Goal: Transaction & Acquisition: Purchase product/service

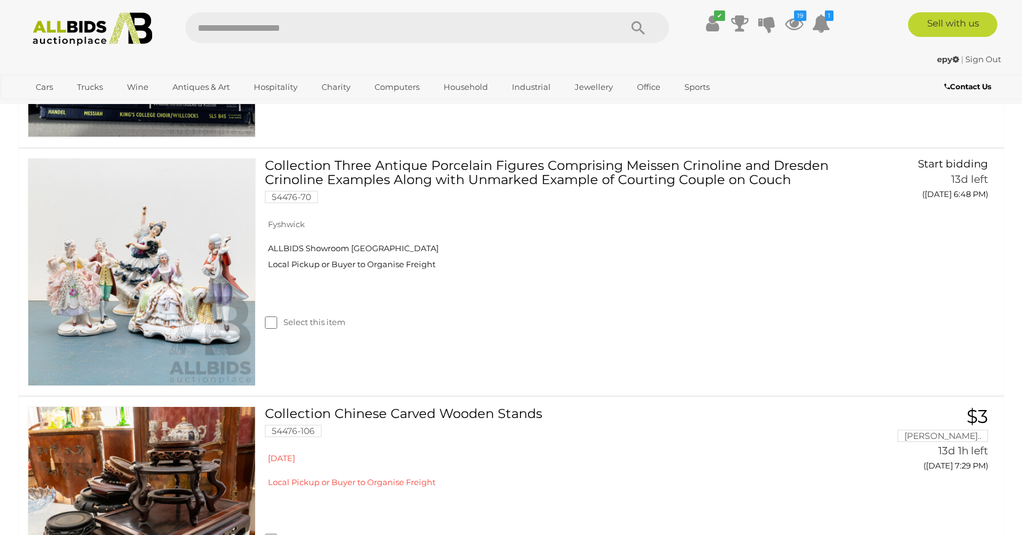
scroll to position [3894, 0]
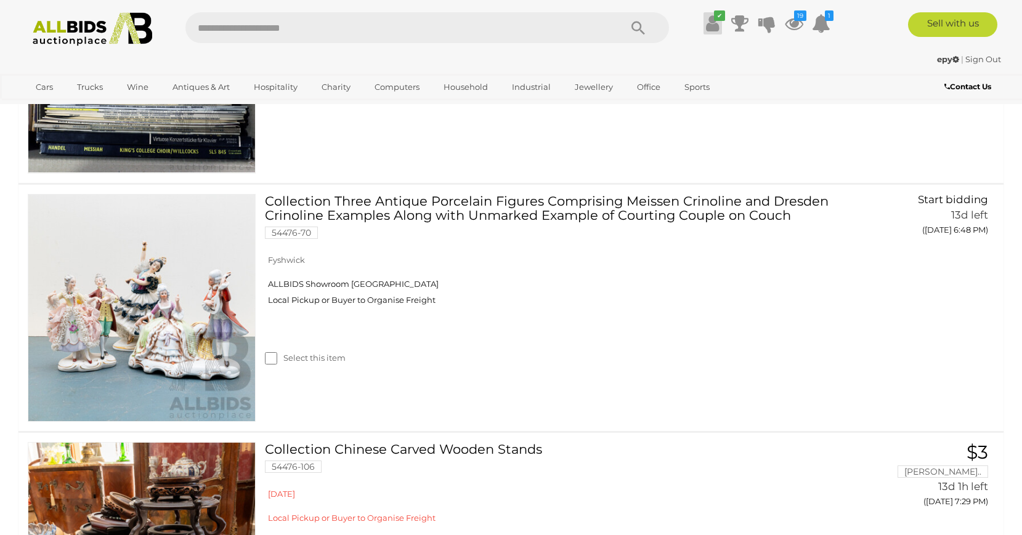
click at [718, 16] on icon "✔" at bounding box center [719, 15] width 11 height 10
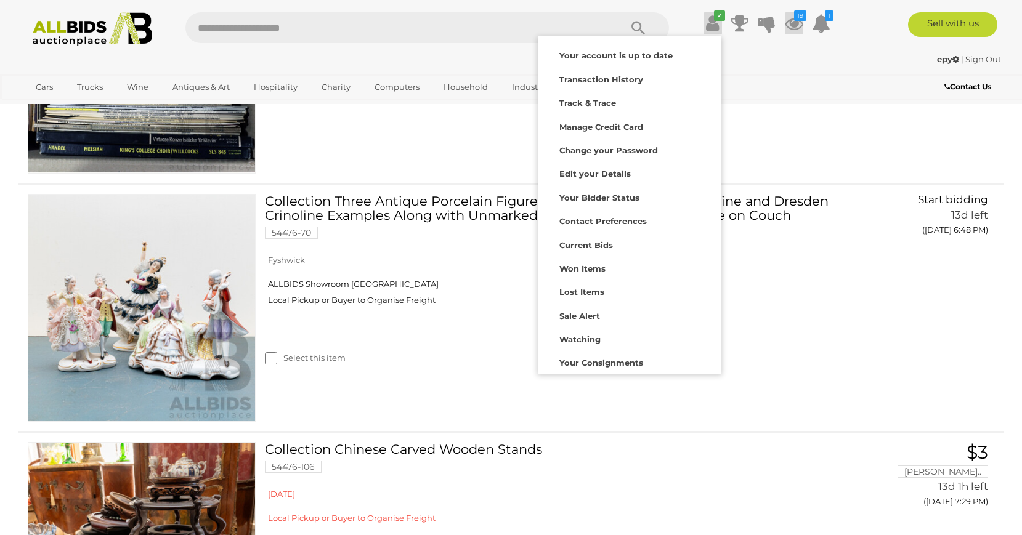
click at [799, 20] on icon "19" at bounding box center [800, 15] width 12 height 10
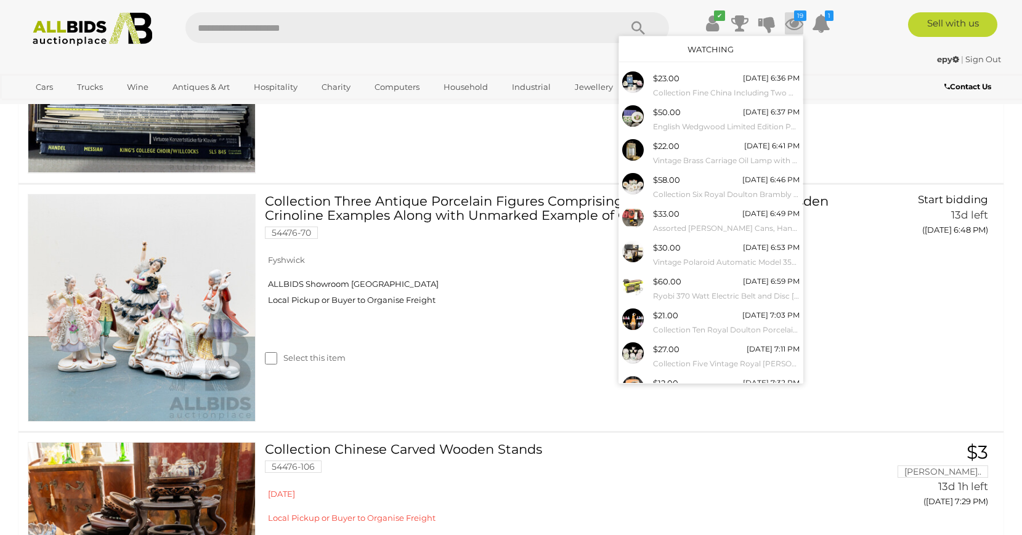
scroll to position [46, 0]
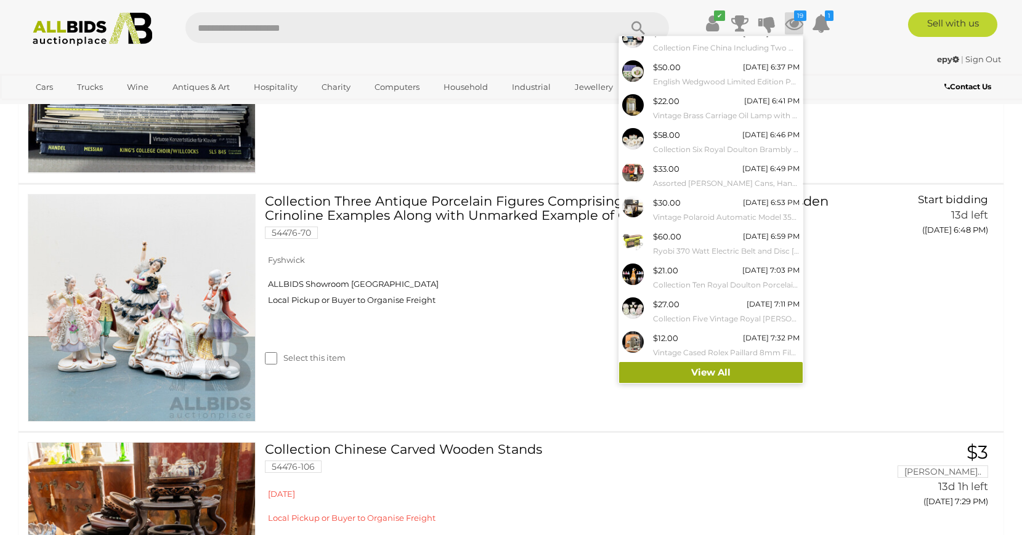
click at [740, 369] on link "View All" at bounding box center [710, 373] width 183 height 22
click at [743, 373] on link "View All" at bounding box center [710, 373] width 183 height 22
click at [708, 371] on link "View All" at bounding box center [710, 373] width 183 height 22
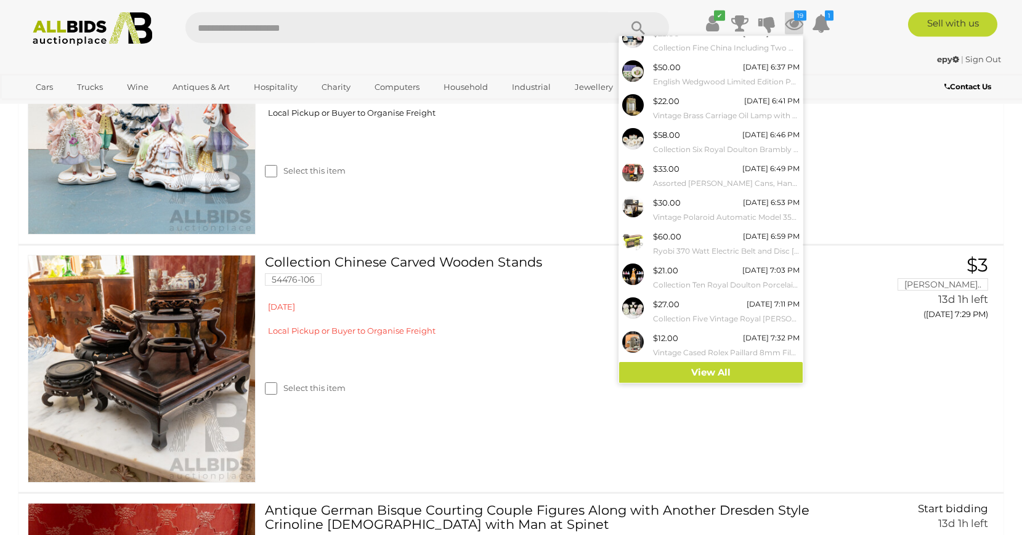
scroll to position [4145, 0]
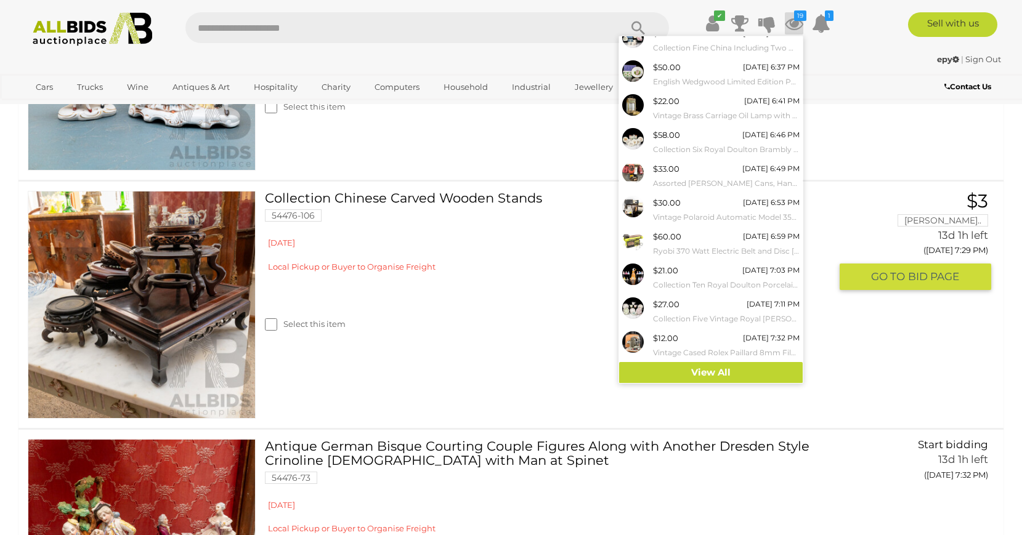
click at [179, 252] on link at bounding box center [142, 305] width 228 height 228
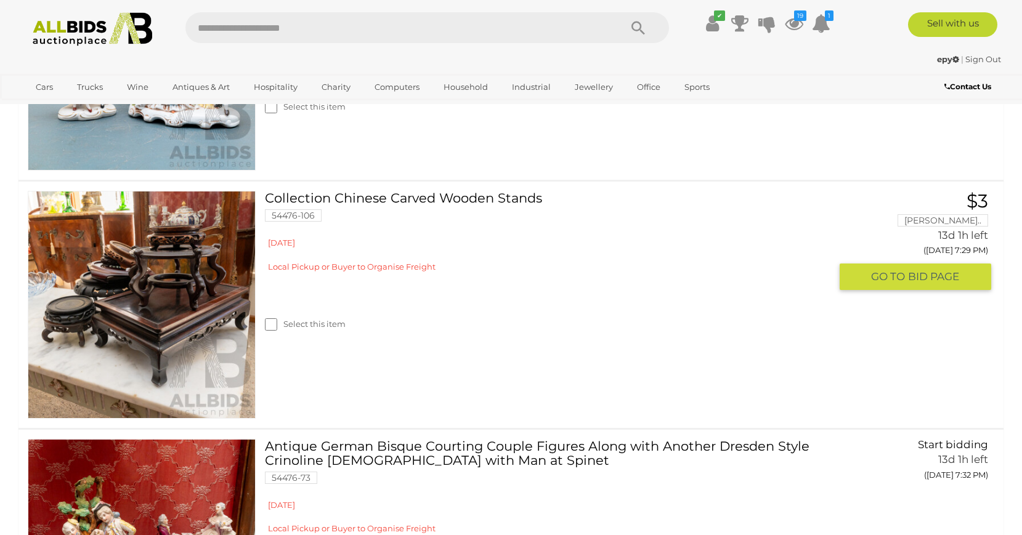
click at [383, 199] on link "Collection Chinese Carved Wooden Stands 54476-106" at bounding box center [552, 211] width 556 height 40
click at [210, 249] on link at bounding box center [142, 305] width 228 height 228
click at [868, 279] on button "GO TO BID PAGE" at bounding box center [914, 277] width 151 height 26
click at [905, 276] on span "GO TO" at bounding box center [889, 277] width 37 height 14
click at [197, 230] on link at bounding box center [142, 305] width 228 height 228
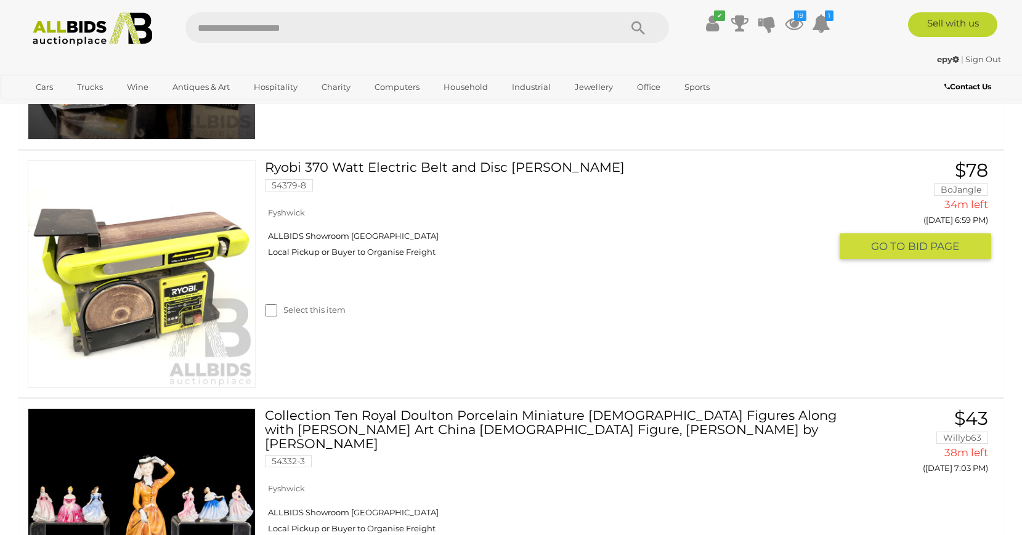
scroll to position [1947, 0]
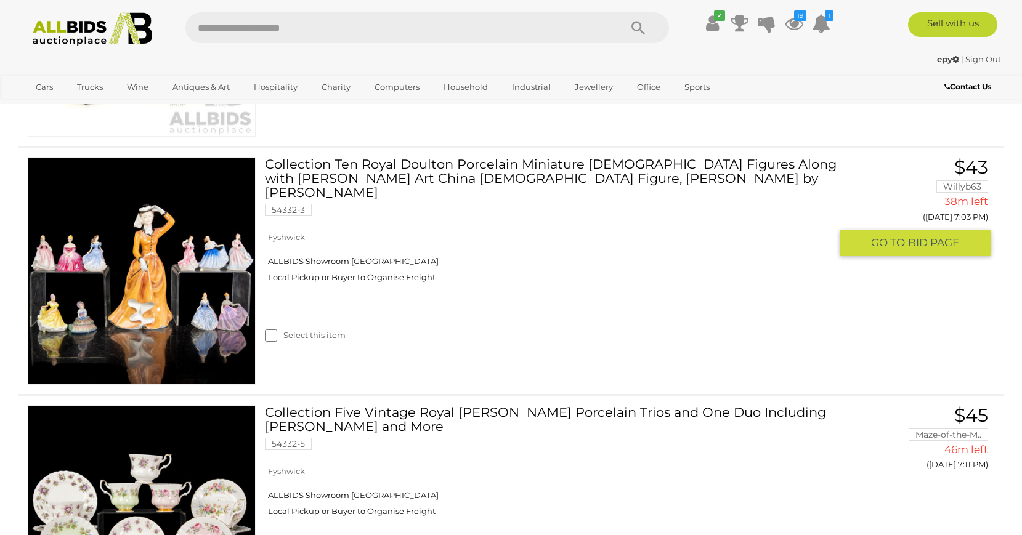
click at [216, 281] on img at bounding box center [141, 271] width 227 height 227
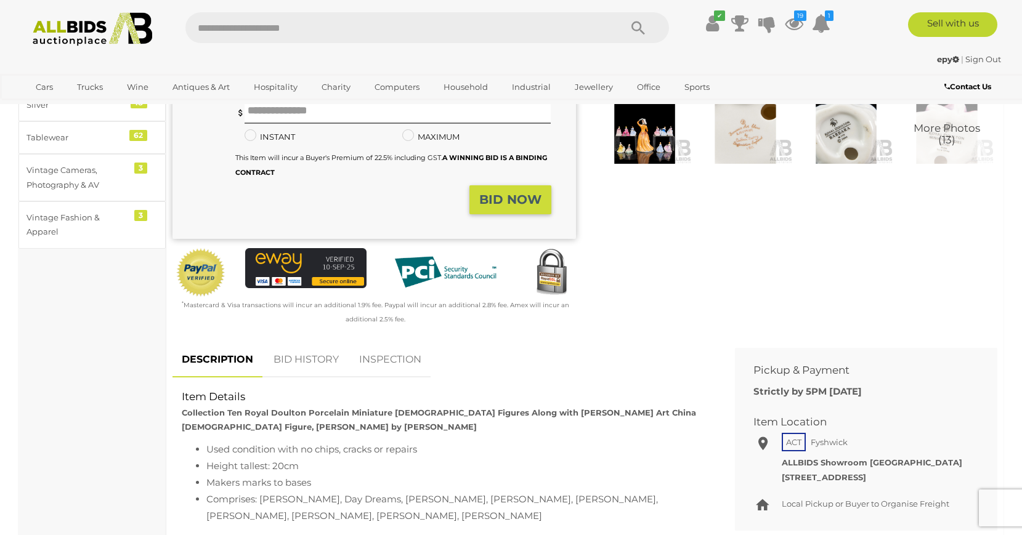
scroll to position [63, 0]
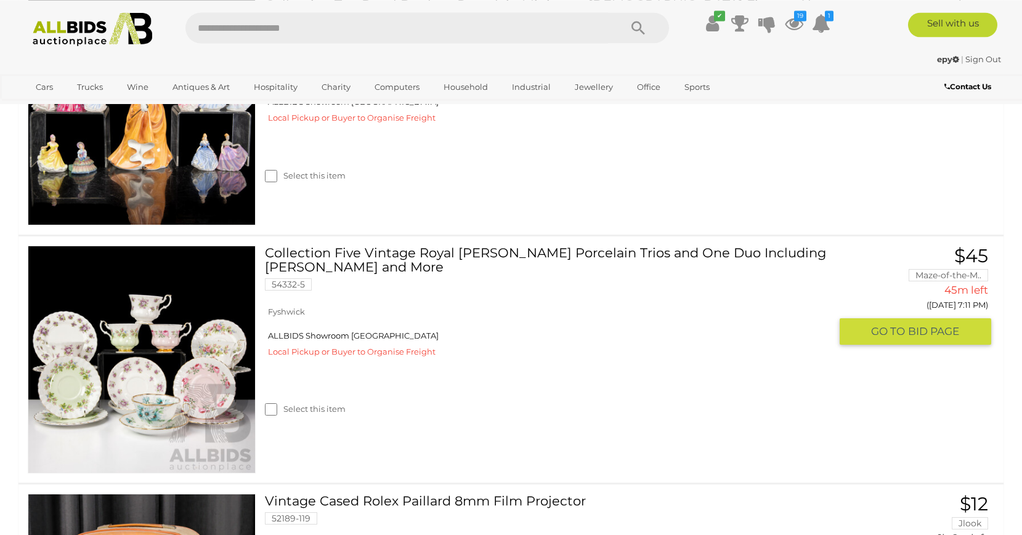
scroll to position [2156, 0]
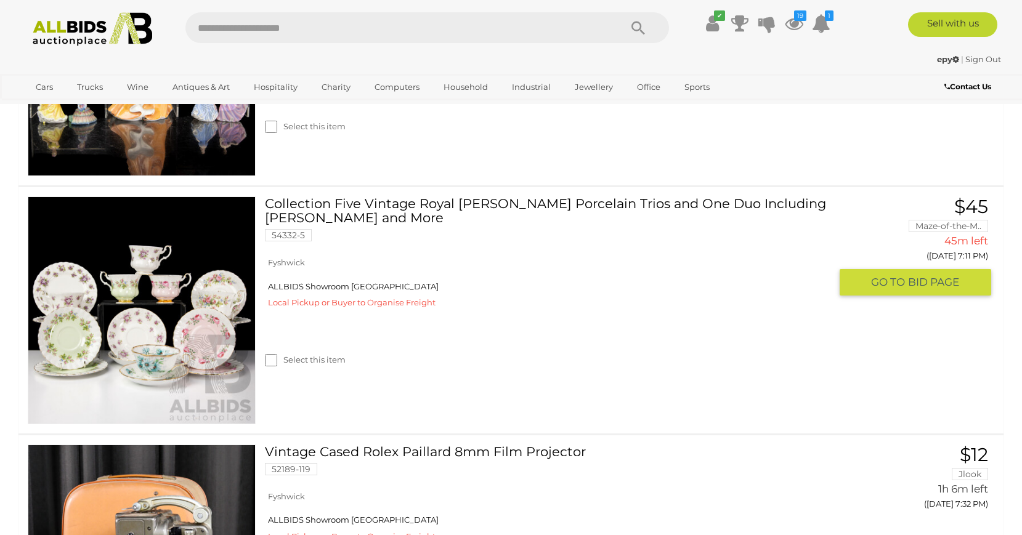
click at [188, 321] on img at bounding box center [141, 310] width 227 height 227
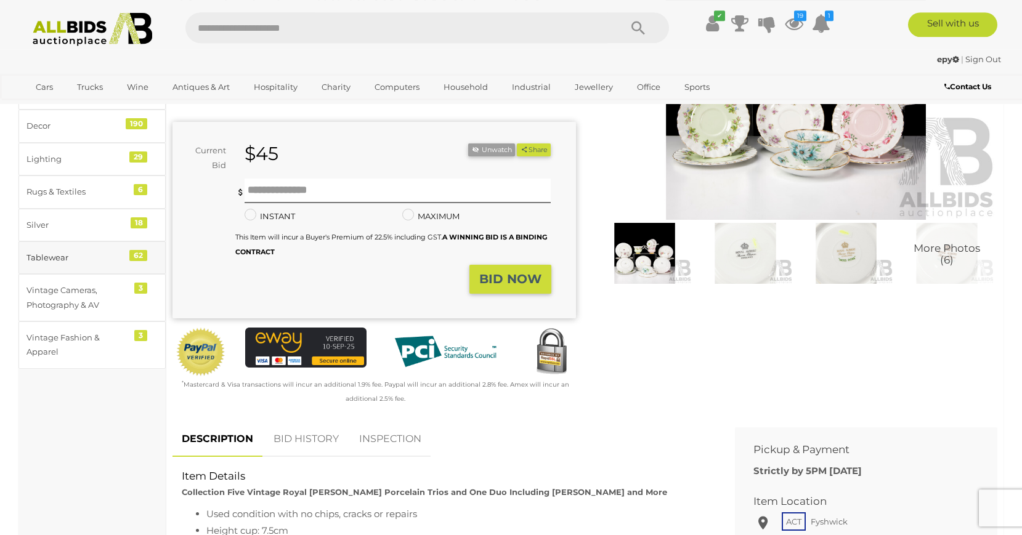
scroll to position [63, 0]
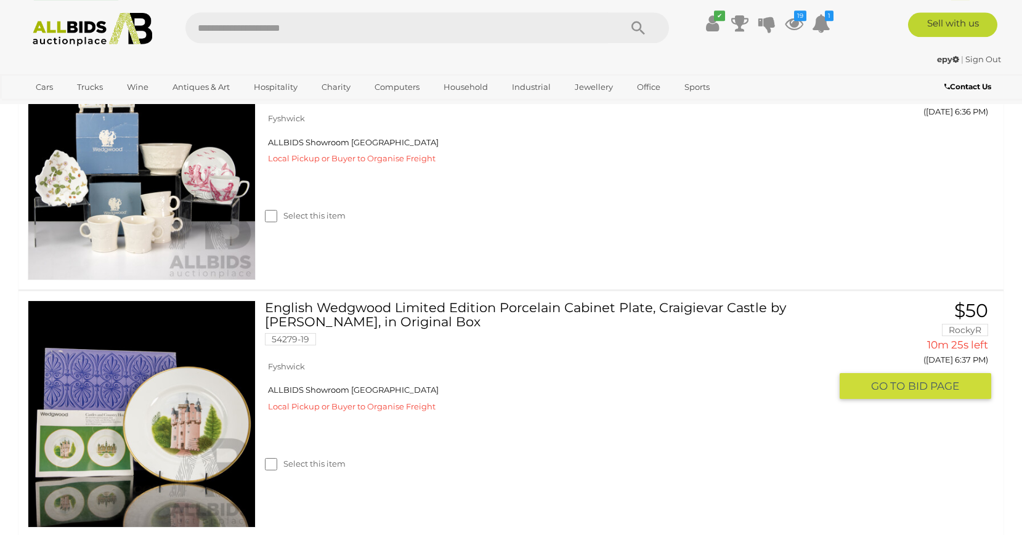
scroll to position [268, 0]
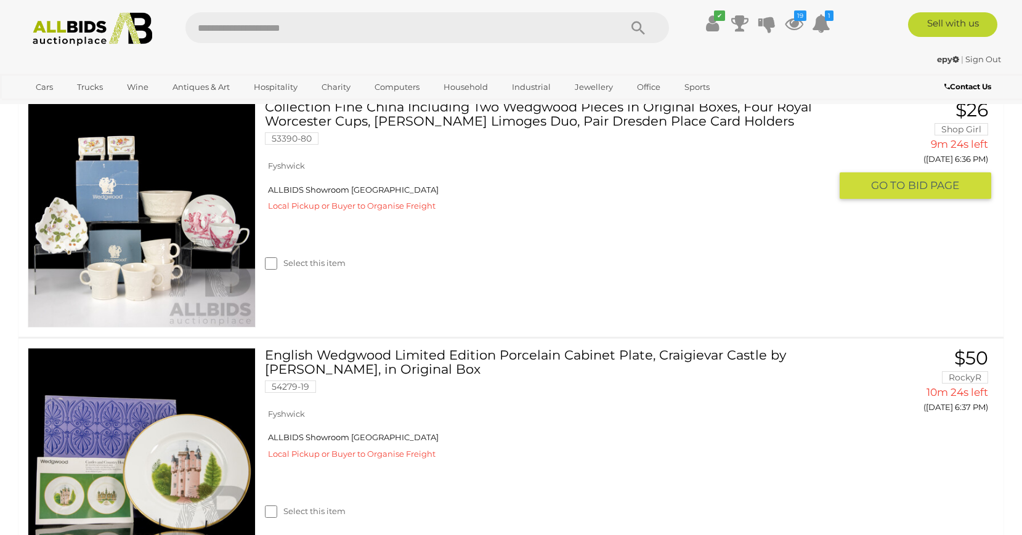
click at [169, 226] on img at bounding box center [141, 213] width 227 height 227
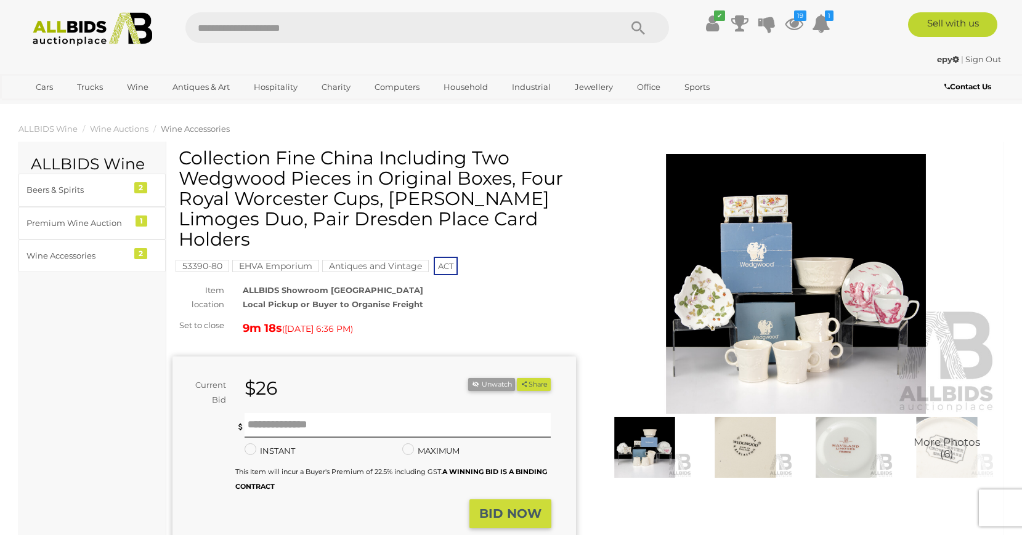
click at [830, 286] on img at bounding box center [795, 284] width 403 height 260
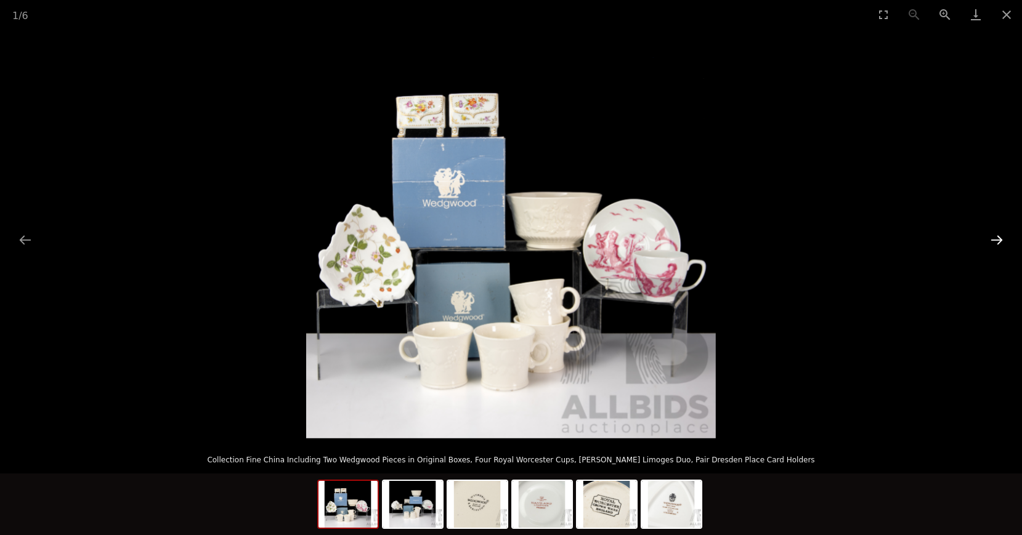
click at [993, 241] on button "Next slide" at bounding box center [996, 240] width 26 height 24
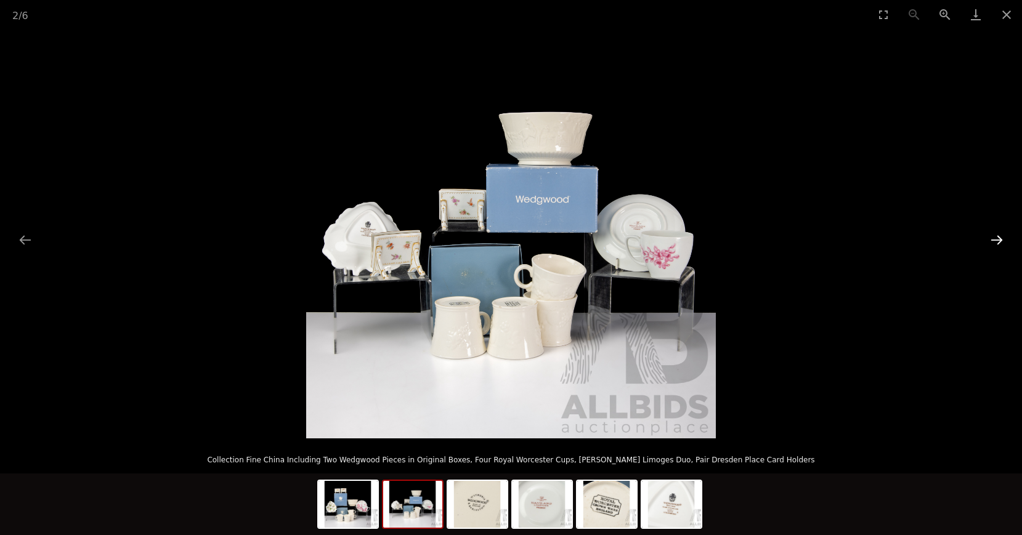
click at [993, 241] on button "Next slide" at bounding box center [996, 240] width 26 height 24
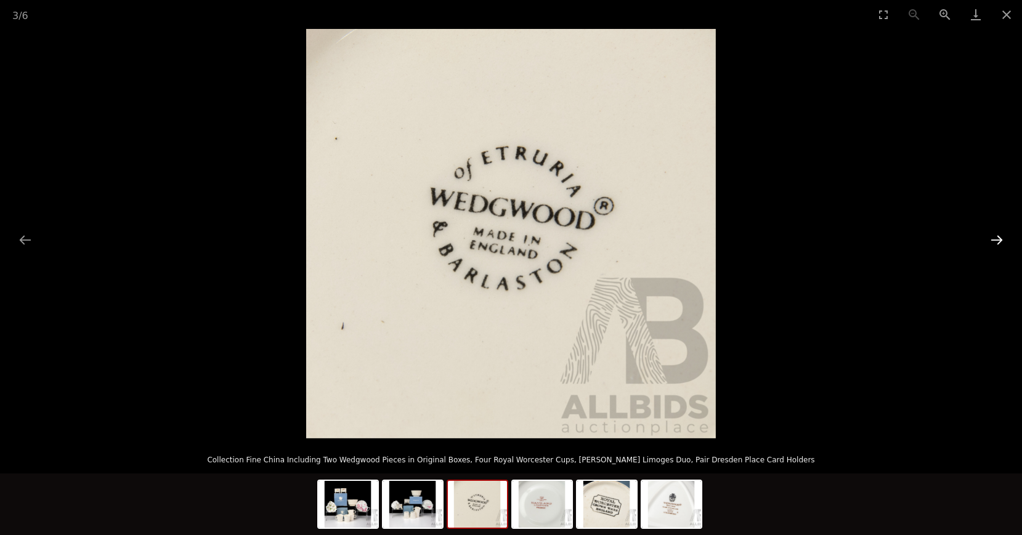
click at [993, 241] on button "Next slide" at bounding box center [996, 240] width 26 height 24
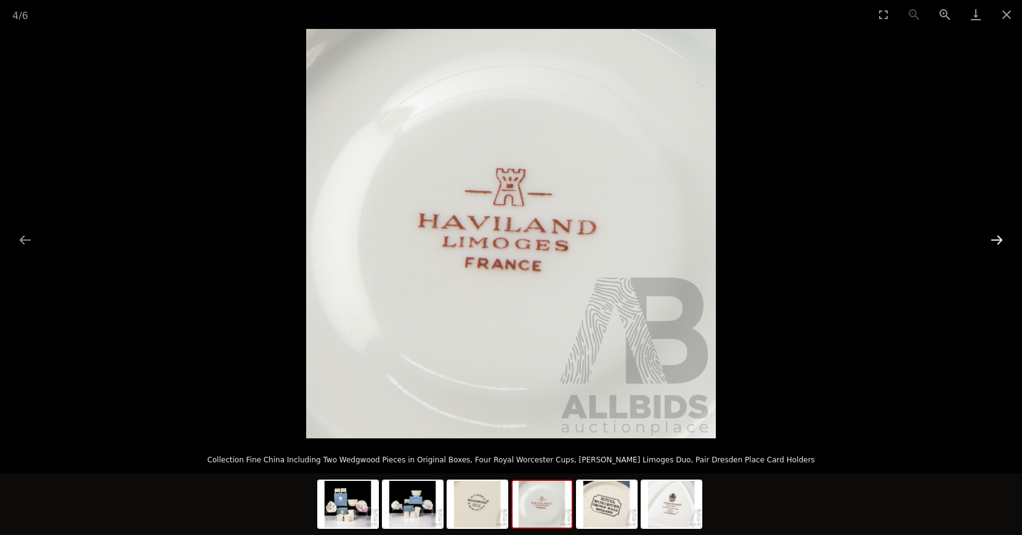
click at [993, 241] on button "Next slide" at bounding box center [996, 240] width 26 height 24
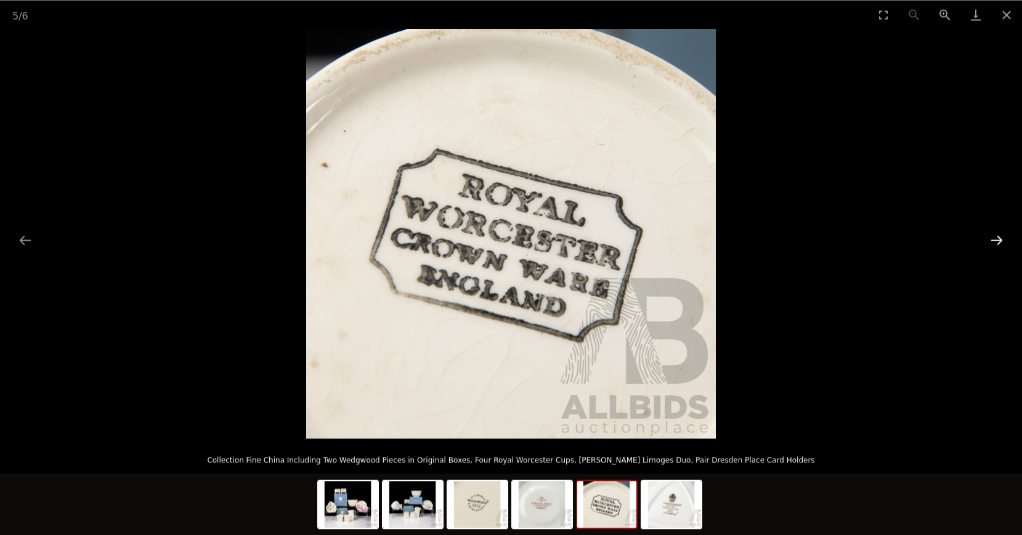
scroll to position [63, 0]
click at [1003, 15] on button "Close gallery" at bounding box center [1006, 14] width 31 height 29
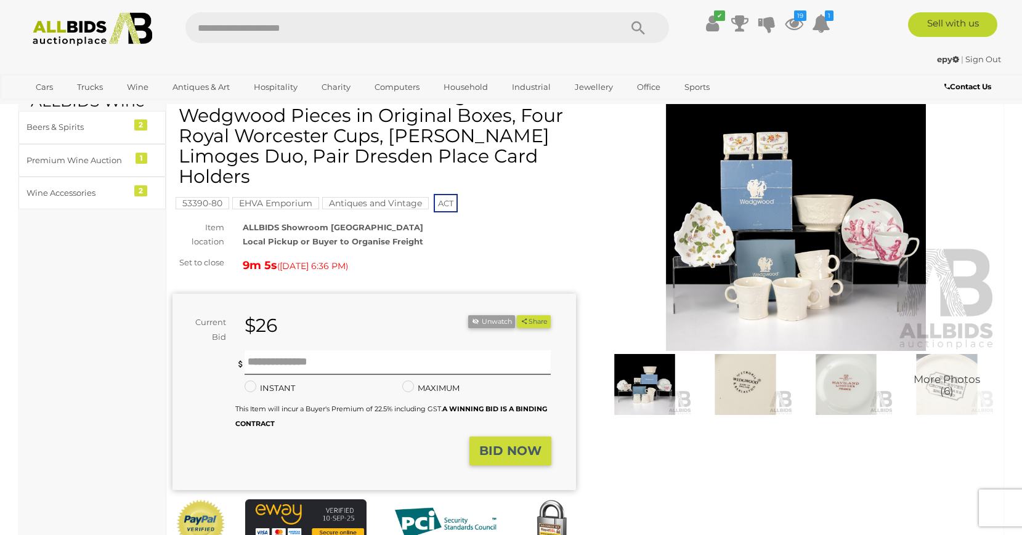
scroll to position [0, 0]
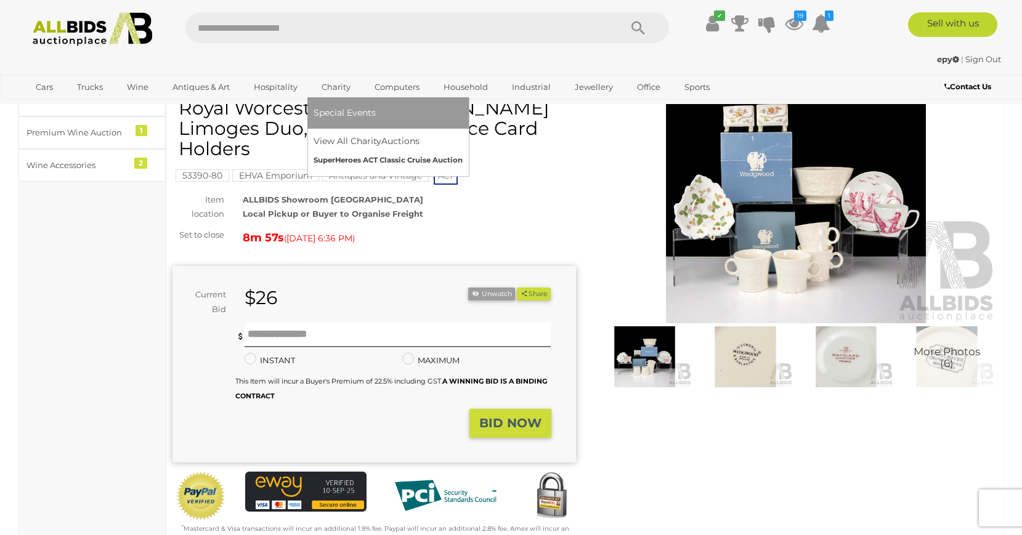
scroll to position [63, 0]
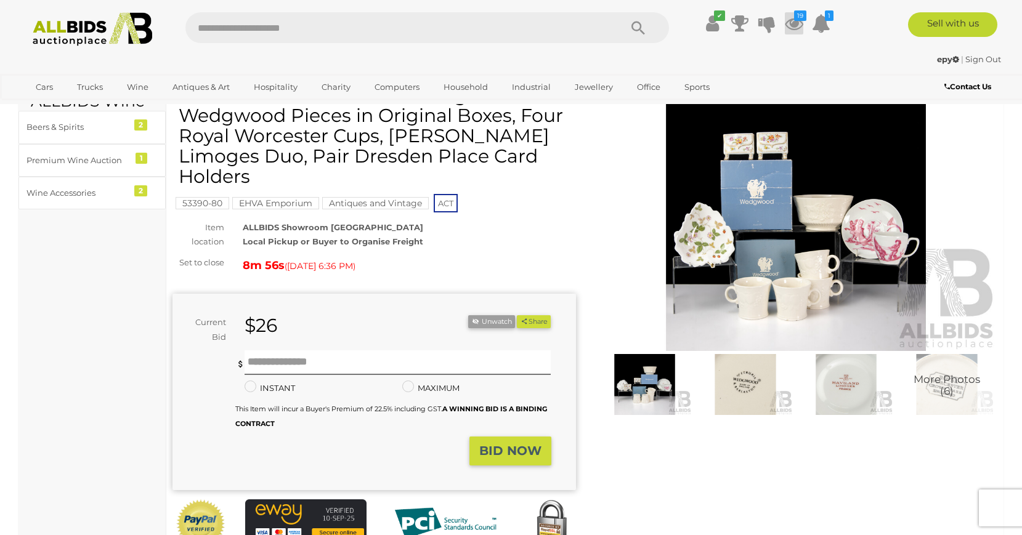
click at [792, 22] on icon at bounding box center [793, 23] width 18 height 22
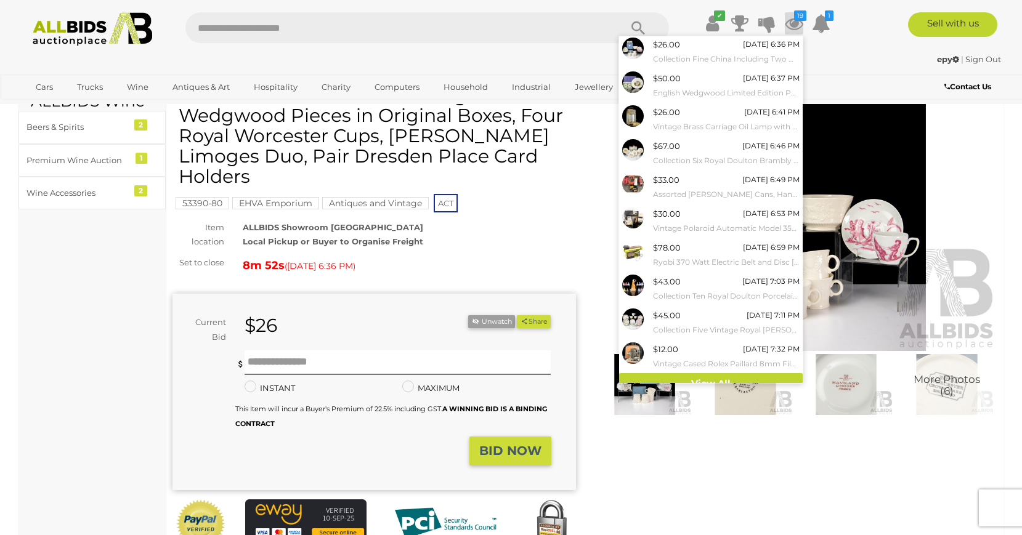
scroll to position [46, 0]
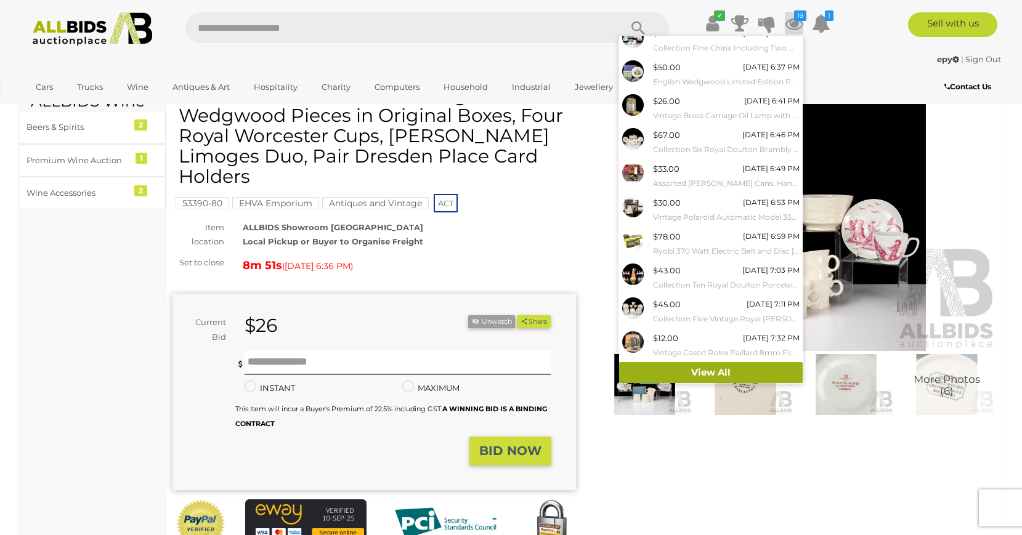
click at [738, 373] on link "View All" at bounding box center [710, 373] width 183 height 22
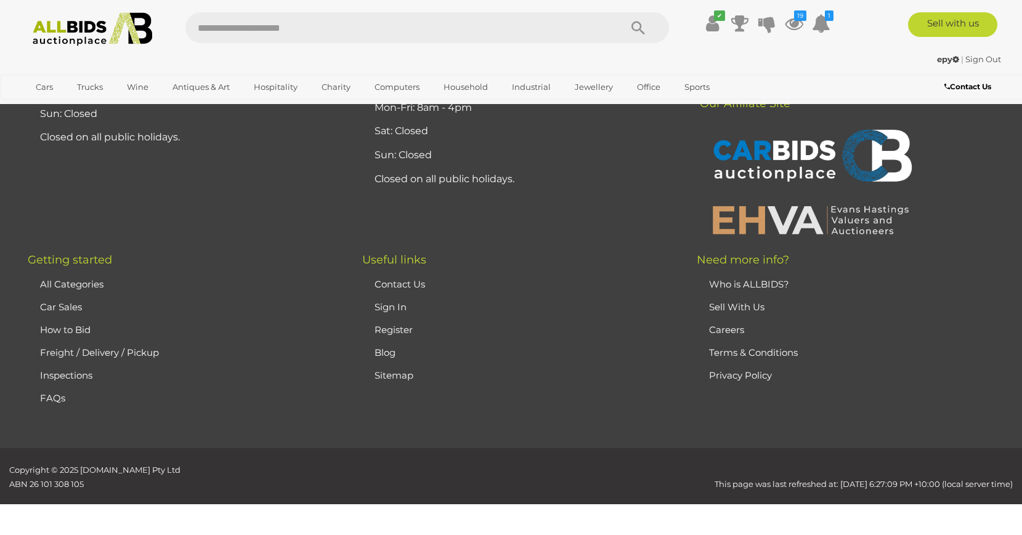
scroll to position [4163, 0]
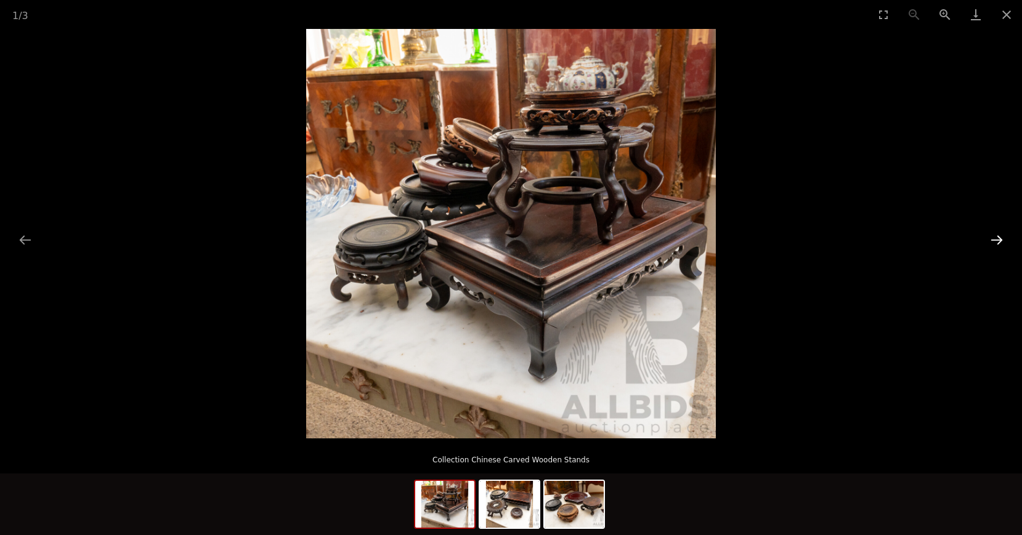
click at [992, 243] on button "Next slide" at bounding box center [996, 240] width 26 height 24
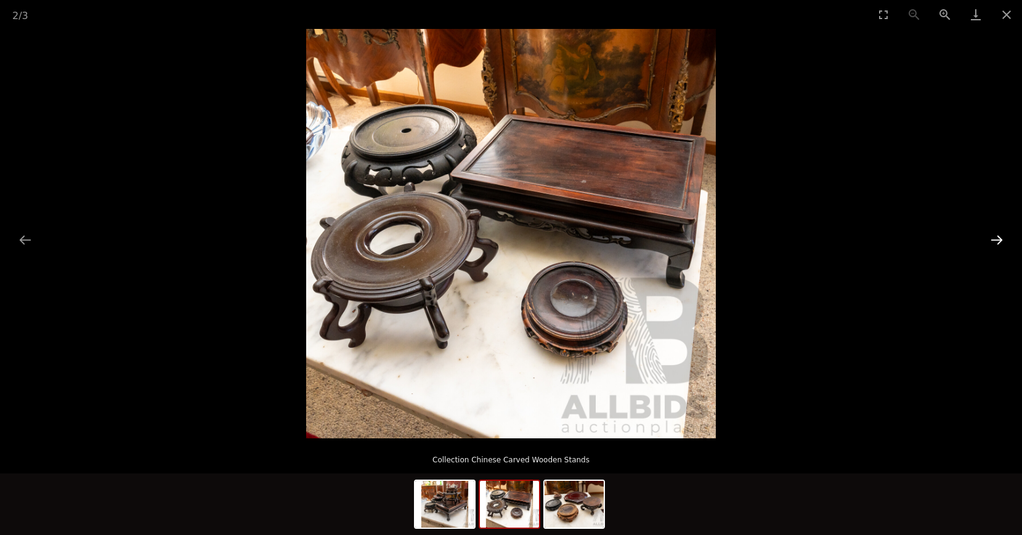
click at [992, 243] on button "Next slide" at bounding box center [996, 240] width 26 height 24
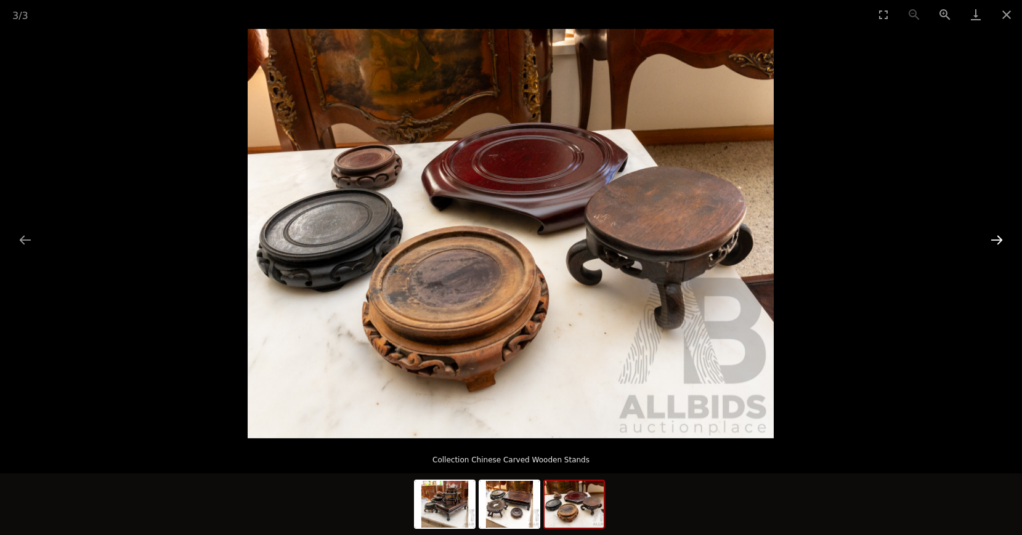
click at [992, 243] on button "Next slide" at bounding box center [996, 240] width 26 height 24
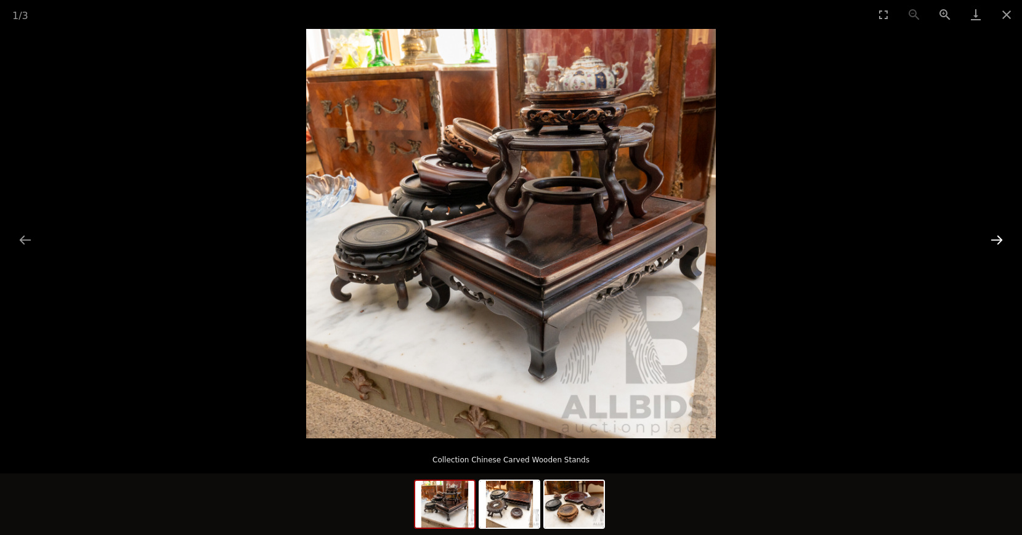
click at [992, 243] on button "Next slide" at bounding box center [996, 240] width 26 height 24
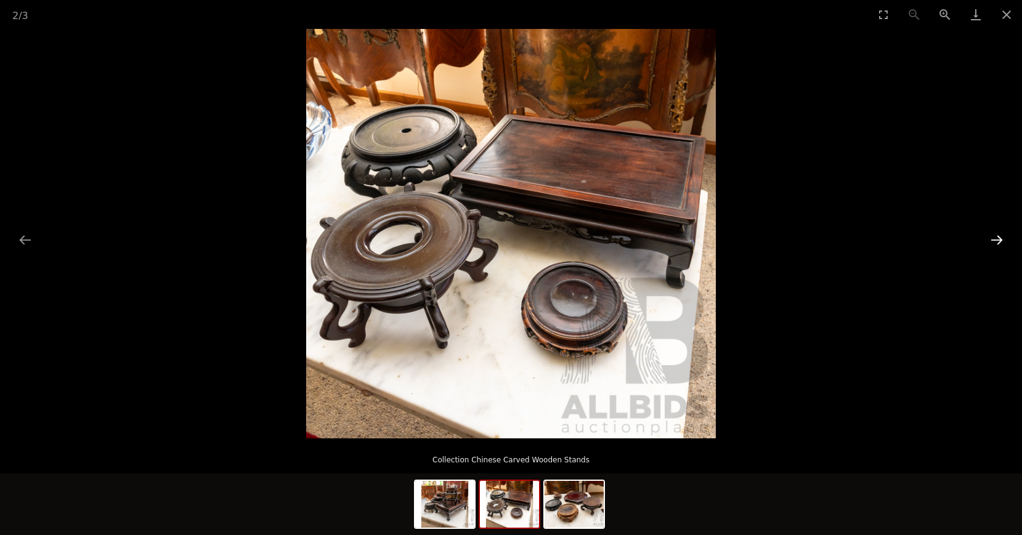
click at [992, 243] on button "Next slide" at bounding box center [996, 240] width 26 height 24
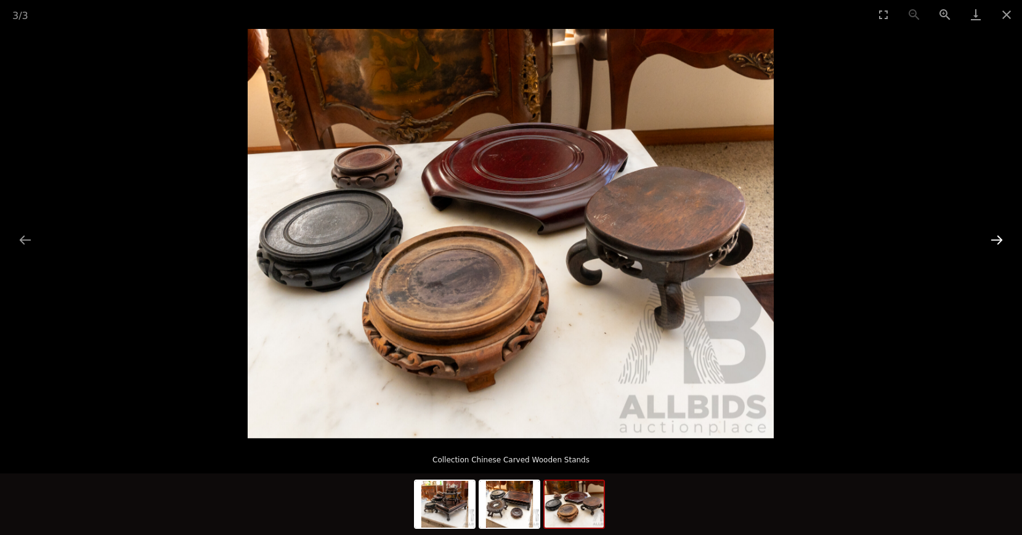
click at [992, 243] on button "Next slide" at bounding box center [996, 240] width 26 height 24
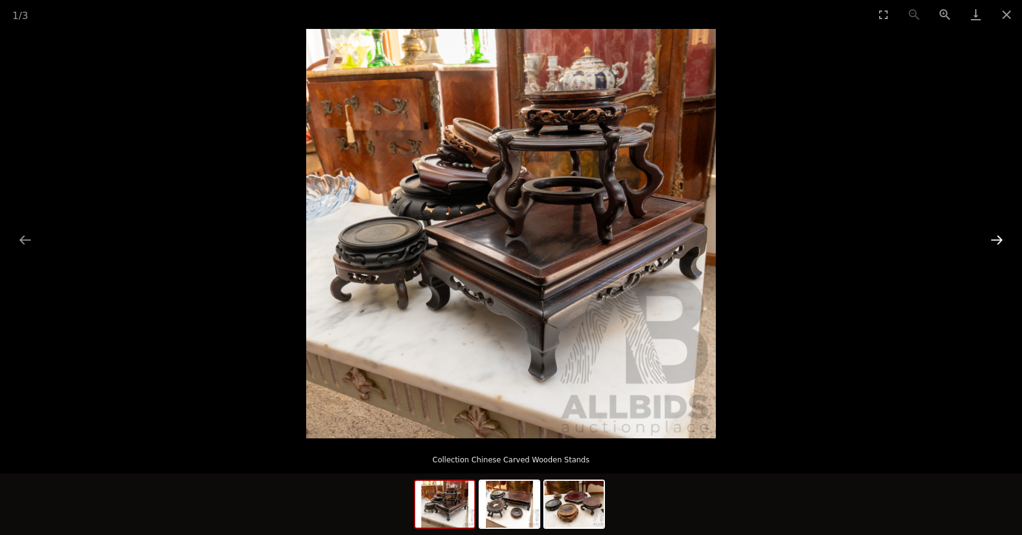
click at [992, 243] on button "Next slide" at bounding box center [996, 240] width 26 height 24
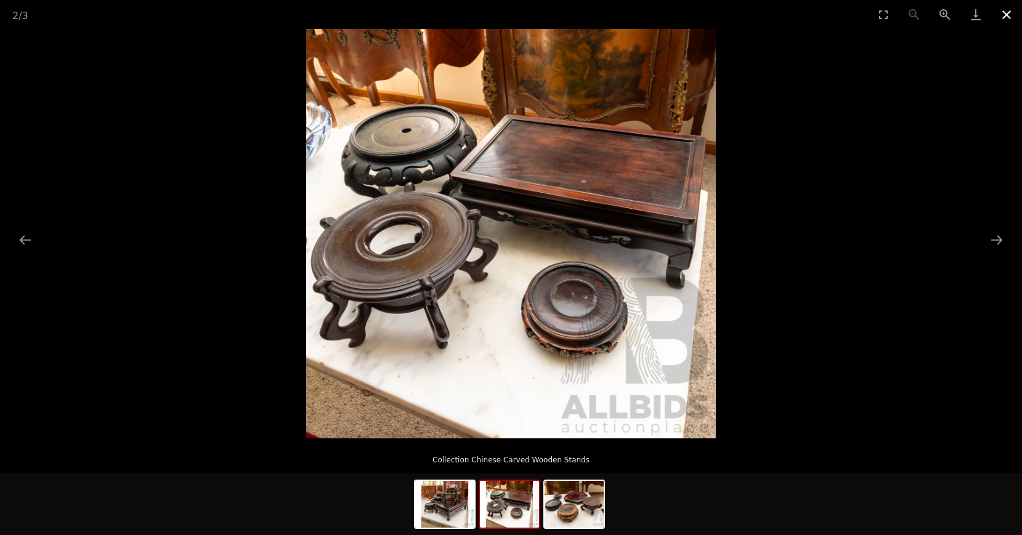
click at [1009, 16] on button "Close gallery" at bounding box center [1006, 14] width 31 height 29
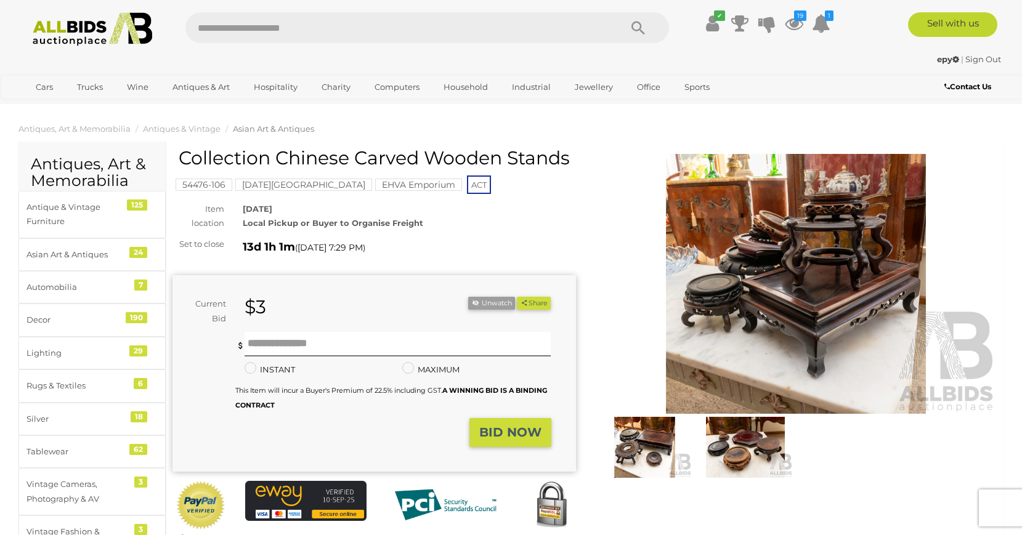
click at [400, 26] on input "text" at bounding box center [396, 27] width 422 height 31
type input "**********"
click at [651, 24] on button "Search" at bounding box center [638, 27] width 62 height 31
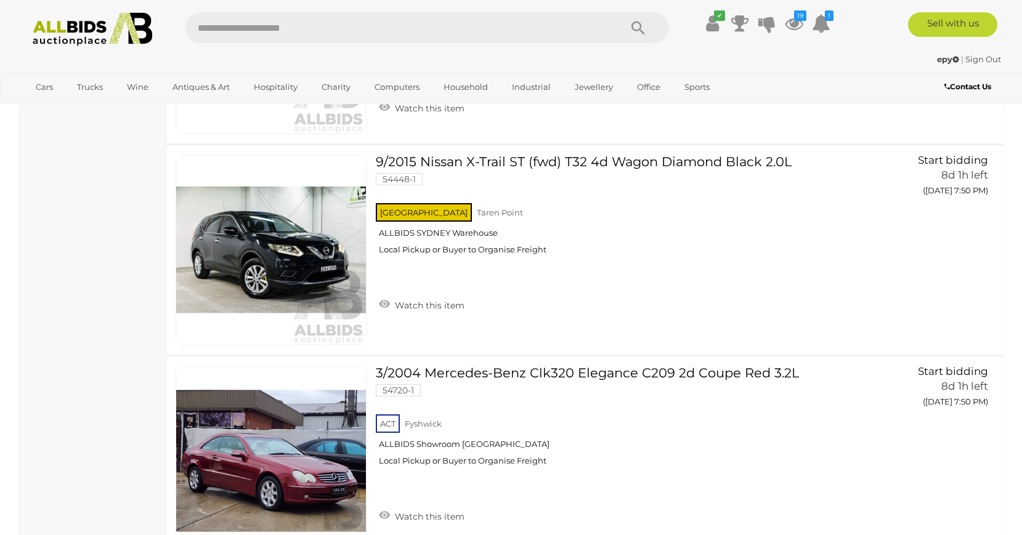
scroll to position [8165, 0]
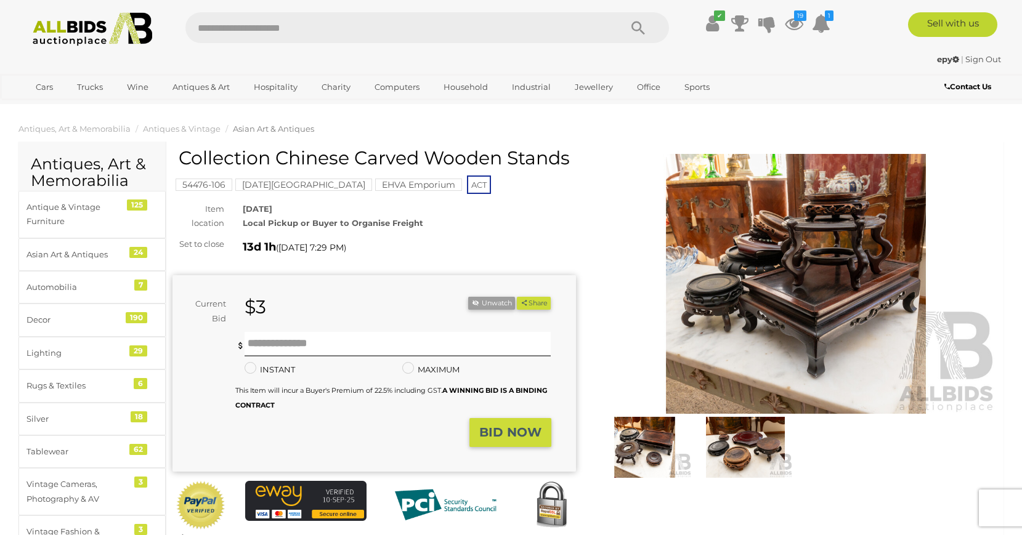
click at [277, 185] on mark "Red Hill Estate" at bounding box center [303, 185] width 137 height 12
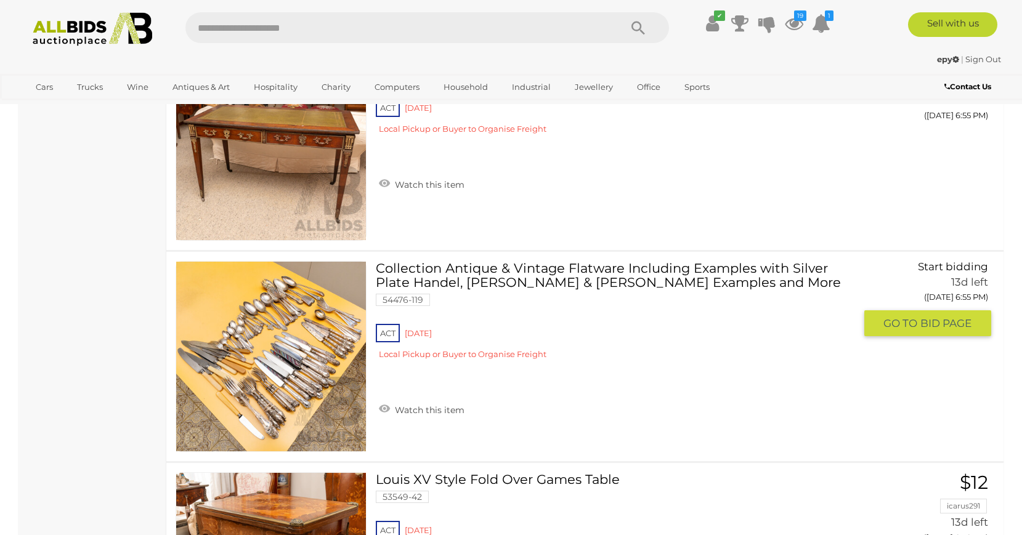
scroll to position [10300, 0]
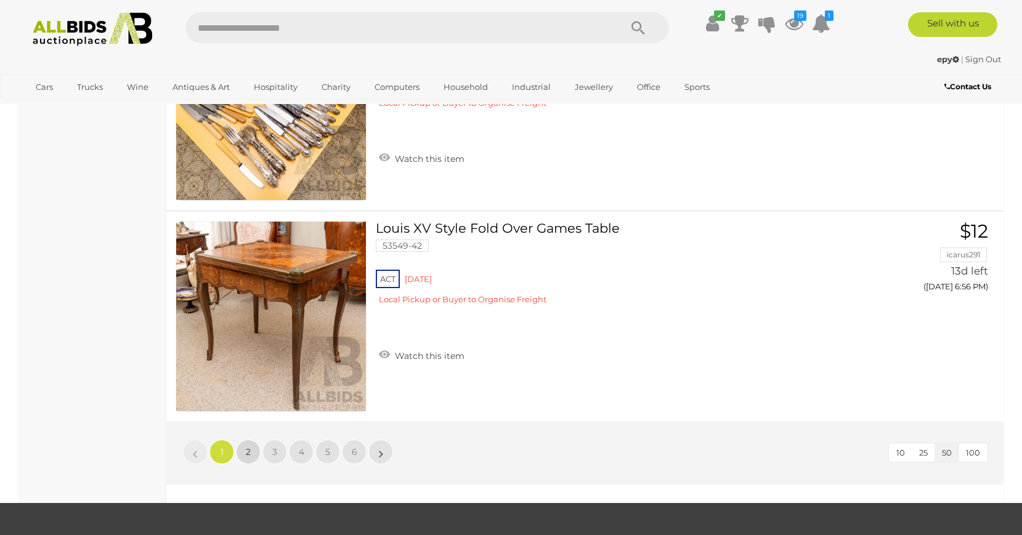
click at [248, 451] on span "2" at bounding box center [248, 451] width 5 height 11
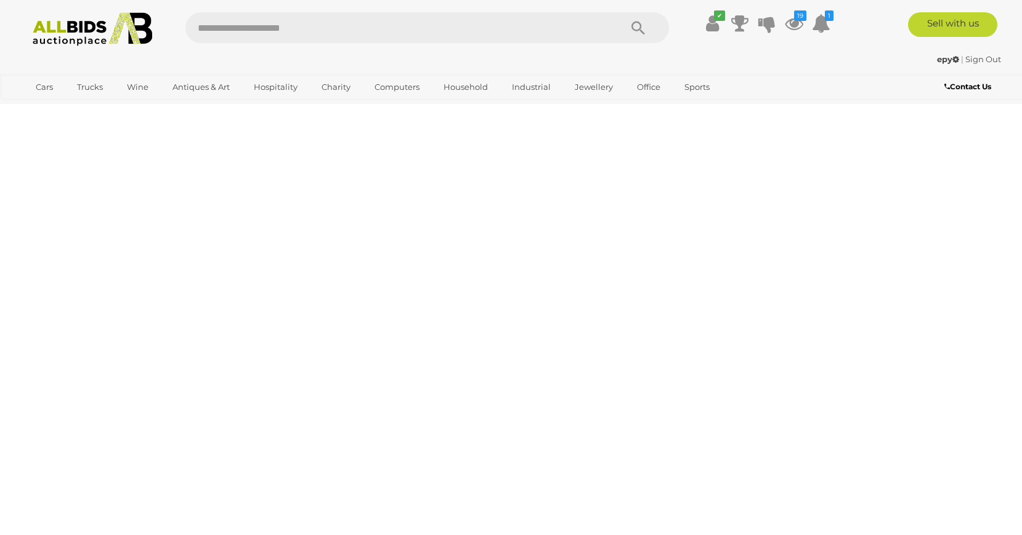
scroll to position [42, 0]
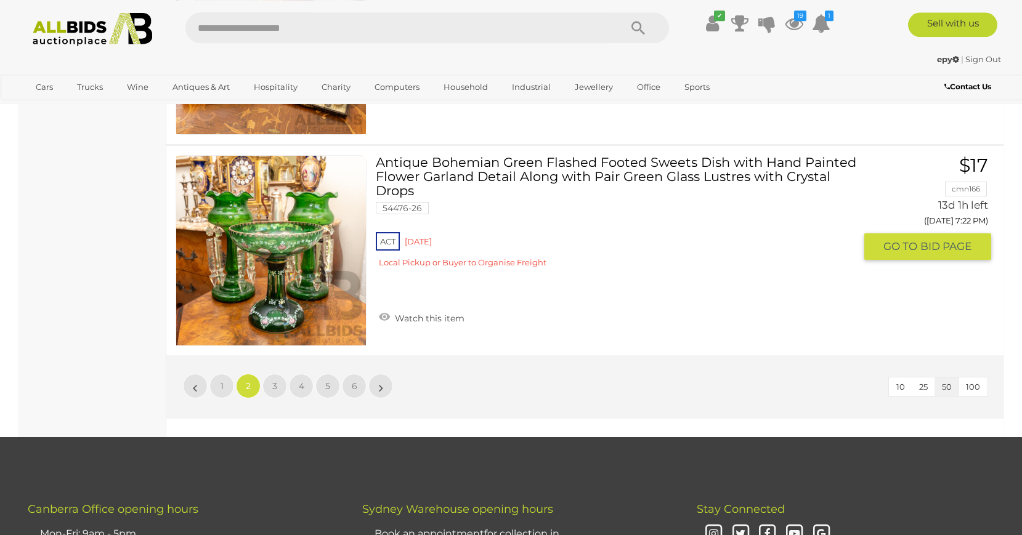
scroll to position [10468, 0]
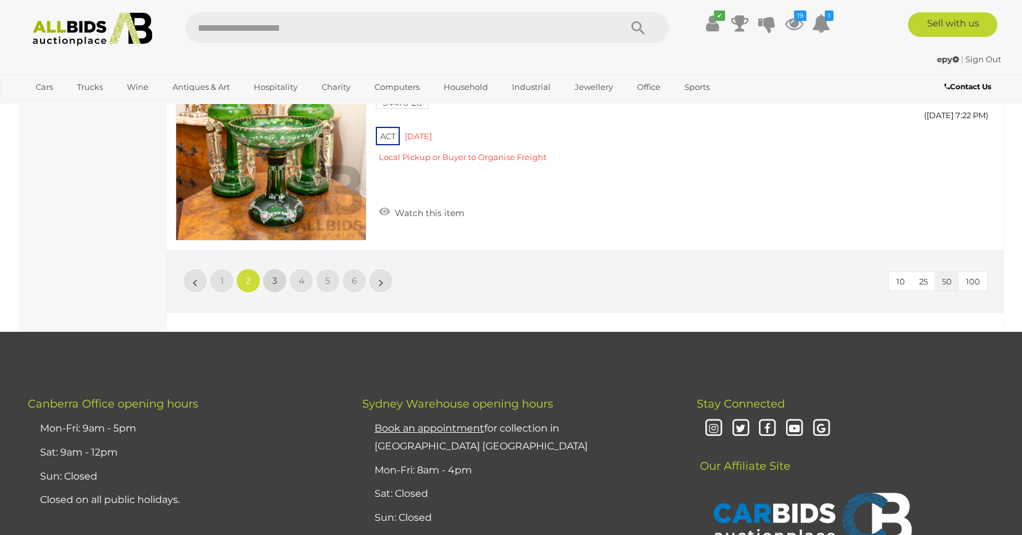
click at [280, 281] on link "3" at bounding box center [274, 280] width 25 height 25
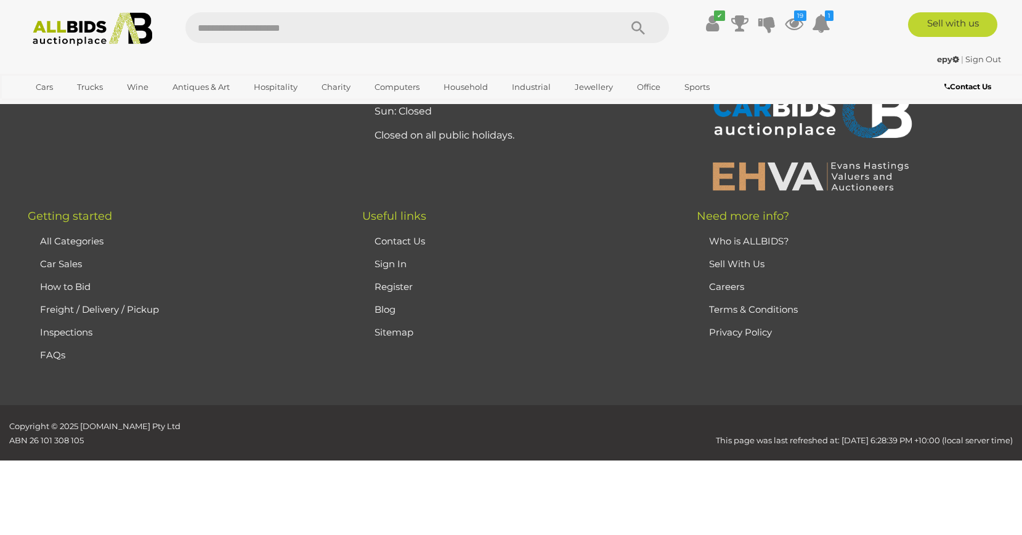
scroll to position [42, 0]
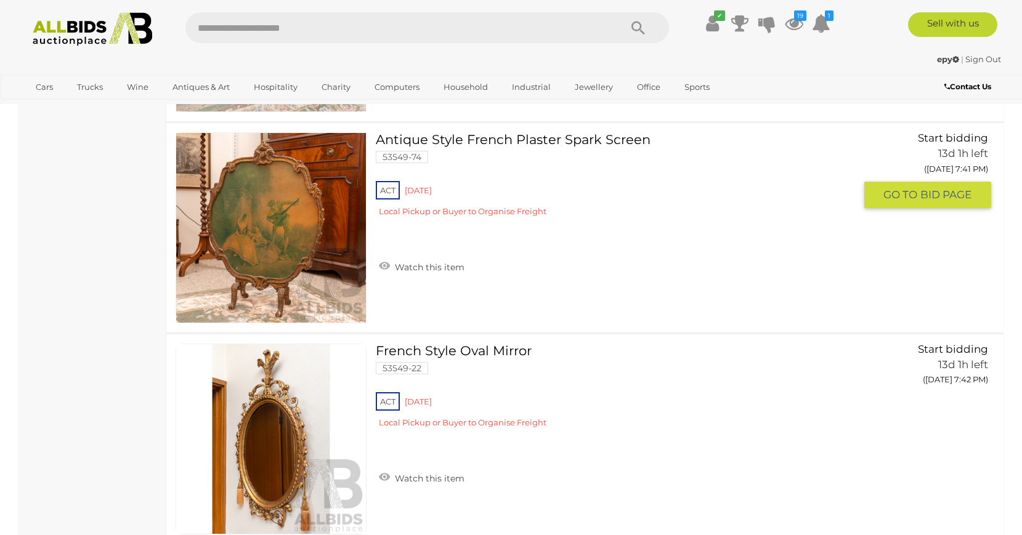
scroll to position [10300, 0]
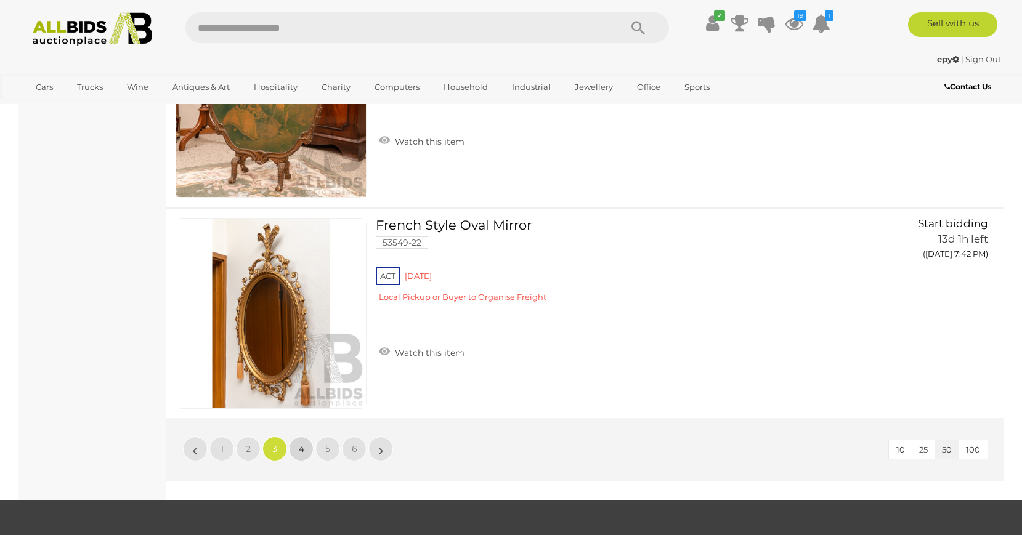
click at [294, 447] on link "4" at bounding box center [301, 449] width 25 height 25
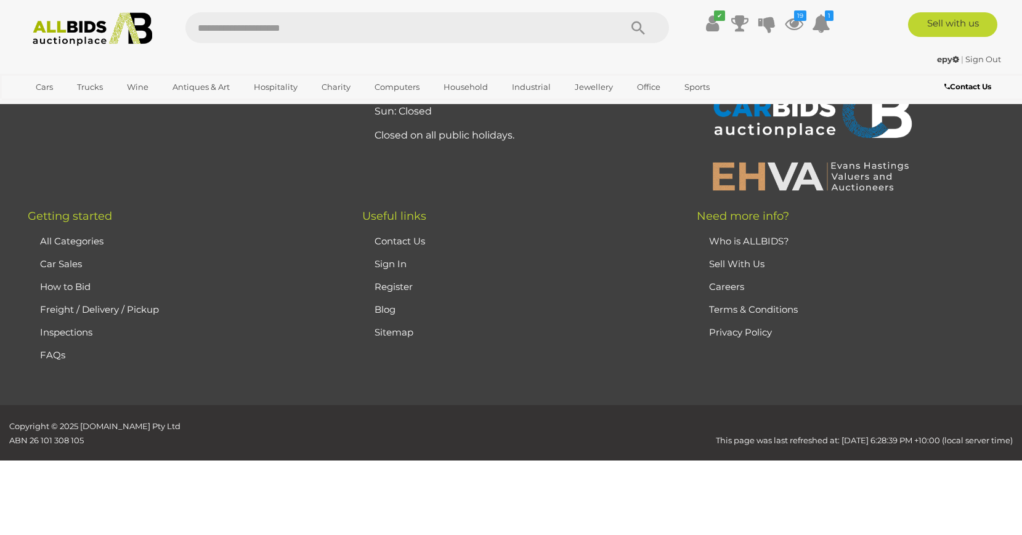
scroll to position [42, 0]
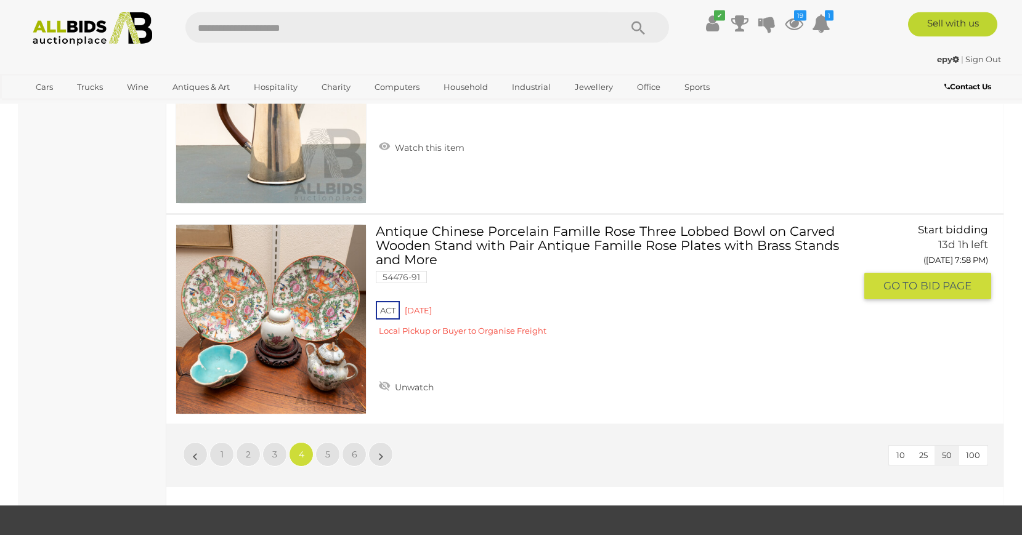
scroll to position [10280, 0]
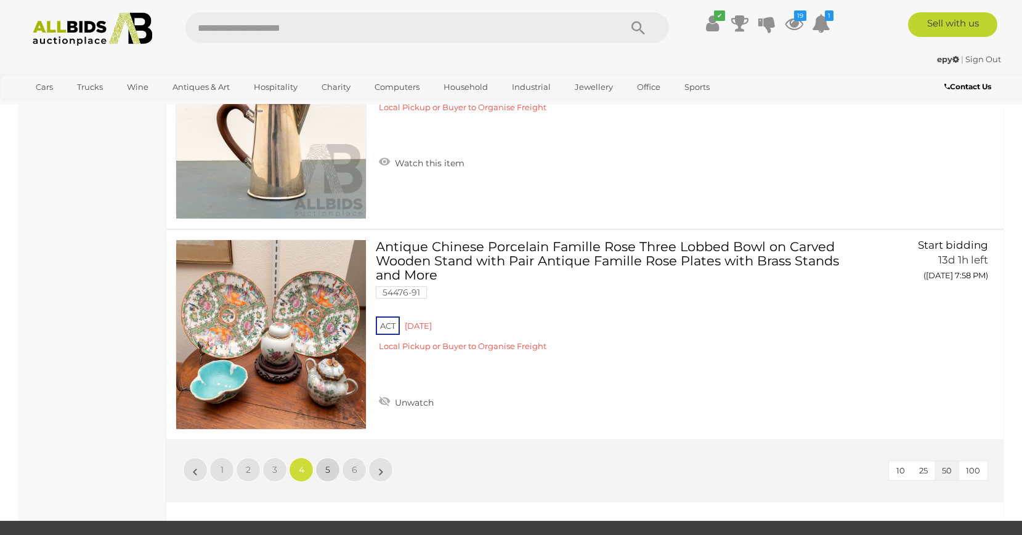
click at [331, 469] on link "5" at bounding box center [327, 470] width 25 height 25
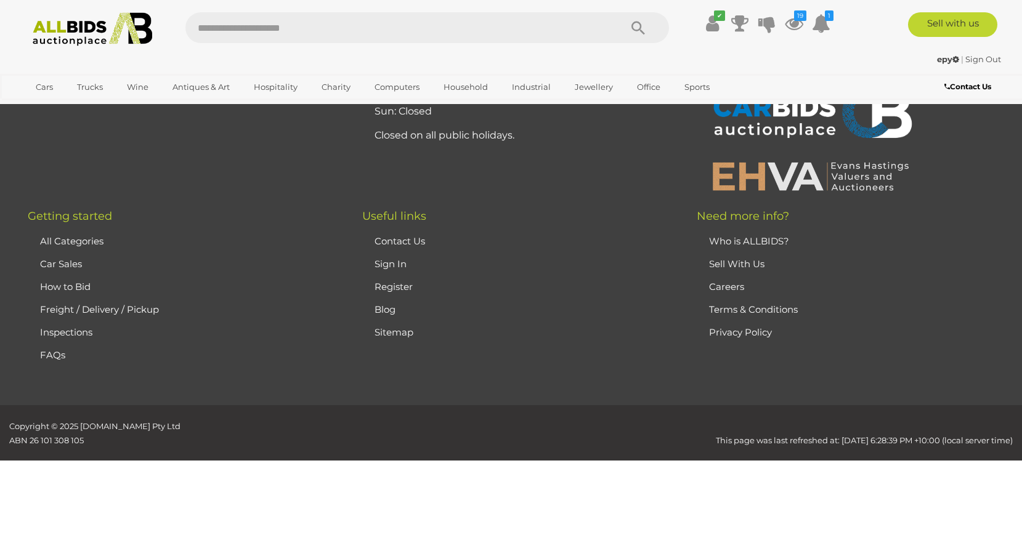
scroll to position [42, 0]
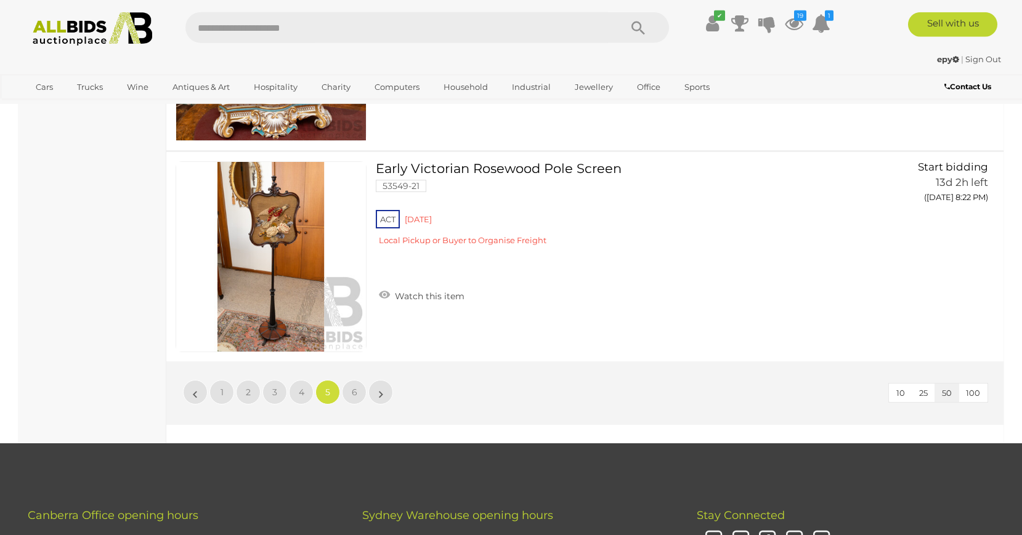
scroll to position [10343, 0]
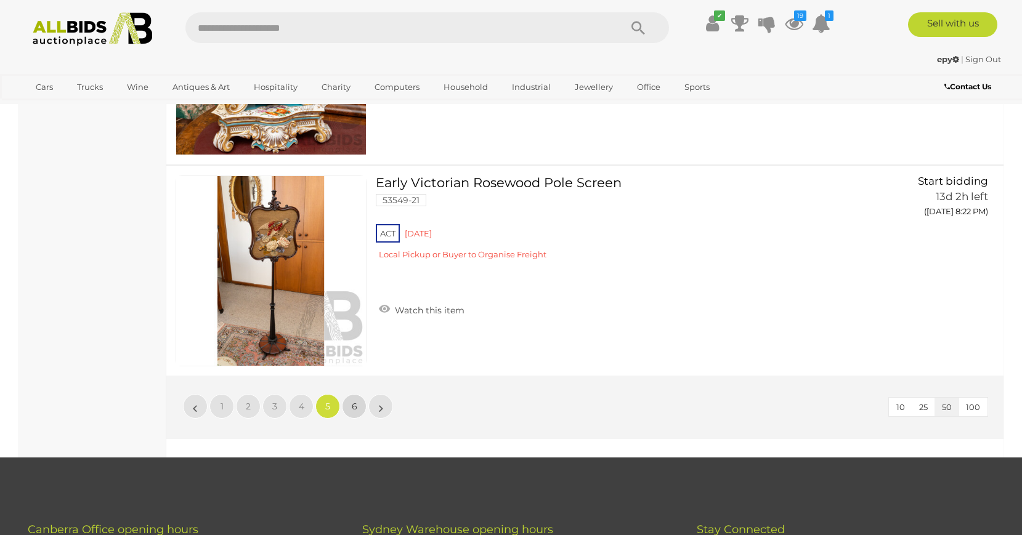
click at [349, 404] on link "6" at bounding box center [354, 406] width 25 height 25
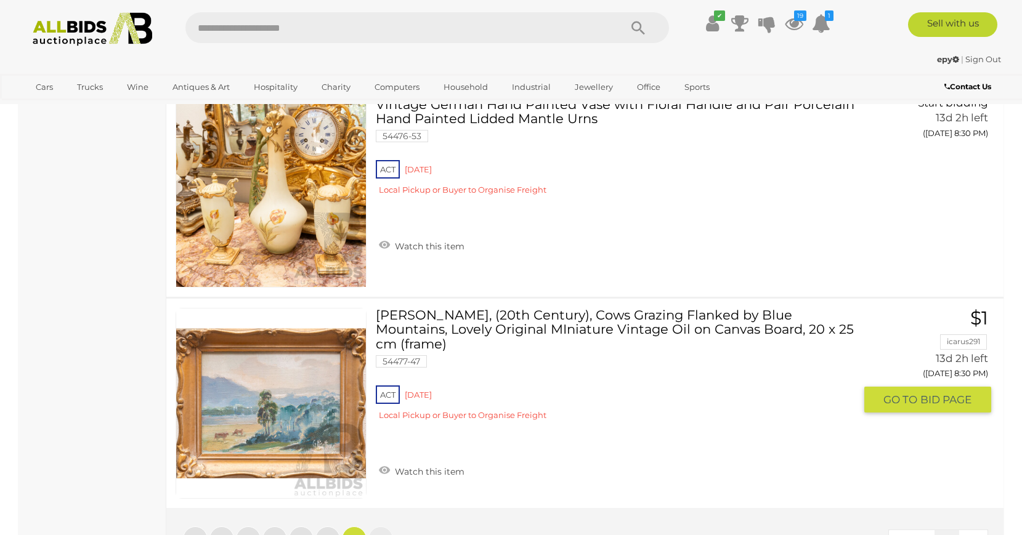
scroll to position [3371, 0]
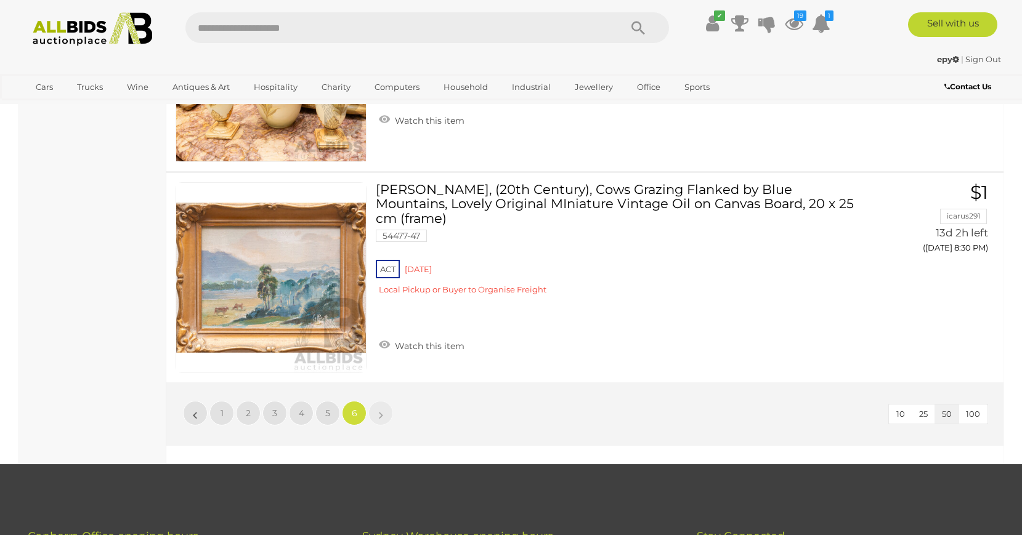
click at [375, 418] on link "»" at bounding box center [380, 413] width 25 height 25
click at [325, 412] on link "5" at bounding box center [327, 413] width 25 height 25
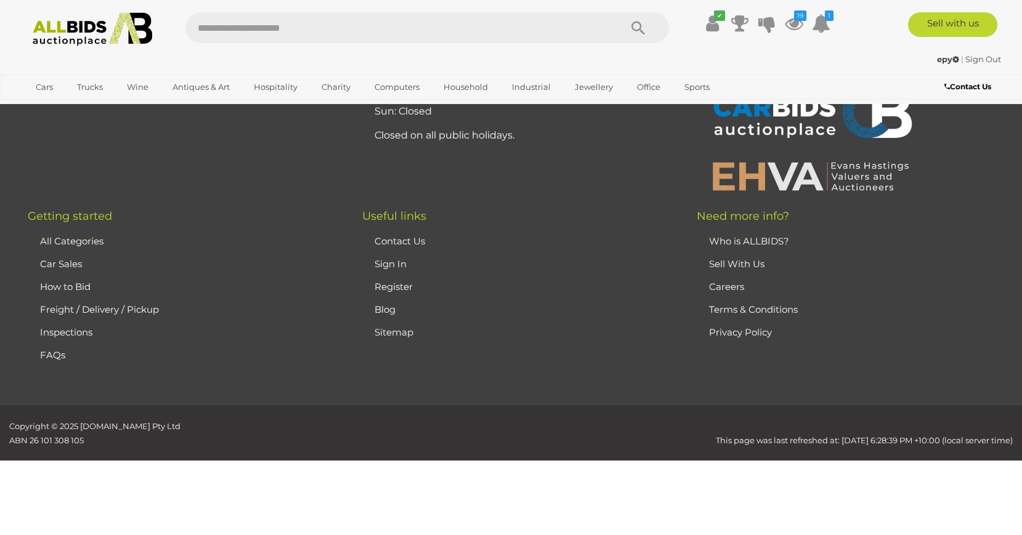
scroll to position [42, 0]
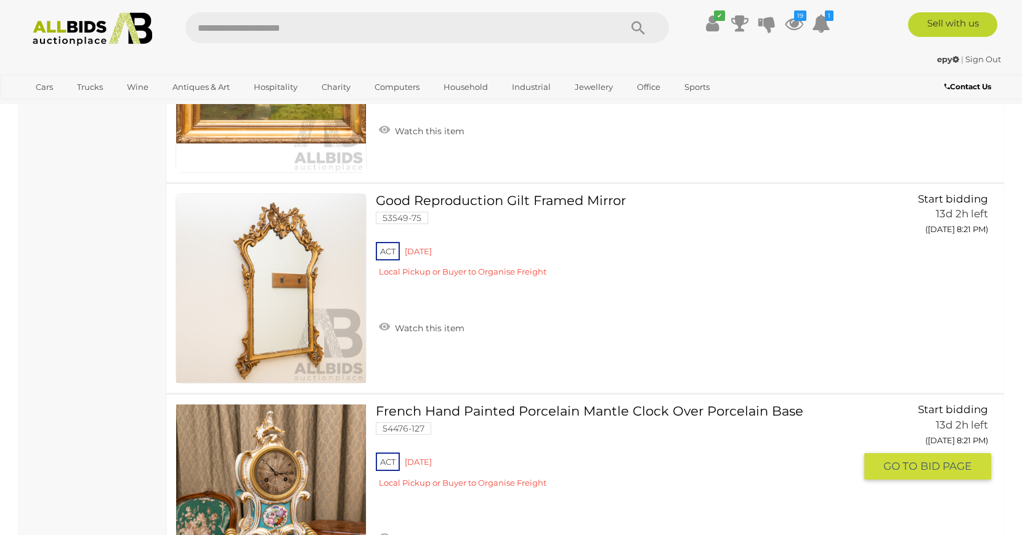
scroll to position [10092, 0]
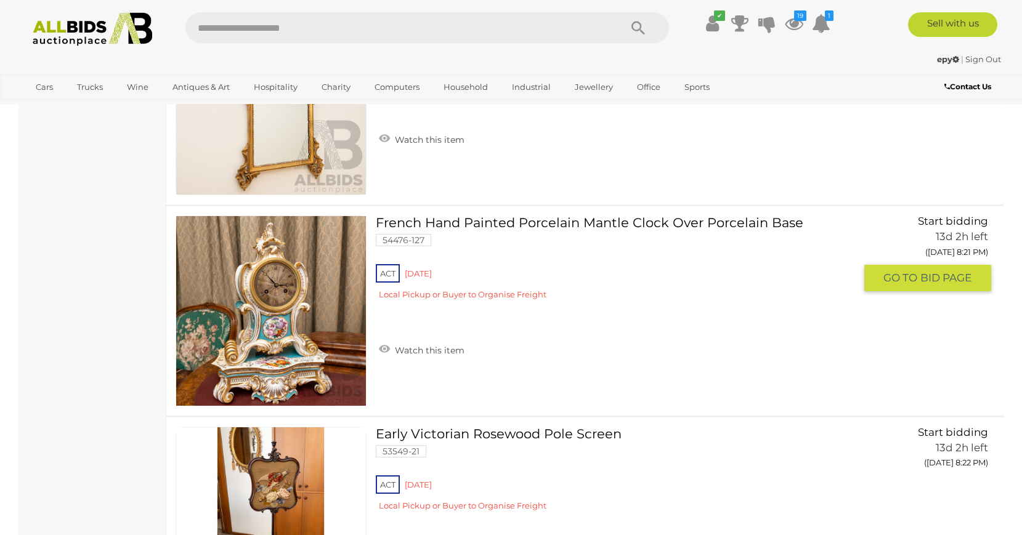
click at [304, 357] on img at bounding box center [271, 311] width 190 height 190
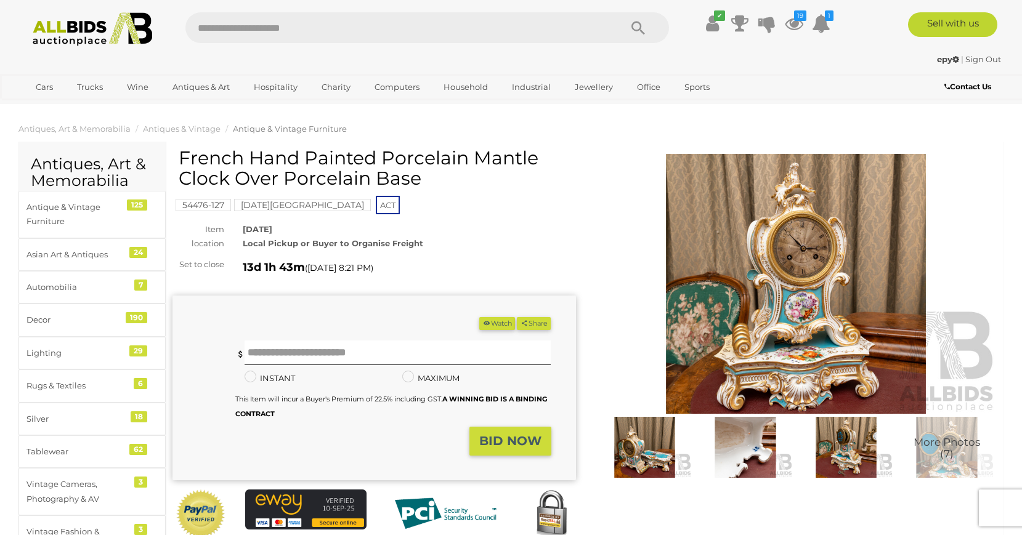
click at [743, 450] on img at bounding box center [745, 447] width 95 height 61
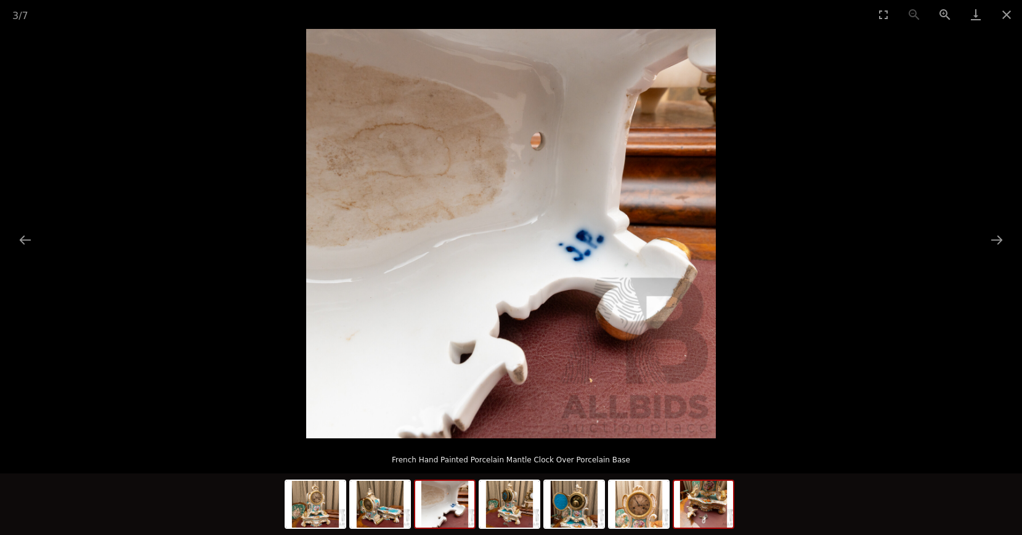
click at [713, 506] on img at bounding box center [703, 504] width 59 height 47
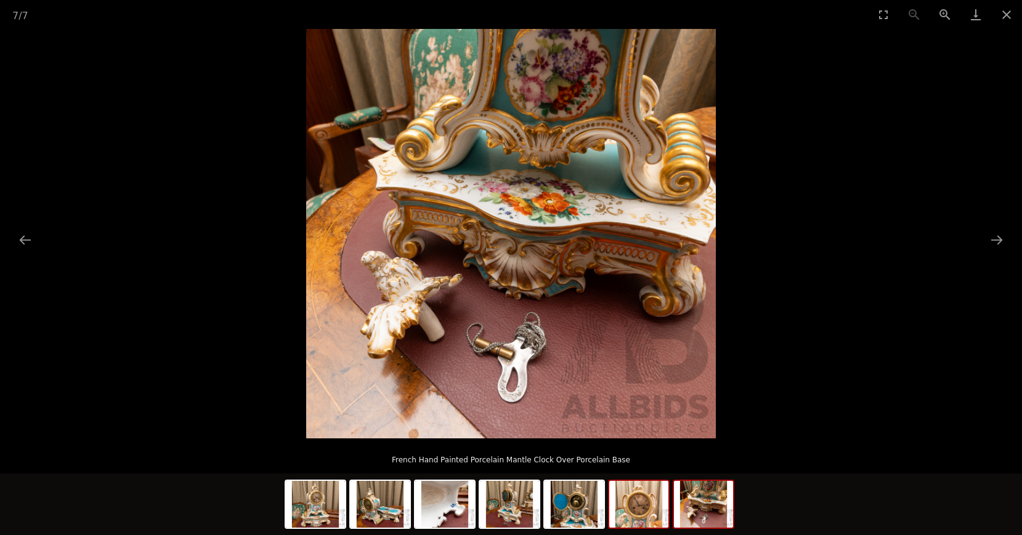
click at [654, 512] on img at bounding box center [638, 504] width 59 height 47
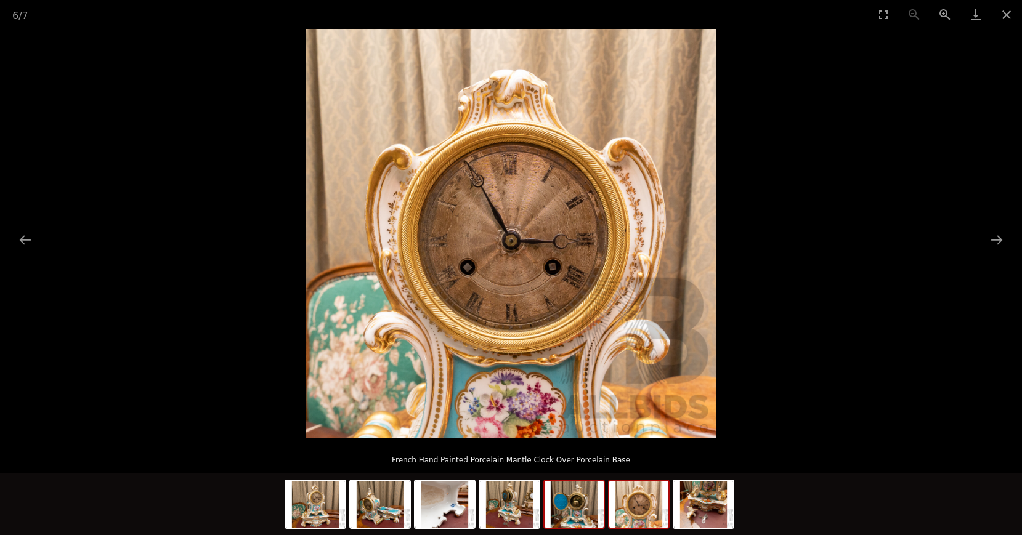
click at [602, 502] on img at bounding box center [573, 504] width 59 height 47
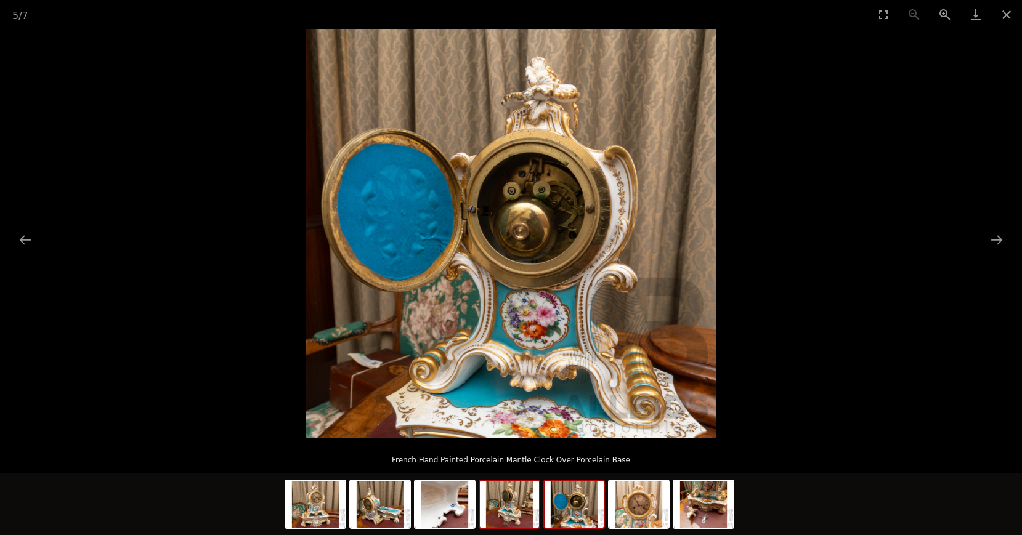
click at [531, 499] on img at bounding box center [509, 504] width 59 height 47
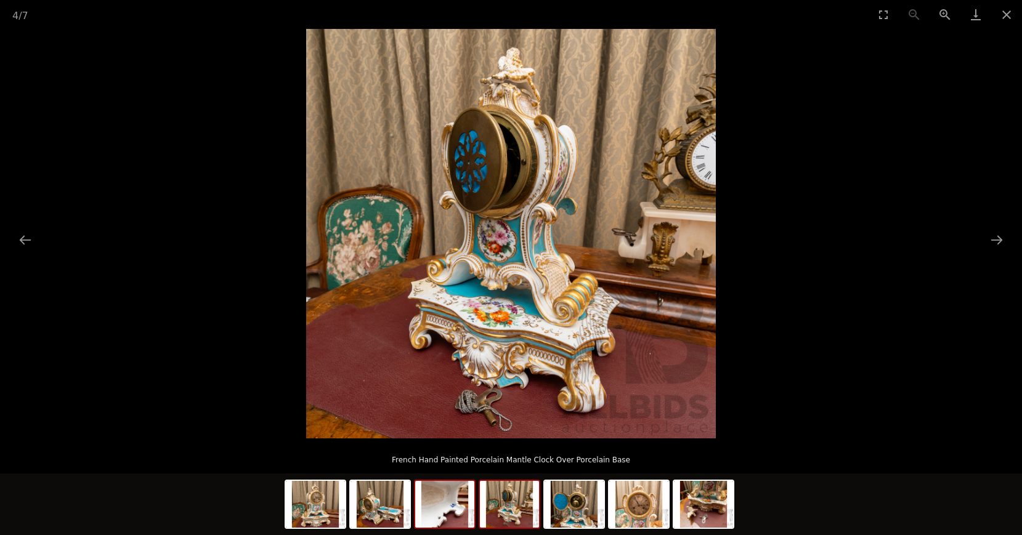
click at [461, 507] on img at bounding box center [444, 504] width 59 height 47
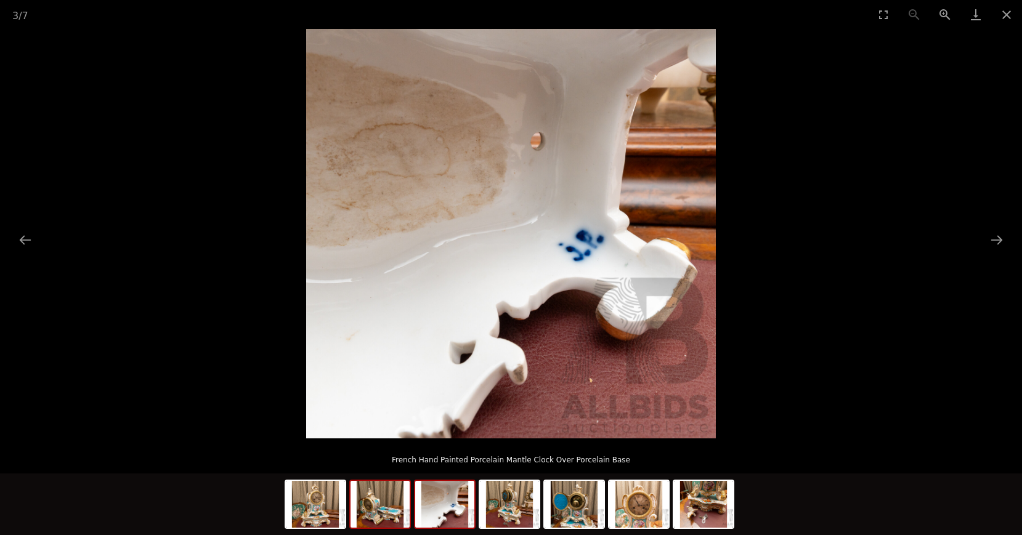
click at [393, 505] on img at bounding box center [379, 504] width 59 height 47
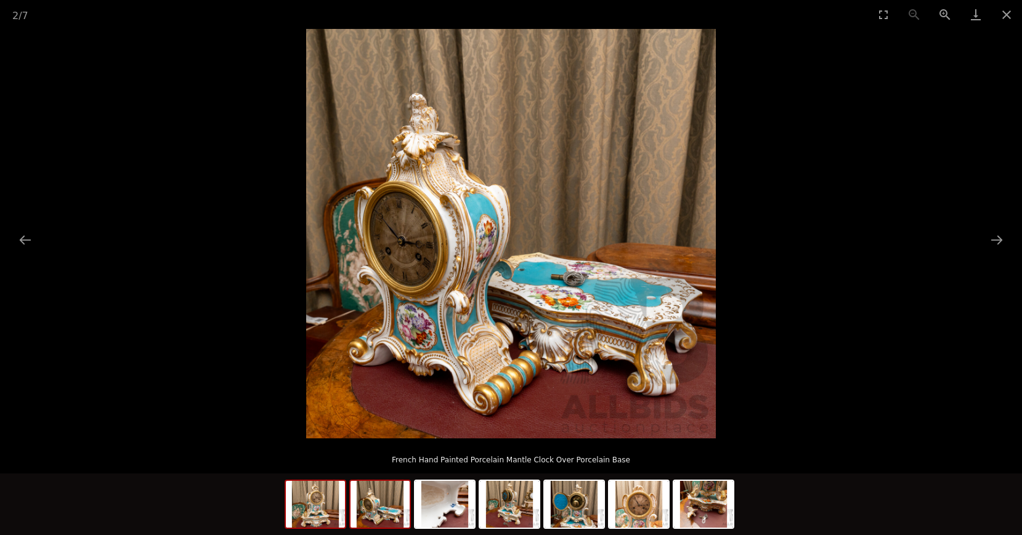
click at [312, 502] on img at bounding box center [315, 504] width 59 height 47
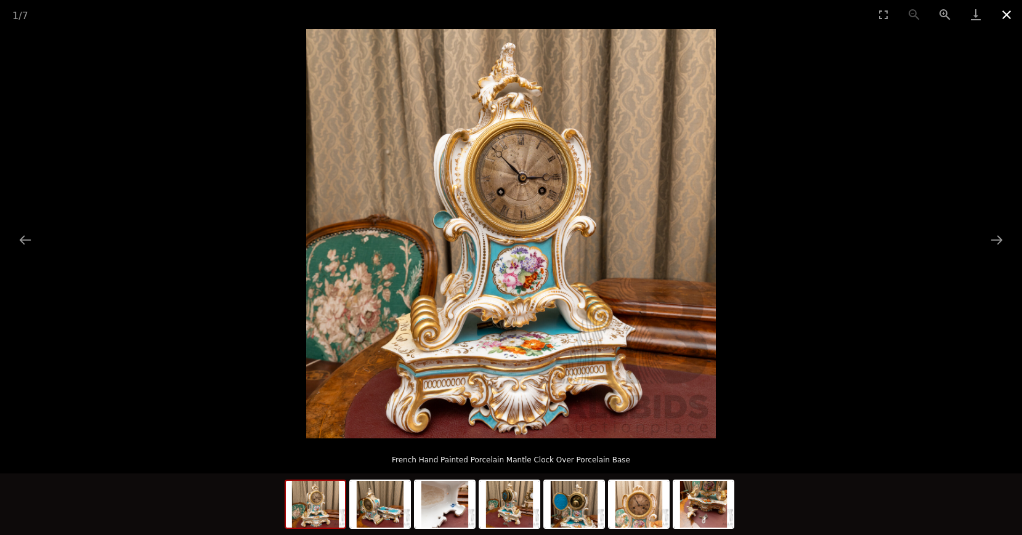
click at [999, 14] on button "Close gallery" at bounding box center [1006, 14] width 31 height 29
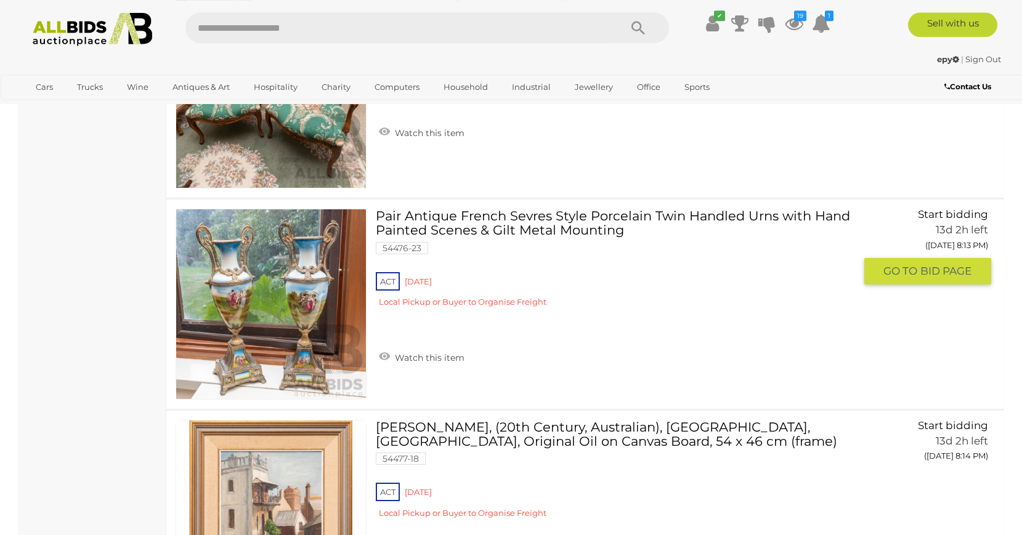
scroll to position [6717, 0]
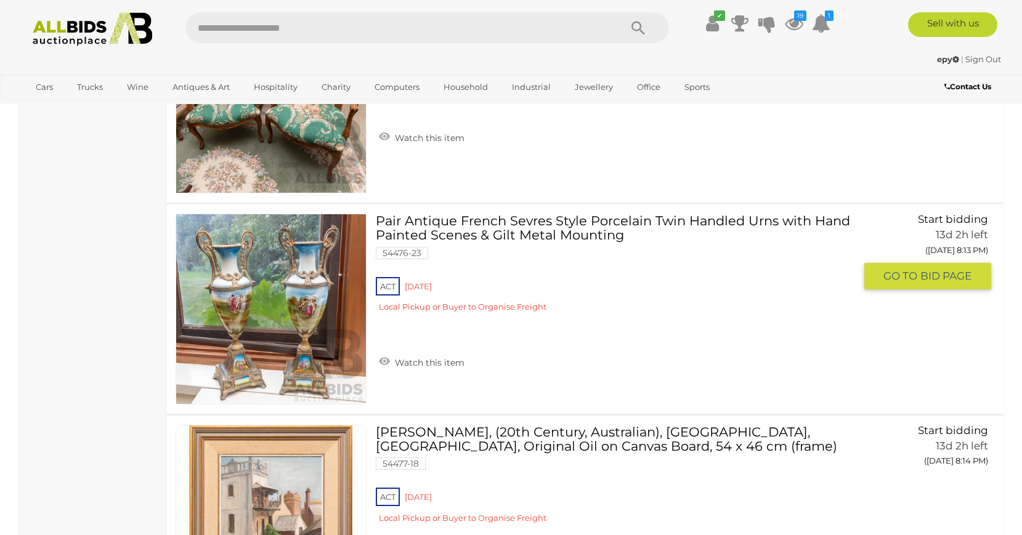
click at [305, 311] on link at bounding box center [270, 309] width 191 height 191
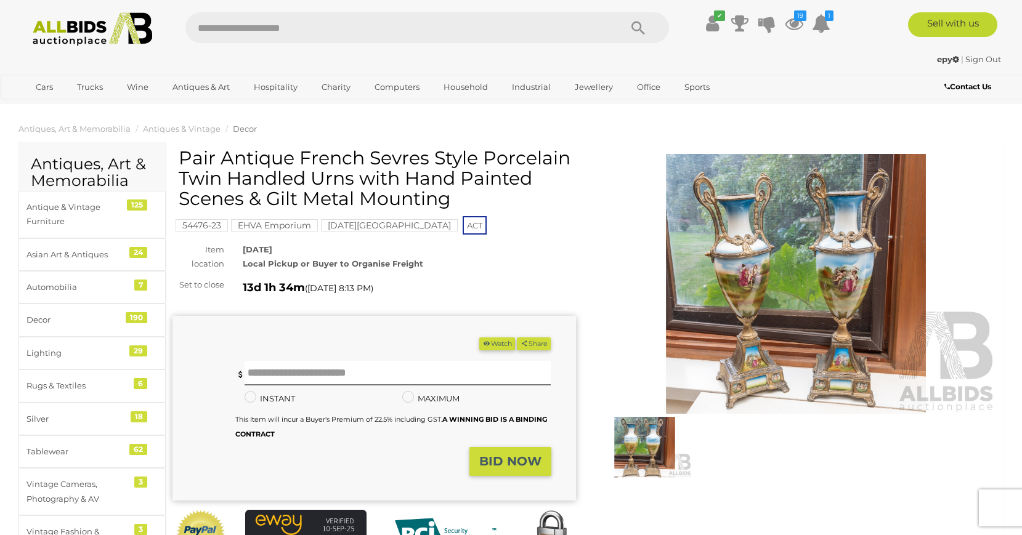
click at [659, 435] on img at bounding box center [644, 447] width 95 height 61
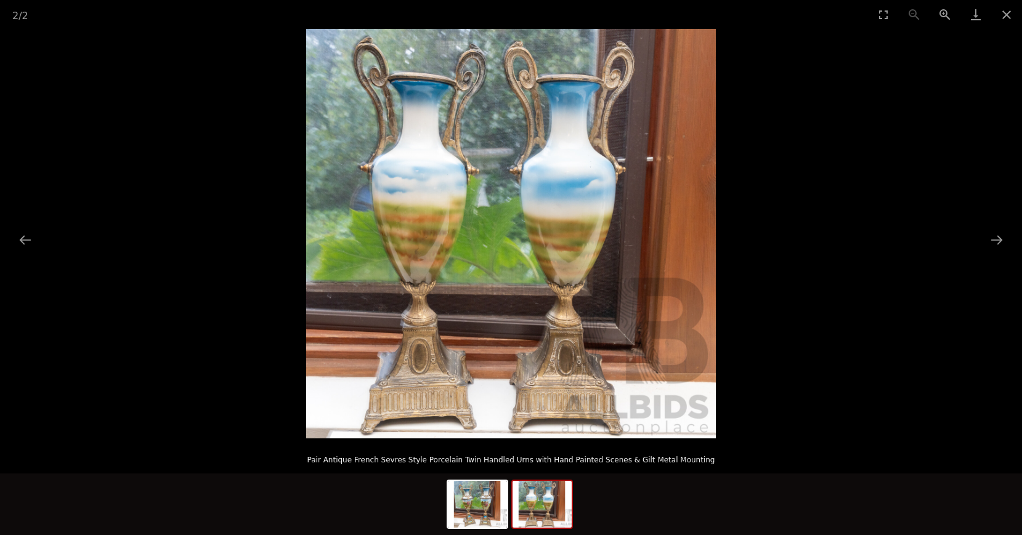
click at [555, 500] on img at bounding box center [541, 504] width 59 height 47
click at [493, 501] on img at bounding box center [477, 504] width 59 height 47
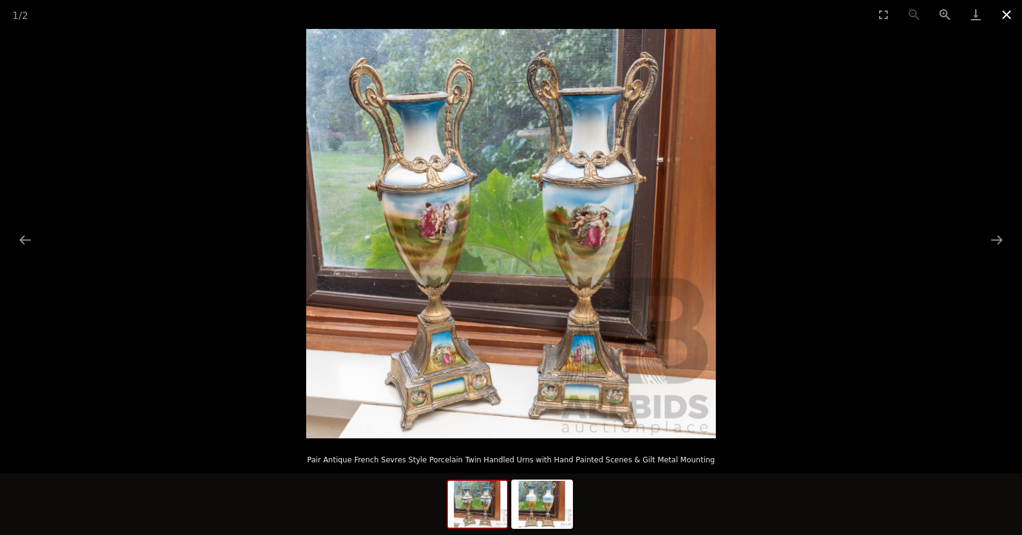
click at [1011, 15] on button "Close gallery" at bounding box center [1006, 14] width 31 height 29
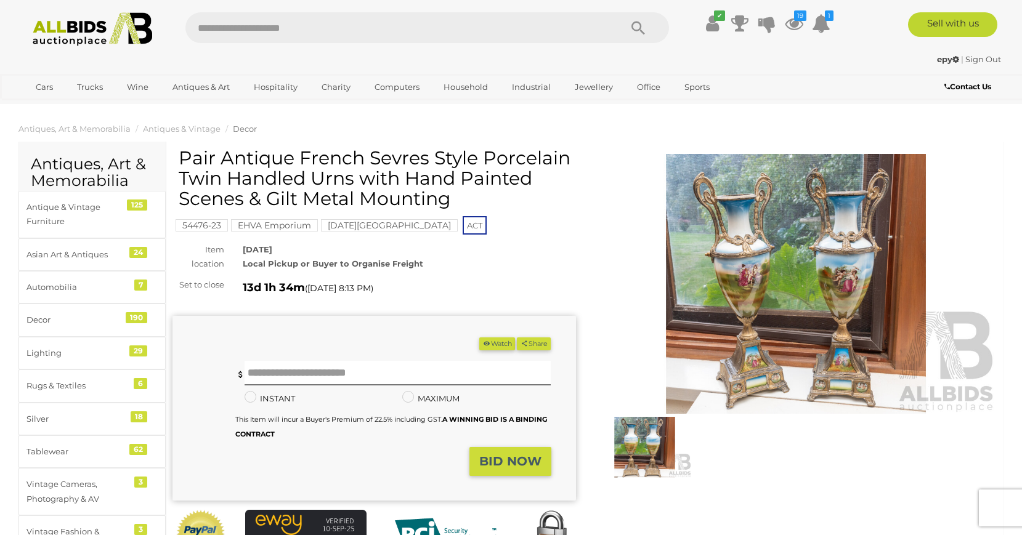
scroll to position [63, 0]
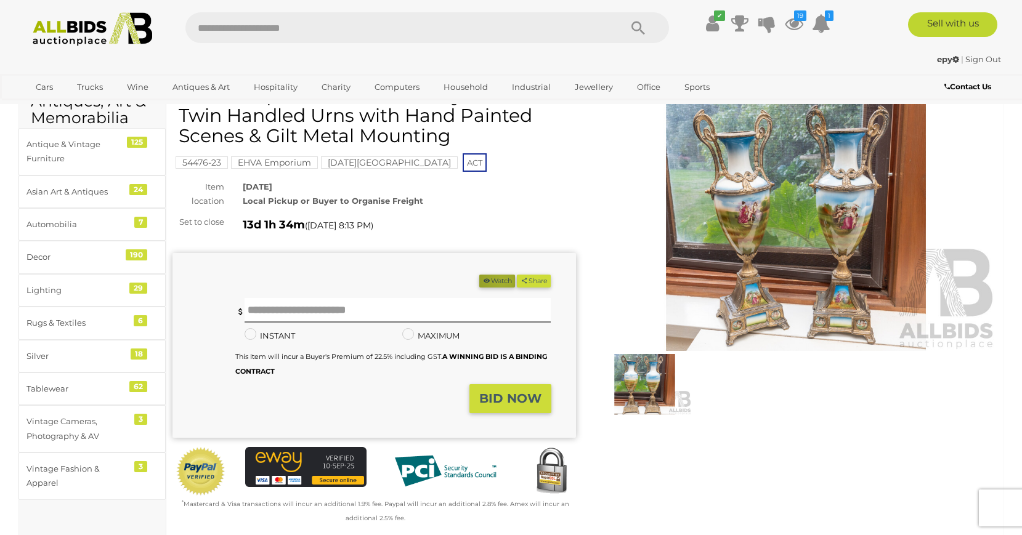
click at [496, 281] on button "Watch" at bounding box center [497, 281] width 36 height 13
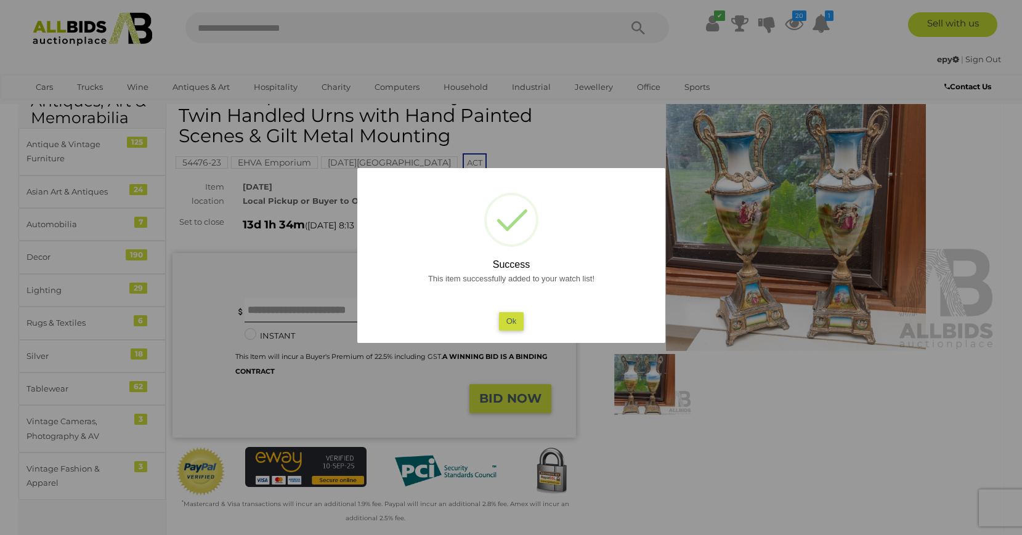
click at [504, 322] on button "Ok" at bounding box center [510, 321] width 25 height 18
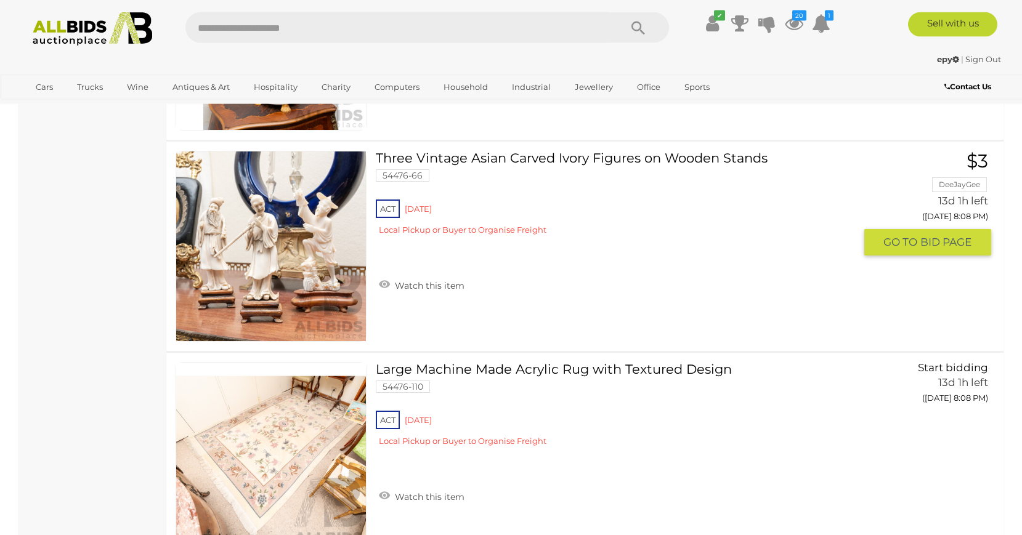
scroll to position [4408, 0]
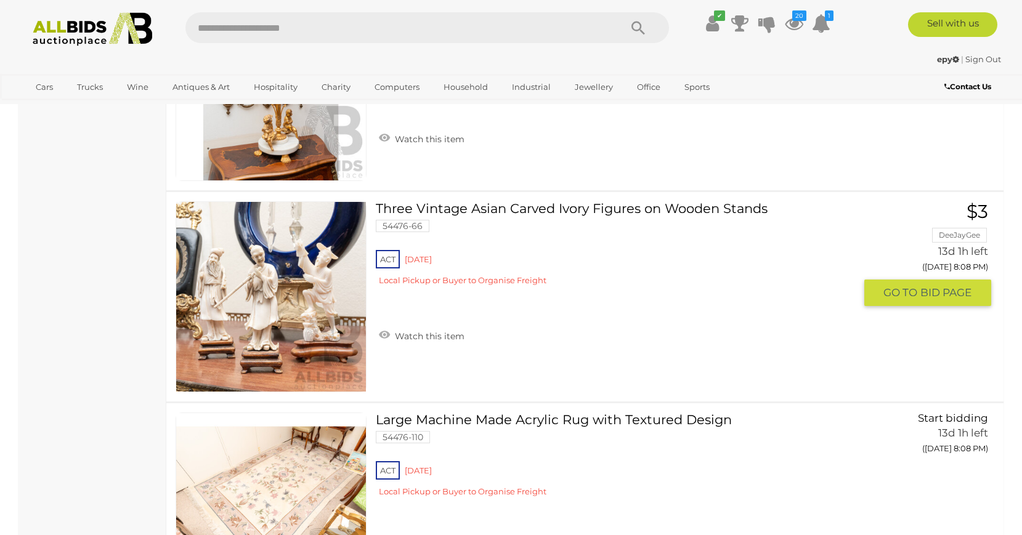
click at [315, 288] on link at bounding box center [270, 296] width 191 height 191
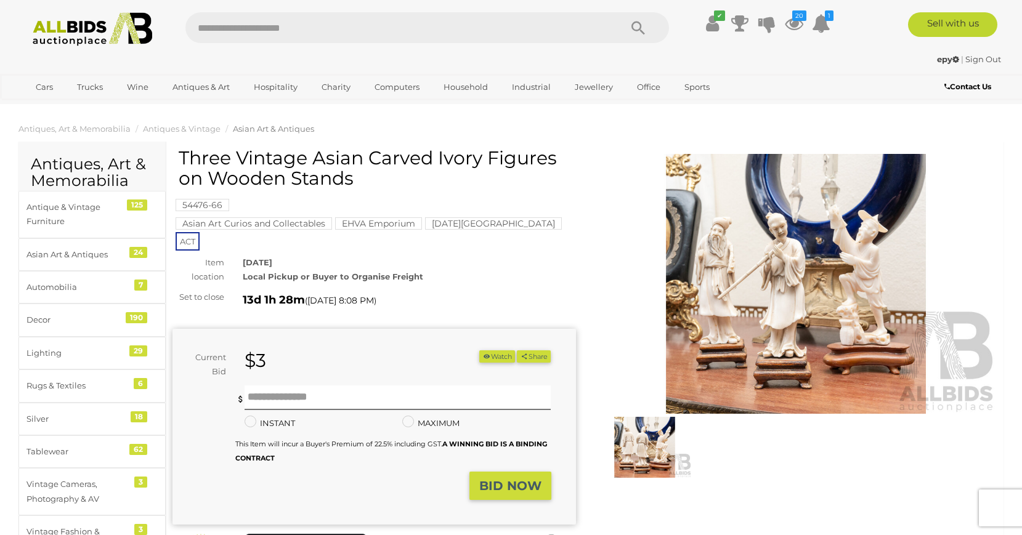
click at [650, 436] on img at bounding box center [644, 447] width 95 height 61
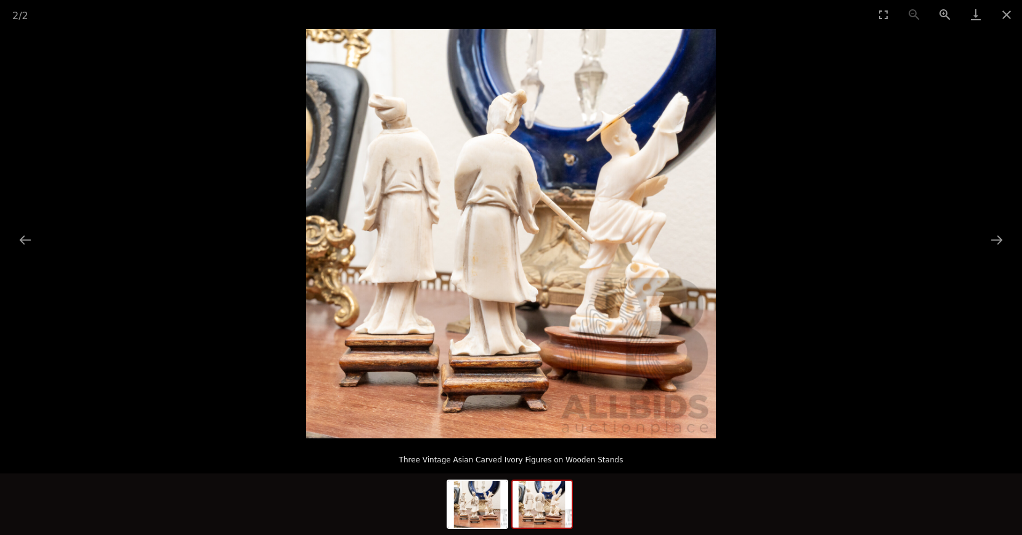
click at [555, 504] on img at bounding box center [541, 504] width 59 height 47
click at [498, 504] on img at bounding box center [477, 504] width 59 height 47
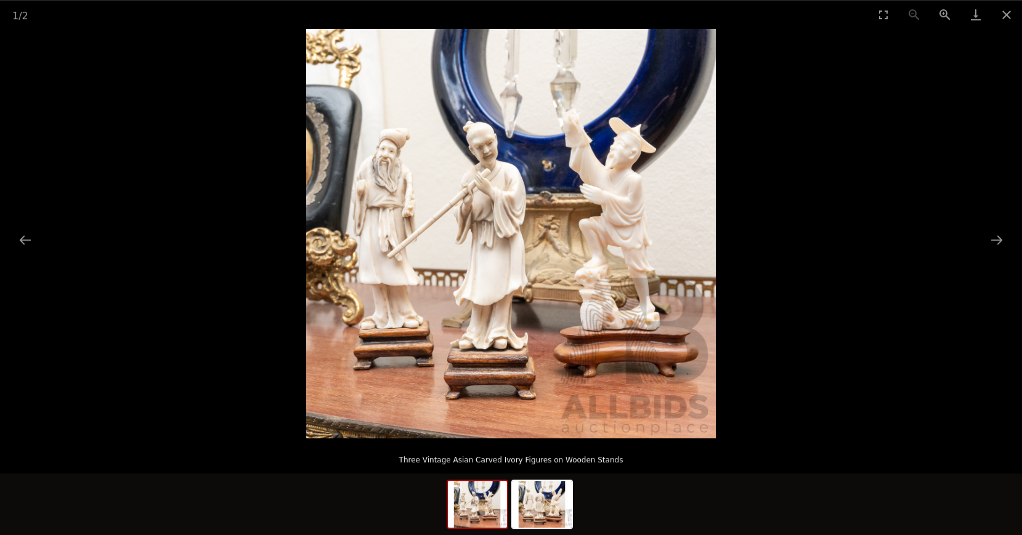
scroll to position [63, 0]
click at [502, 288] on img at bounding box center [510, 233] width 409 height 409
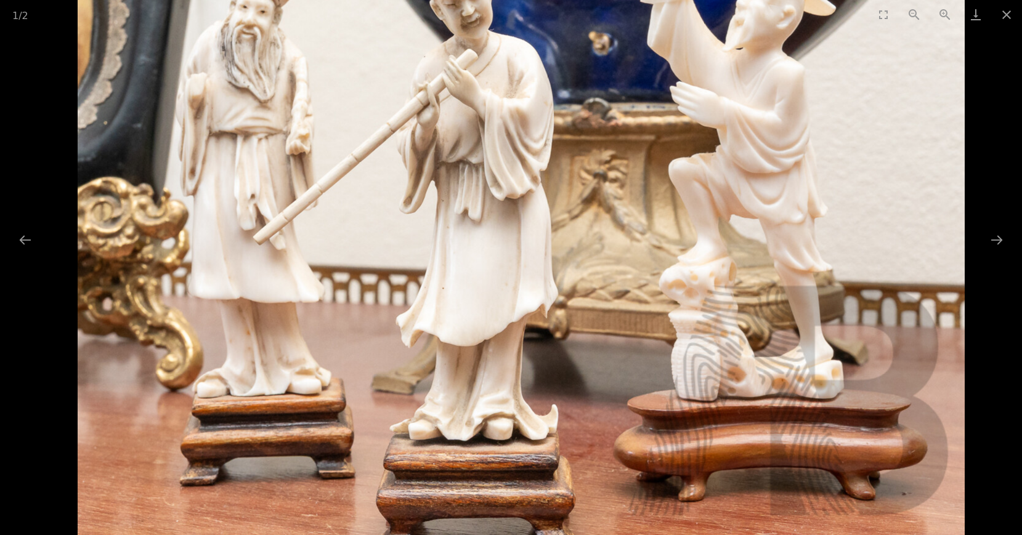
scroll to position [0, 0]
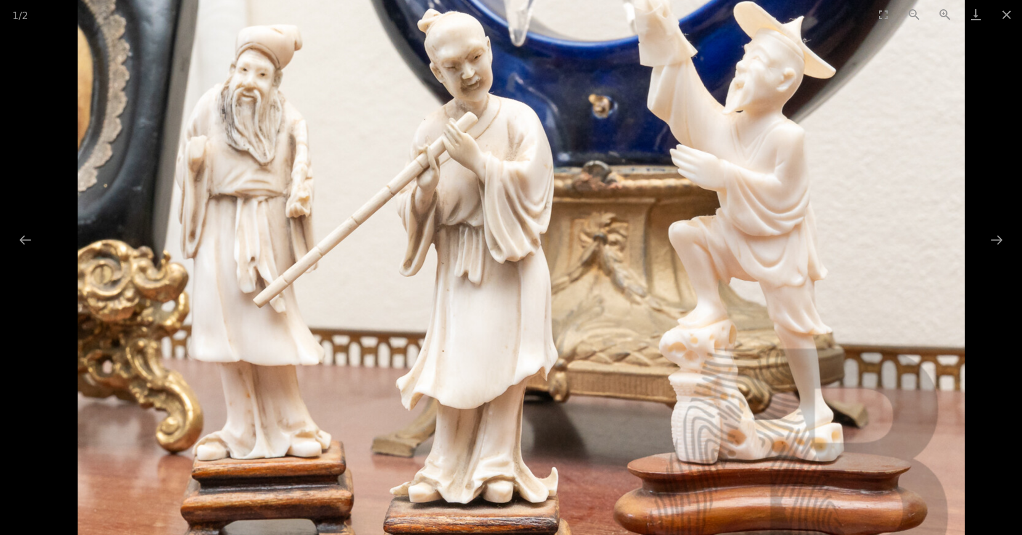
drag, startPoint x: 514, startPoint y: 263, endPoint x: 554, endPoint y: 326, distance: 74.8
click at [554, 326] on img at bounding box center [521, 253] width 887 height 887
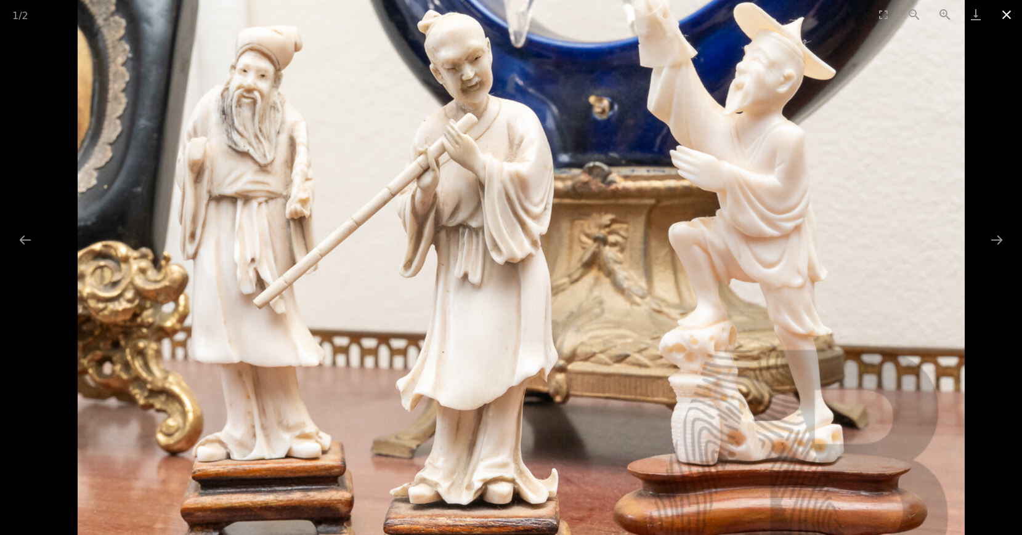
click at [1001, 17] on button "Close gallery" at bounding box center [1006, 14] width 31 height 29
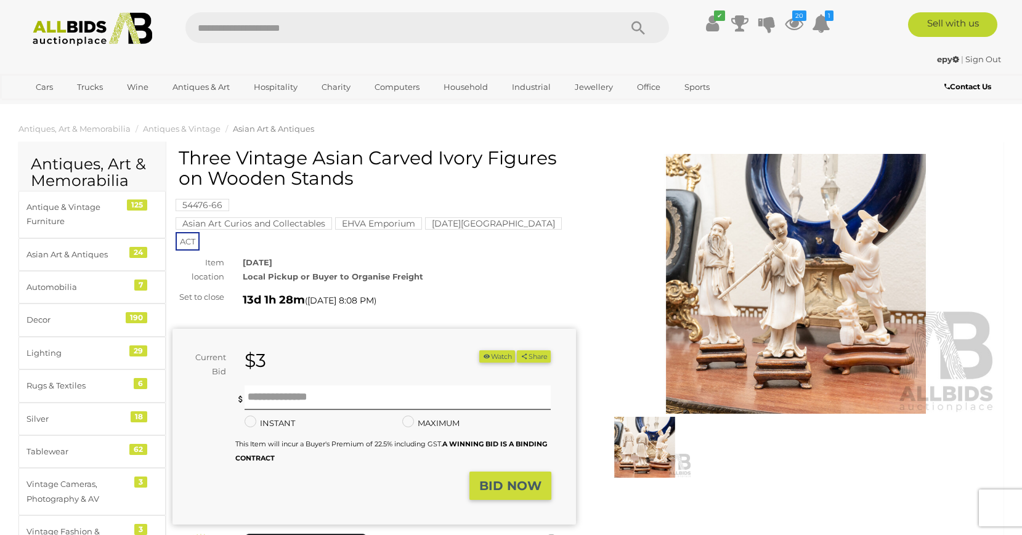
click at [496, 350] on button "Watch" at bounding box center [497, 356] width 36 height 13
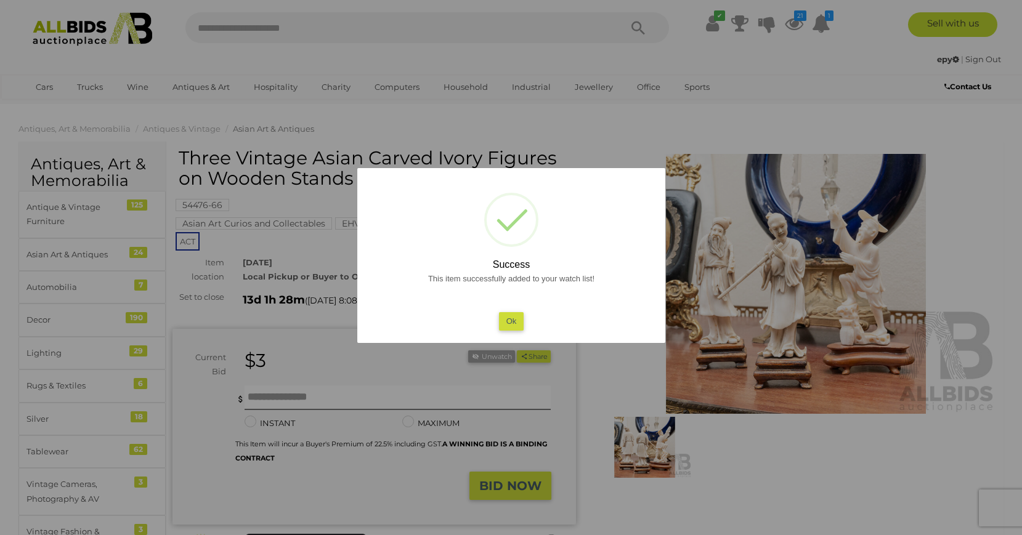
click at [516, 320] on button "Ok" at bounding box center [510, 321] width 25 height 18
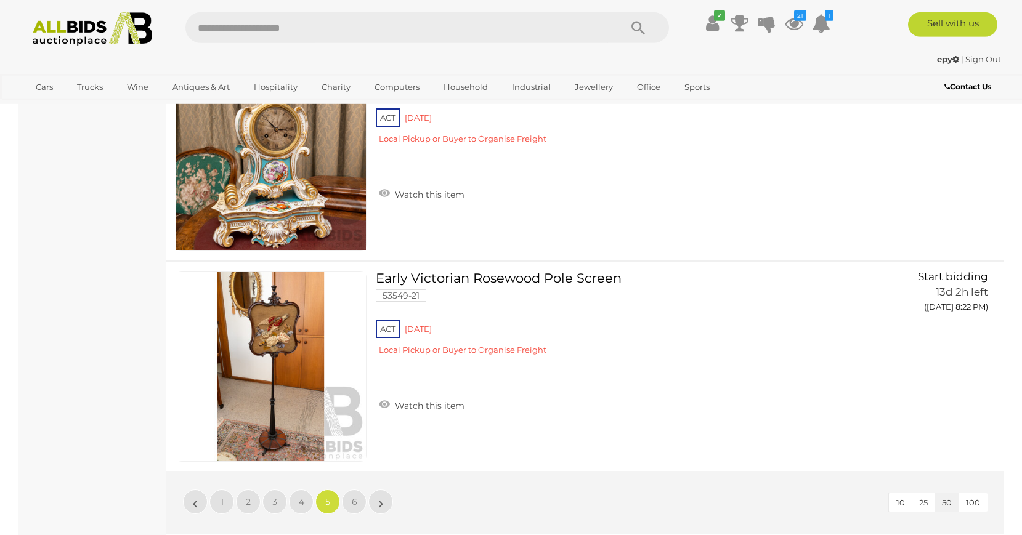
scroll to position [10261, 0]
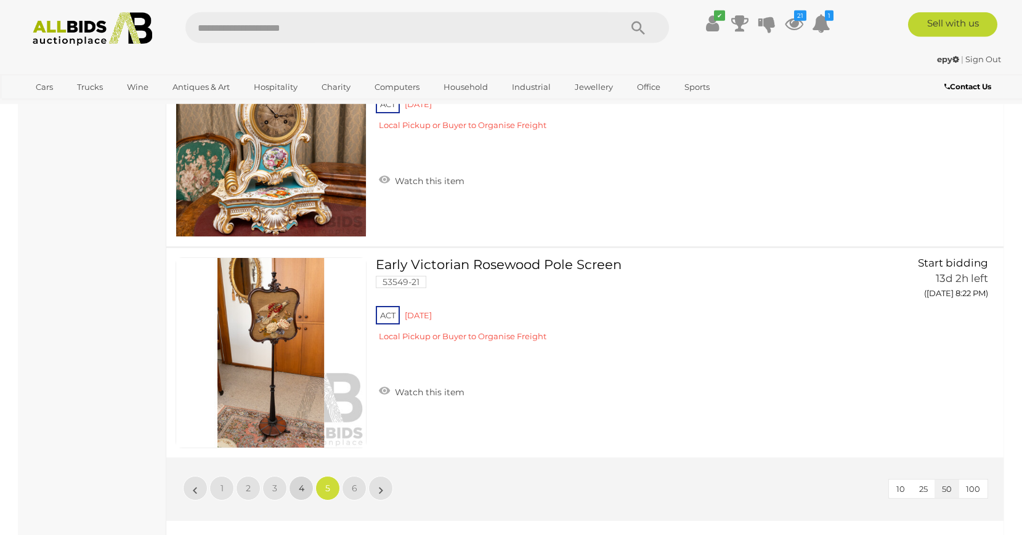
click at [298, 485] on link "4" at bounding box center [301, 488] width 25 height 25
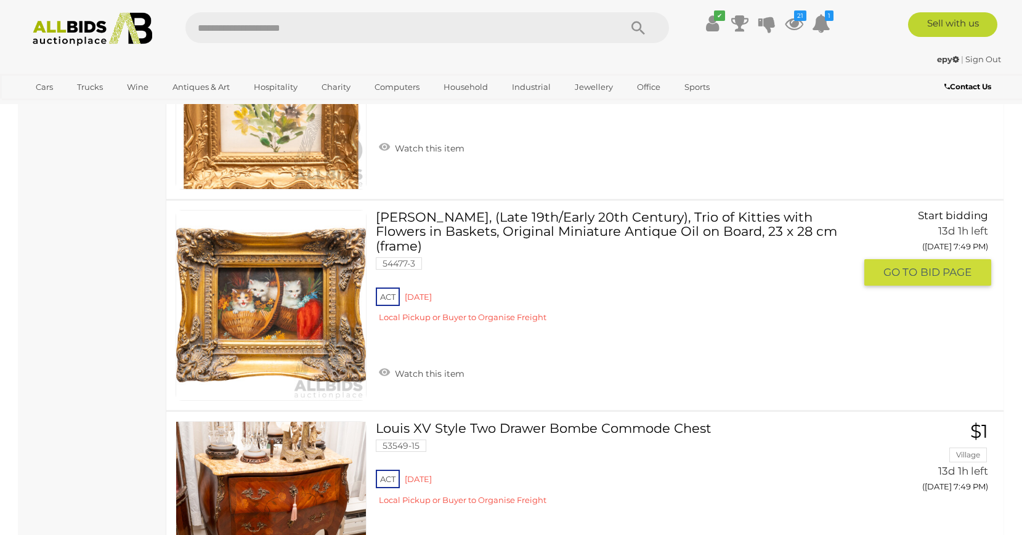
scroll to position [4502, 0]
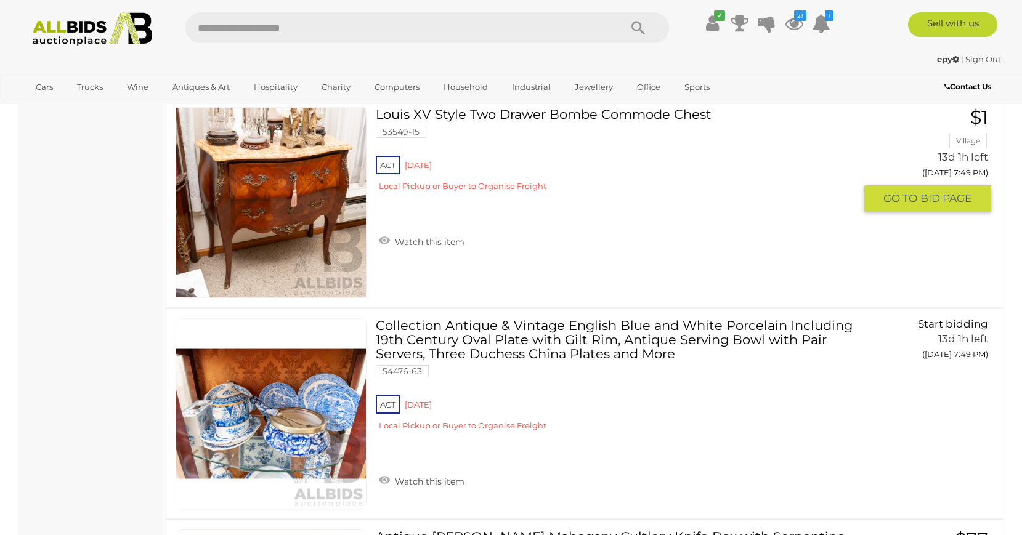
click at [313, 201] on link at bounding box center [270, 202] width 191 height 191
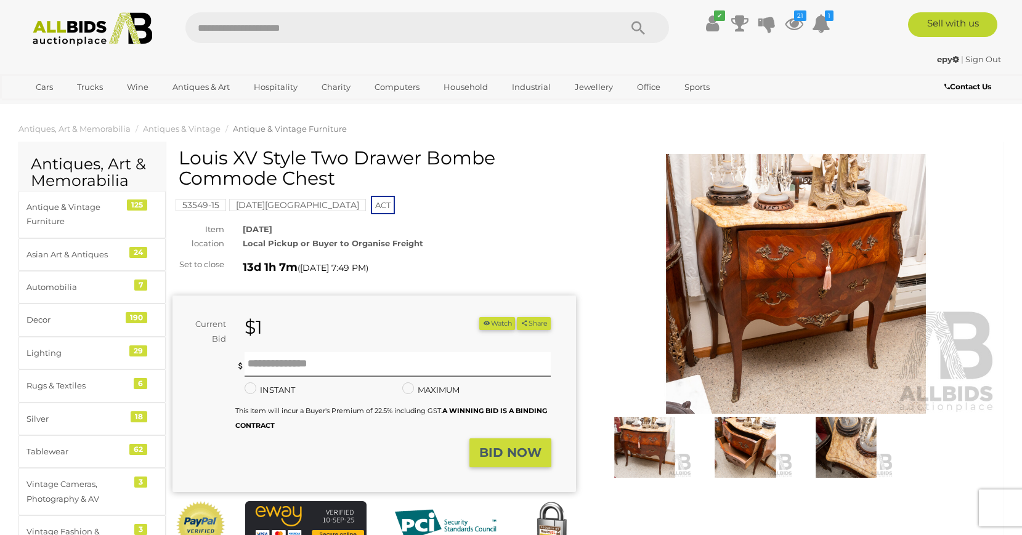
click at [747, 458] on img at bounding box center [745, 447] width 95 height 61
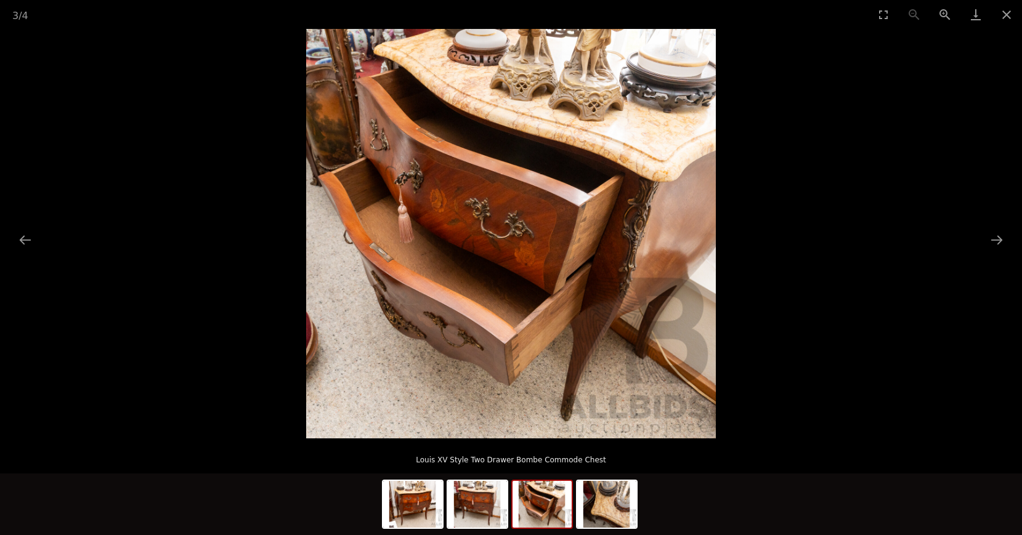
click at [517, 179] on img at bounding box center [510, 233] width 409 height 409
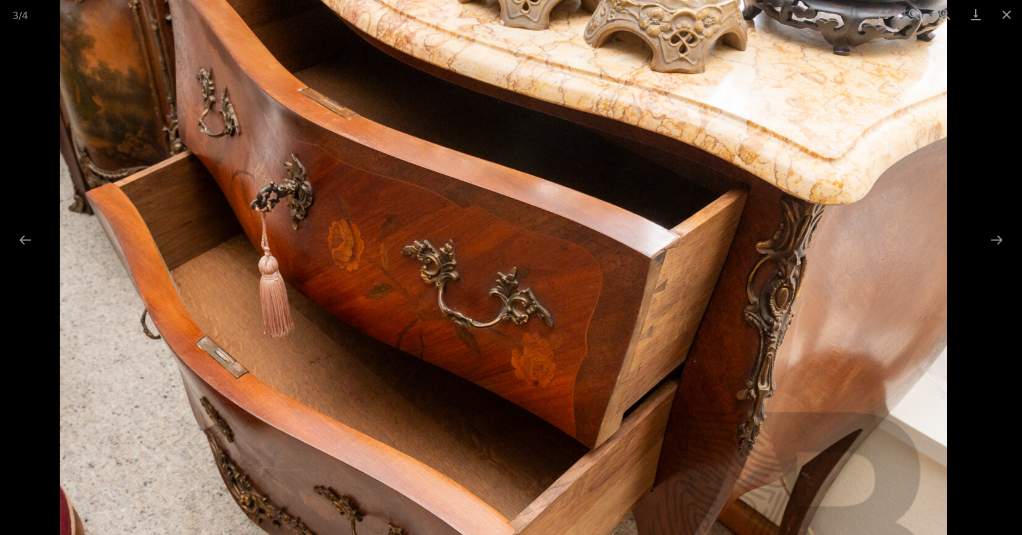
click at [338, 127] on img at bounding box center [503, 317] width 887 height 887
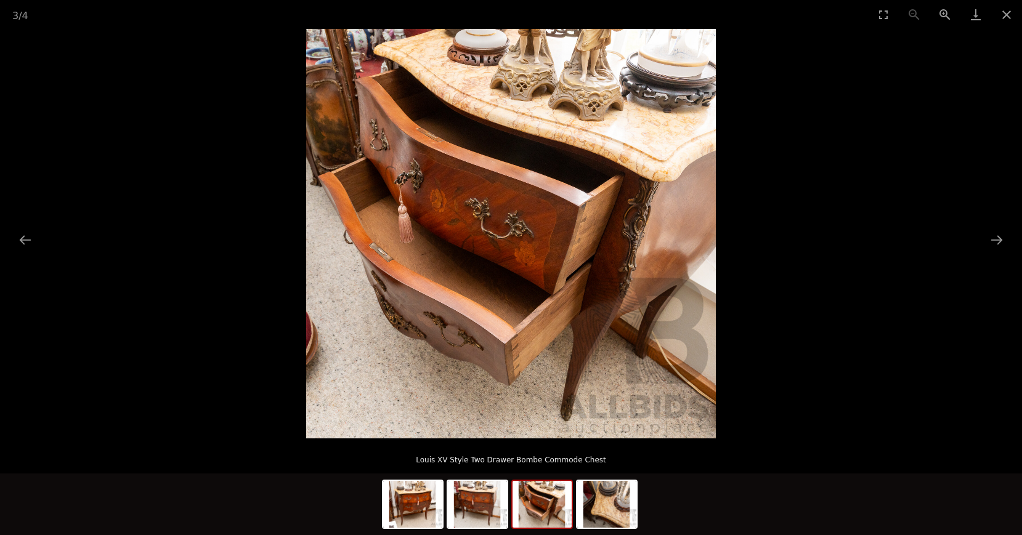
click at [439, 170] on img at bounding box center [510, 233] width 409 height 409
click at [445, 212] on img at bounding box center [510, 233] width 409 height 409
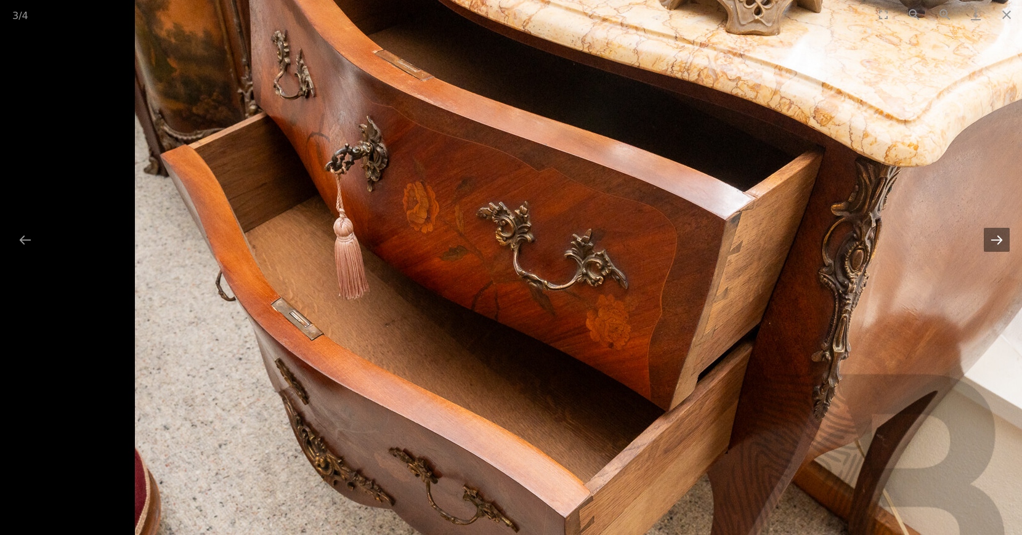
click at [999, 239] on button "Next slide" at bounding box center [996, 240] width 26 height 24
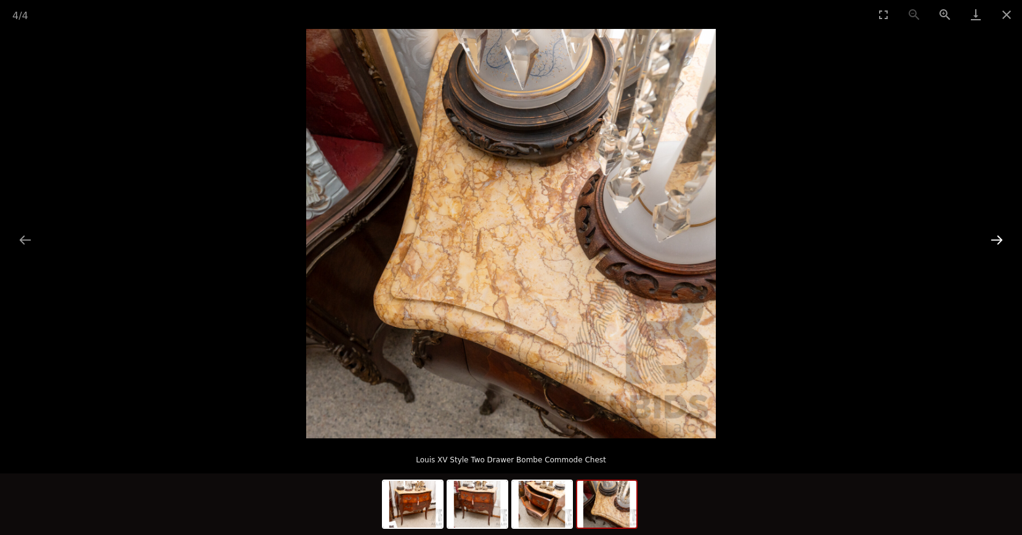
click at [999, 239] on button "Next slide" at bounding box center [996, 240] width 26 height 24
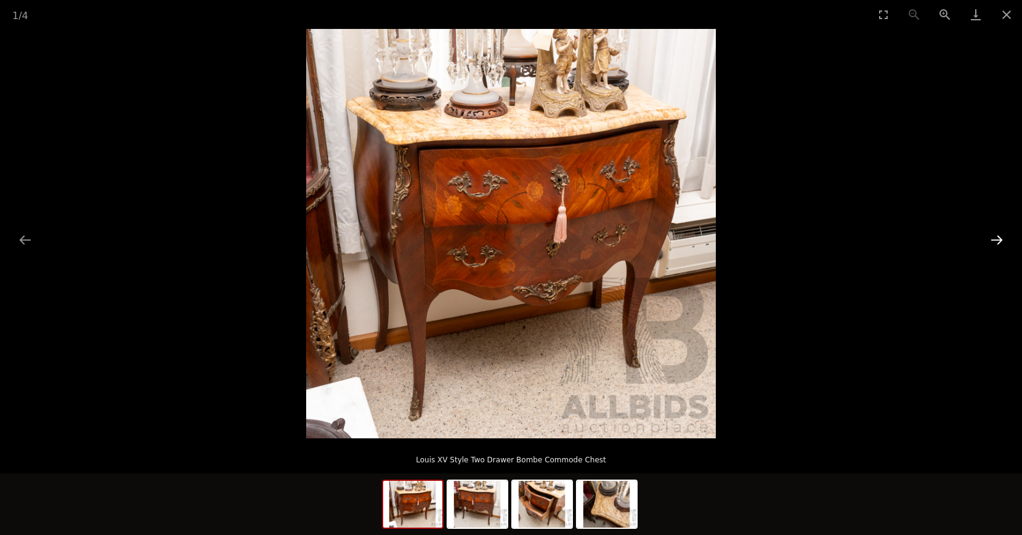
click at [988, 240] on button "Next slide" at bounding box center [996, 240] width 26 height 24
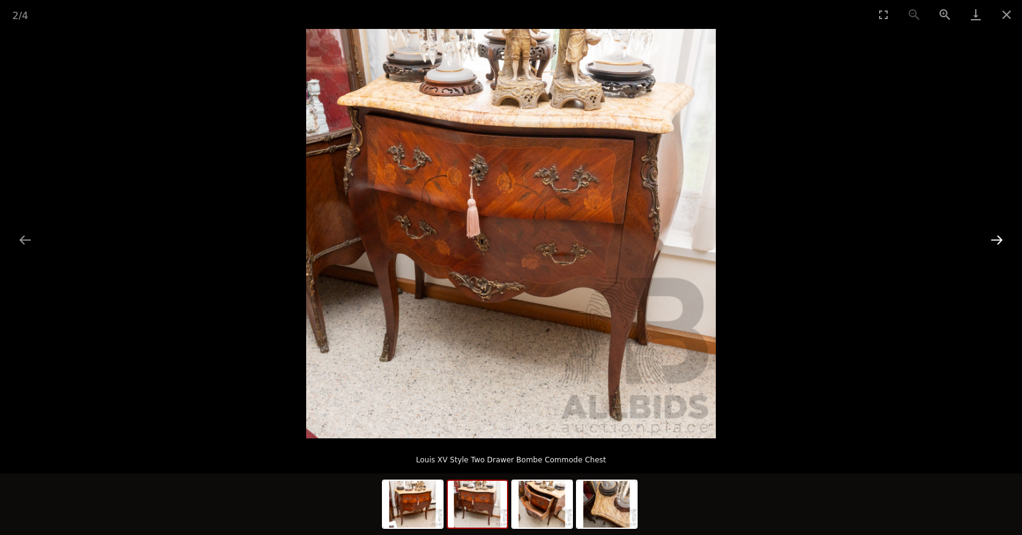
click at [988, 240] on button "Next slide" at bounding box center [996, 240] width 26 height 24
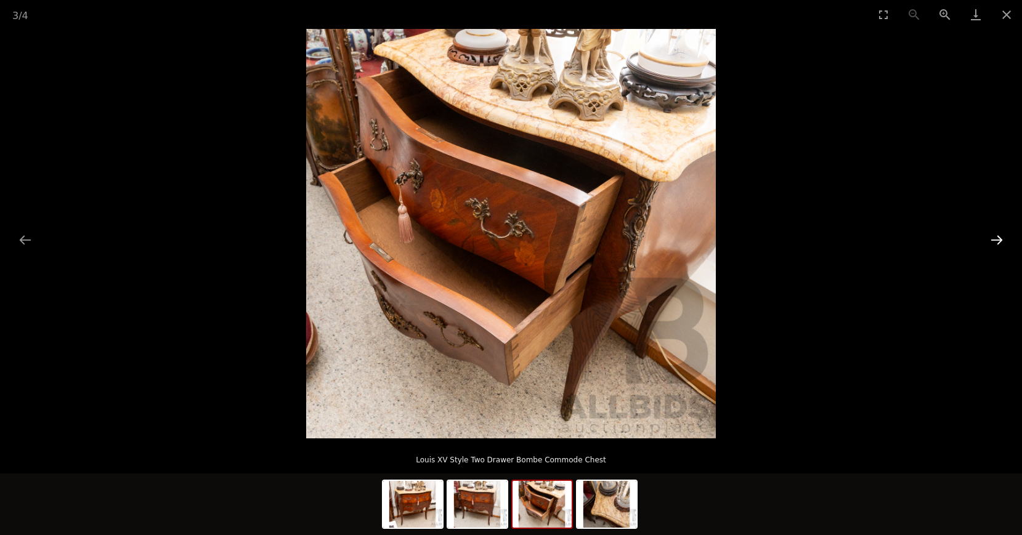
click at [988, 240] on button "Next slide" at bounding box center [996, 240] width 26 height 24
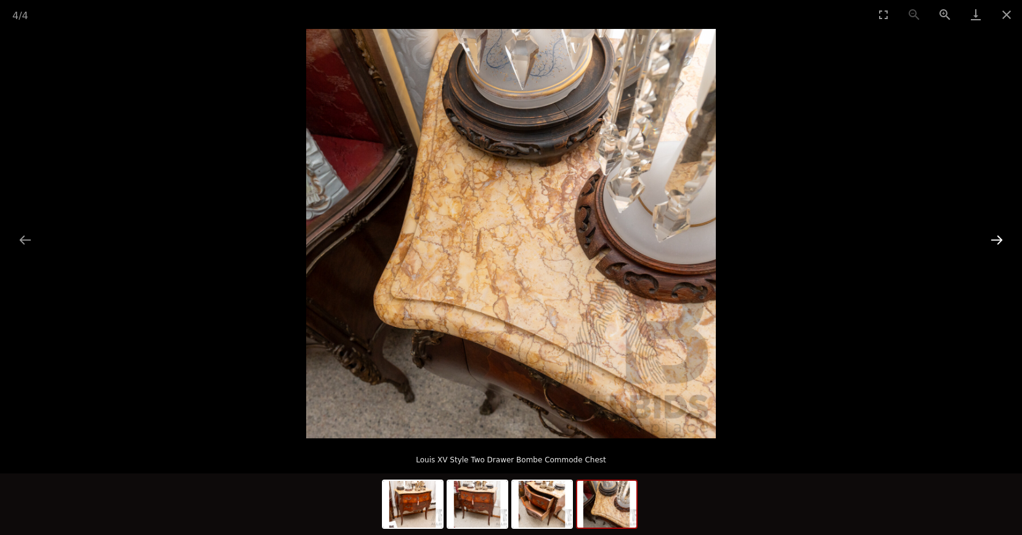
click at [988, 240] on button "Next slide" at bounding box center [996, 240] width 26 height 24
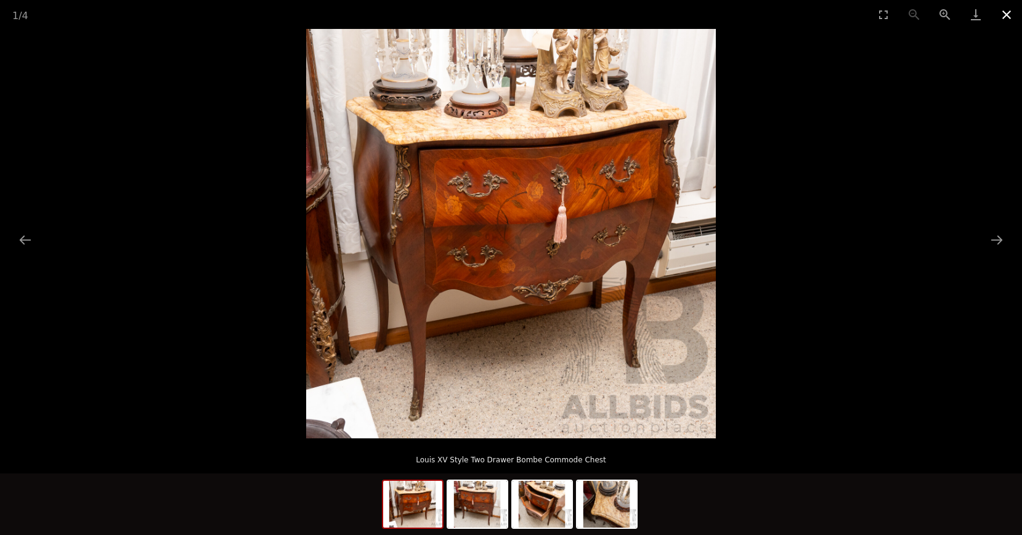
click at [1000, 14] on button "Close gallery" at bounding box center [1006, 14] width 31 height 29
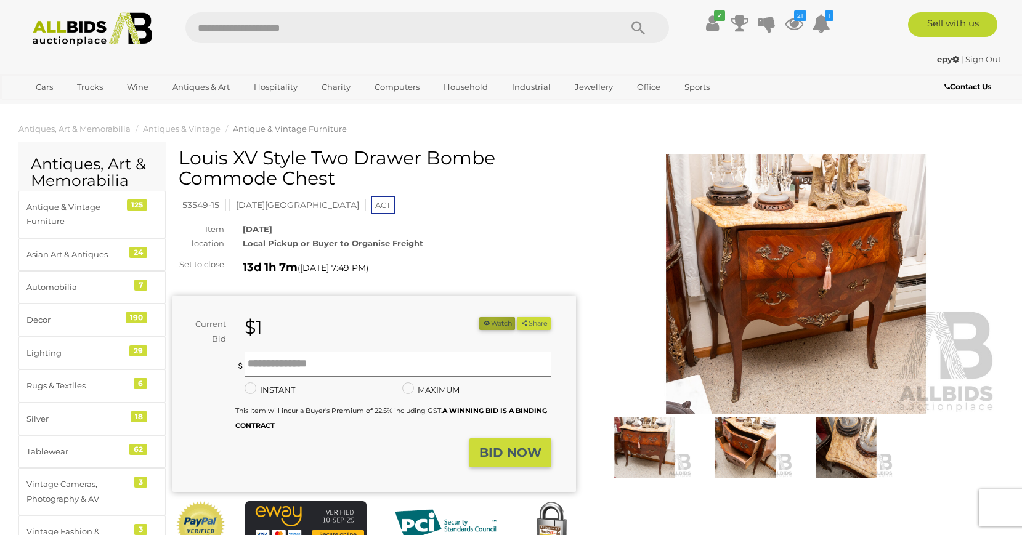
click at [486, 321] on button "Watch" at bounding box center [497, 323] width 36 height 13
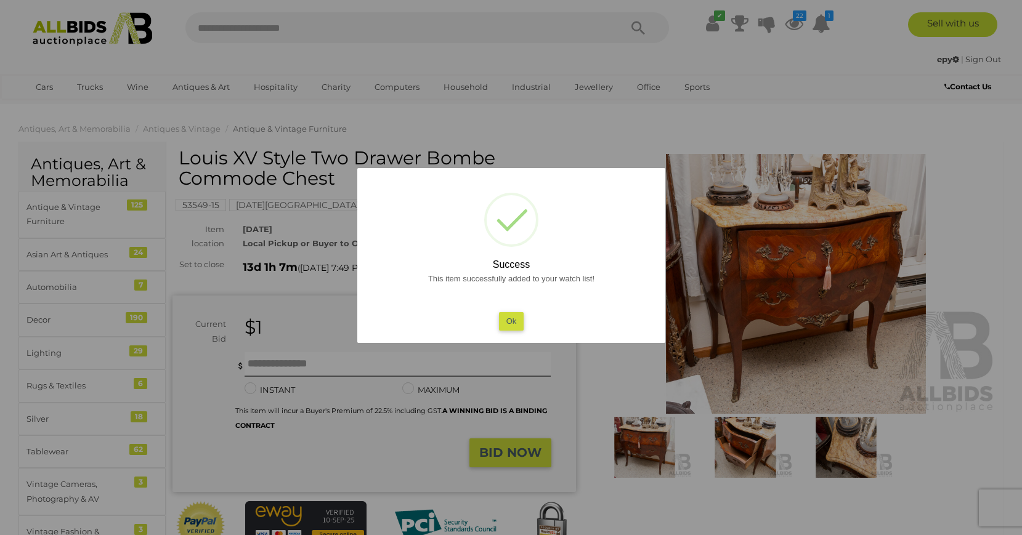
click at [504, 316] on button "Ok" at bounding box center [510, 321] width 25 height 18
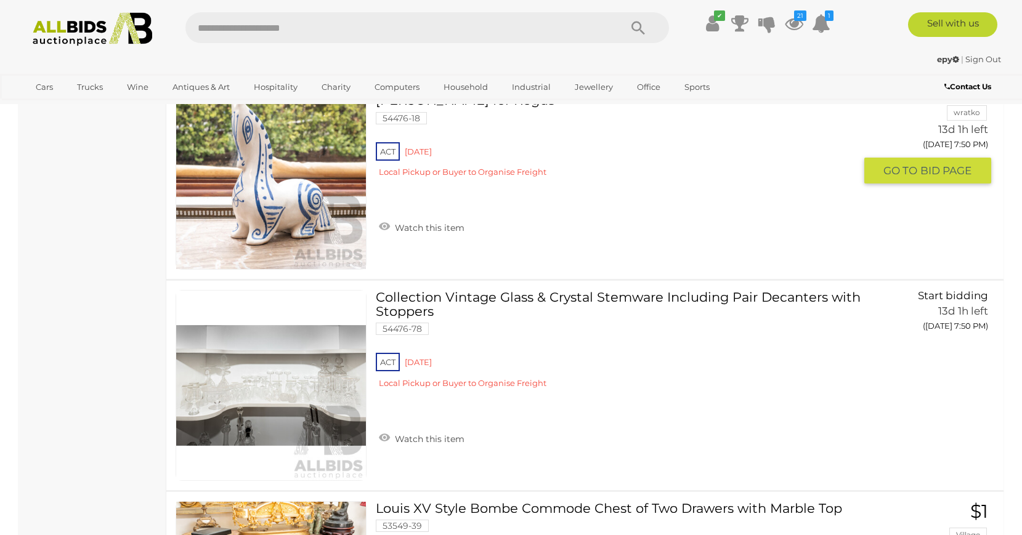
scroll to position [5352, 0]
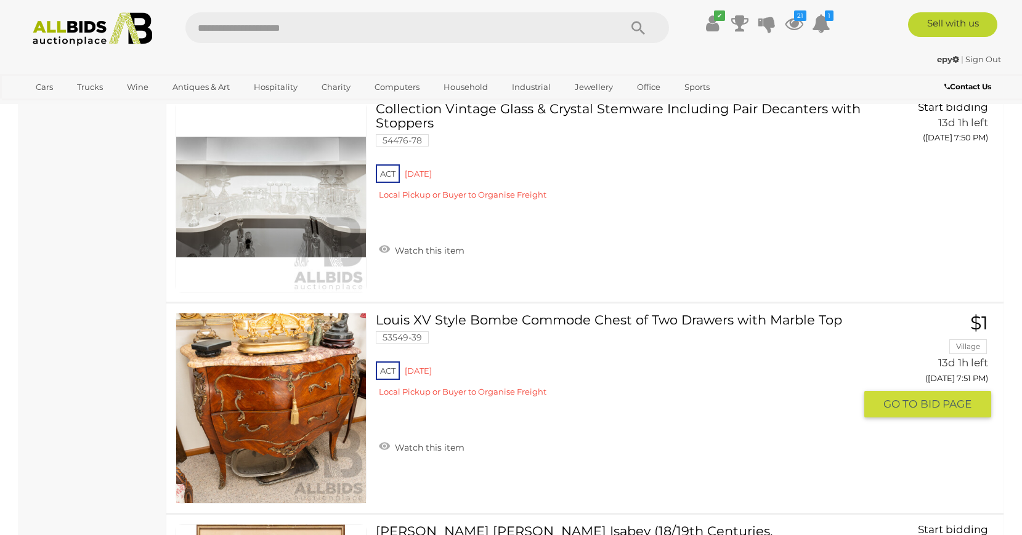
click at [283, 385] on link at bounding box center [270, 408] width 191 height 191
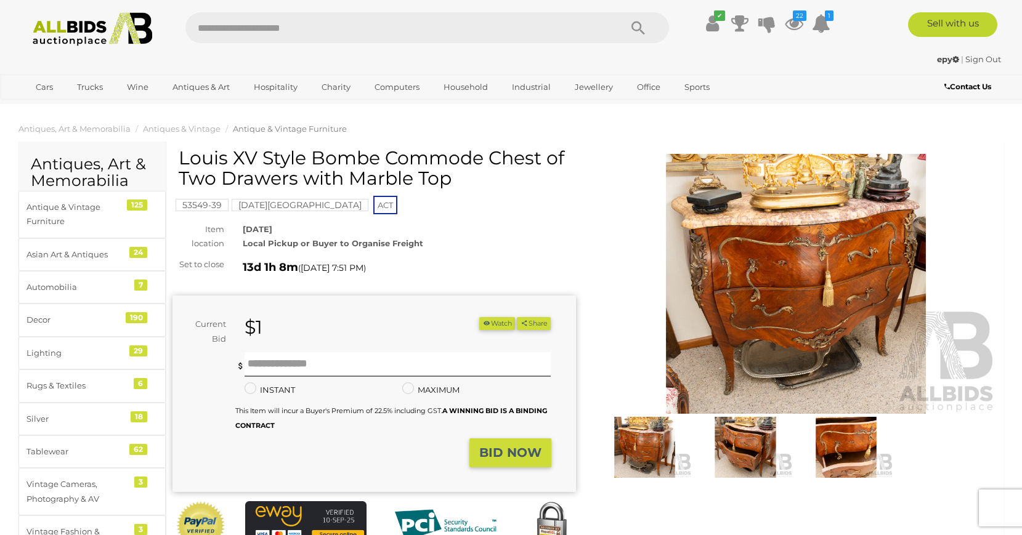
click at [740, 451] on img at bounding box center [745, 447] width 95 height 61
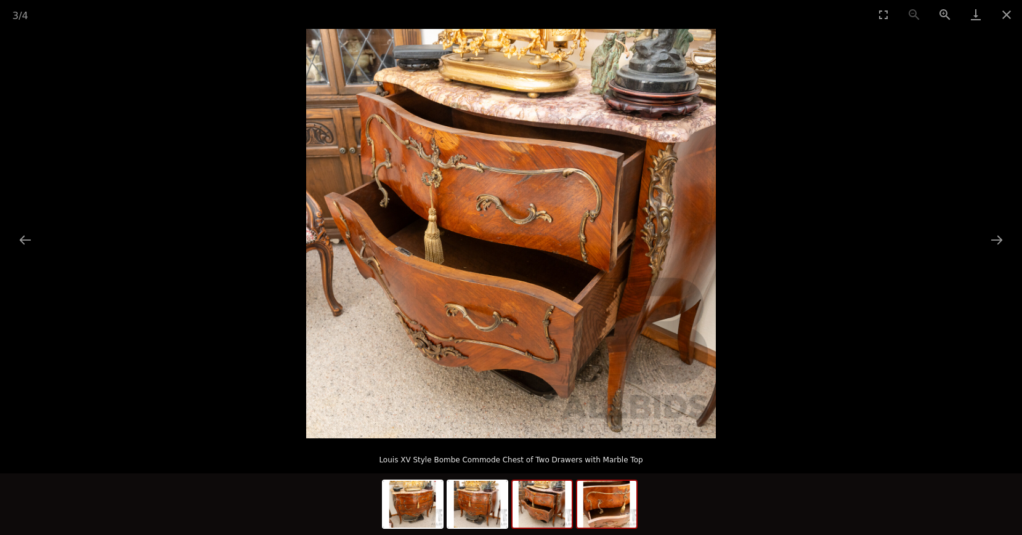
click at [620, 511] on img at bounding box center [606, 504] width 59 height 47
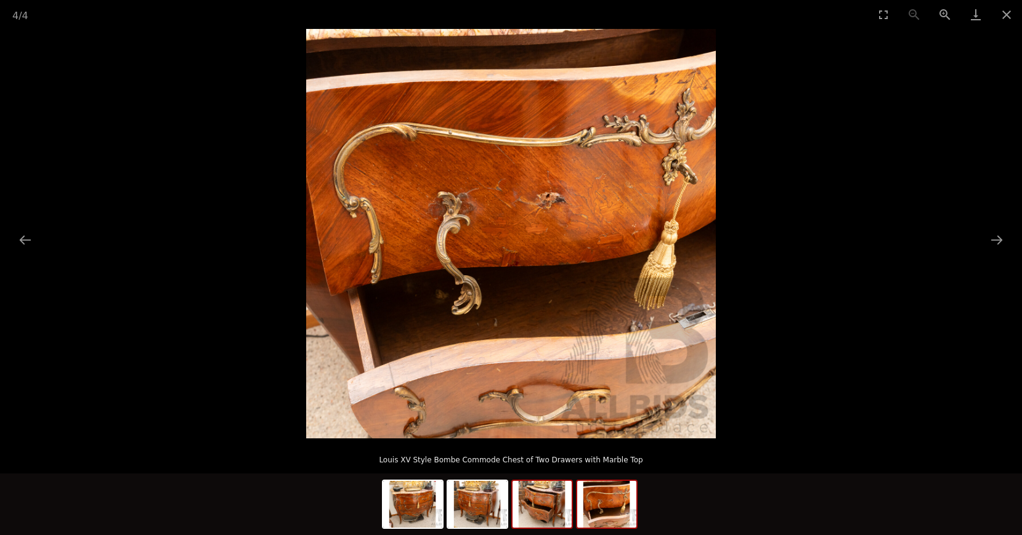
click at [546, 507] on img at bounding box center [541, 504] width 59 height 47
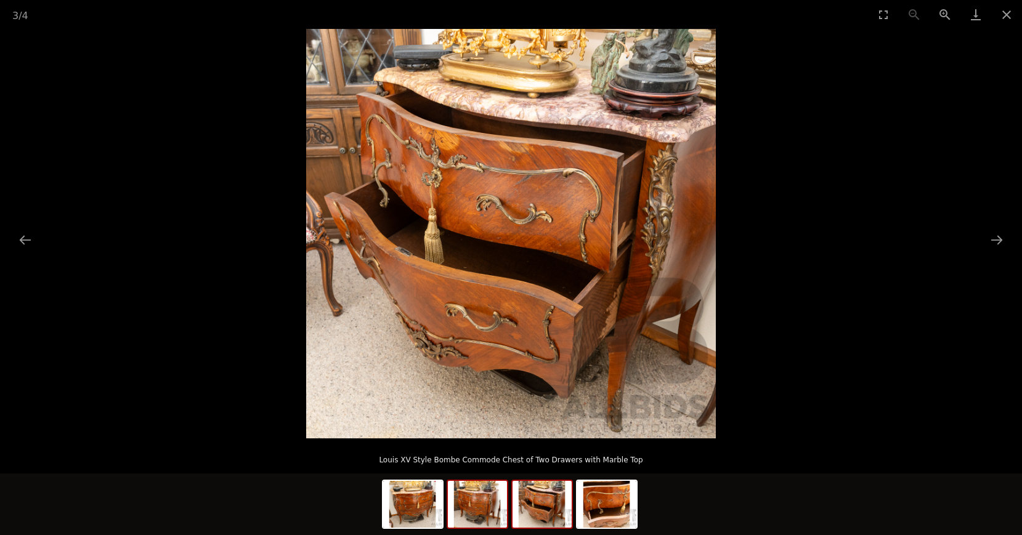
click at [492, 498] on img at bounding box center [477, 504] width 59 height 47
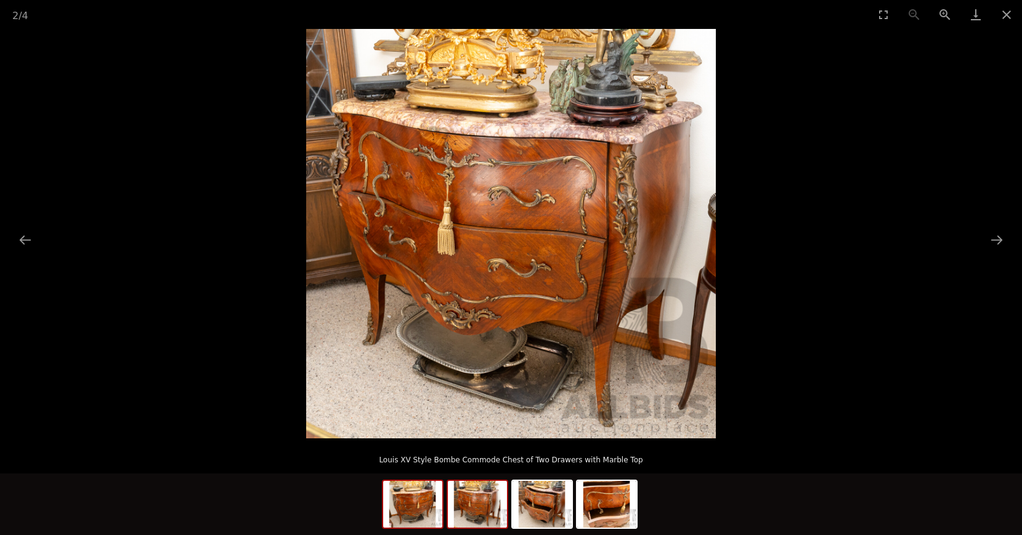
click at [412, 503] on img at bounding box center [412, 504] width 59 height 47
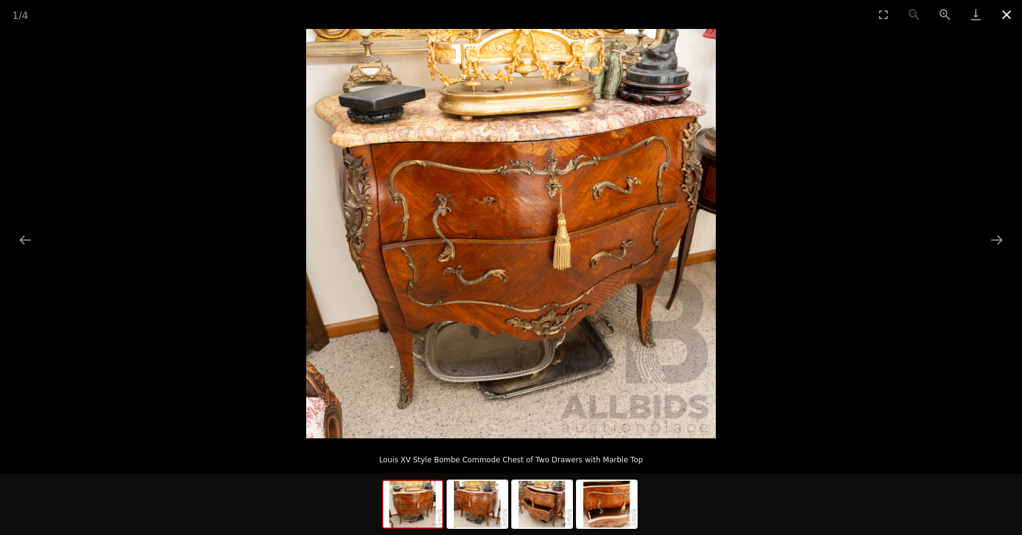
click at [1002, 15] on button "Close gallery" at bounding box center [1006, 14] width 31 height 29
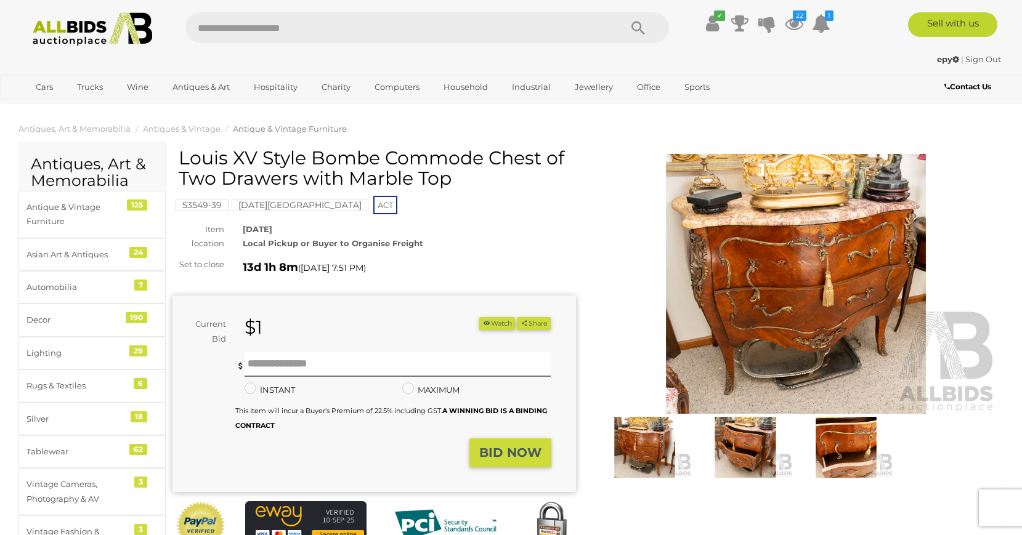
scroll to position [314, 0]
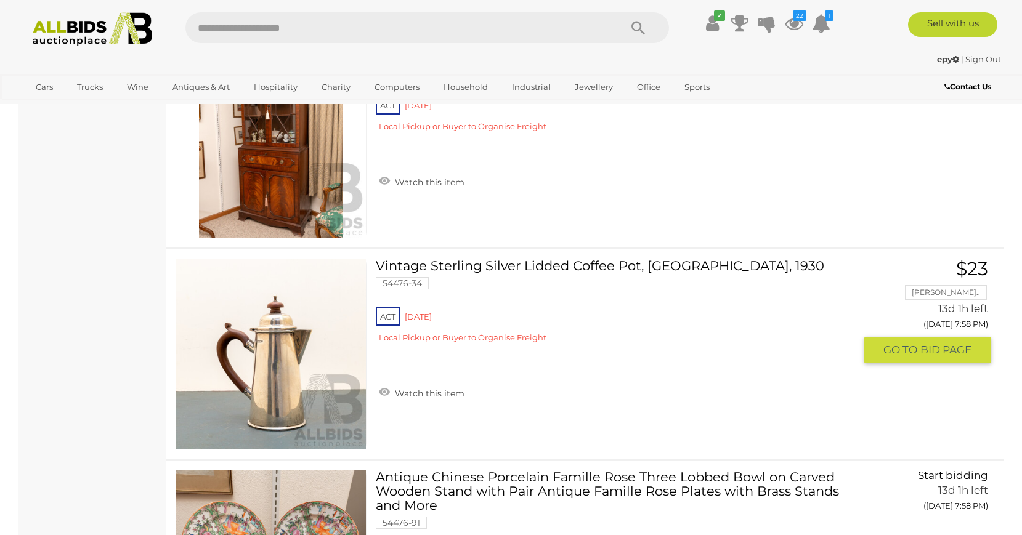
scroll to position [10301, 0]
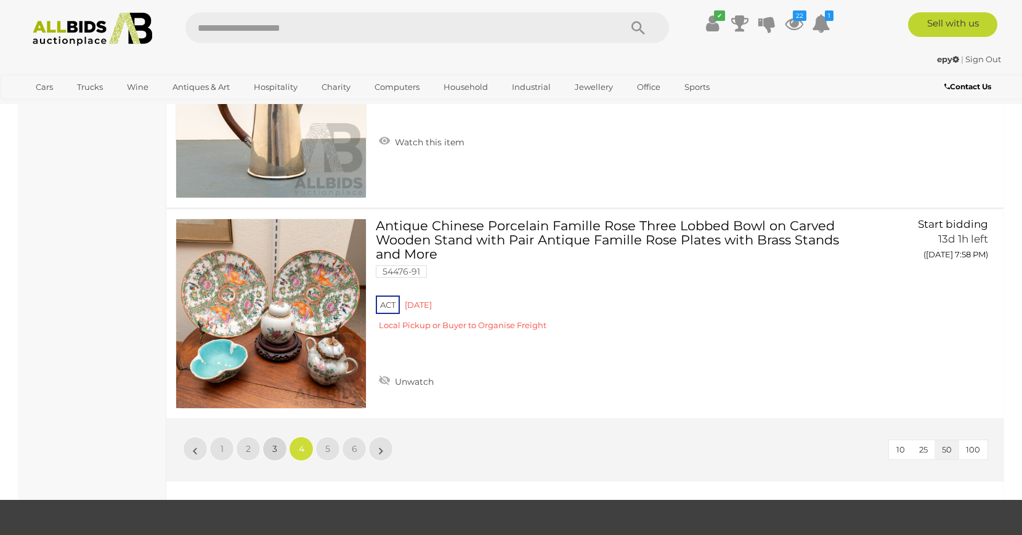
click at [270, 451] on link "3" at bounding box center [274, 449] width 25 height 25
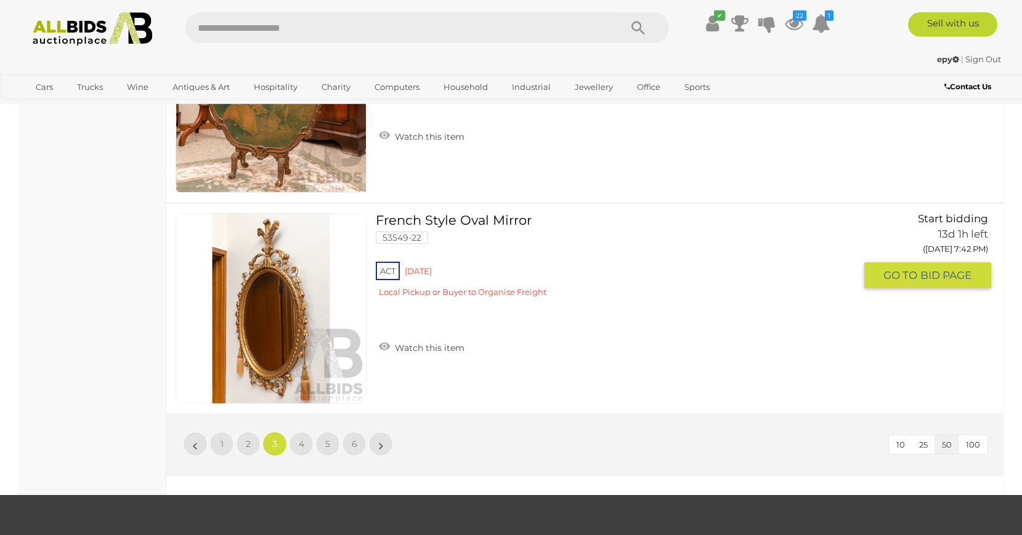
scroll to position [10406, 0]
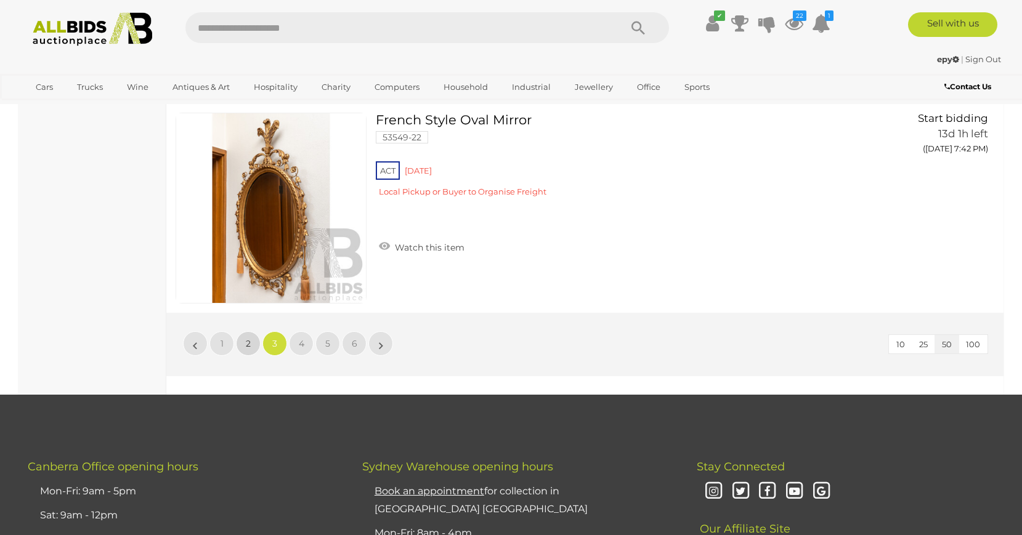
click at [248, 342] on span "2" at bounding box center [248, 343] width 5 height 11
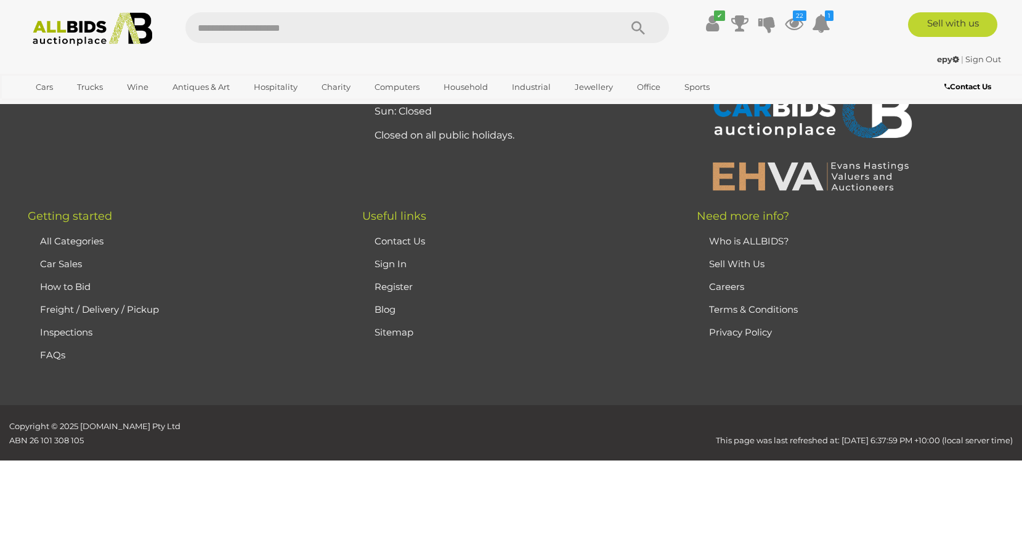
scroll to position [42, 0]
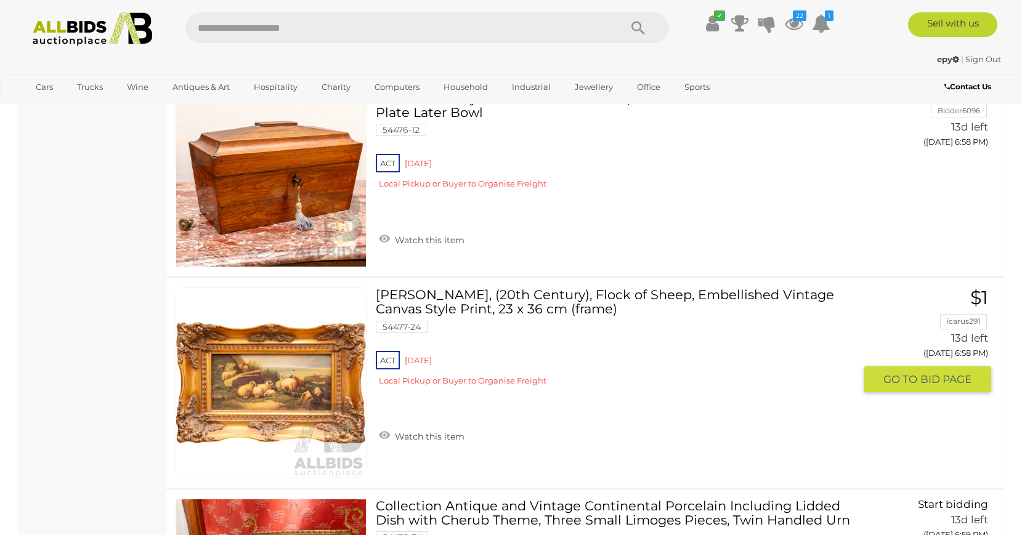
scroll to position [985, 0]
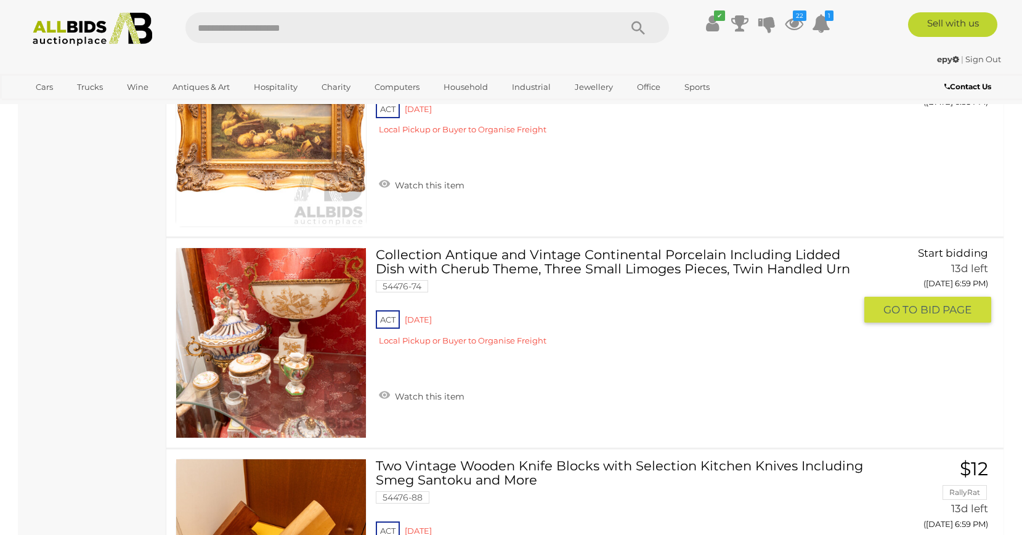
click at [301, 311] on link at bounding box center [270, 343] width 191 height 191
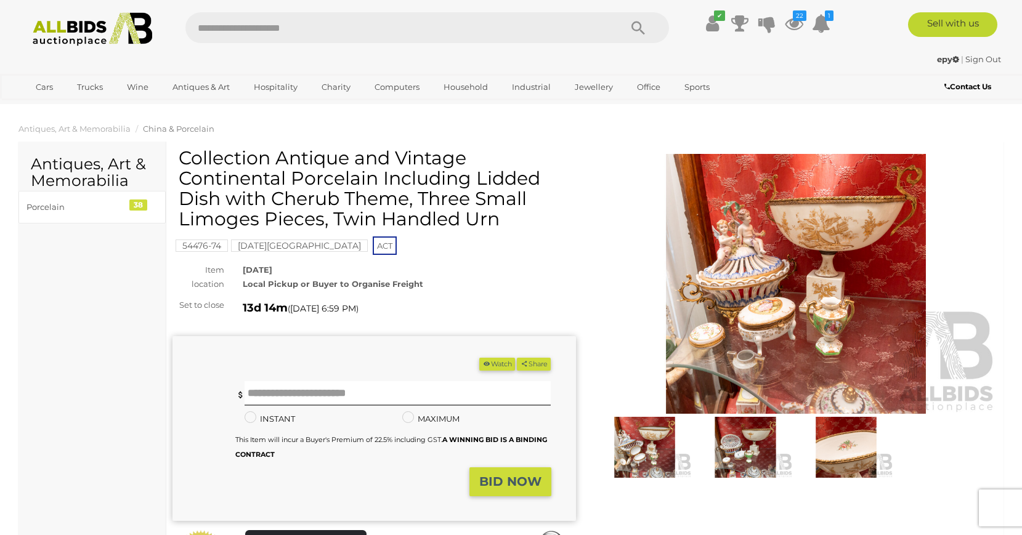
click at [793, 311] on img at bounding box center [795, 284] width 403 height 260
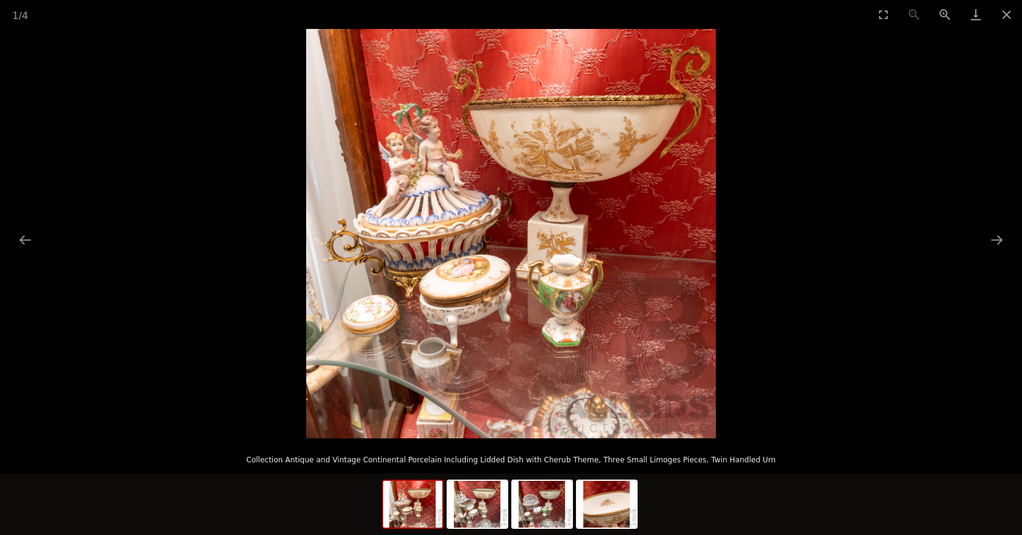
click at [980, 239] on picture at bounding box center [511, 233] width 1022 height 409
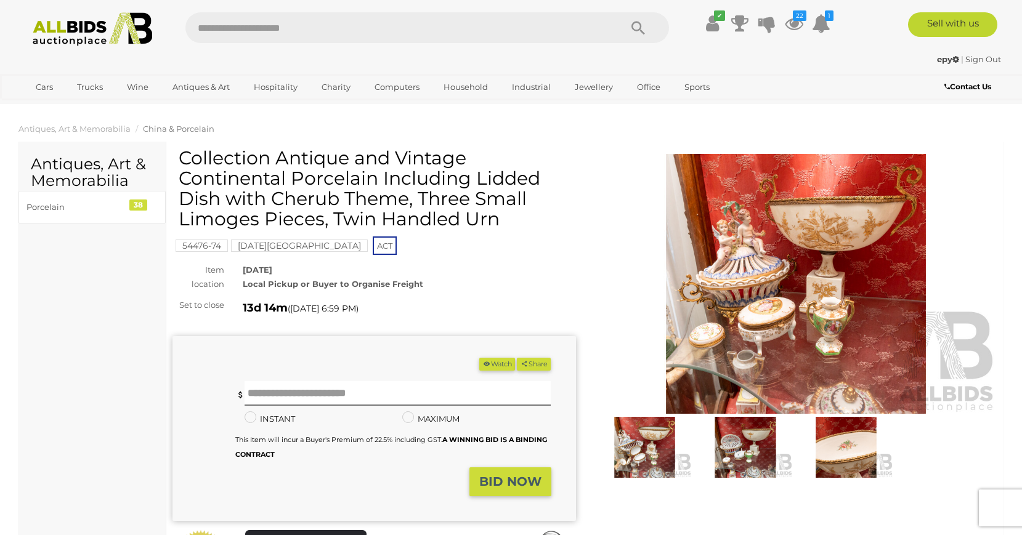
click at [757, 446] on img at bounding box center [745, 447] width 95 height 61
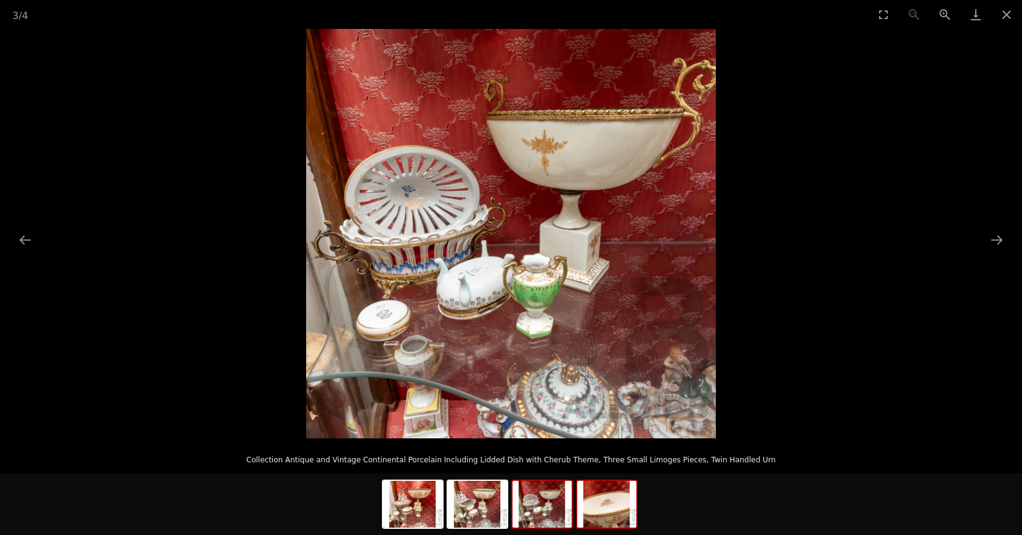
click at [616, 509] on img at bounding box center [606, 504] width 59 height 47
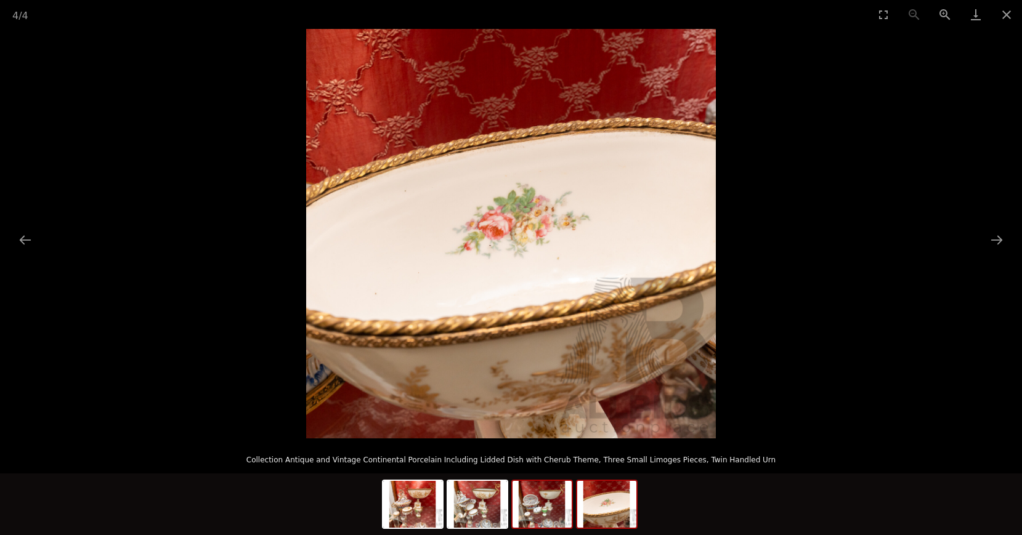
click at [547, 507] on img at bounding box center [541, 504] width 59 height 47
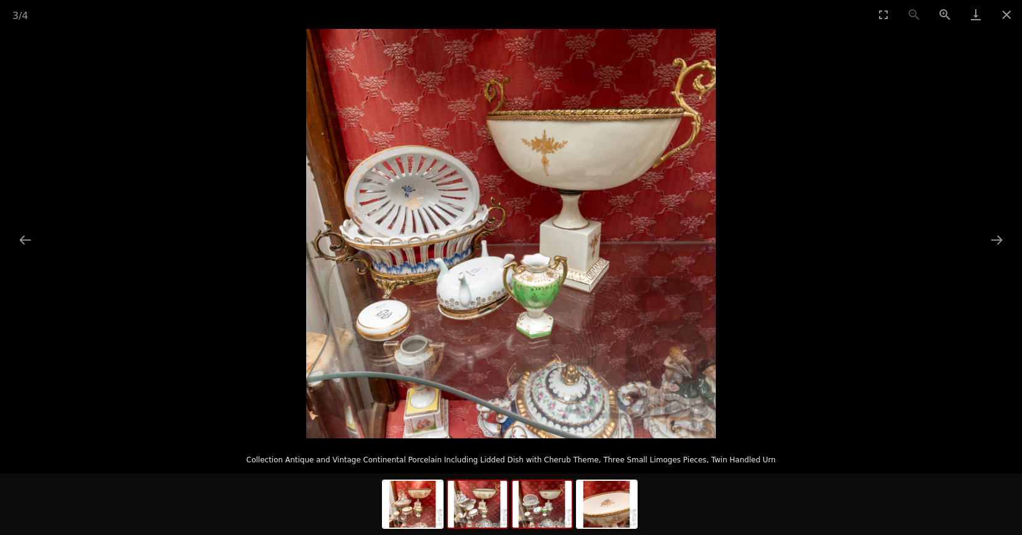
click at [485, 504] on img at bounding box center [477, 504] width 59 height 47
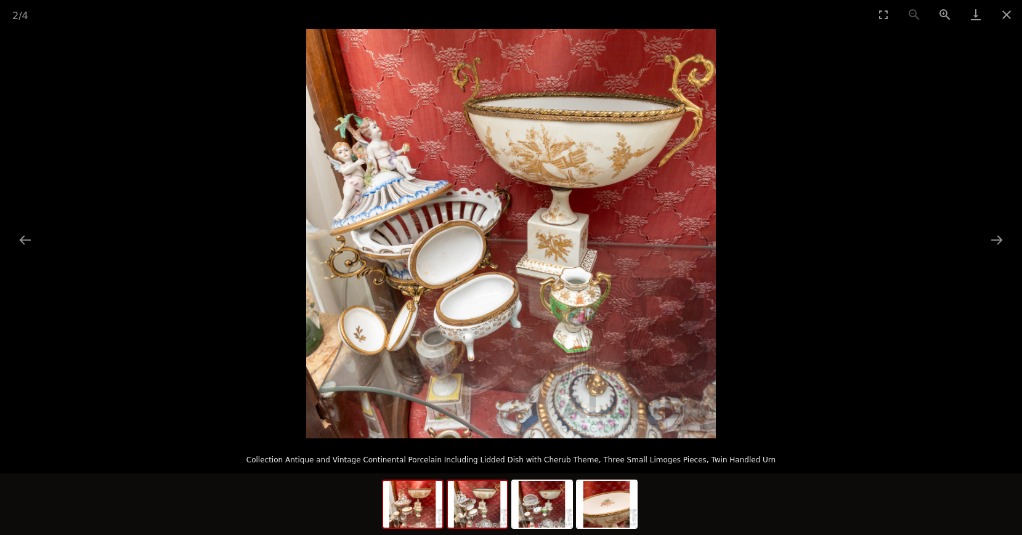
click at [421, 493] on img at bounding box center [412, 504] width 59 height 47
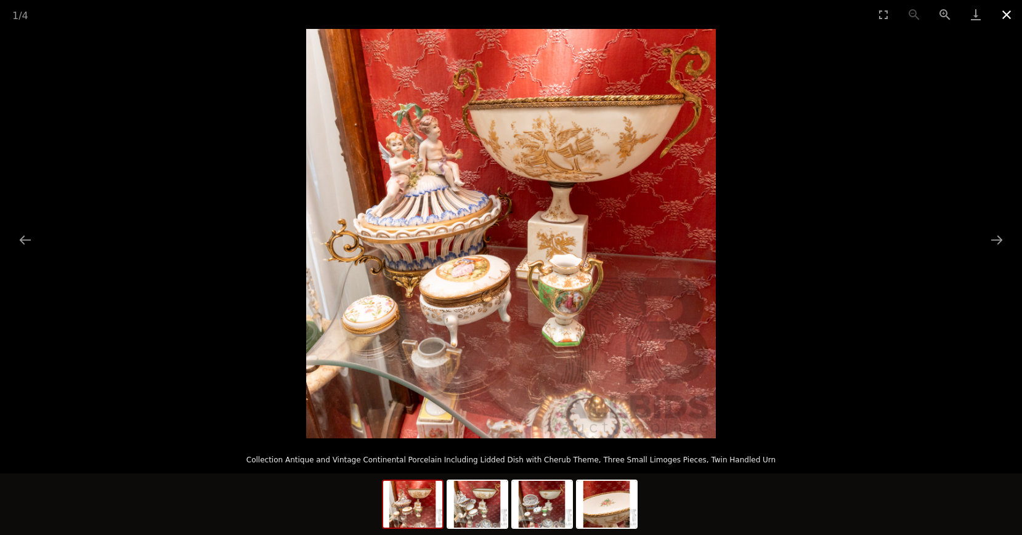
click at [999, 14] on button "Close gallery" at bounding box center [1006, 14] width 31 height 29
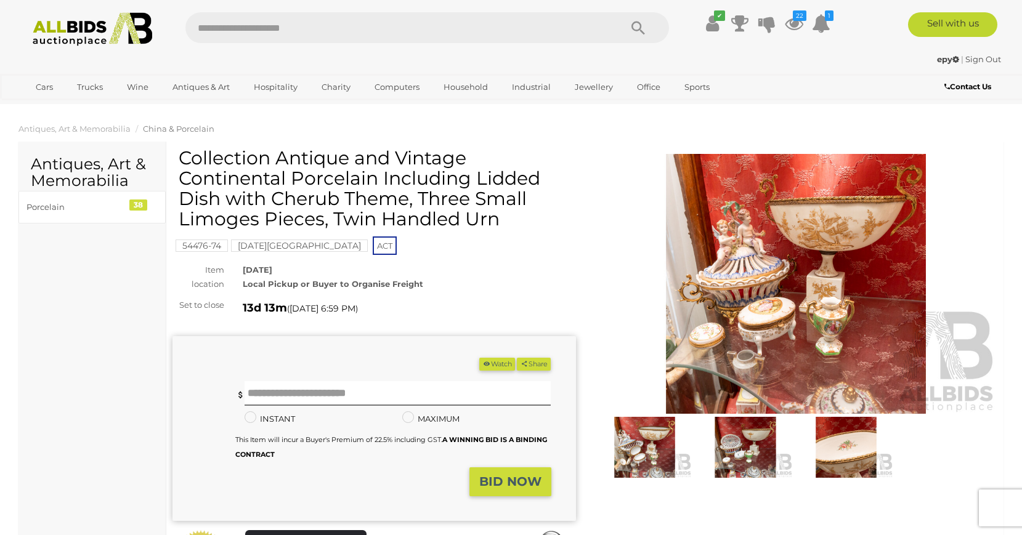
click at [502, 366] on button "Watch" at bounding box center [497, 364] width 36 height 13
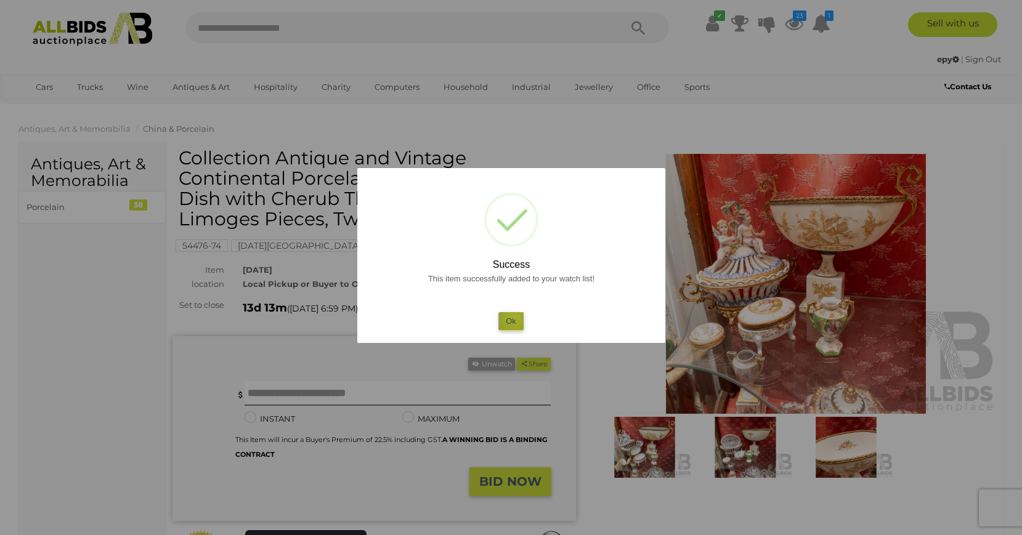
click at [514, 318] on button "Ok" at bounding box center [510, 321] width 25 height 18
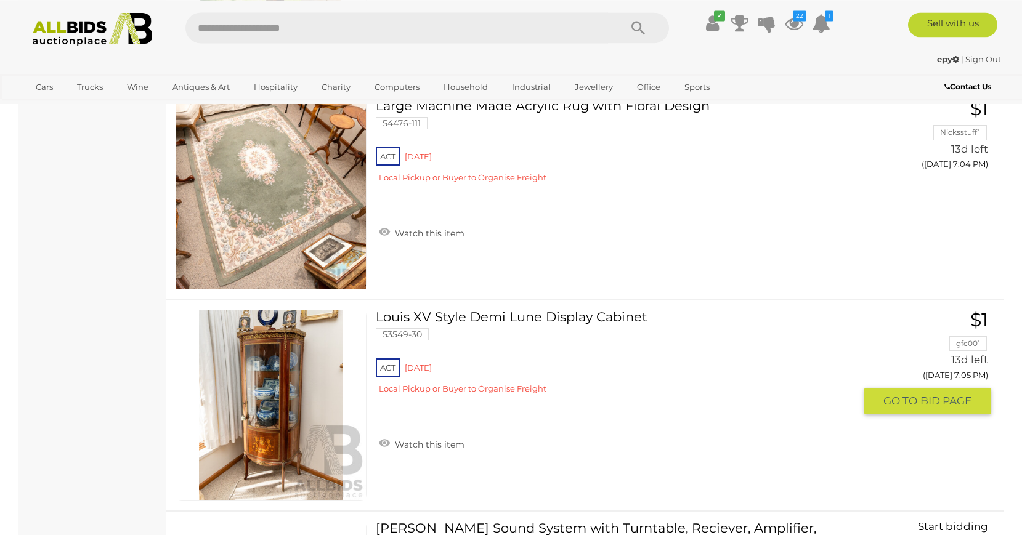
scroll to position [3545, 0]
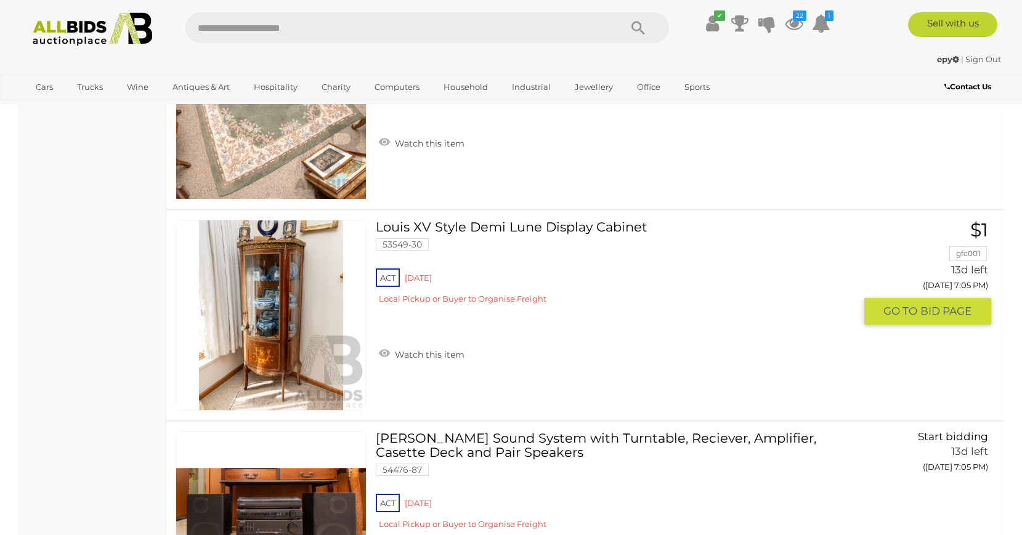
click at [296, 300] on link at bounding box center [270, 315] width 191 height 191
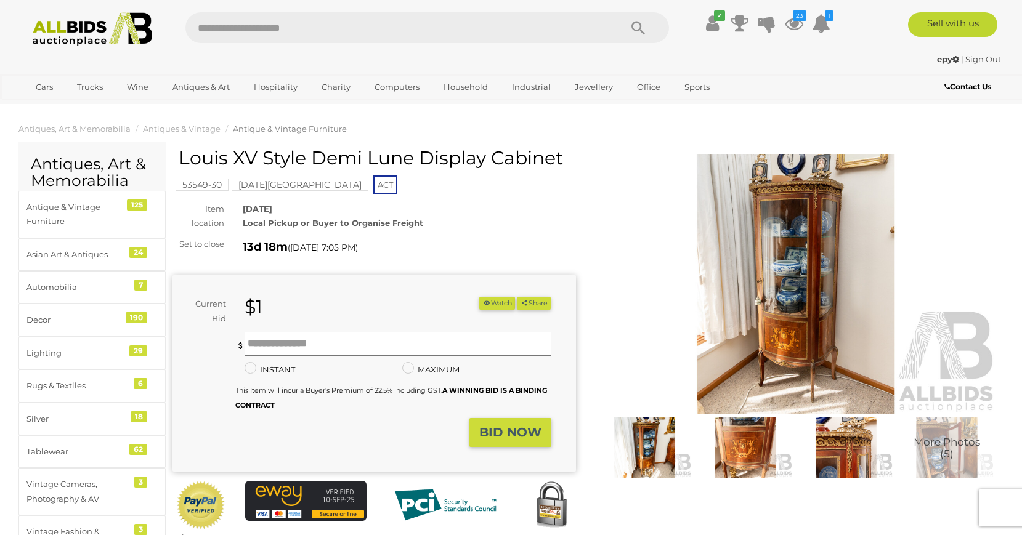
click at [812, 252] on img at bounding box center [795, 284] width 403 height 260
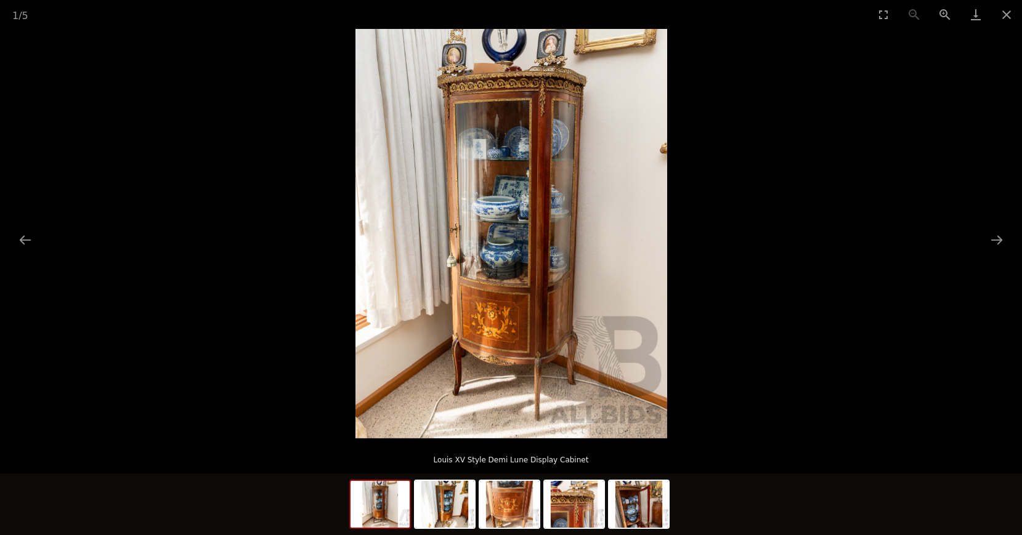
click at [597, 270] on img at bounding box center [511, 233] width 312 height 409
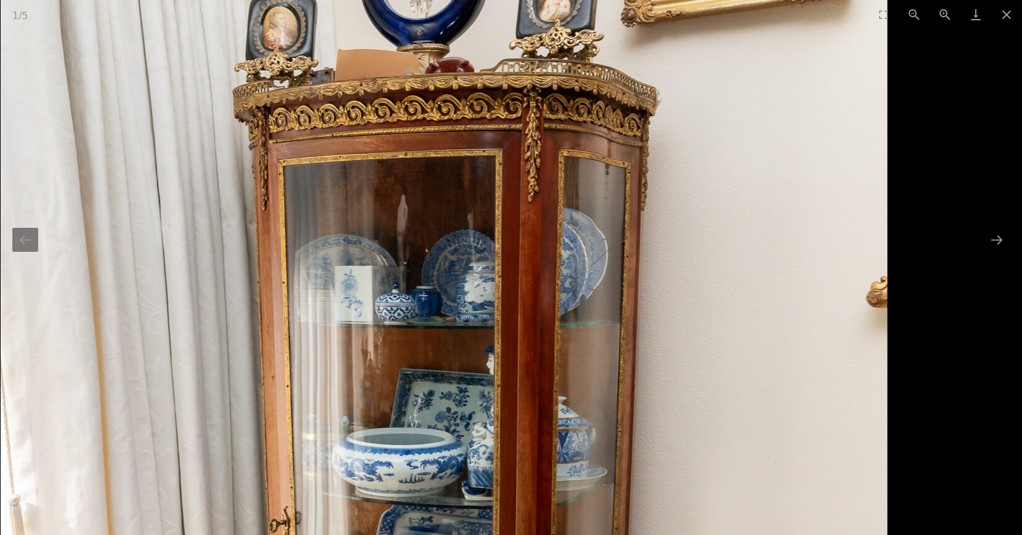
drag, startPoint x: 664, startPoint y: 240, endPoint x: 709, endPoint y: 576, distance: 339.9
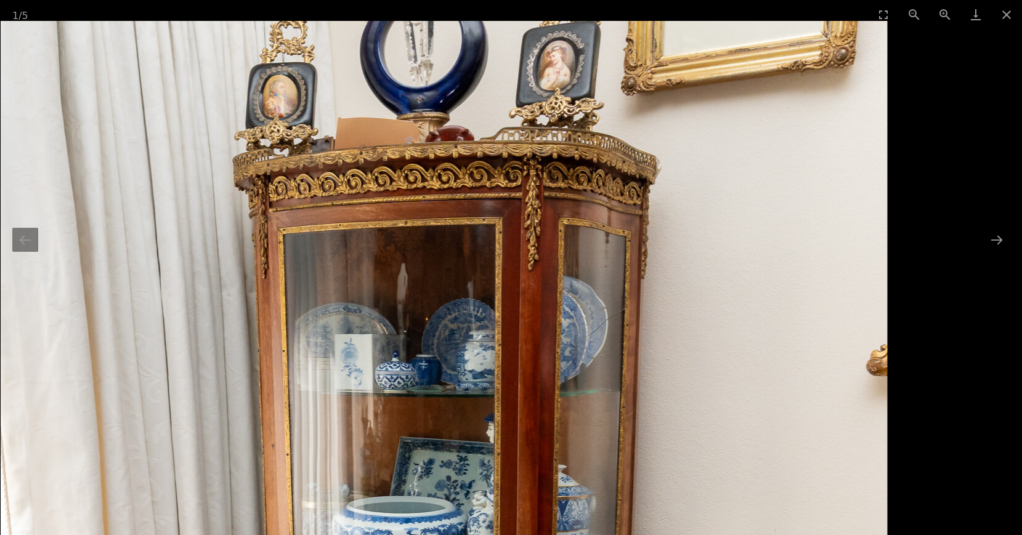
drag, startPoint x: 637, startPoint y: 298, endPoint x: 653, endPoint y: 424, distance: 127.2
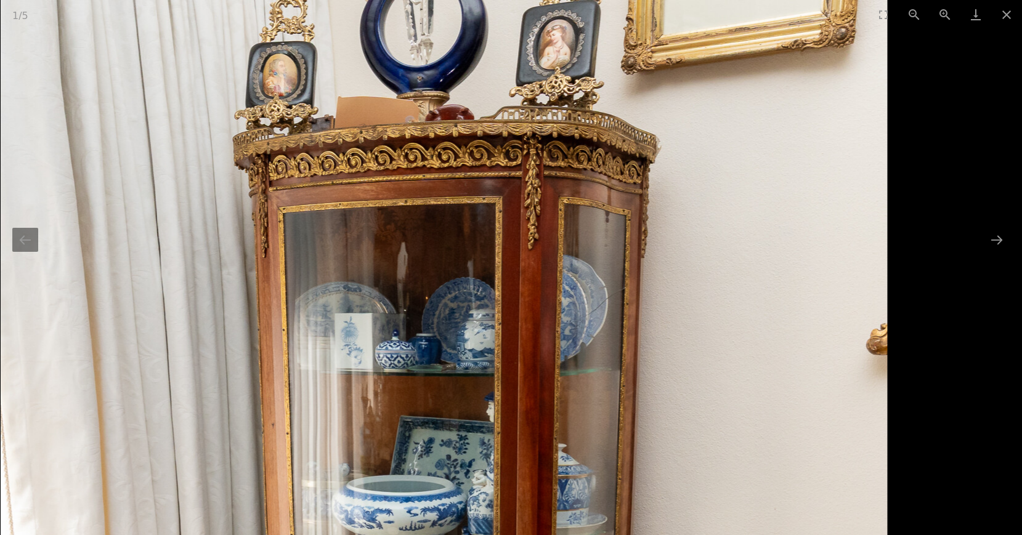
scroll to position [251, 0]
click at [992, 236] on button "Next slide" at bounding box center [996, 240] width 26 height 24
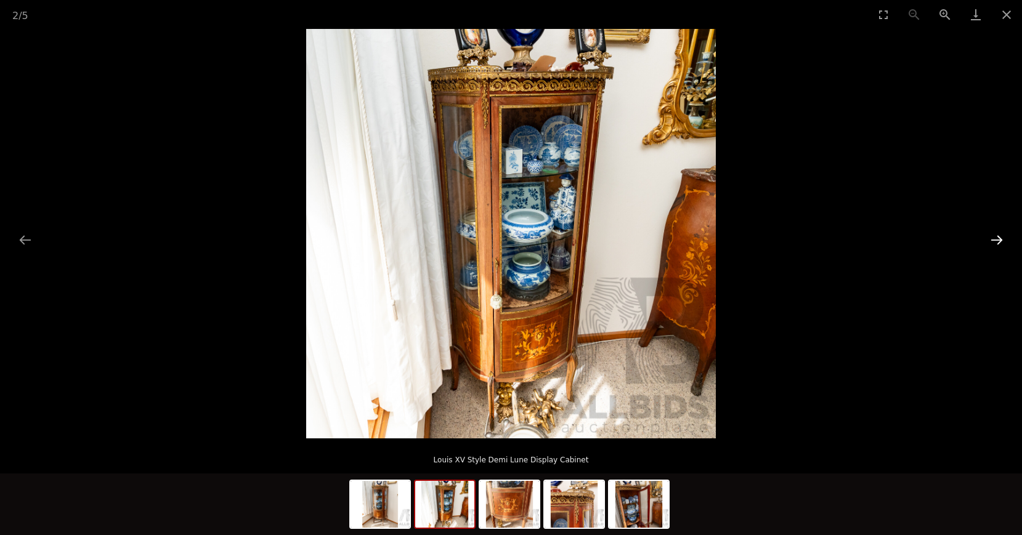
click at [992, 236] on button "Next slide" at bounding box center [996, 240] width 26 height 24
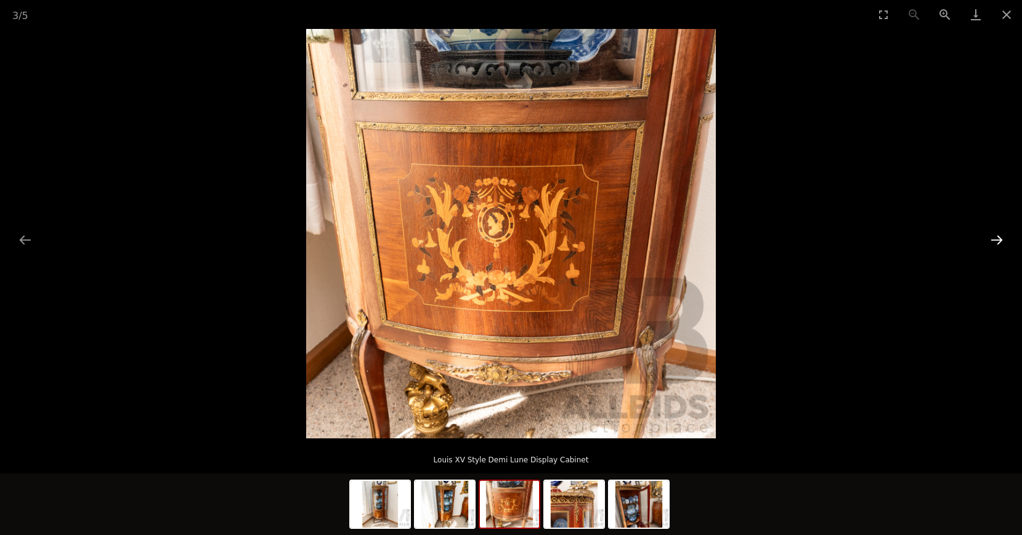
click at [992, 236] on button "Next slide" at bounding box center [996, 240] width 26 height 24
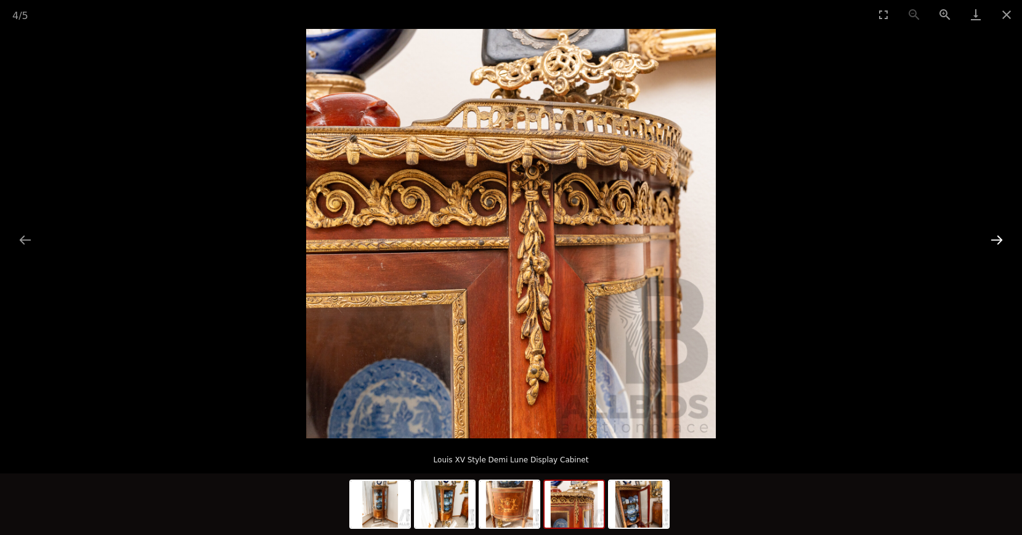
click at [992, 236] on button "Next slide" at bounding box center [996, 240] width 26 height 24
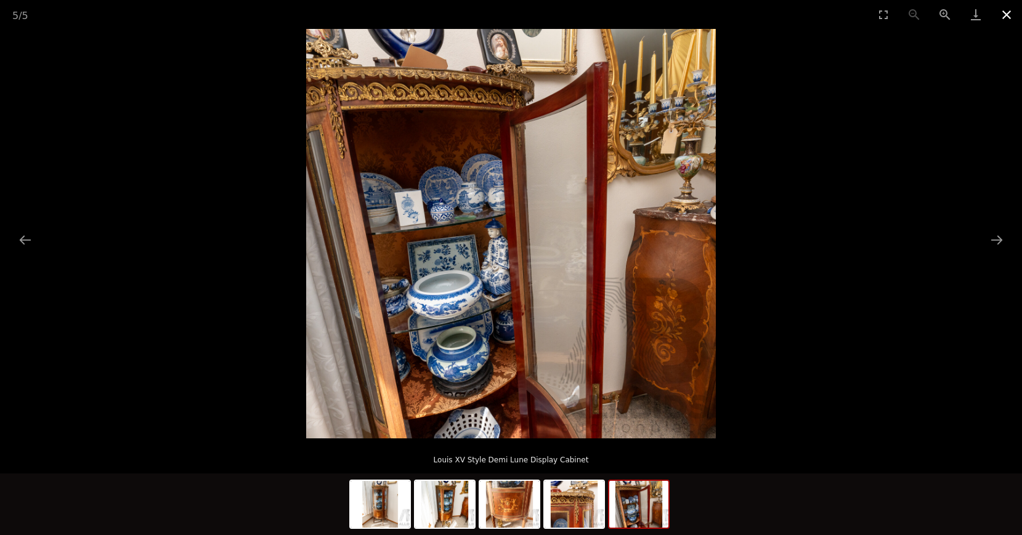
click at [1006, 18] on button "Close gallery" at bounding box center [1006, 14] width 31 height 29
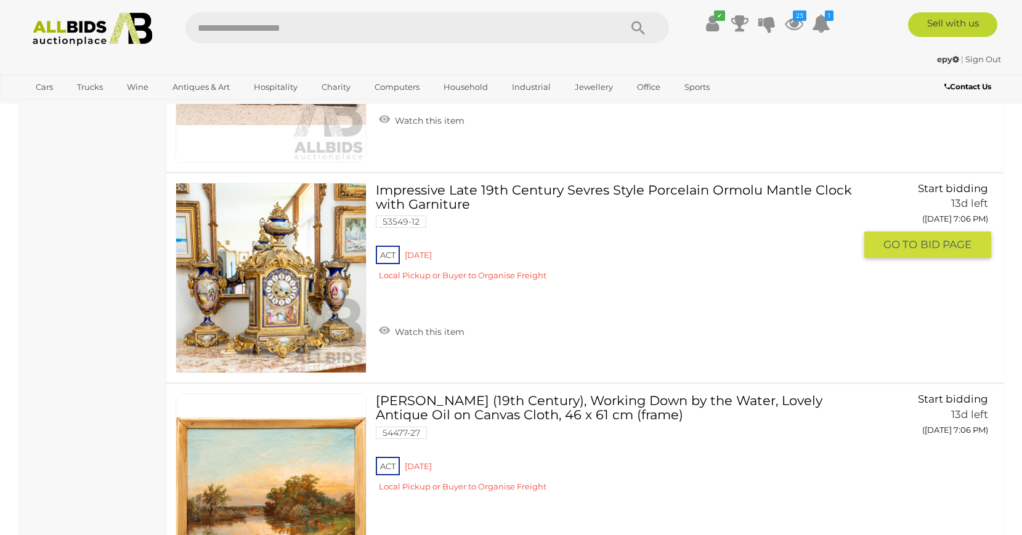
scroll to position [4005, 0]
click at [318, 312] on img at bounding box center [271, 278] width 190 height 190
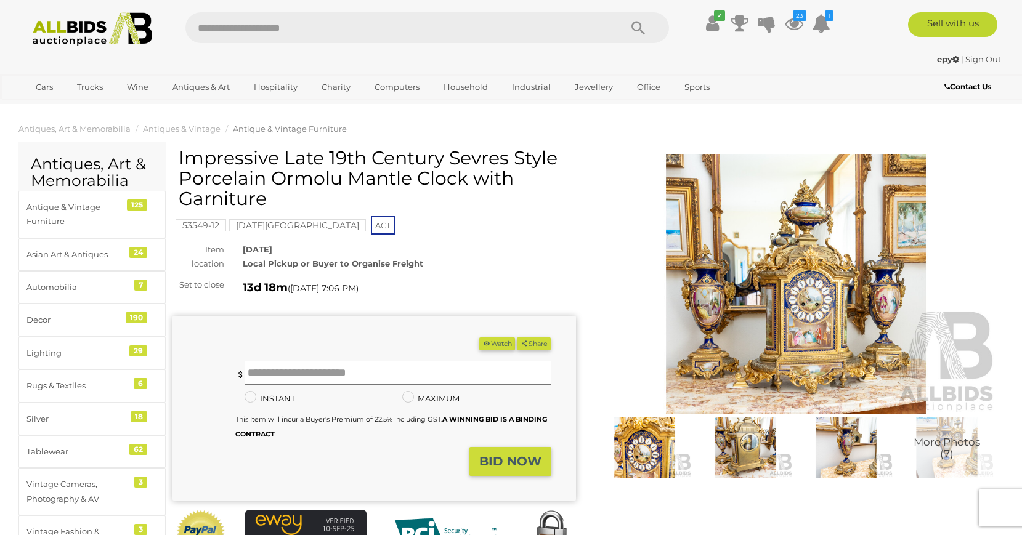
click at [825, 275] on img at bounding box center [795, 284] width 403 height 260
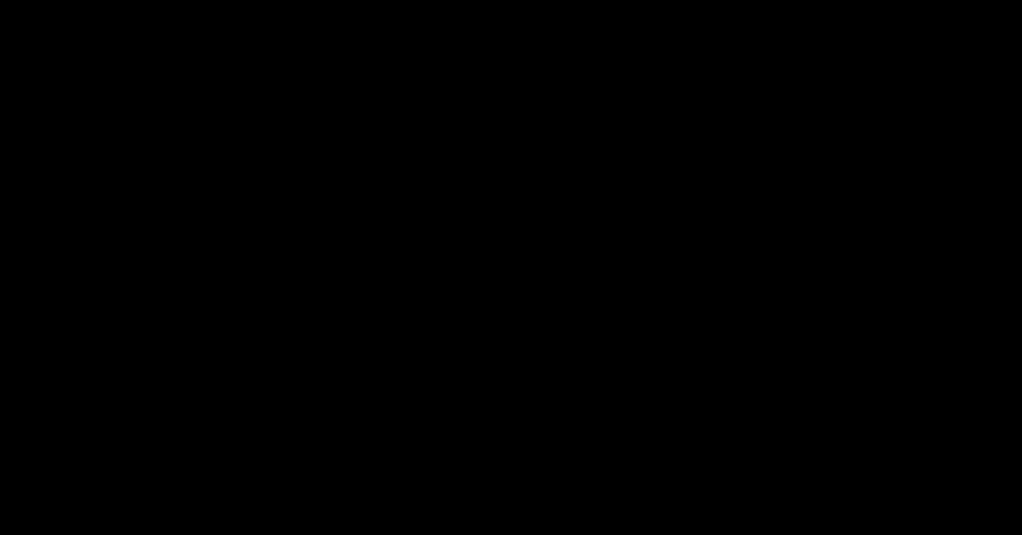
click at [825, 275] on div at bounding box center [511, 233] width 1022 height 409
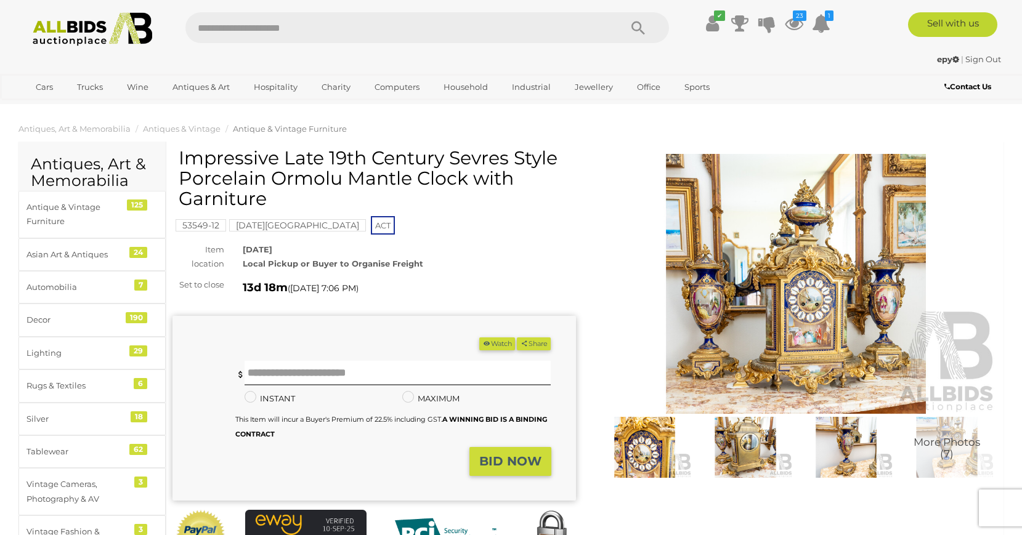
click at [825, 275] on img at bounding box center [795, 284] width 403 height 260
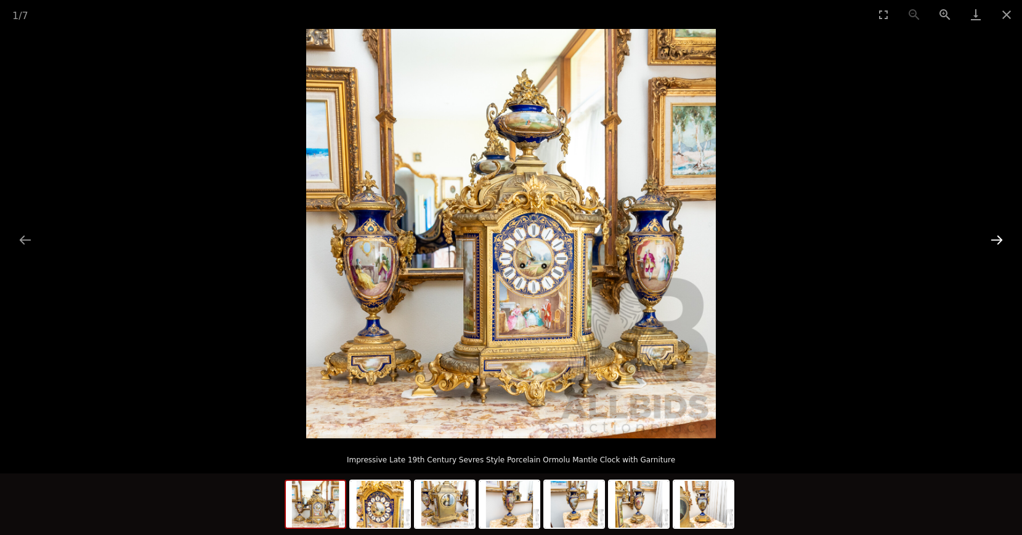
click at [990, 240] on button "Next slide" at bounding box center [996, 240] width 26 height 24
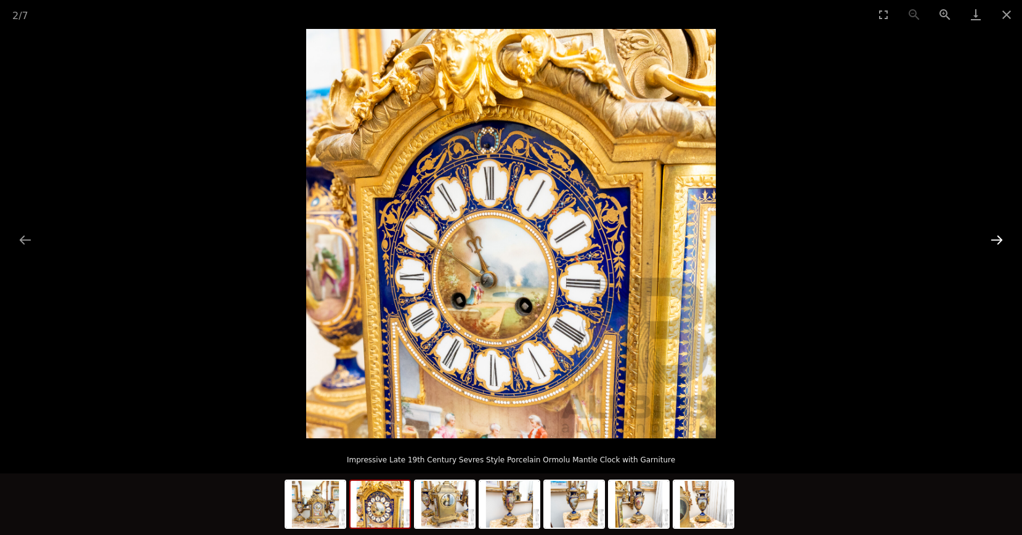
click at [990, 240] on button "Next slide" at bounding box center [996, 240] width 26 height 24
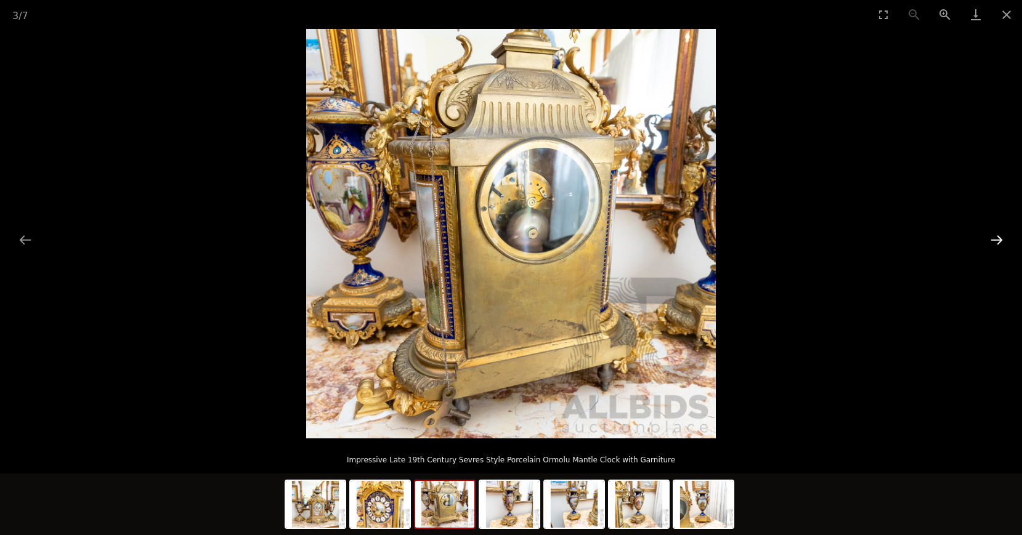
click at [990, 240] on button "Next slide" at bounding box center [996, 240] width 26 height 24
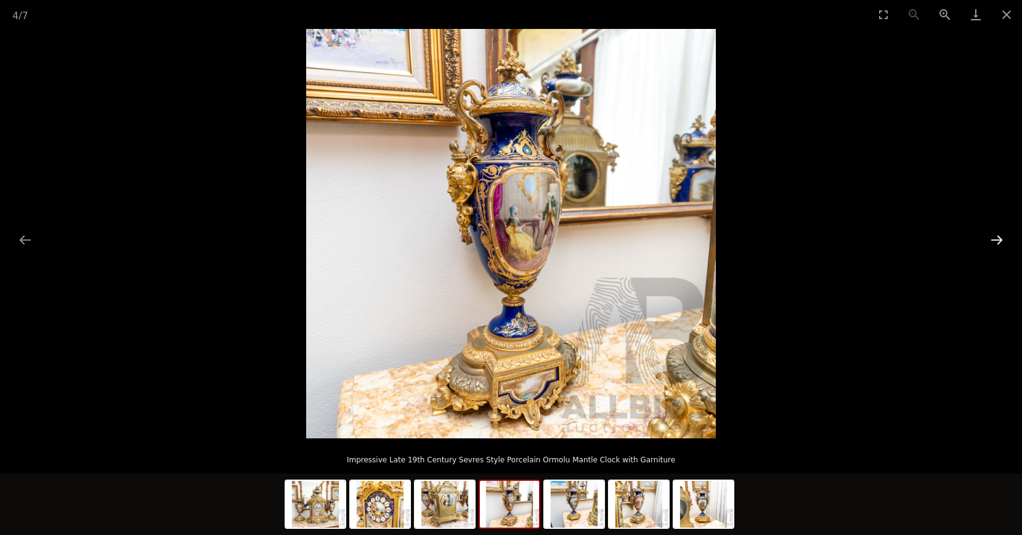
click at [990, 240] on button "Next slide" at bounding box center [996, 240] width 26 height 24
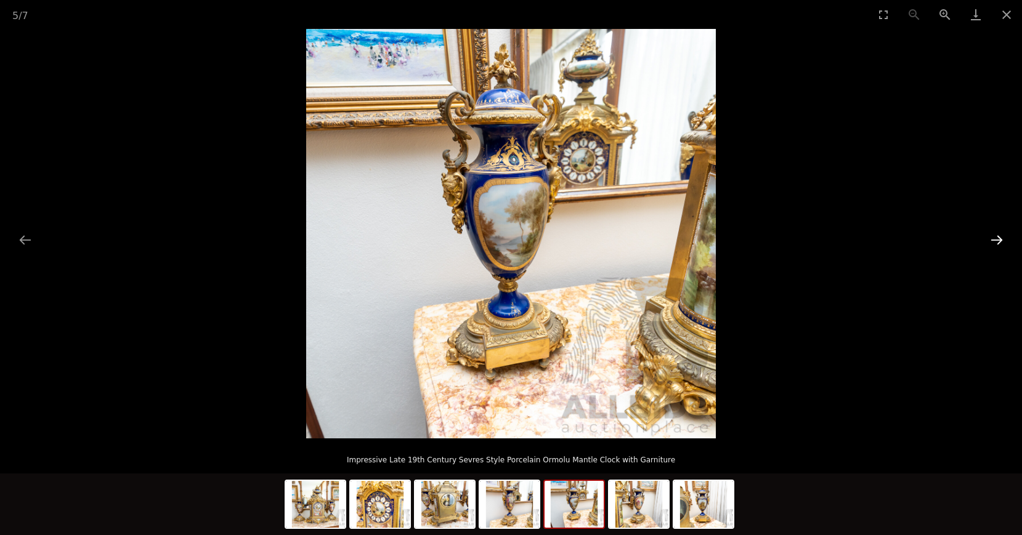
click at [990, 240] on button "Next slide" at bounding box center [996, 240] width 26 height 24
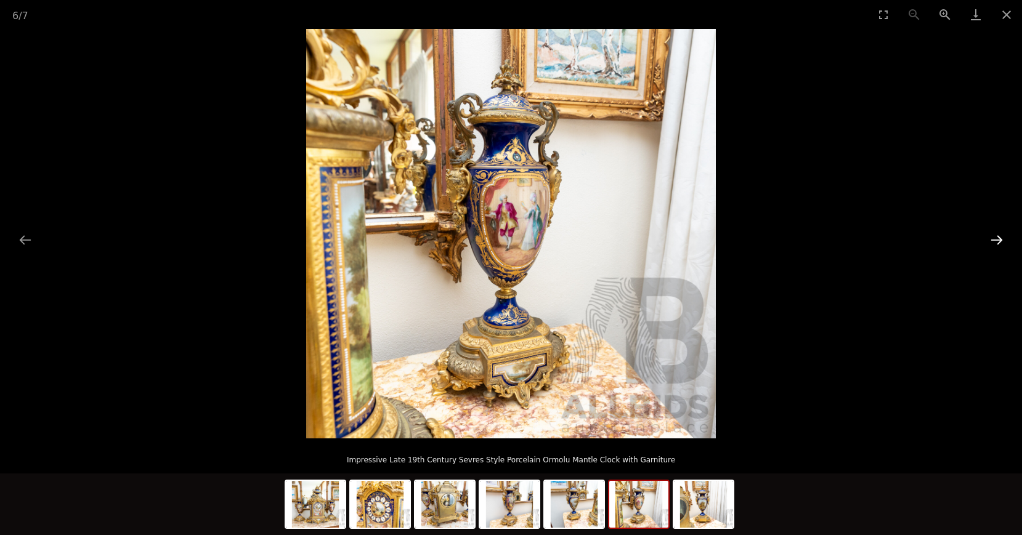
click at [990, 240] on button "Next slide" at bounding box center [996, 240] width 26 height 24
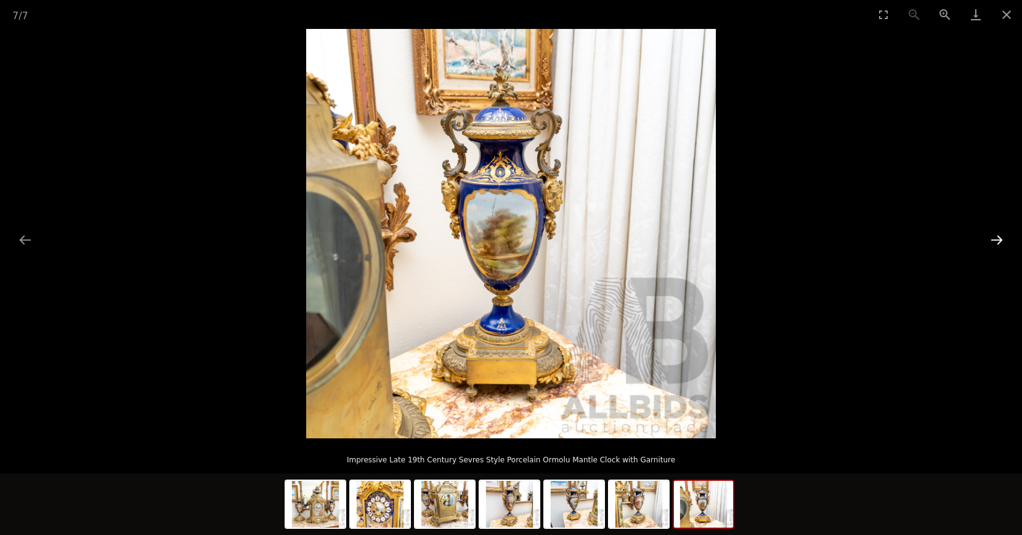
click at [990, 240] on button "Next slide" at bounding box center [996, 240] width 26 height 24
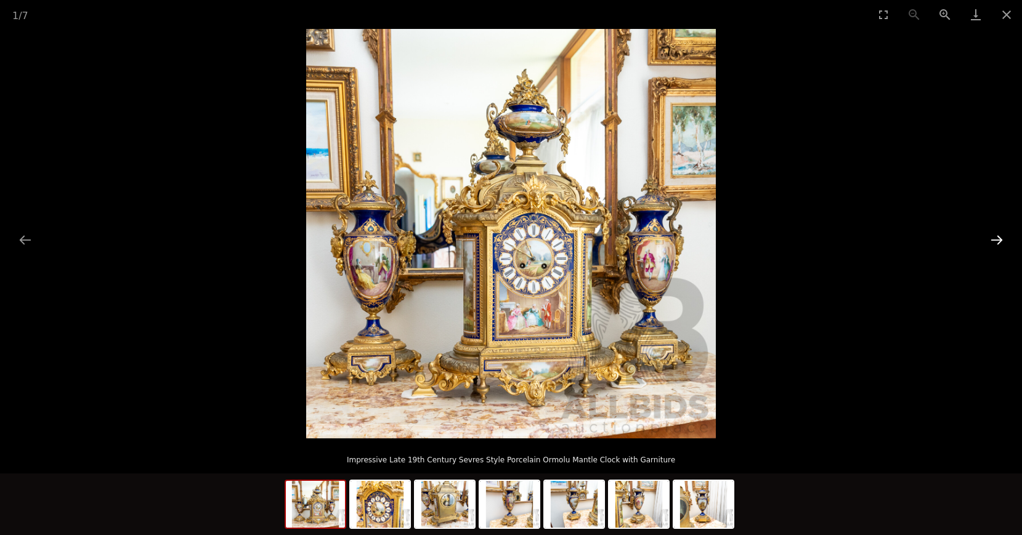
click at [990, 240] on button "Next slide" at bounding box center [996, 240] width 26 height 24
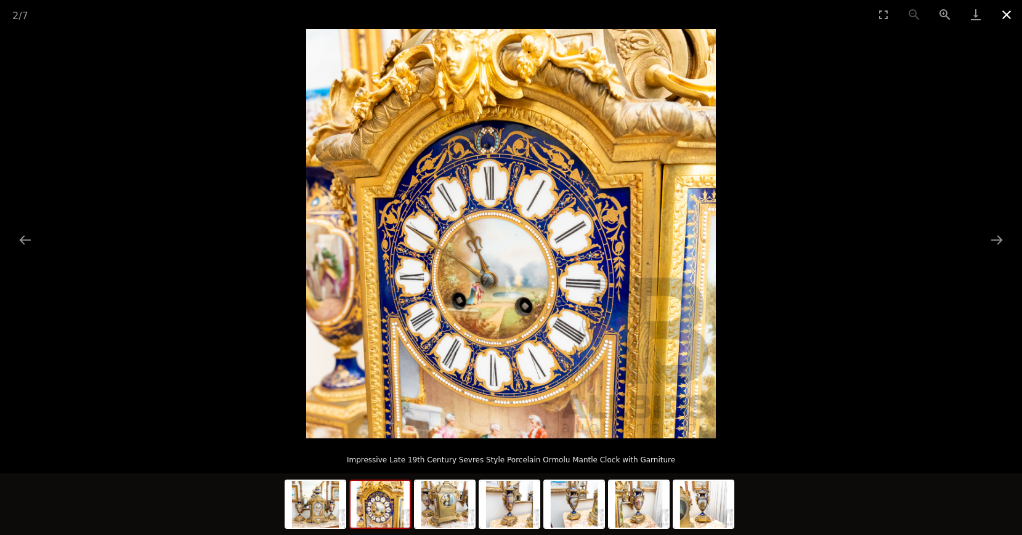
click at [1003, 11] on button "Close gallery" at bounding box center [1006, 14] width 31 height 29
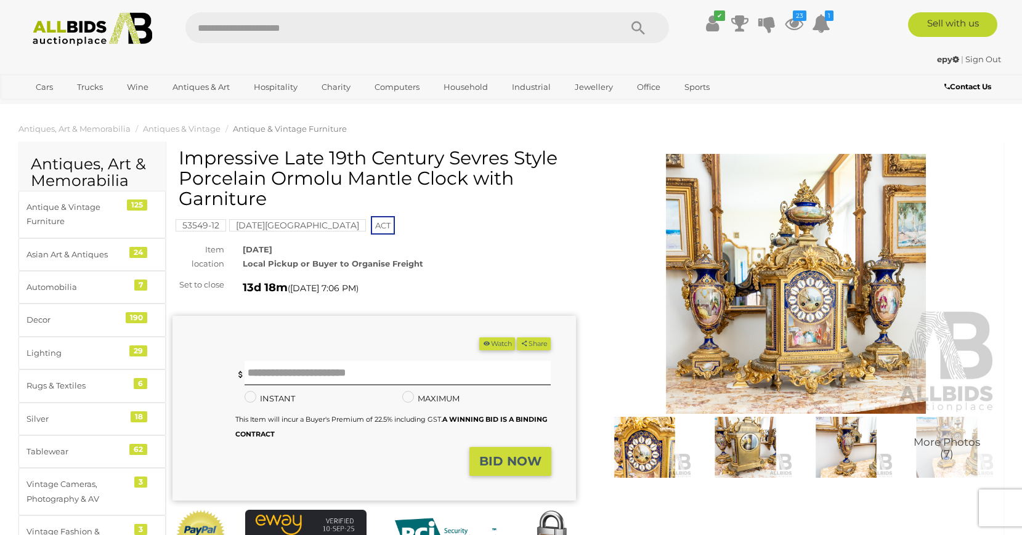
click at [494, 344] on button "Watch" at bounding box center [497, 343] width 36 height 13
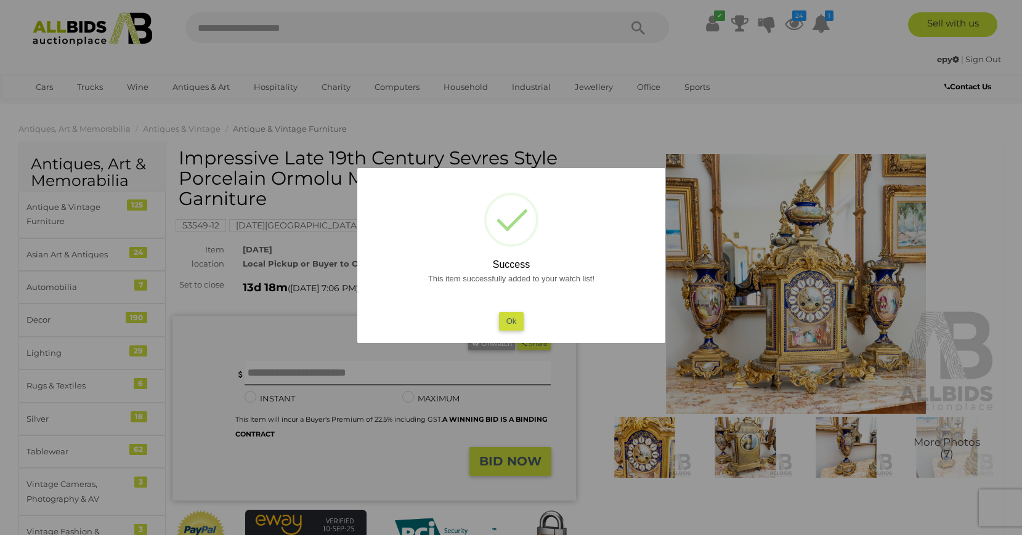
click at [516, 321] on button "Ok" at bounding box center [510, 321] width 25 height 18
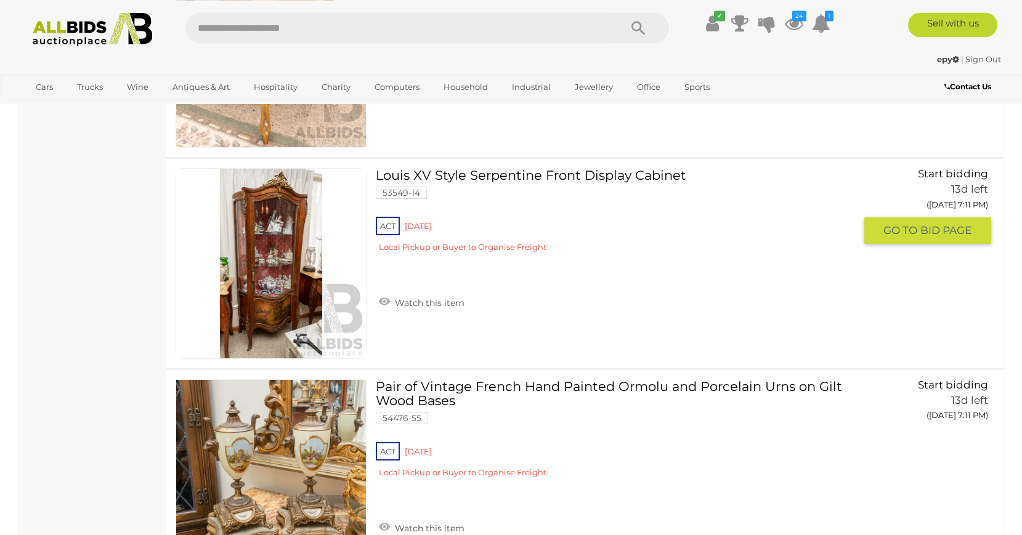
scroll to position [5997, 0]
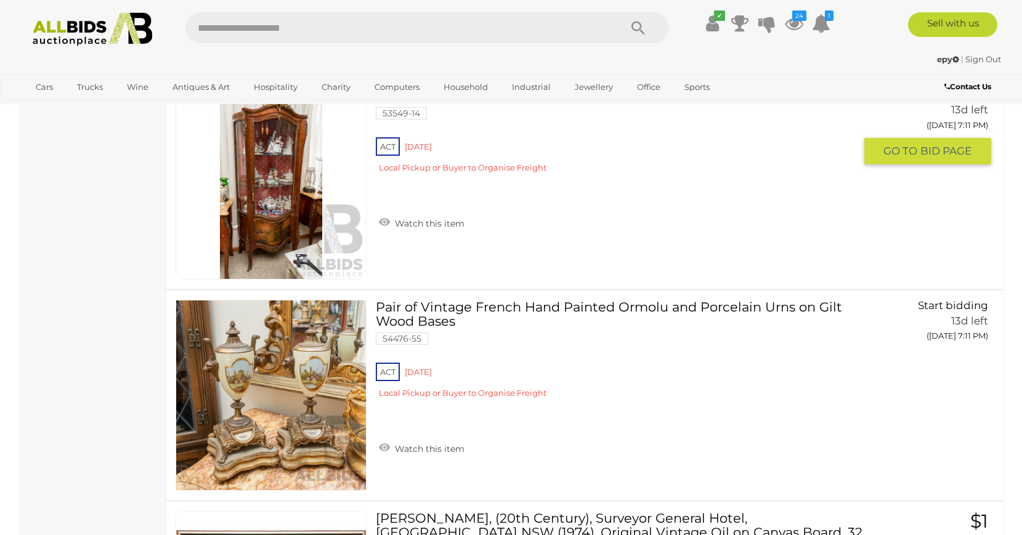
click at [292, 156] on link at bounding box center [270, 184] width 191 height 191
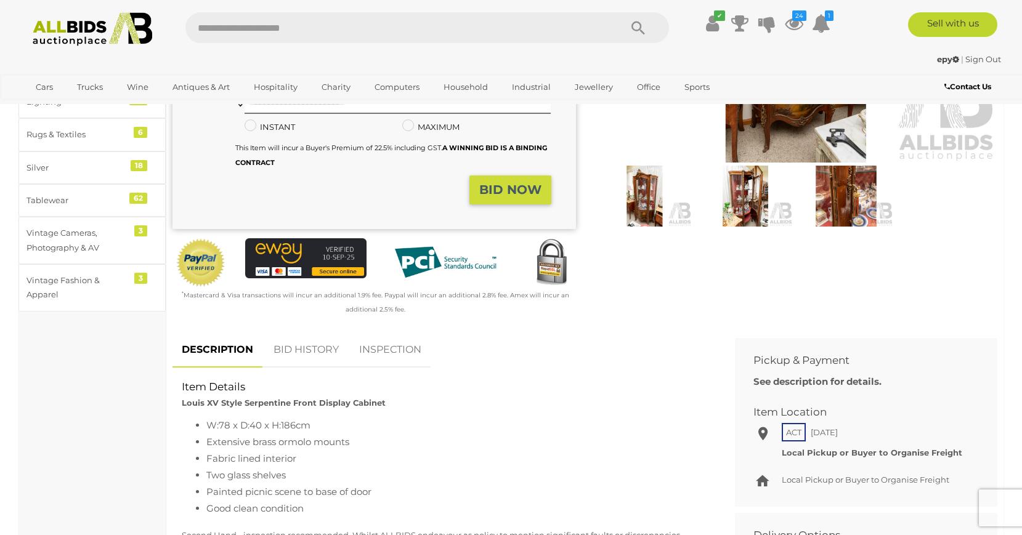
scroll to position [63, 0]
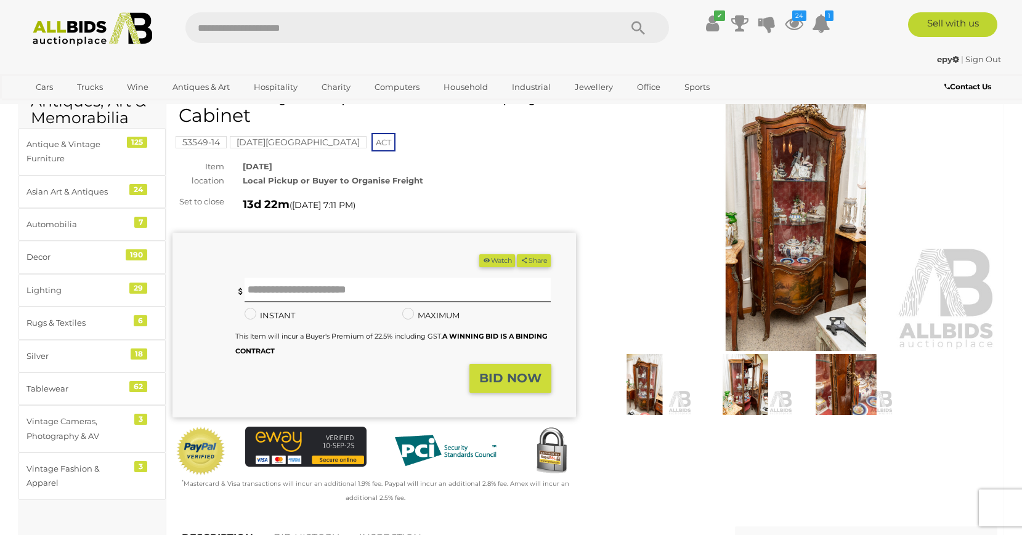
click at [788, 229] on img at bounding box center [795, 221] width 403 height 260
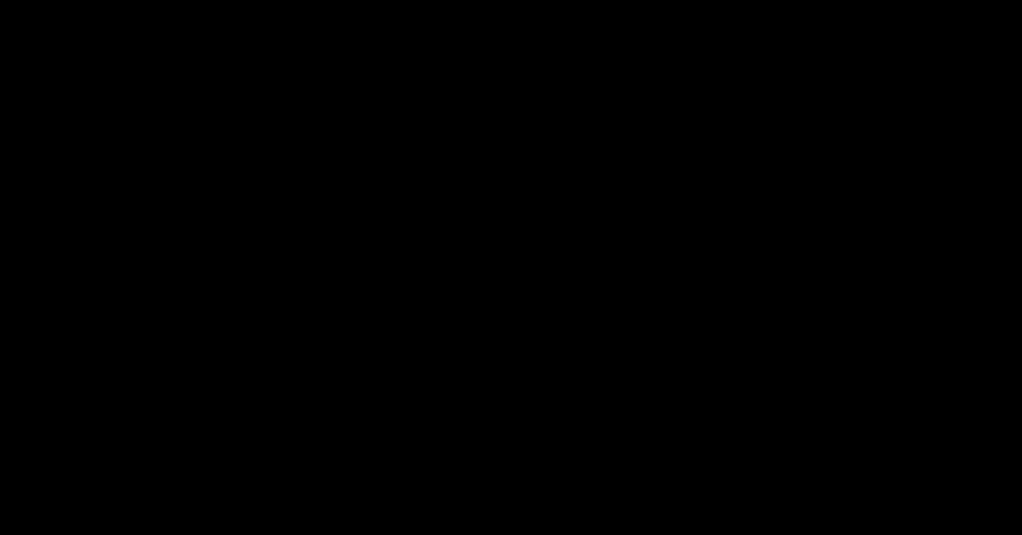
click at [788, 229] on div at bounding box center [511, 233] width 1022 height 409
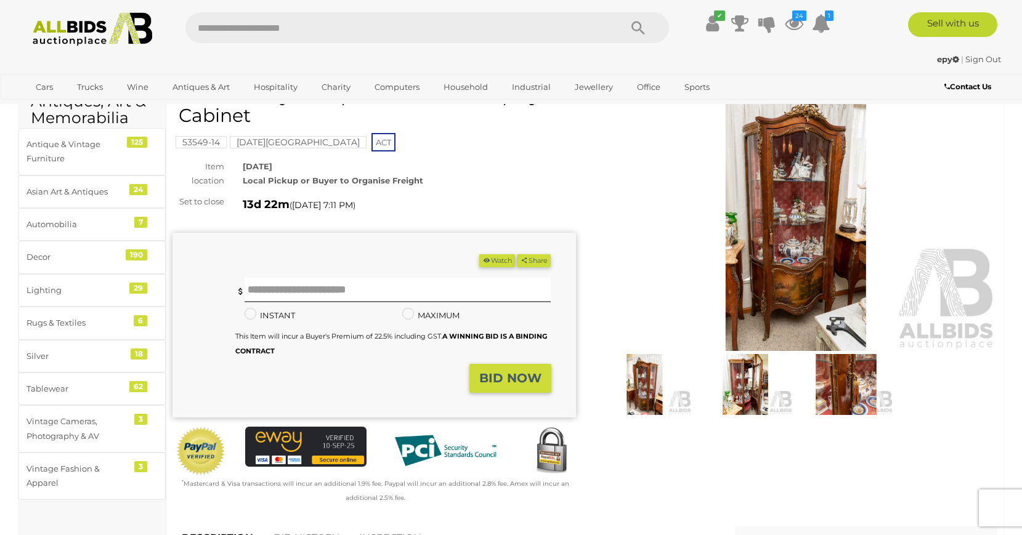
click at [788, 229] on img at bounding box center [795, 221] width 403 height 260
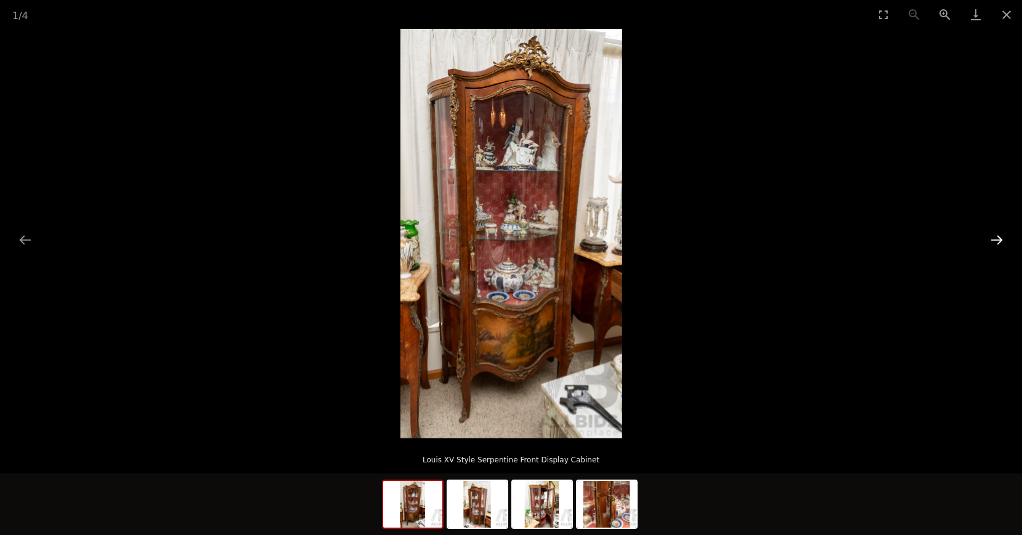
click at [993, 244] on button "Next slide" at bounding box center [996, 240] width 26 height 24
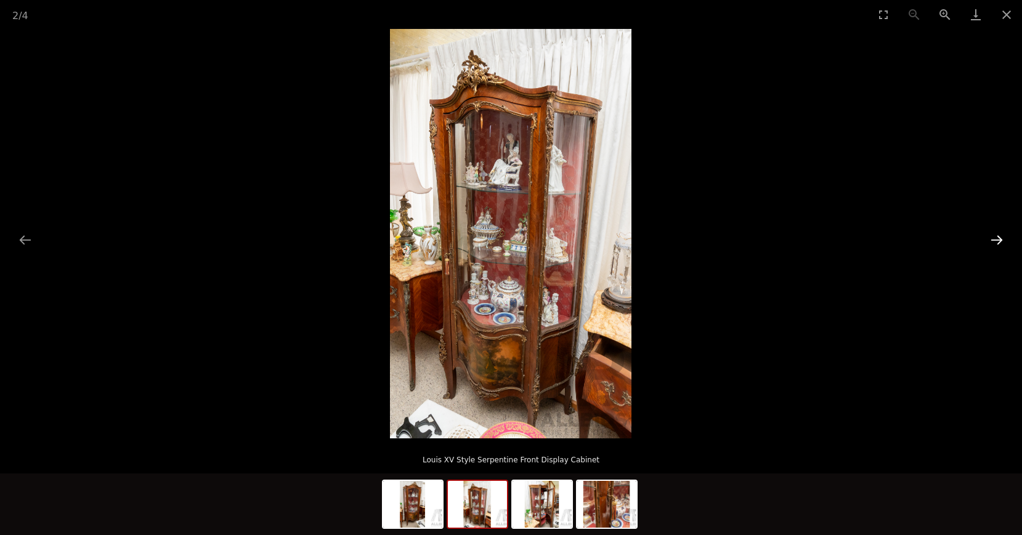
click at [993, 244] on button "Next slide" at bounding box center [996, 240] width 26 height 24
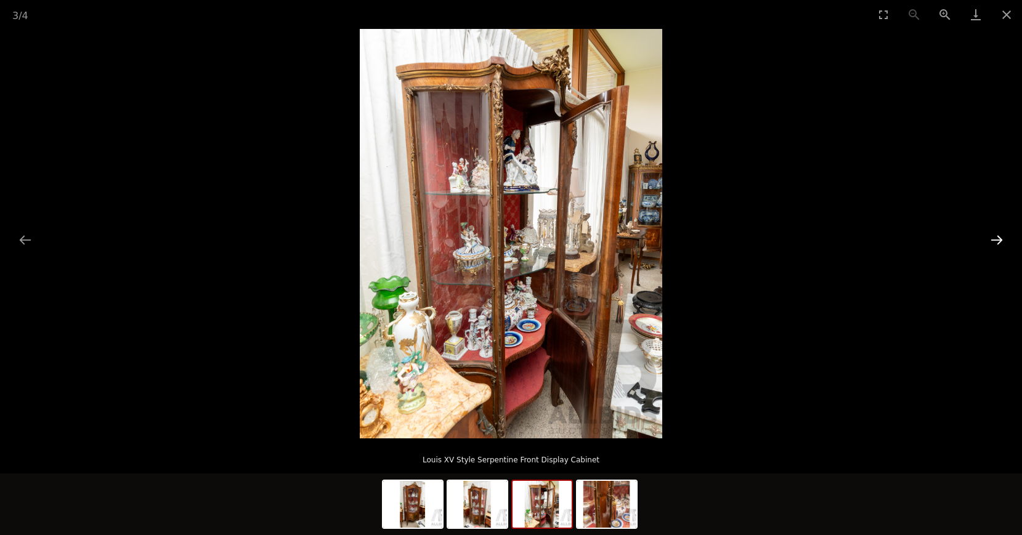
click at [993, 244] on button "Next slide" at bounding box center [996, 240] width 26 height 24
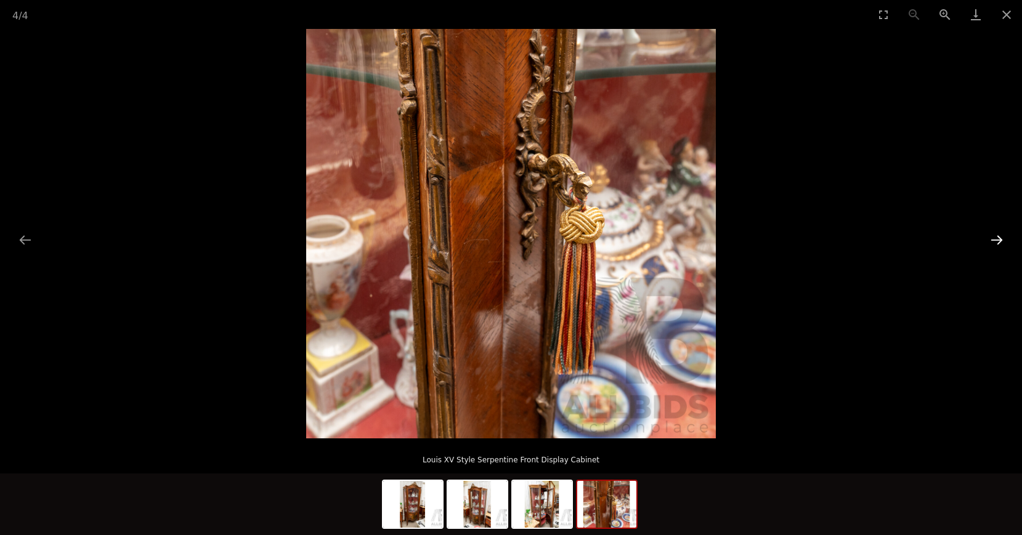
click at [993, 244] on button "Next slide" at bounding box center [996, 240] width 26 height 24
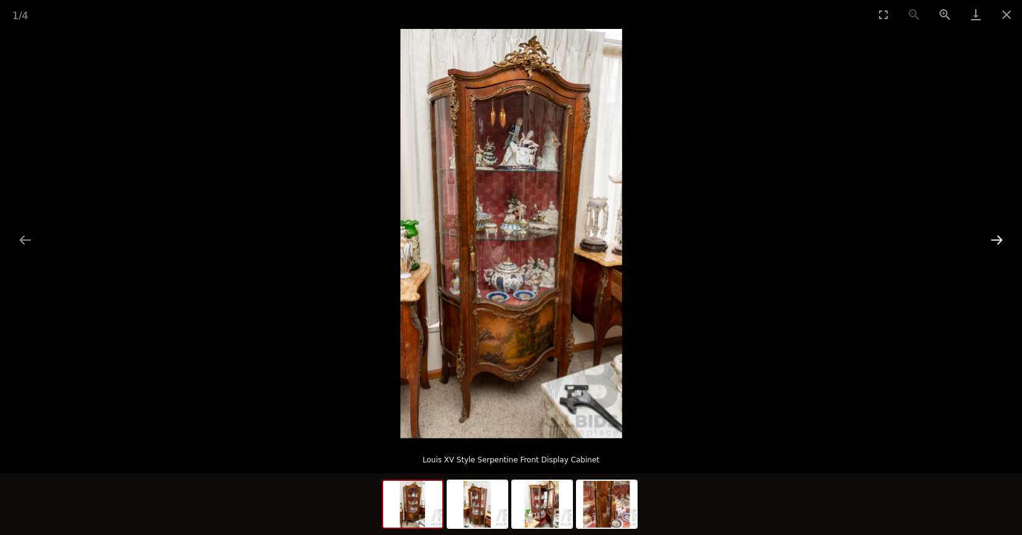
click at [993, 244] on button "Next slide" at bounding box center [996, 240] width 26 height 24
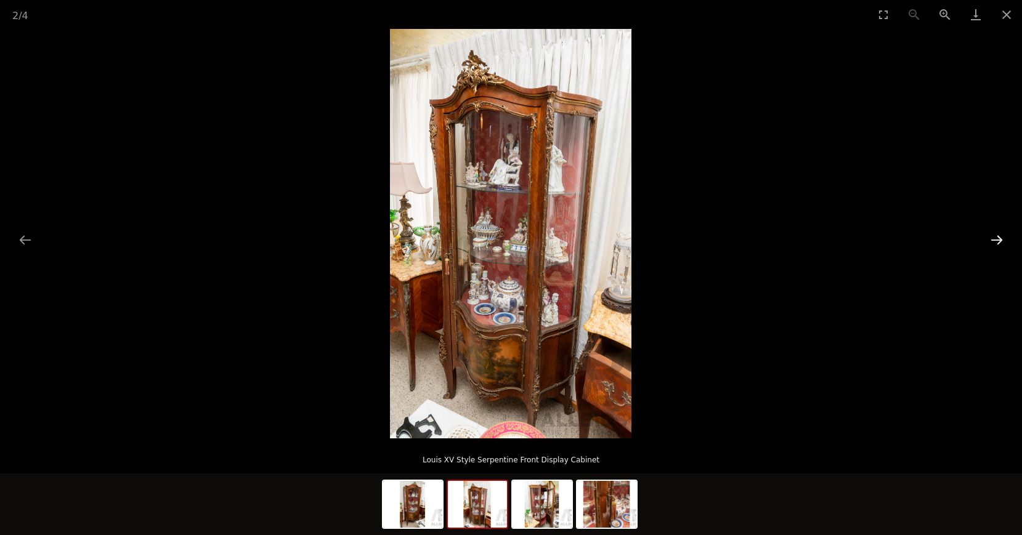
click at [993, 244] on button "Next slide" at bounding box center [996, 240] width 26 height 24
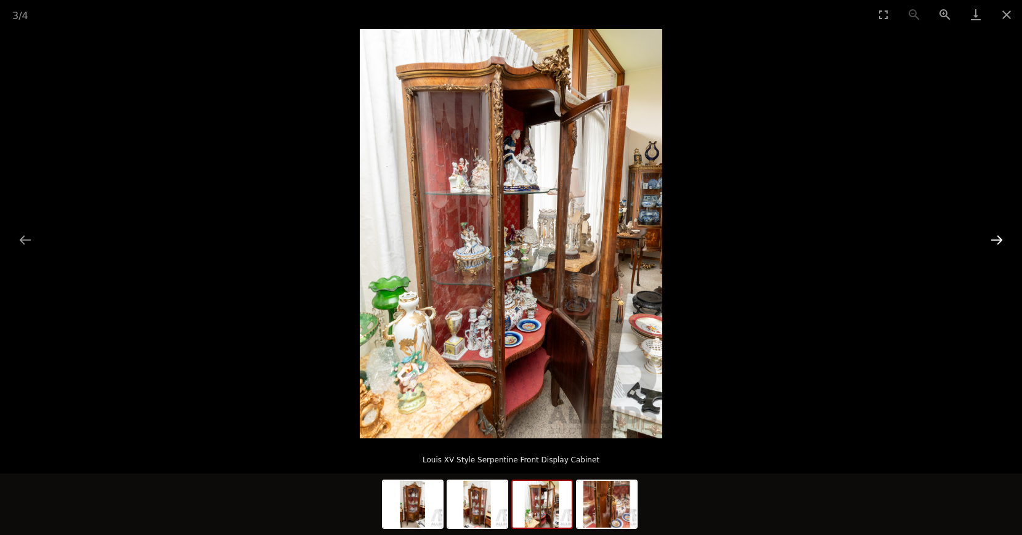
click at [993, 244] on button "Next slide" at bounding box center [996, 240] width 26 height 24
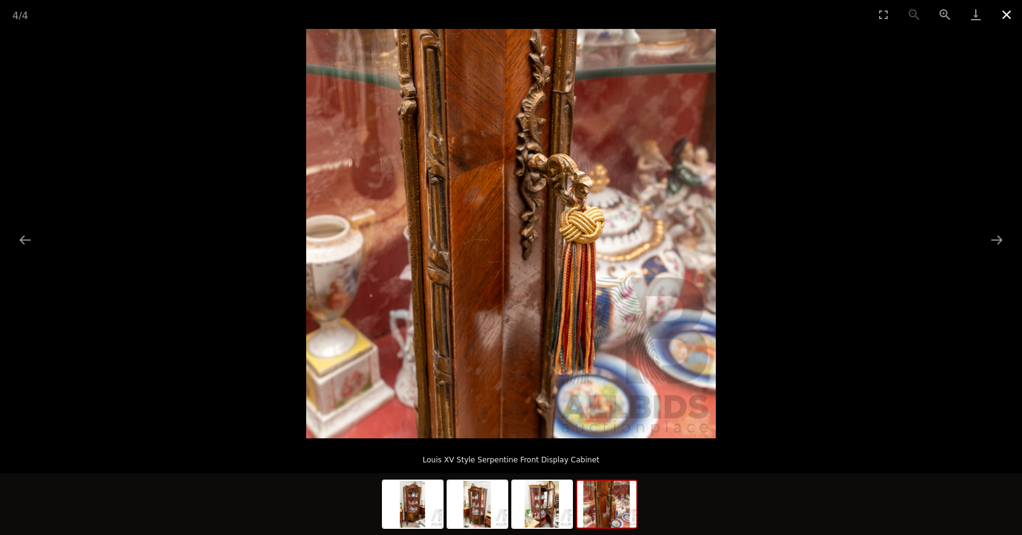
click at [1003, 14] on button "Close gallery" at bounding box center [1006, 14] width 31 height 29
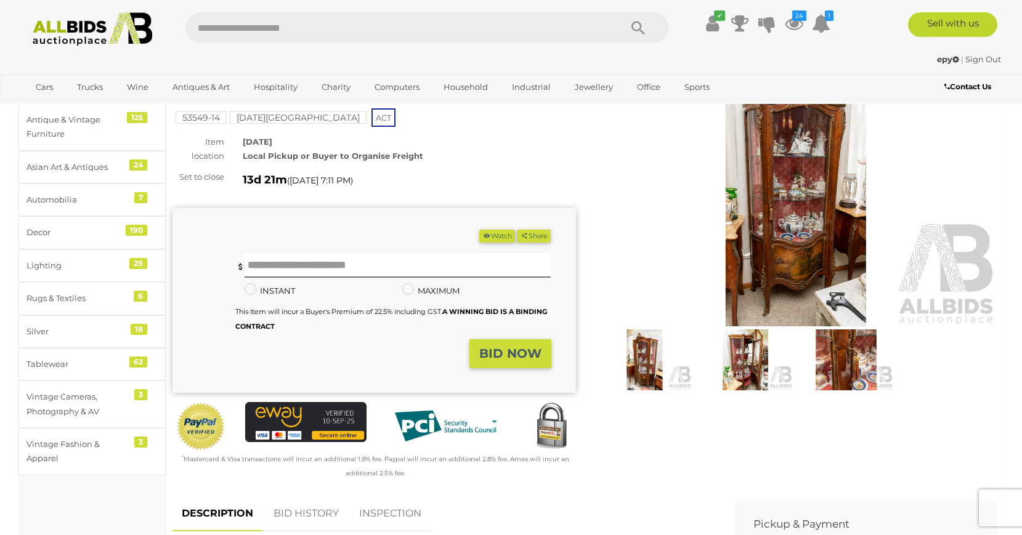
scroll to position [63, 0]
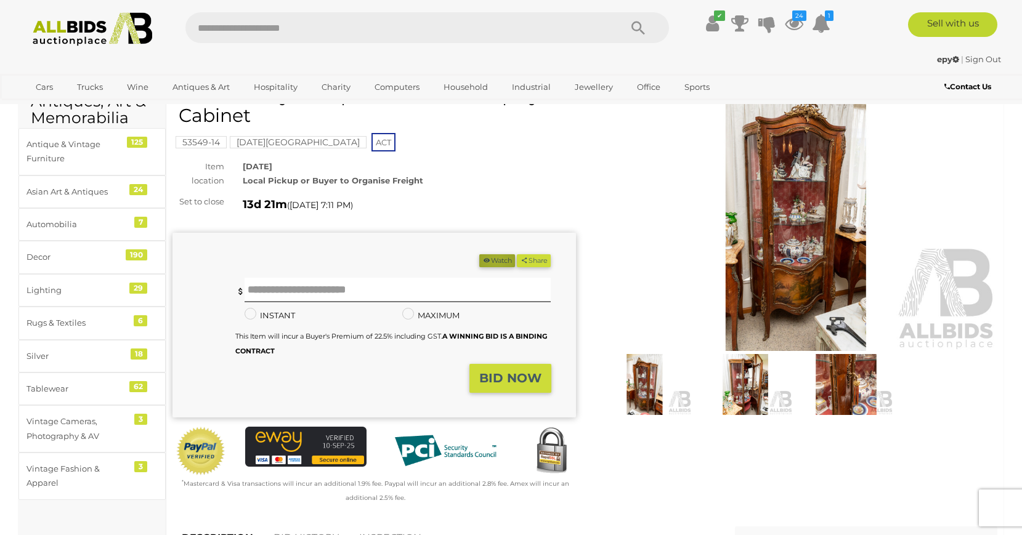
click at [491, 260] on button "Watch" at bounding box center [497, 260] width 36 height 13
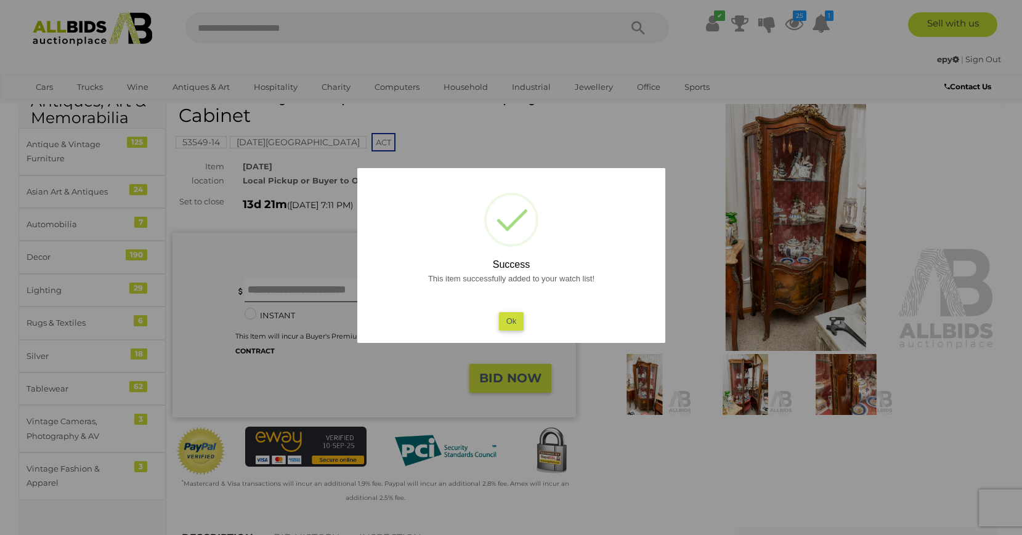
click at [509, 325] on button "Ok" at bounding box center [510, 321] width 25 height 18
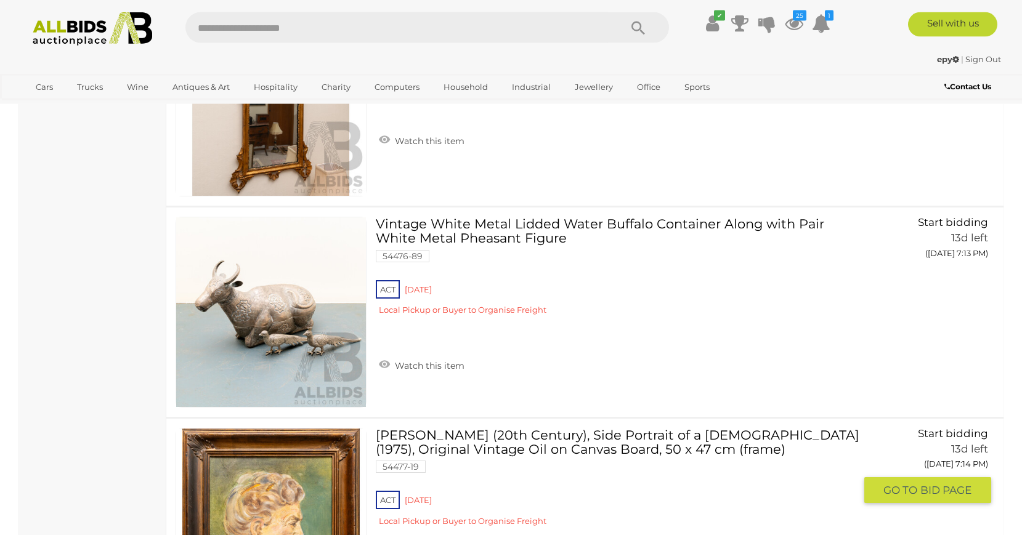
scroll to position [6704, 0]
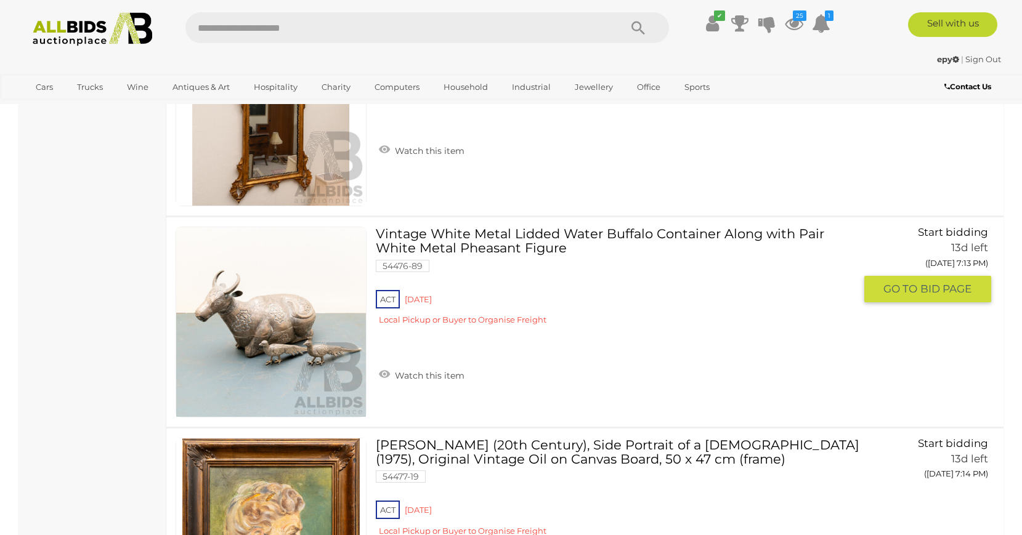
click at [296, 318] on link at bounding box center [270, 322] width 191 height 191
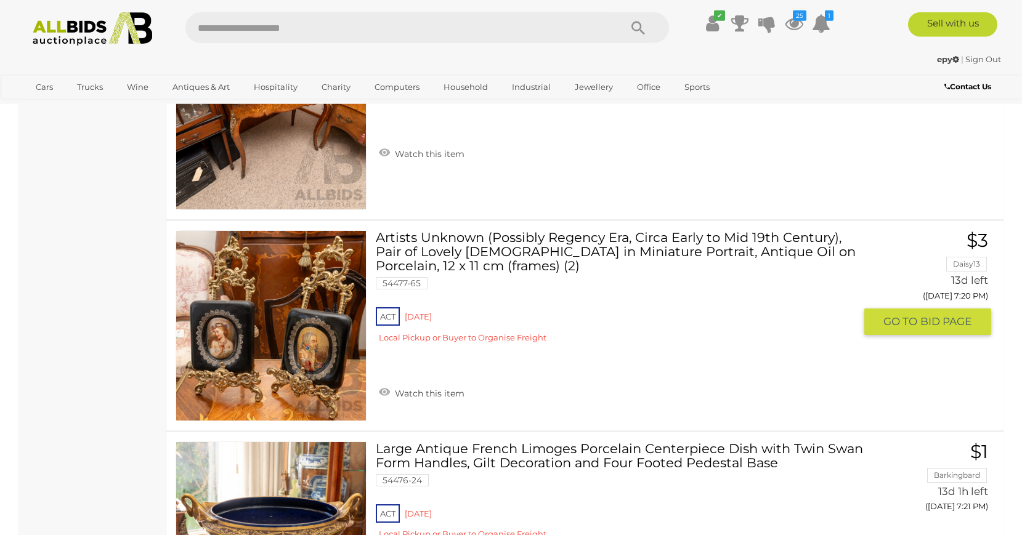
scroll to position [9809, 0]
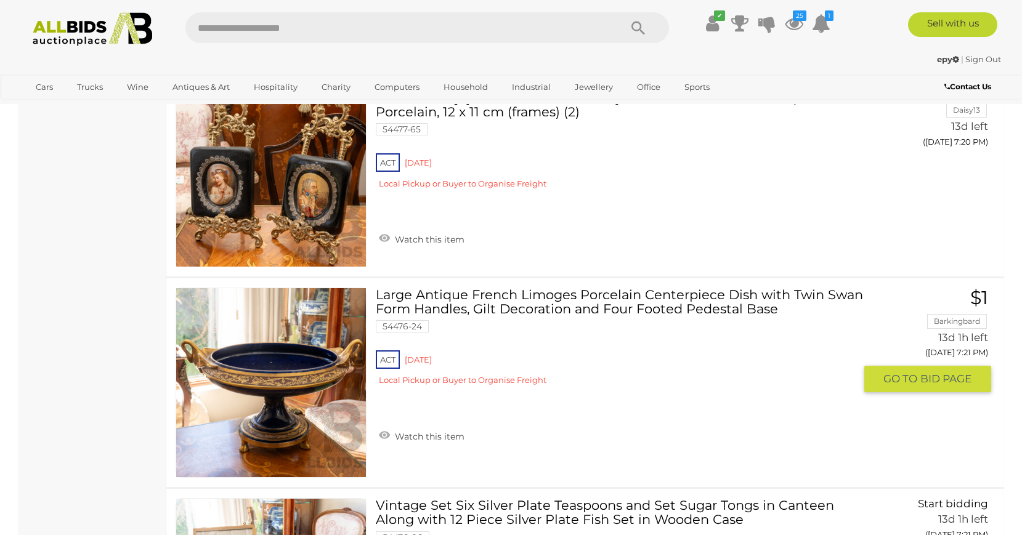
click at [310, 412] on img at bounding box center [271, 383] width 190 height 190
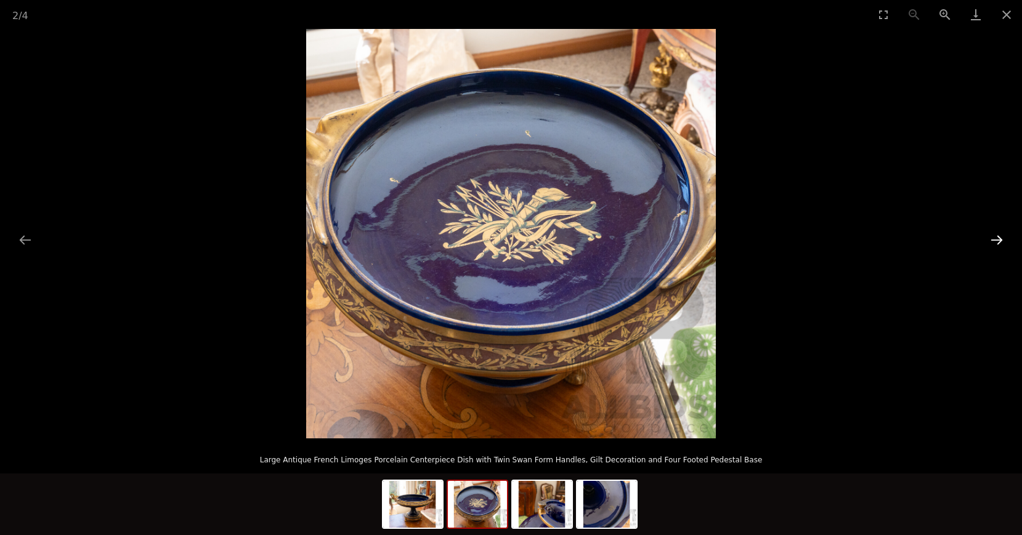
click at [1000, 242] on button "Next slide" at bounding box center [996, 240] width 26 height 24
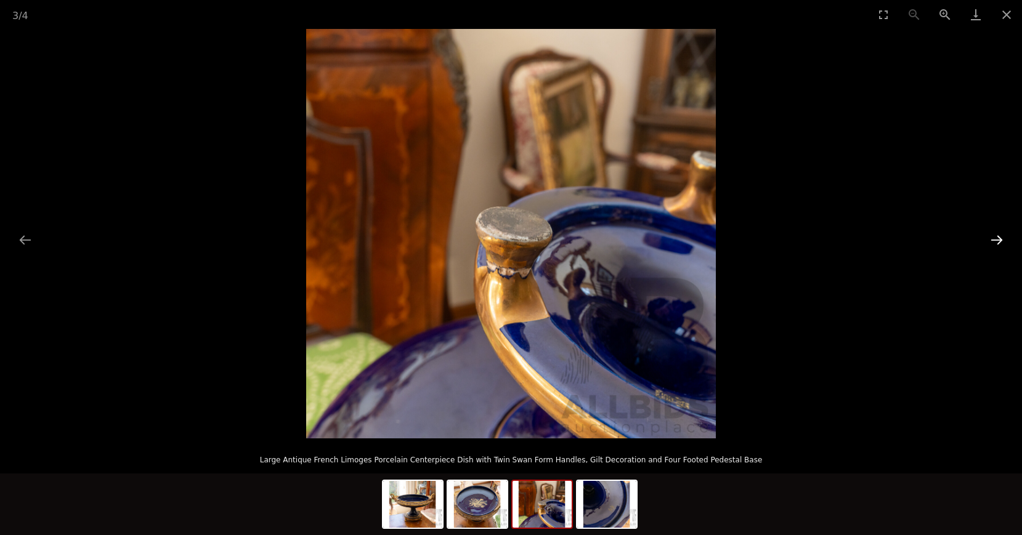
click at [1000, 241] on button "Next slide" at bounding box center [996, 240] width 26 height 24
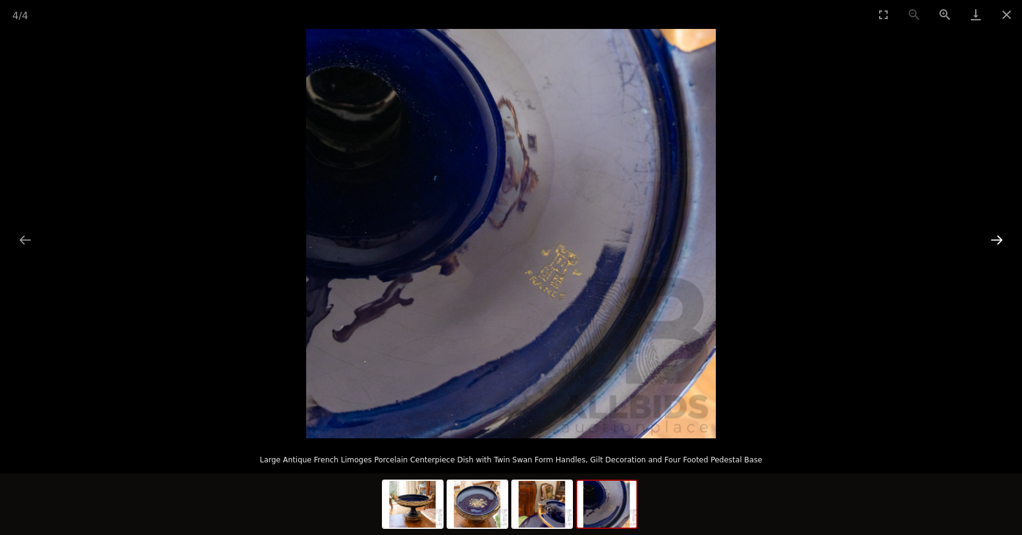
click at [1000, 241] on button "Next slide" at bounding box center [996, 240] width 26 height 24
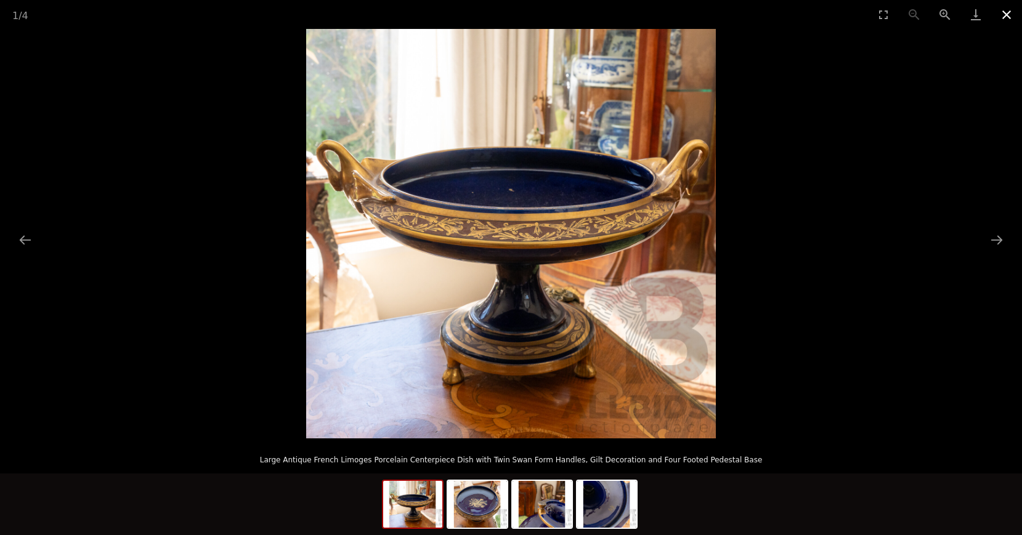
click at [1010, 12] on button "Close gallery" at bounding box center [1006, 14] width 31 height 29
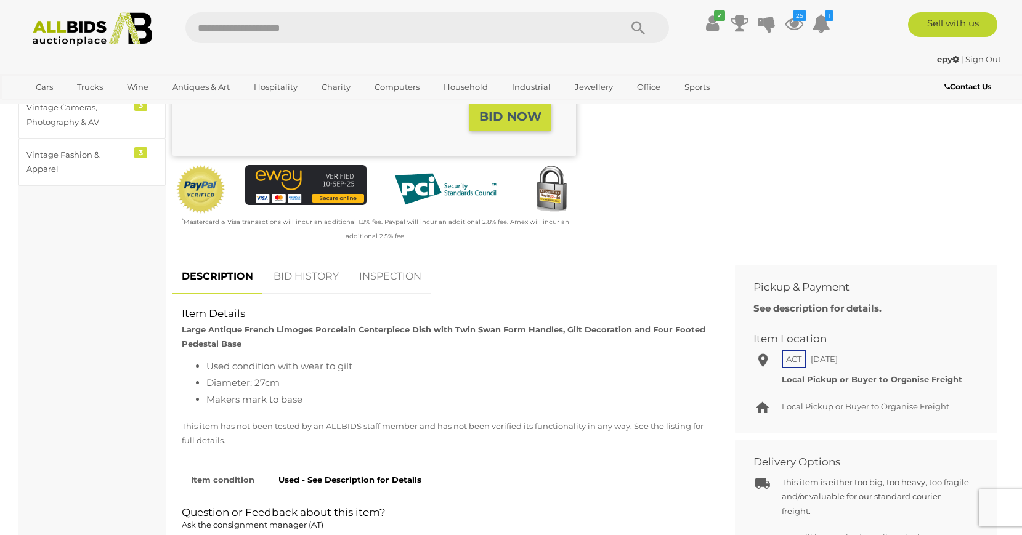
scroll to position [126, 0]
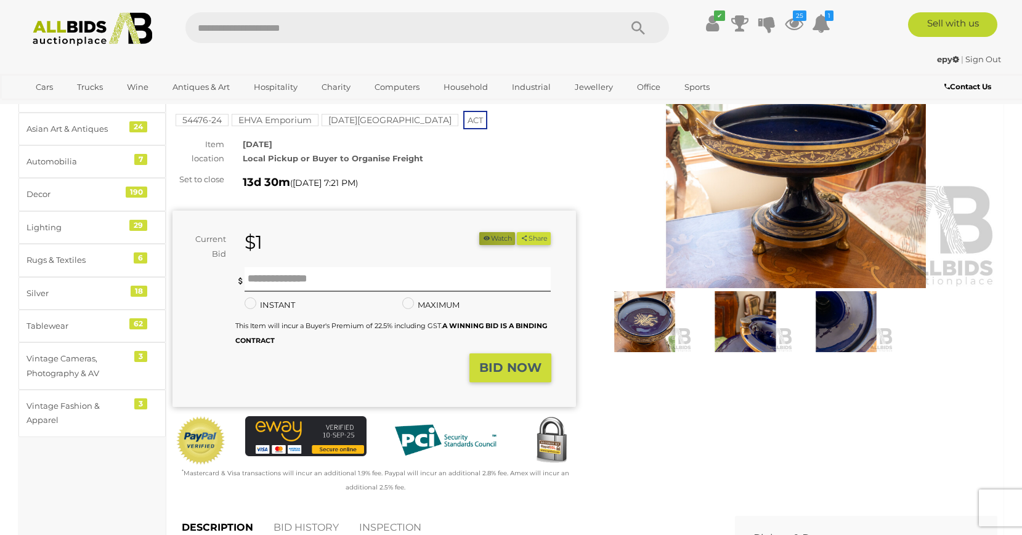
click at [500, 239] on button "Watch" at bounding box center [497, 238] width 36 height 13
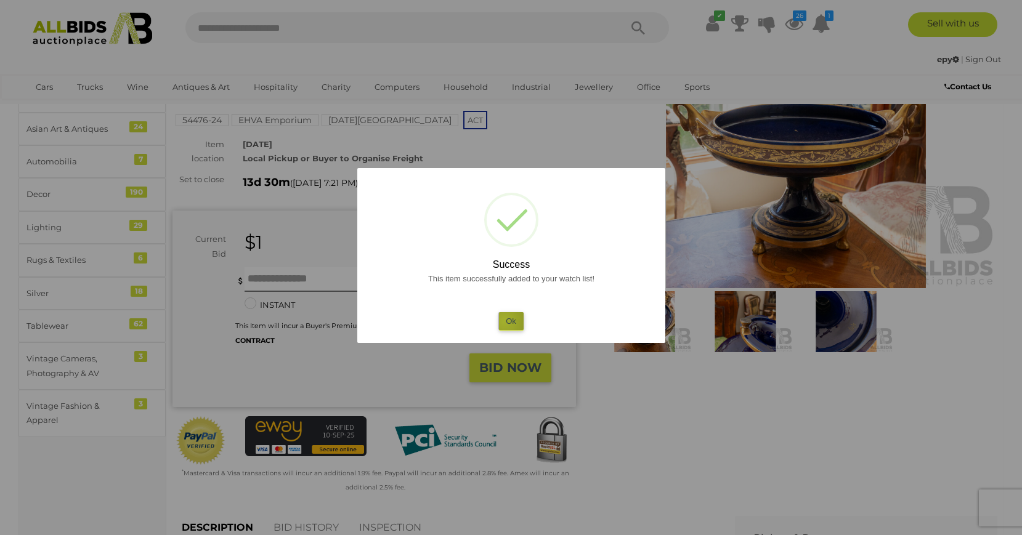
click at [504, 321] on button "Ok" at bounding box center [510, 321] width 25 height 18
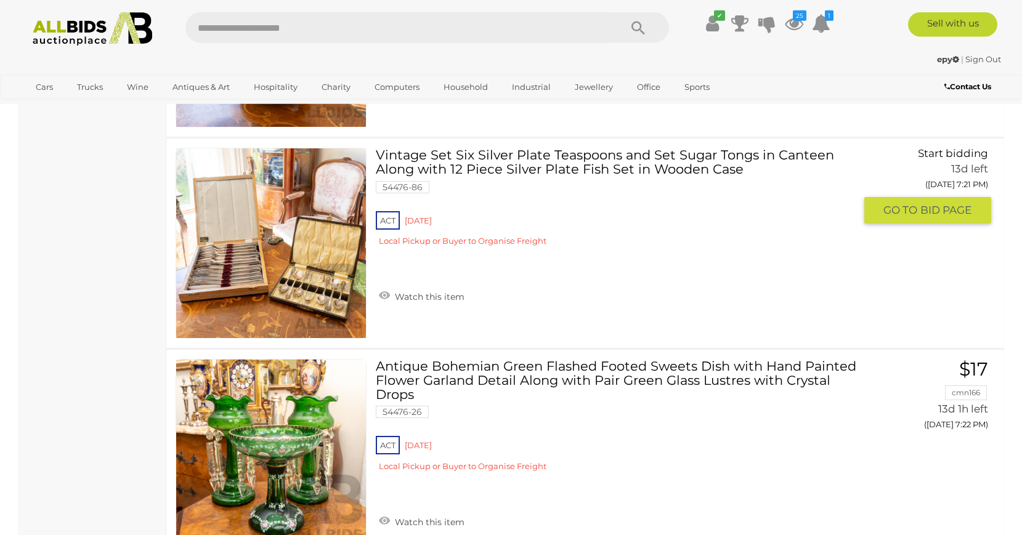
scroll to position [10274, 0]
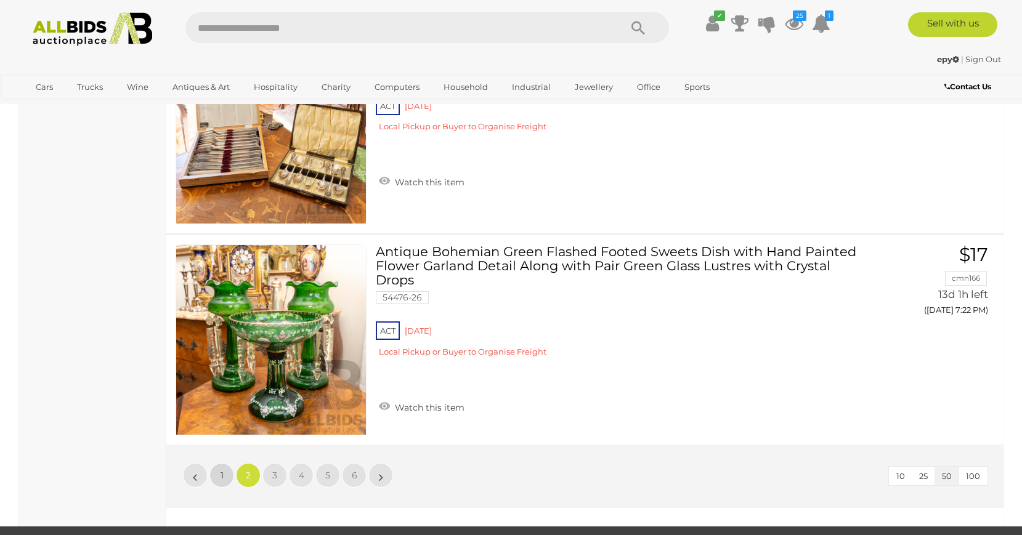
click at [222, 468] on link "1" at bounding box center [221, 475] width 25 height 25
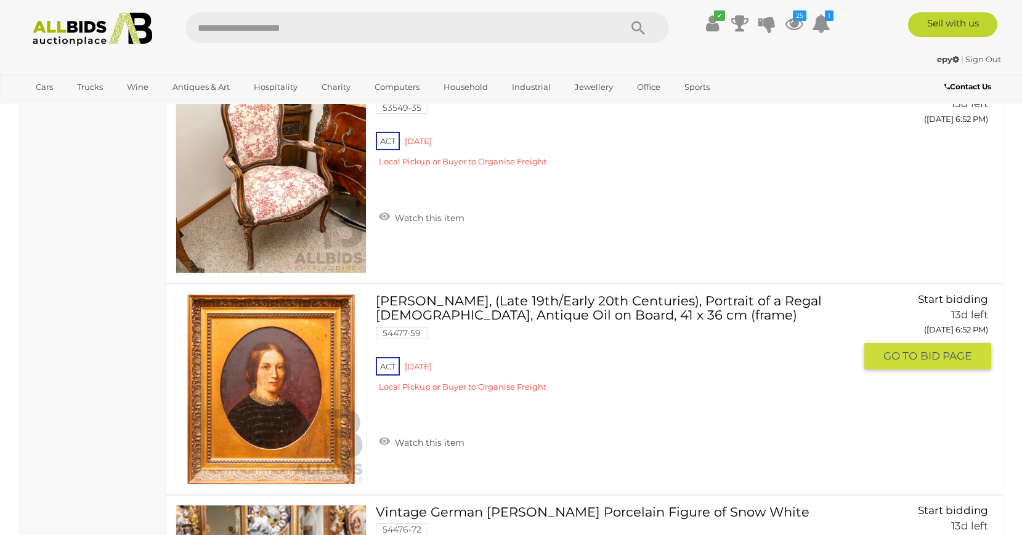
scroll to position [8773, 0]
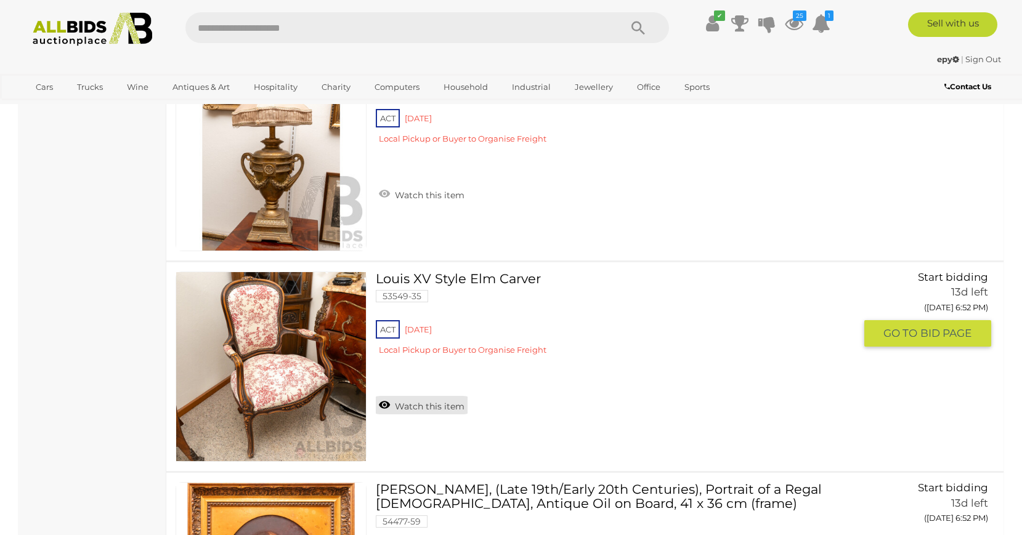
click at [439, 409] on link "Watch this item" at bounding box center [422, 405] width 92 height 18
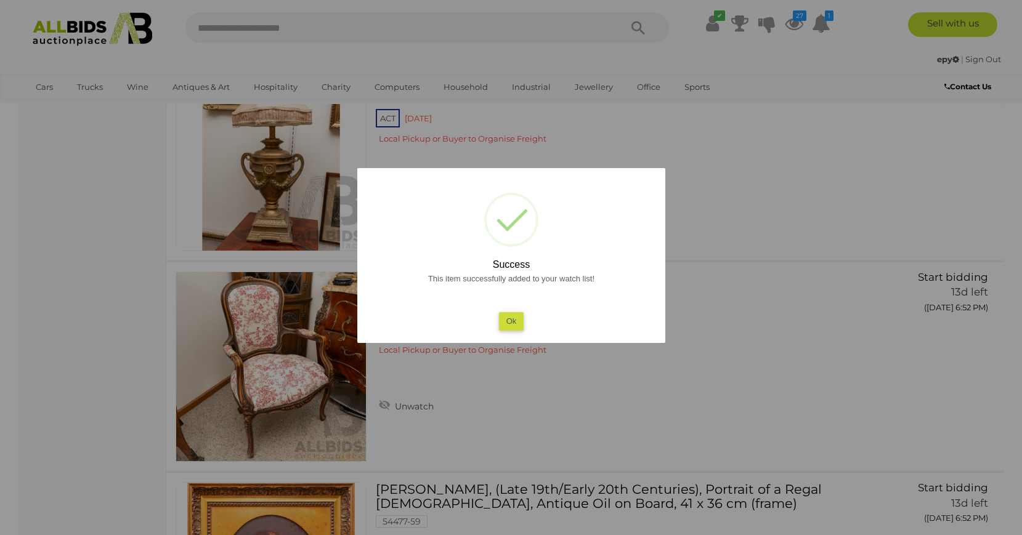
click at [506, 321] on button "Ok" at bounding box center [510, 321] width 25 height 18
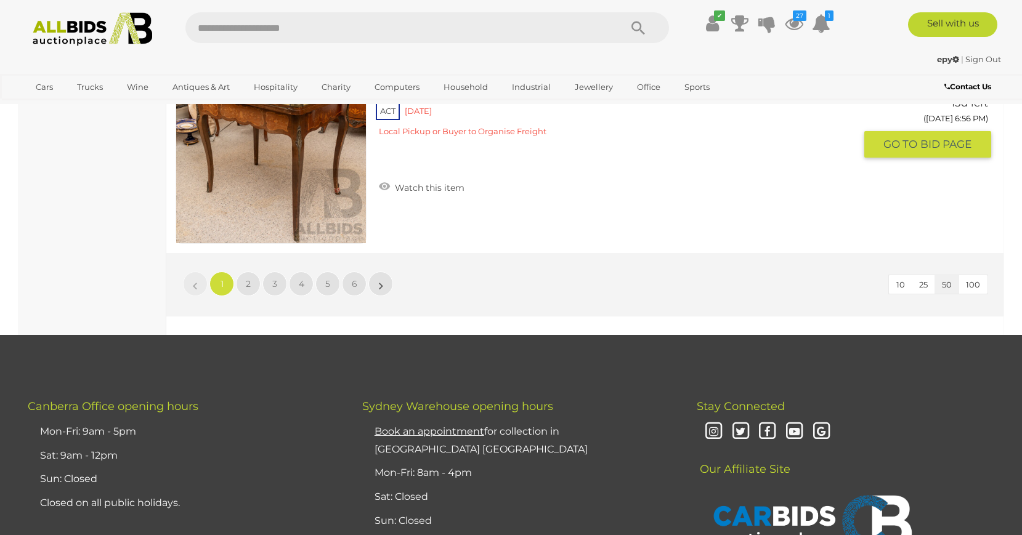
scroll to position [10217, 0]
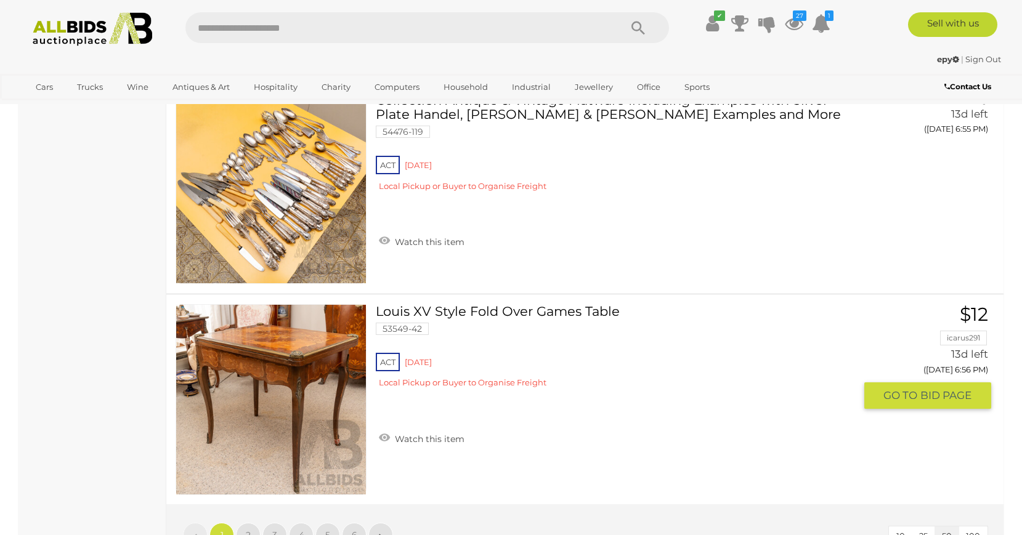
click at [293, 382] on link at bounding box center [270, 399] width 191 height 191
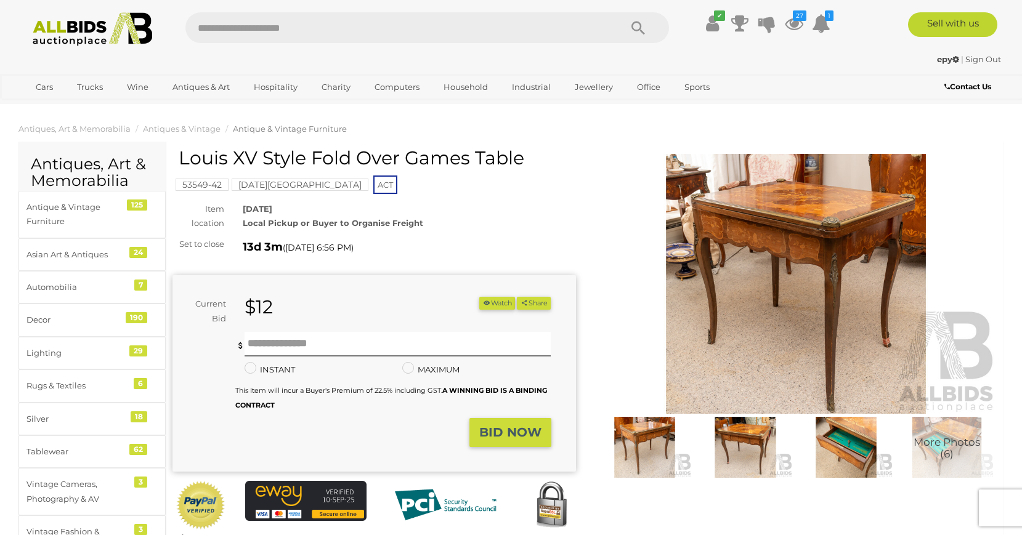
click at [736, 446] on img at bounding box center [745, 447] width 95 height 61
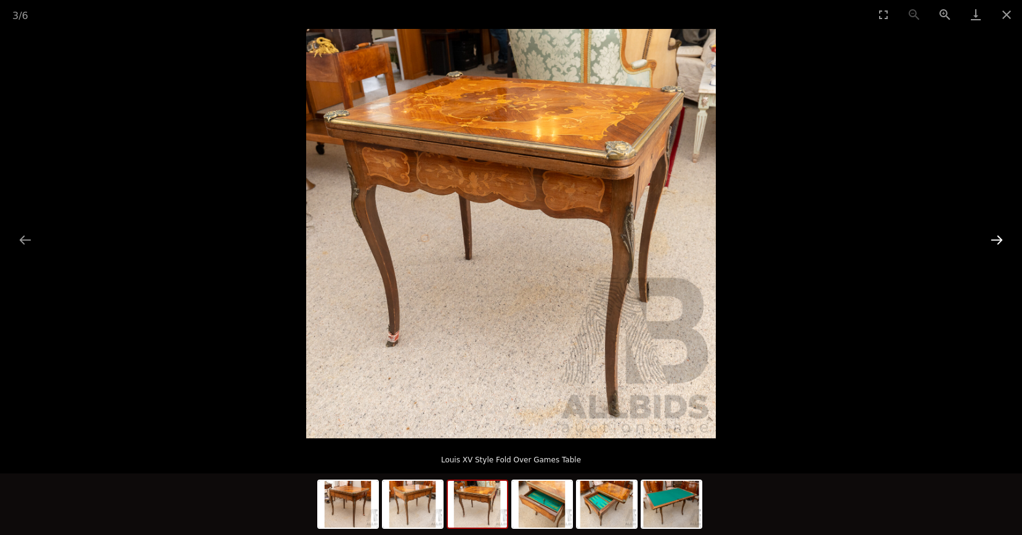
click at [990, 237] on button "Next slide" at bounding box center [996, 240] width 26 height 24
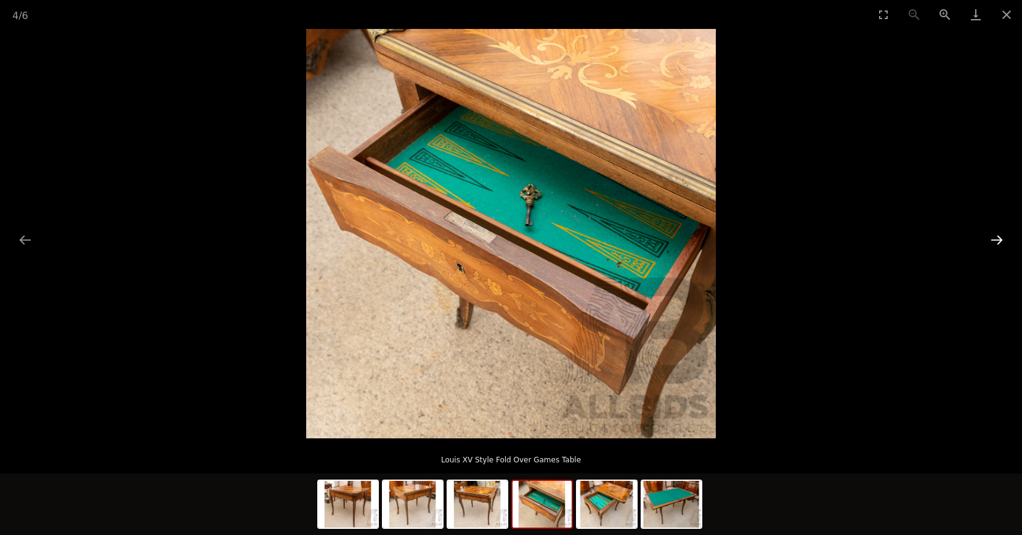
click at [990, 237] on button "Next slide" at bounding box center [996, 240] width 26 height 24
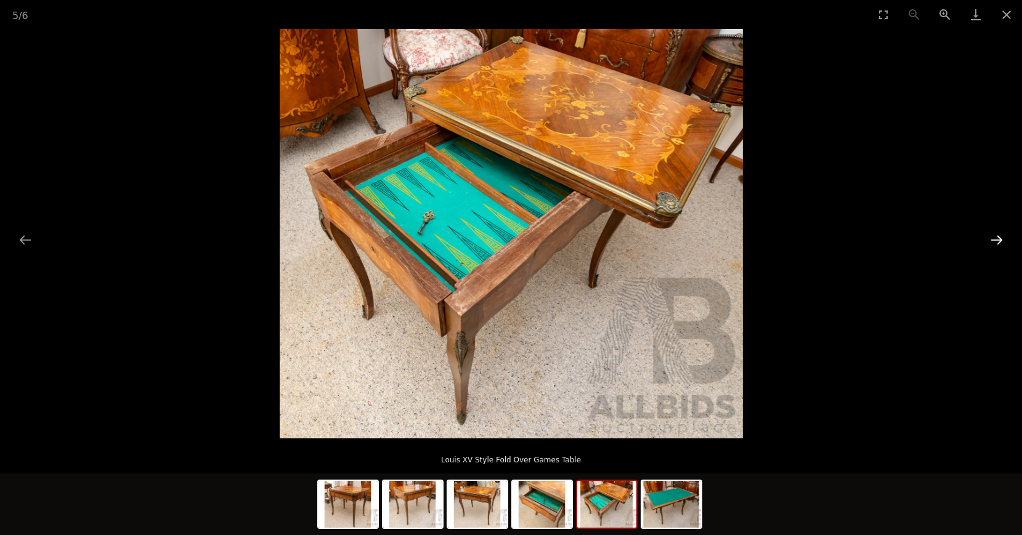
click at [990, 237] on button "Next slide" at bounding box center [996, 240] width 26 height 24
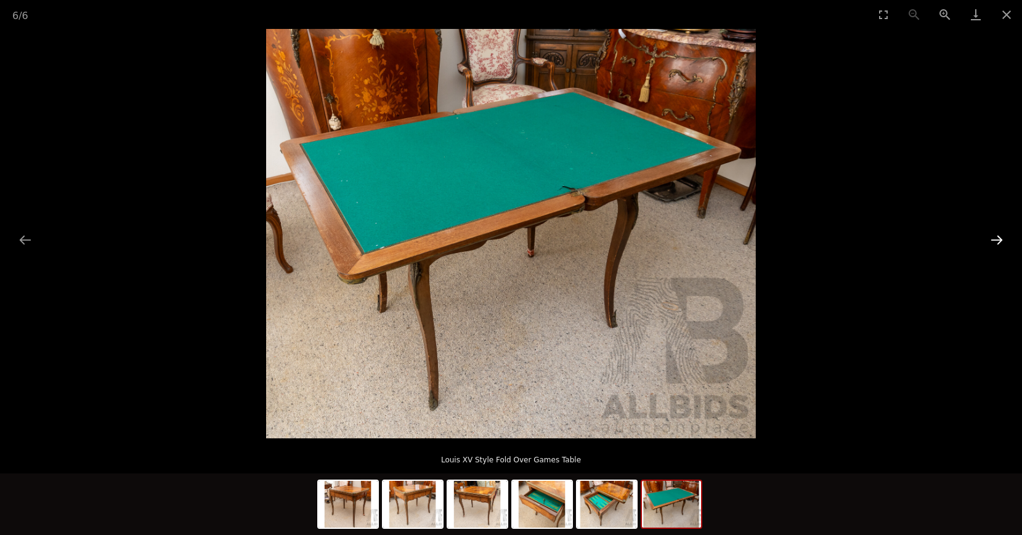
click at [990, 237] on button "Next slide" at bounding box center [996, 240] width 26 height 24
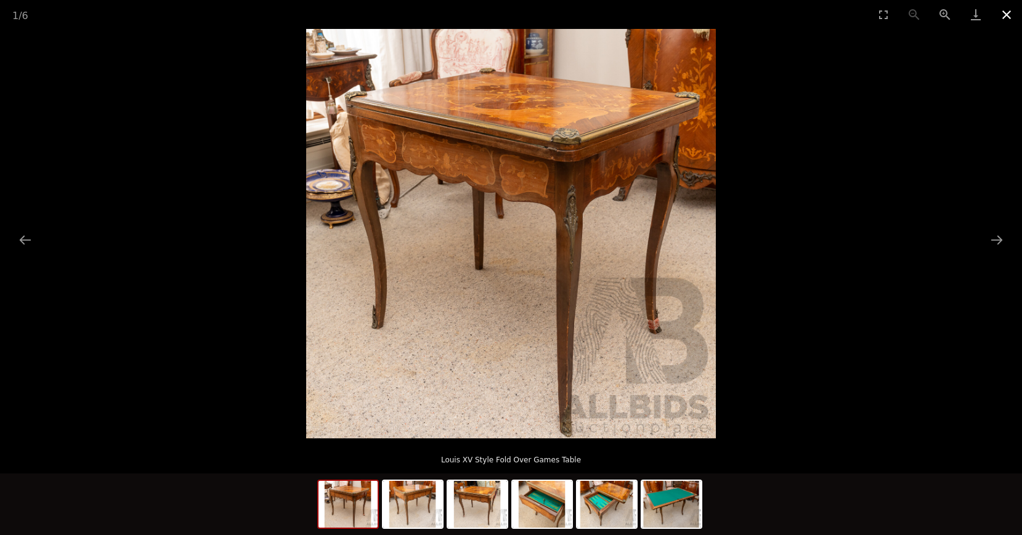
click at [1002, 14] on button "Close gallery" at bounding box center [1006, 14] width 31 height 29
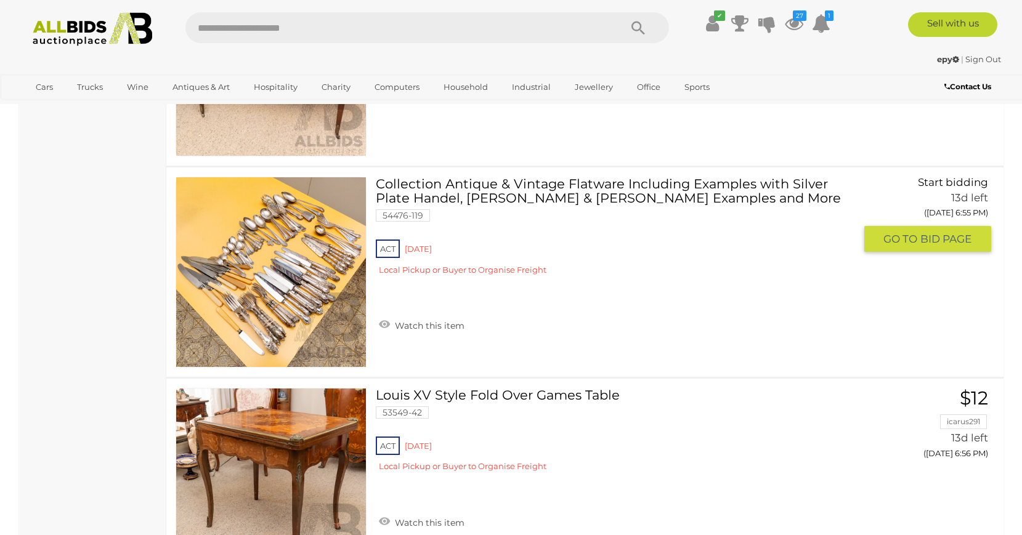
scroll to position [9945, 0]
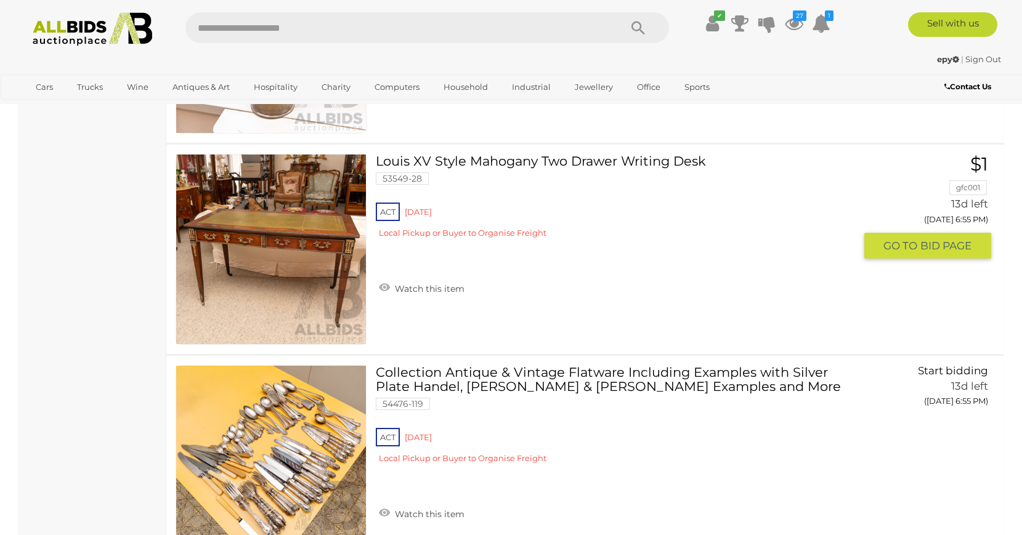
click at [291, 272] on img at bounding box center [271, 250] width 190 height 190
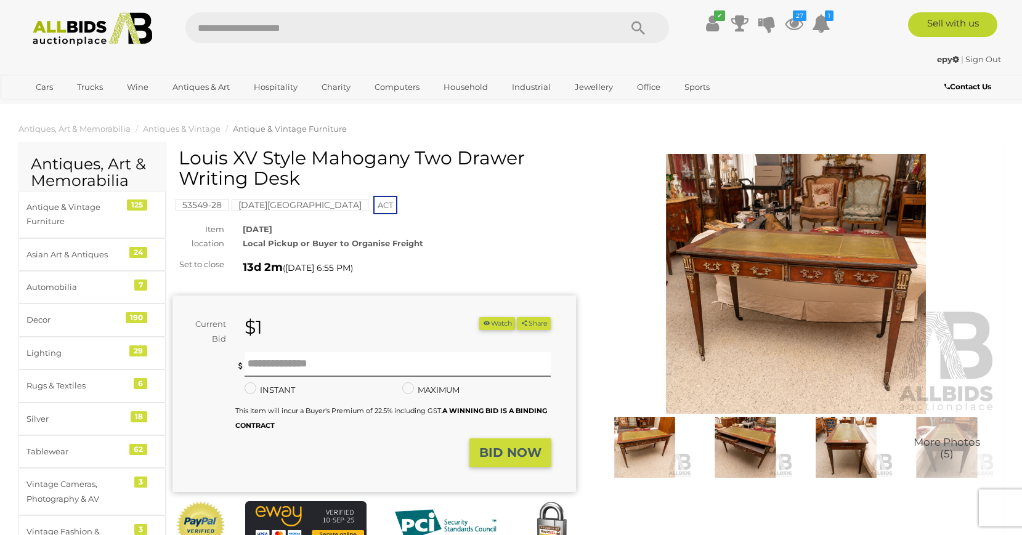
click at [831, 268] on img at bounding box center [795, 284] width 403 height 260
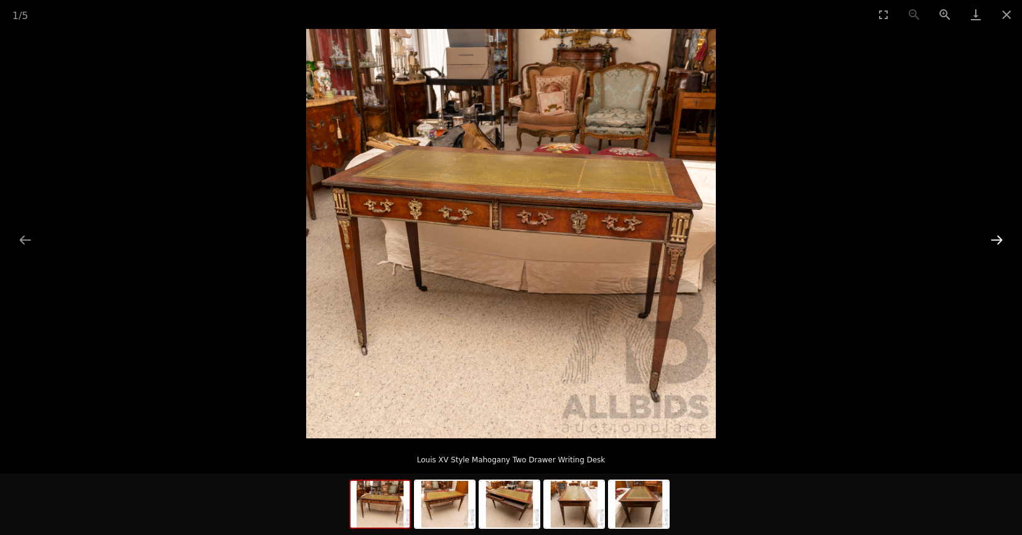
click at [988, 241] on button "Next slide" at bounding box center [996, 240] width 26 height 24
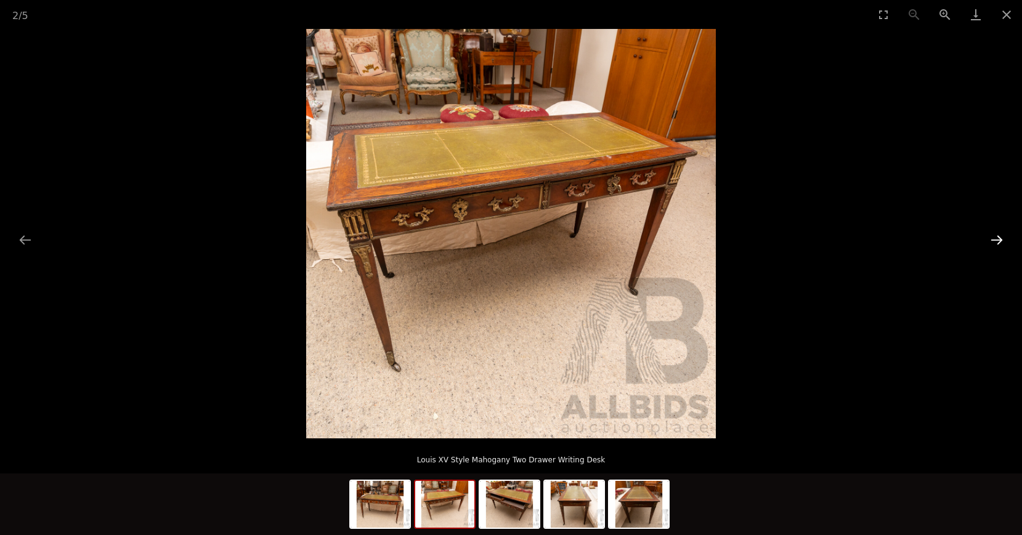
click at [988, 241] on button "Next slide" at bounding box center [996, 240] width 26 height 24
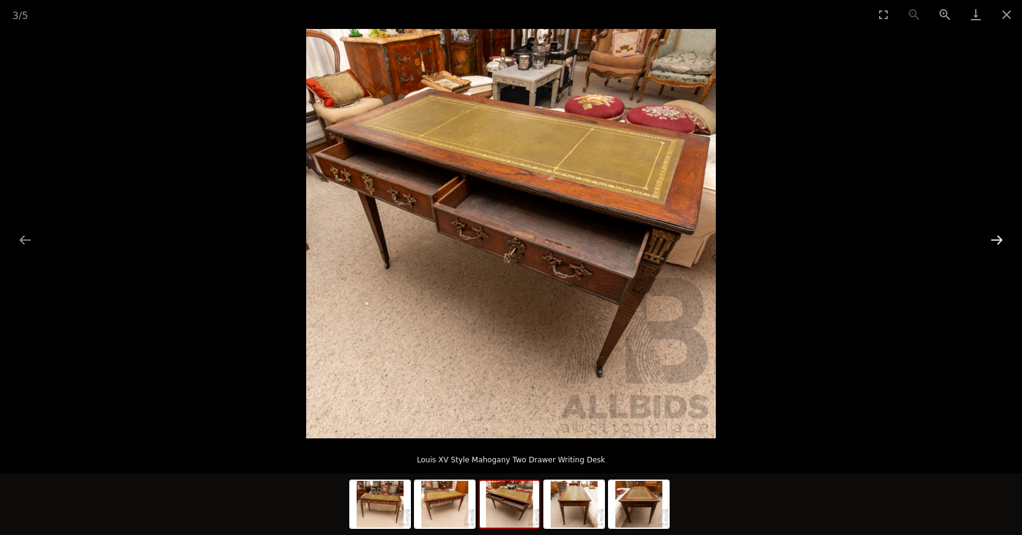
click at [988, 241] on button "Next slide" at bounding box center [996, 240] width 26 height 24
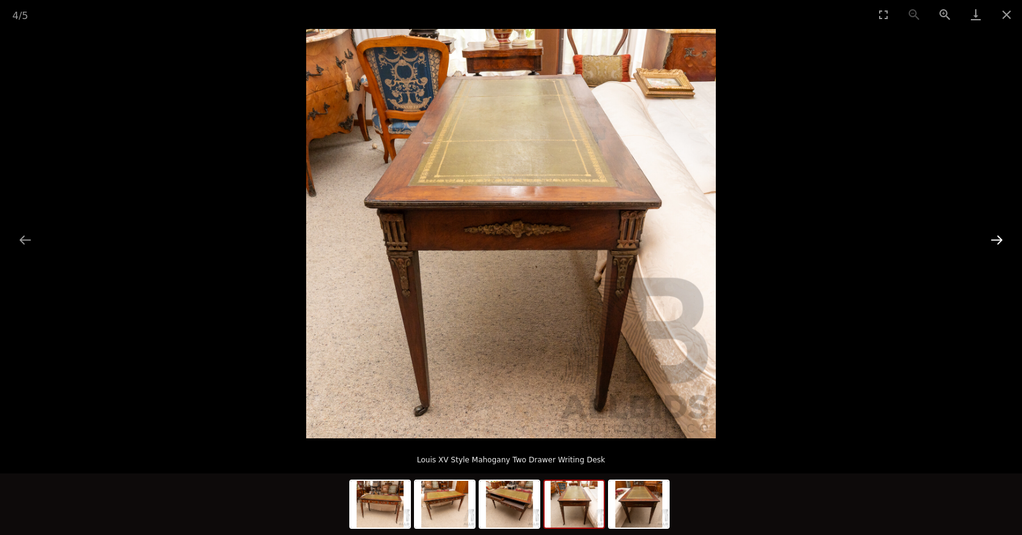
click at [988, 241] on button "Next slide" at bounding box center [996, 240] width 26 height 24
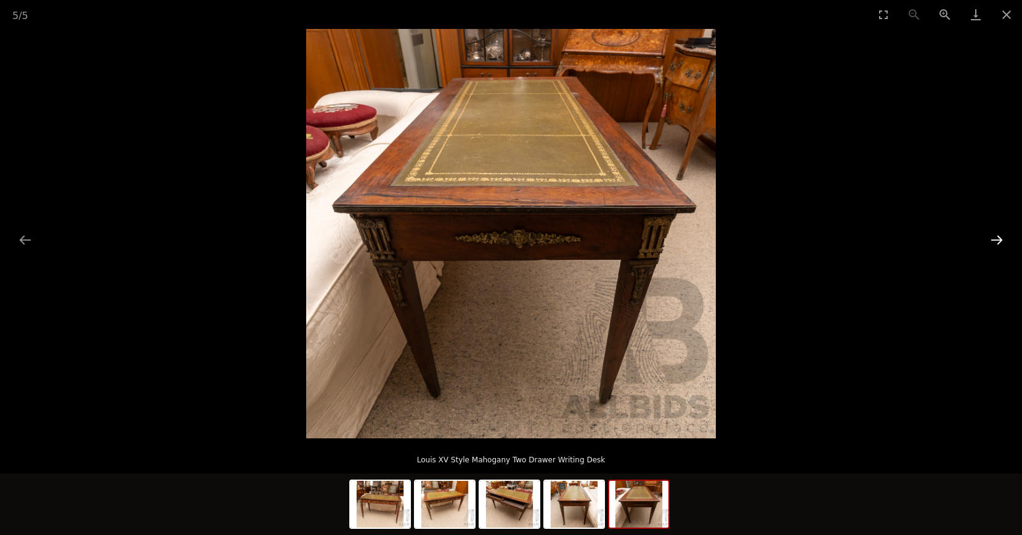
click at [997, 243] on button "Next slide" at bounding box center [996, 240] width 26 height 24
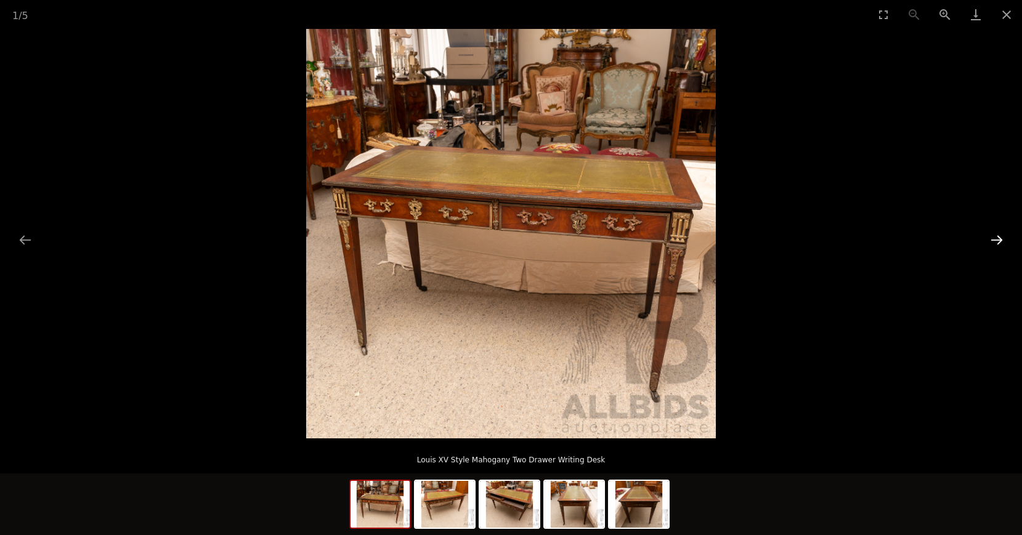
click at [998, 241] on button "Next slide" at bounding box center [996, 240] width 26 height 24
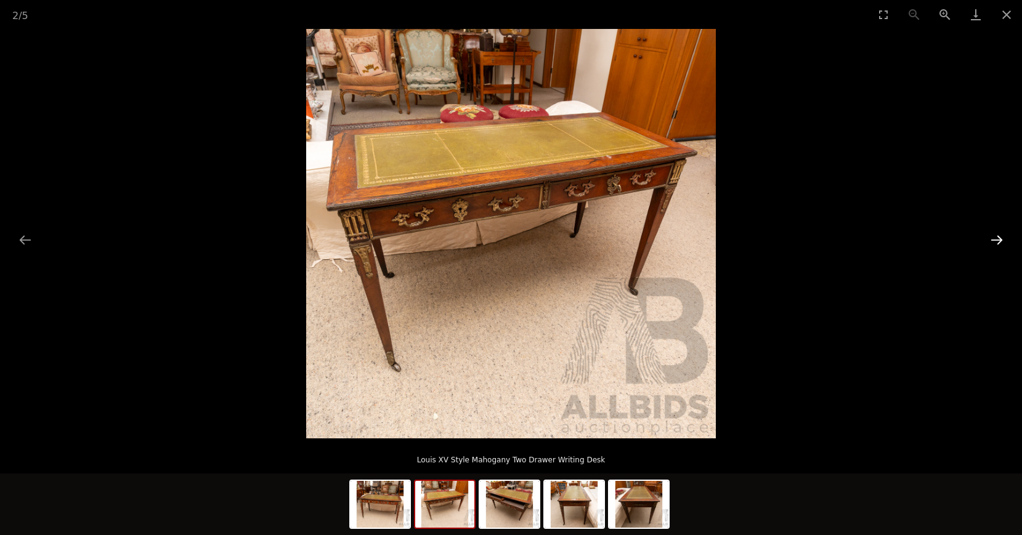
click at [998, 241] on button "Next slide" at bounding box center [996, 240] width 26 height 24
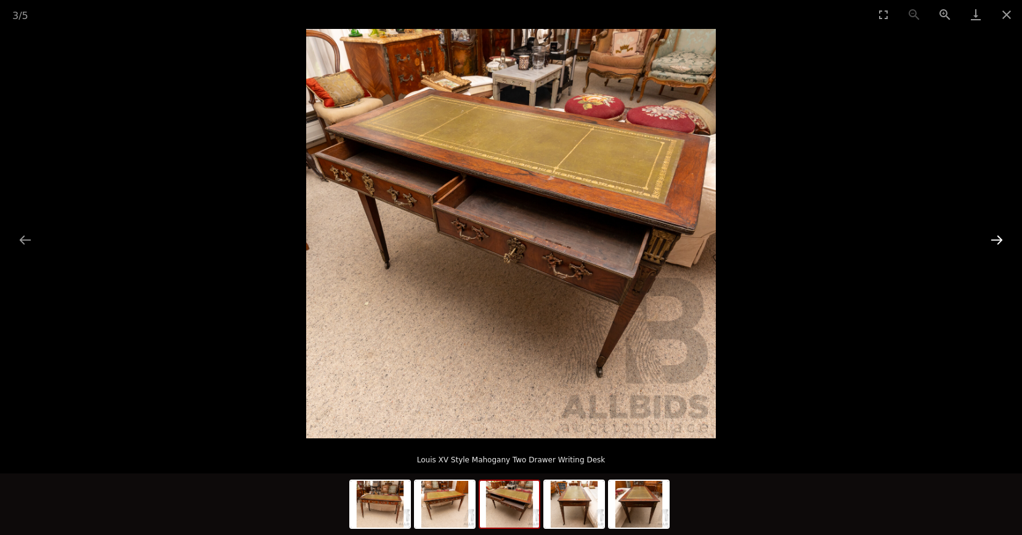
click at [998, 241] on button "Next slide" at bounding box center [996, 240] width 26 height 24
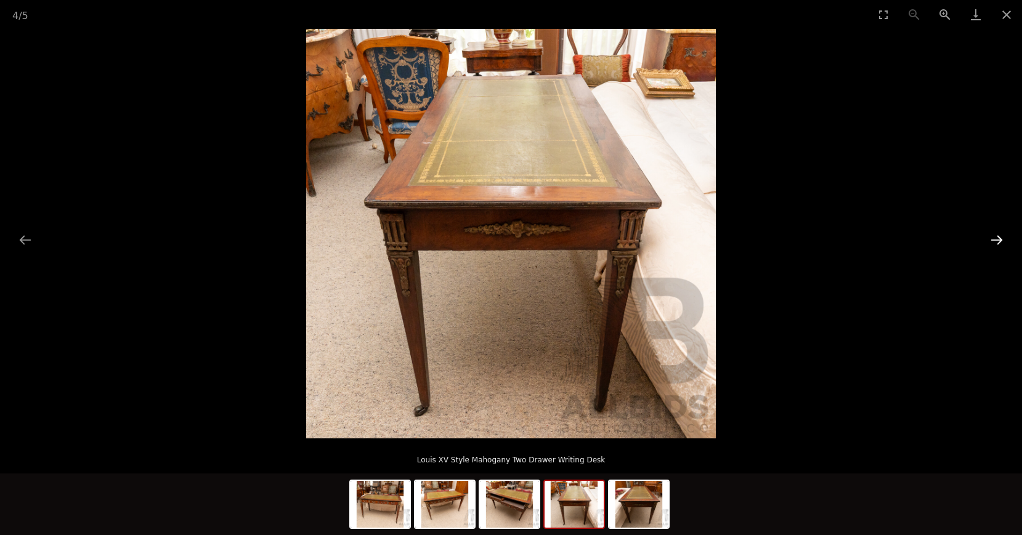
click at [998, 241] on button "Next slide" at bounding box center [996, 240] width 26 height 24
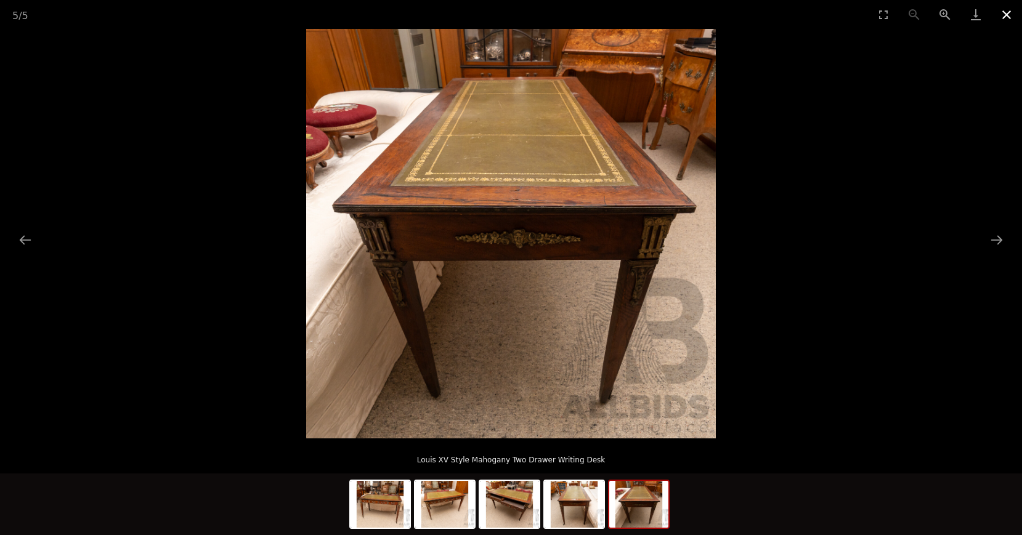
click at [1006, 17] on button "Close gallery" at bounding box center [1006, 14] width 31 height 29
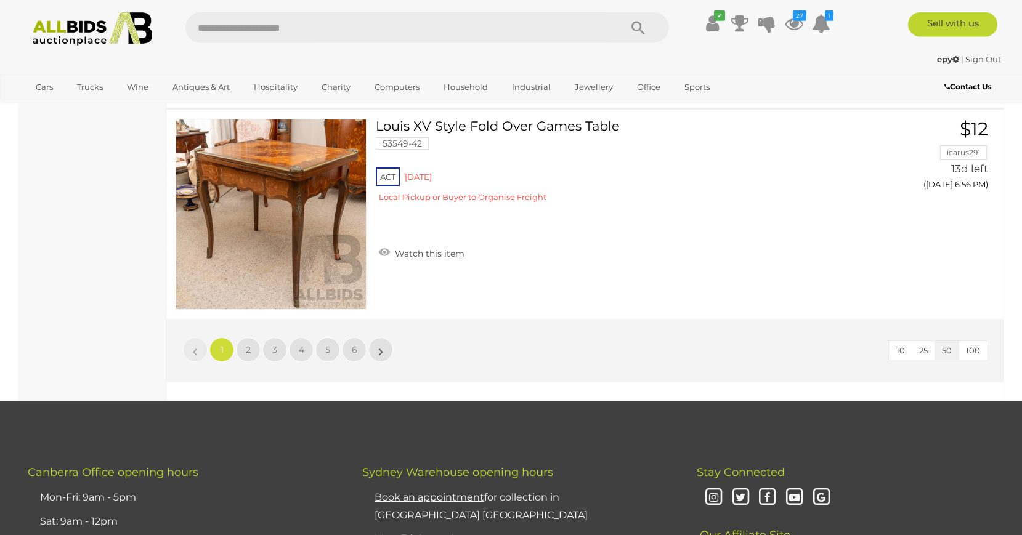
scroll to position [10340, 0]
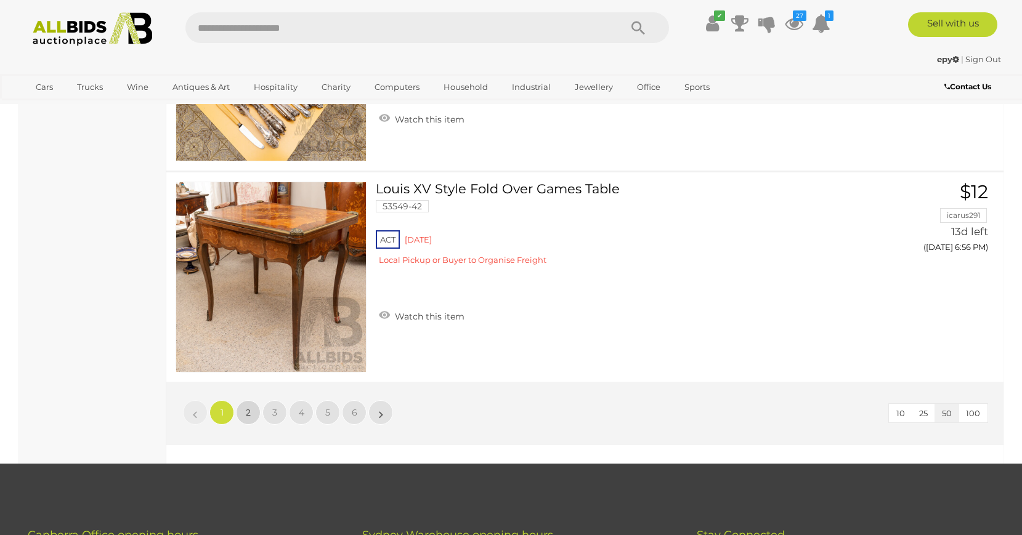
click at [246, 412] on span "2" at bounding box center [248, 412] width 5 height 11
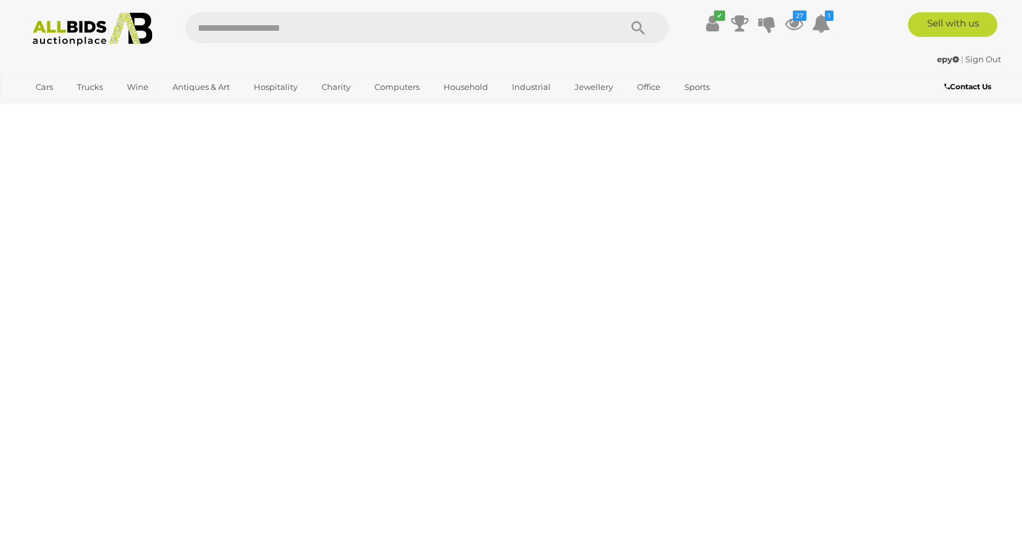
scroll to position [42, 0]
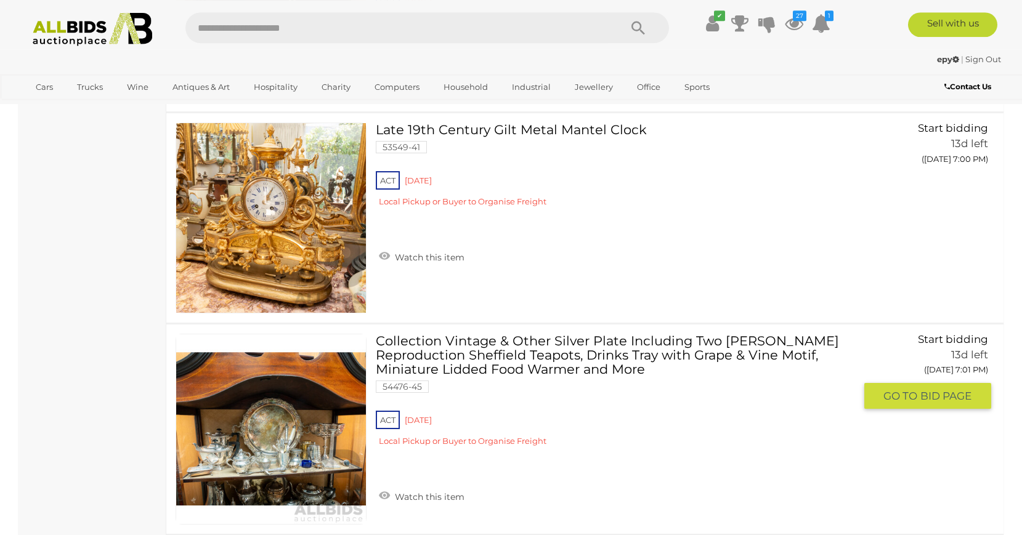
scroll to position [1675, 0]
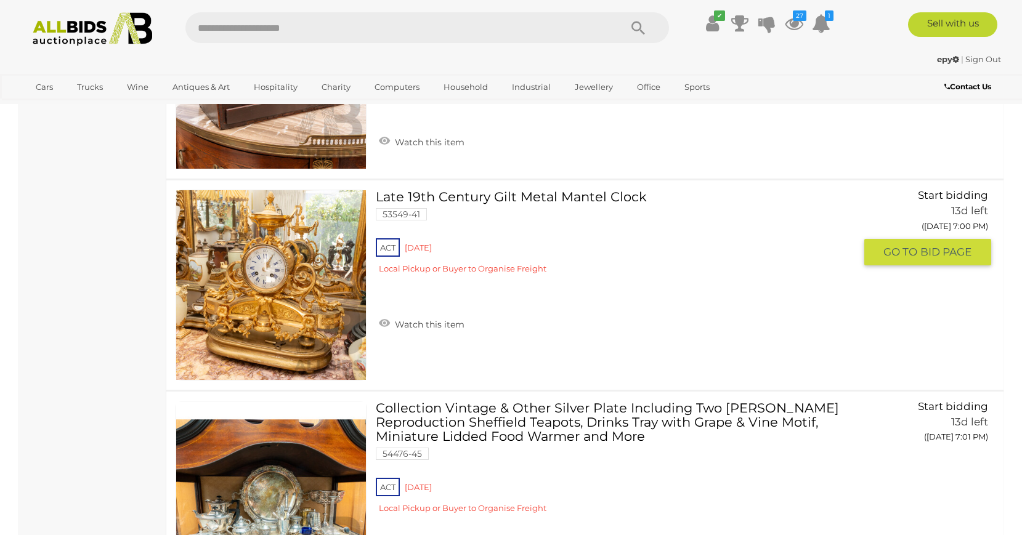
click at [302, 320] on img at bounding box center [271, 285] width 190 height 190
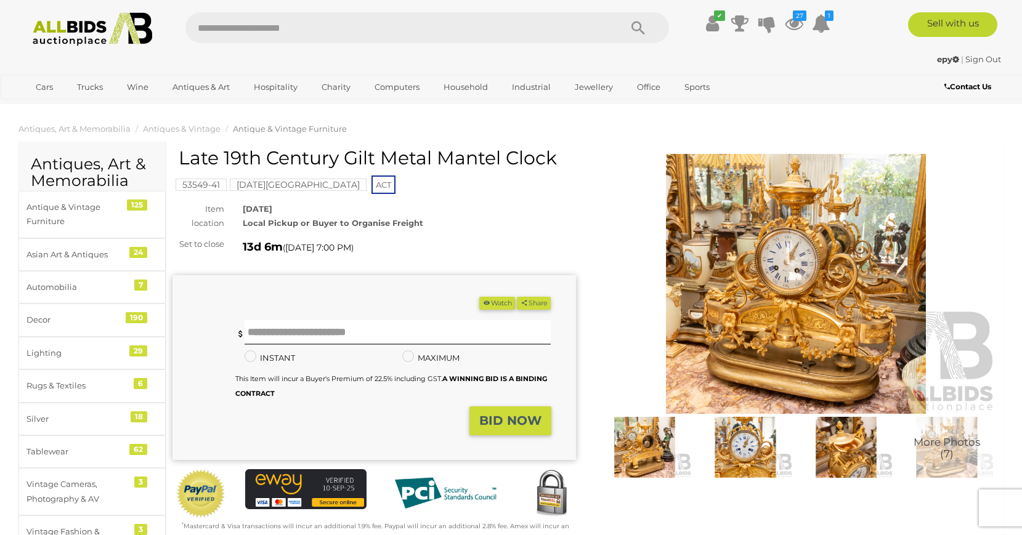
click at [865, 280] on img at bounding box center [795, 284] width 403 height 260
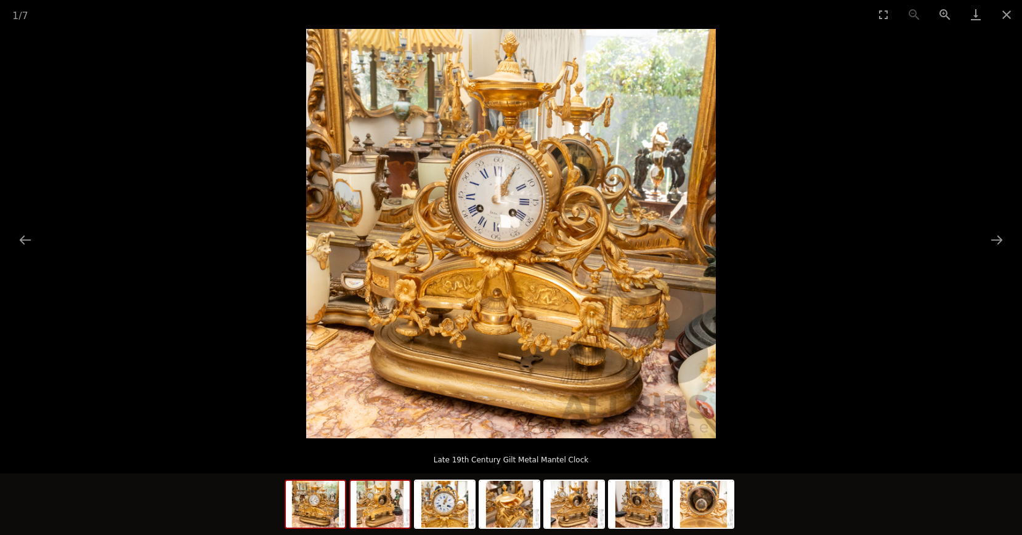
click at [389, 513] on img at bounding box center [379, 504] width 59 height 47
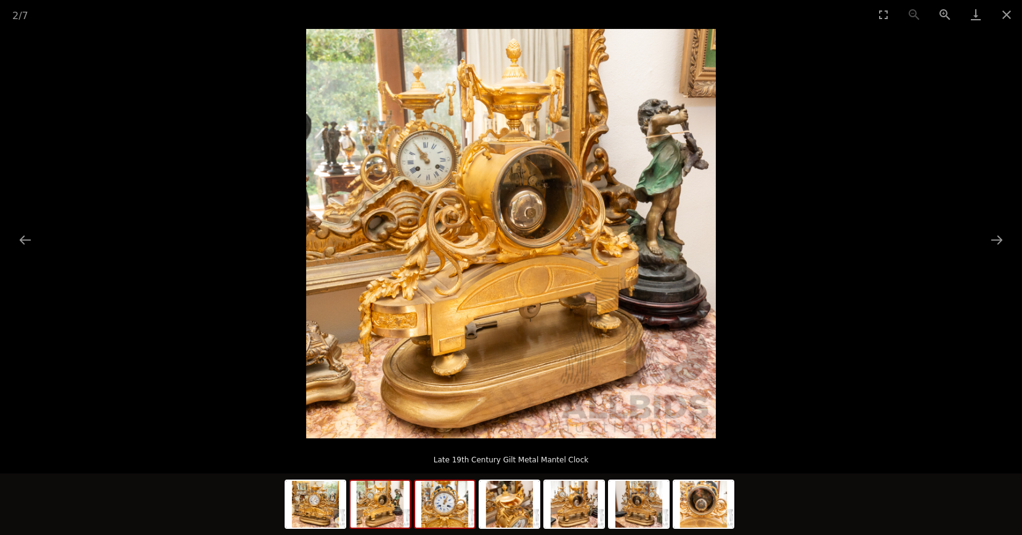
click at [436, 510] on img at bounding box center [444, 504] width 59 height 47
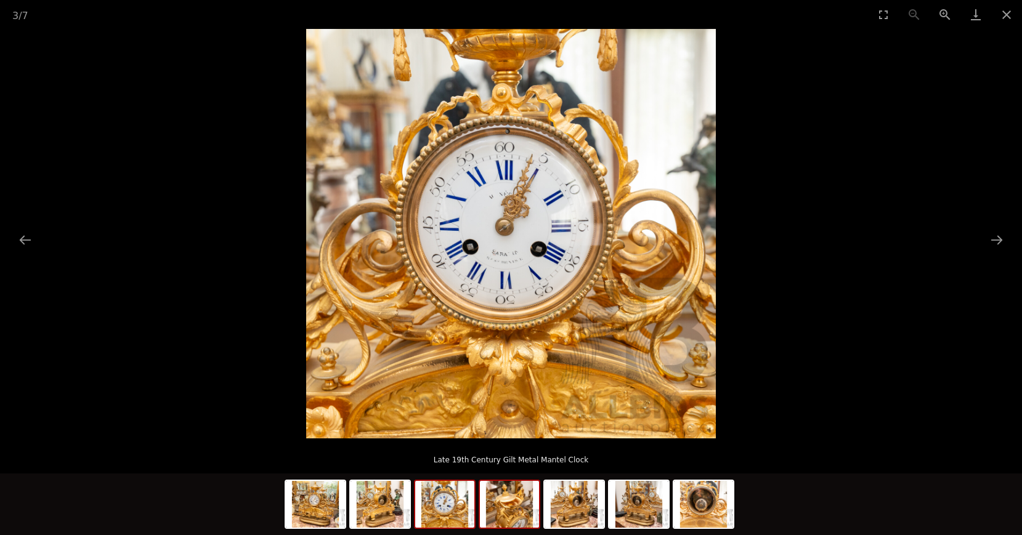
click at [505, 519] on img at bounding box center [509, 504] width 59 height 47
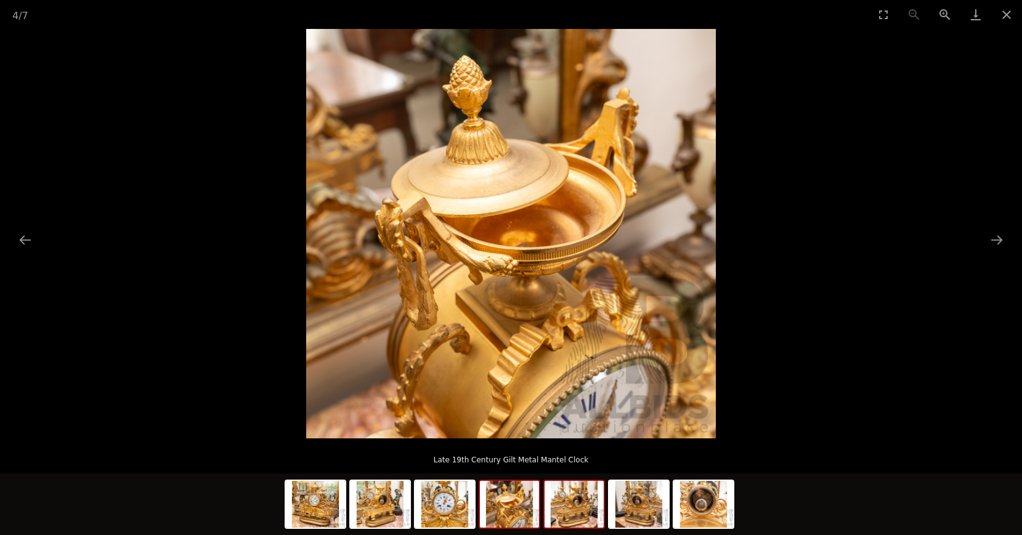
click at [575, 508] on img at bounding box center [573, 504] width 59 height 47
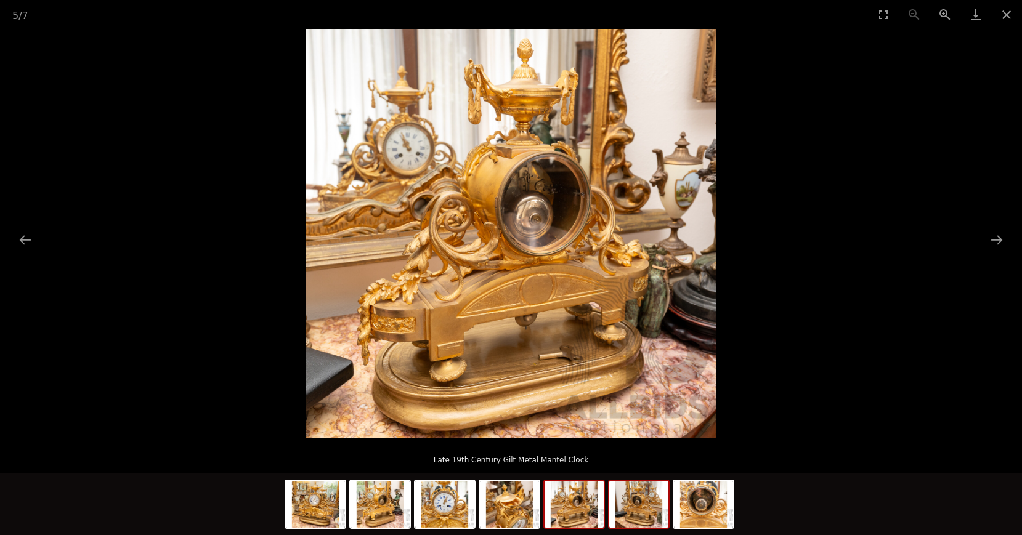
click at [634, 499] on img at bounding box center [638, 504] width 59 height 47
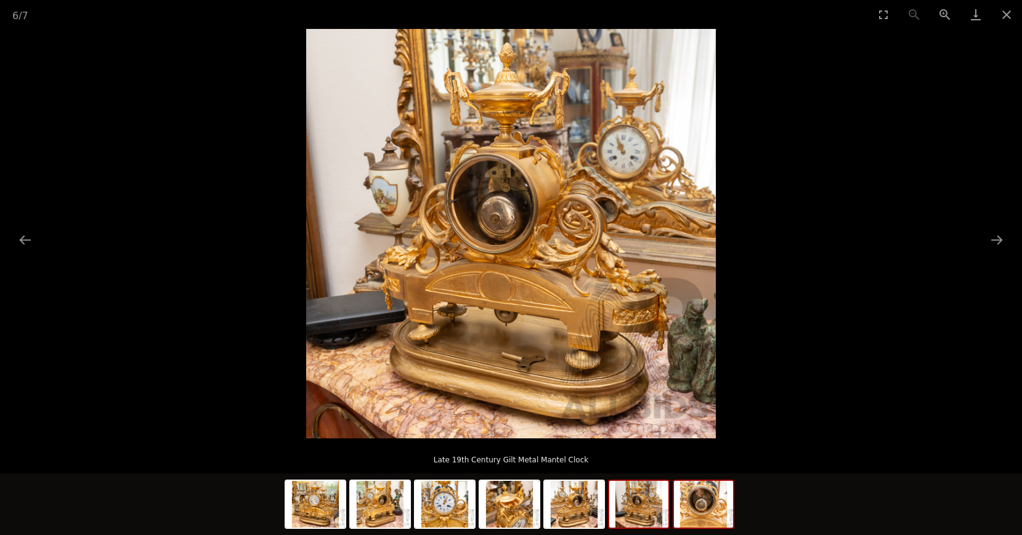
click at [727, 509] on img at bounding box center [703, 504] width 59 height 47
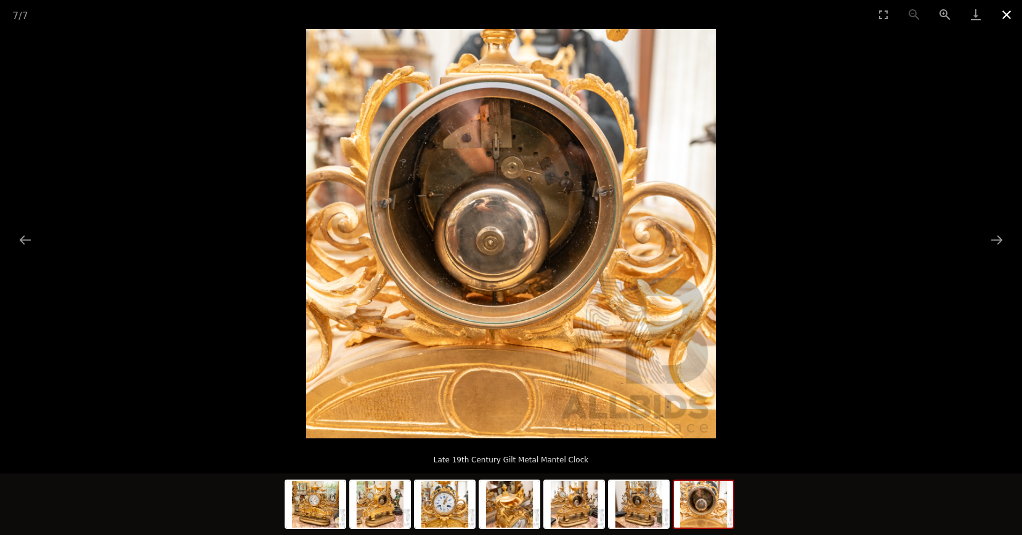
click at [1009, 20] on button "Close gallery" at bounding box center [1006, 14] width 31 height 29
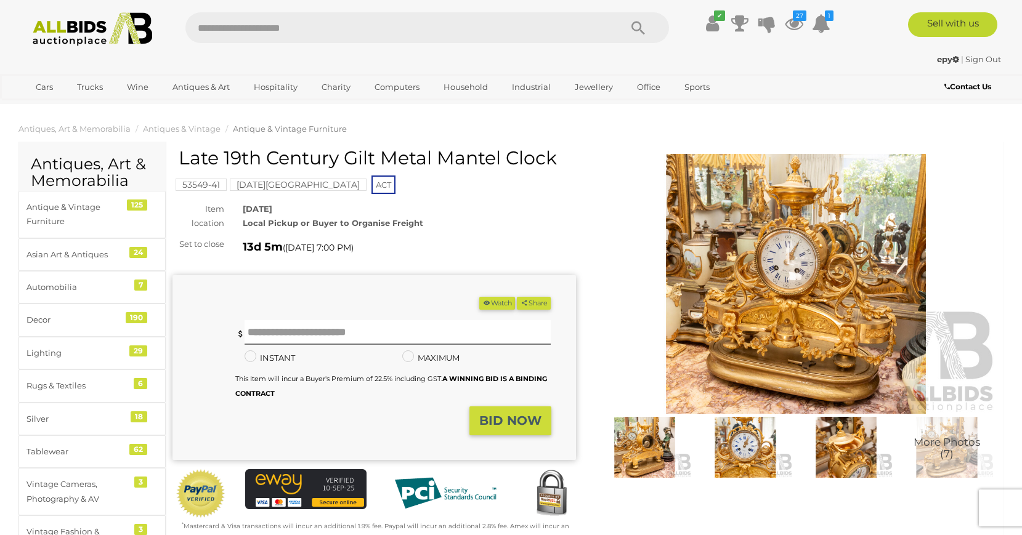
click at [818, 389] on img at bounding box center [795, 284] width 403 height 260
click at [735, 378] on img at bounding box center [795, 284] width 403 height 260
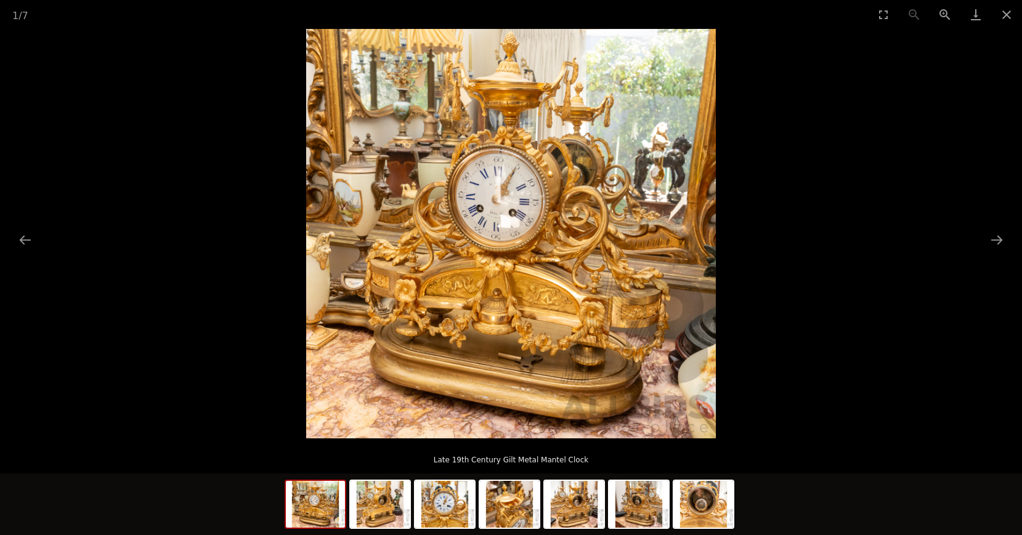
click at [538, 399] on img at bounding box center [510, 233] width 409 height 409
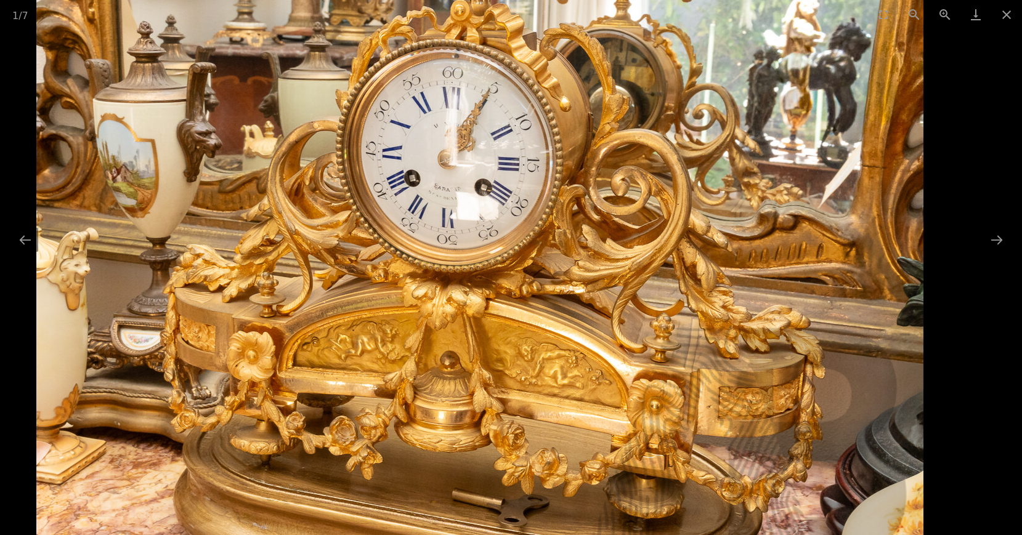
drag, startPoint x: 575, startPoint y: 262, endPoint x: 619, endPoint y: 403, distance: 147.6
click at [619, 403] on img at bounding box center [479, 232] width 887 height 887
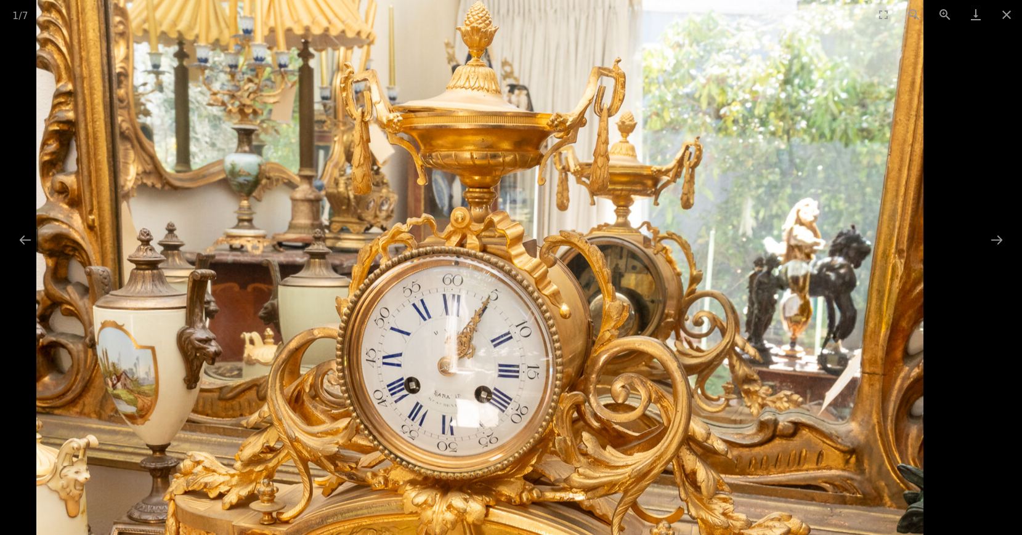
drag, startPoint x: 522, startPoint y: 238, endPoint x: 688, endPoint y: 421, distance: 247.6
click at [688, 421] on img at bounding box center [479, 439] width 887 height 887
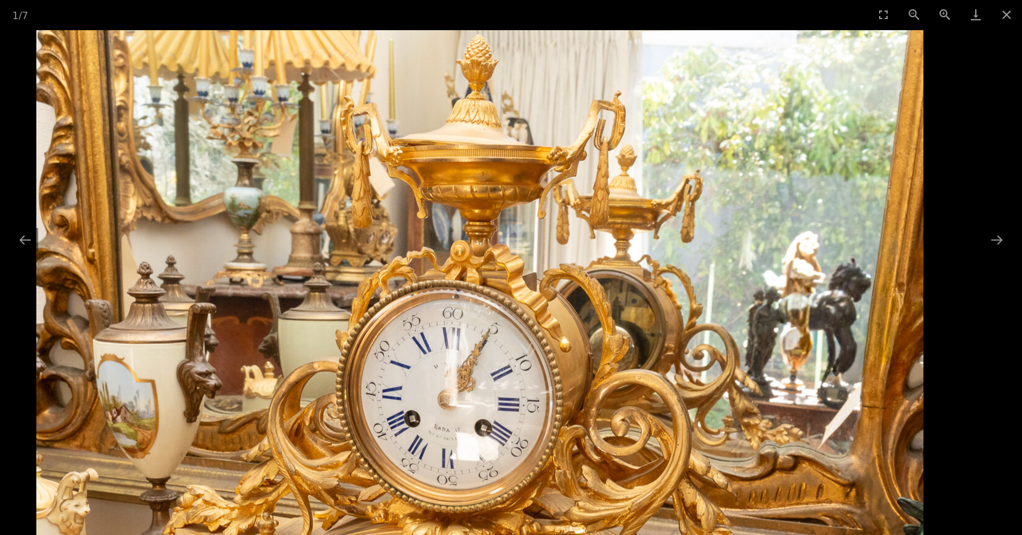
drag, startPoint x: 355, startPoint y: 143, endPoint x: 467, endPoint y: 323, distance: 212.2
click at [467, 323] on img at bounding box center [479, 473] width 887 height 887
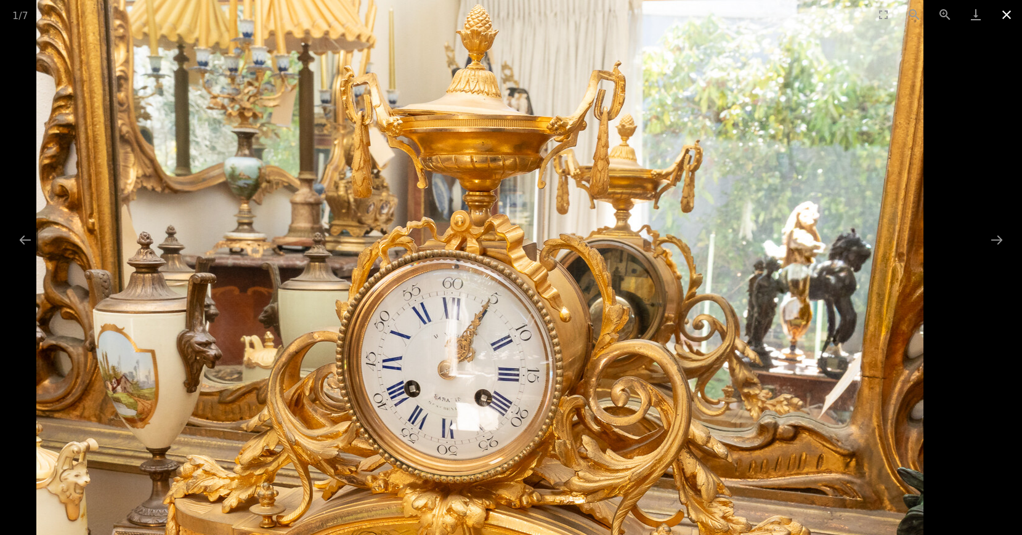
click at [1009, 15] on button "Close gallery" at bounding box center [1006, 14] width 31 height 29
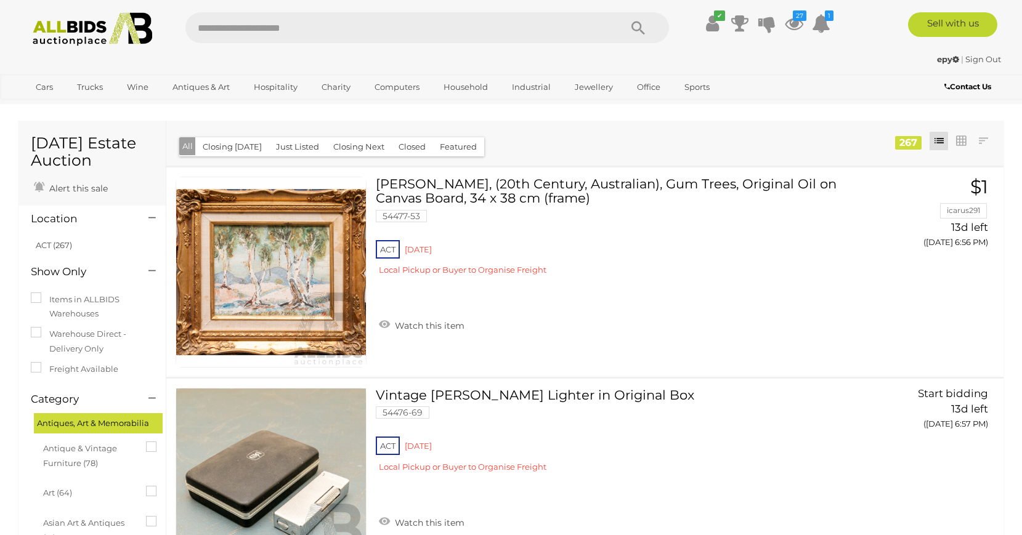
scroll to position [1792, 0]
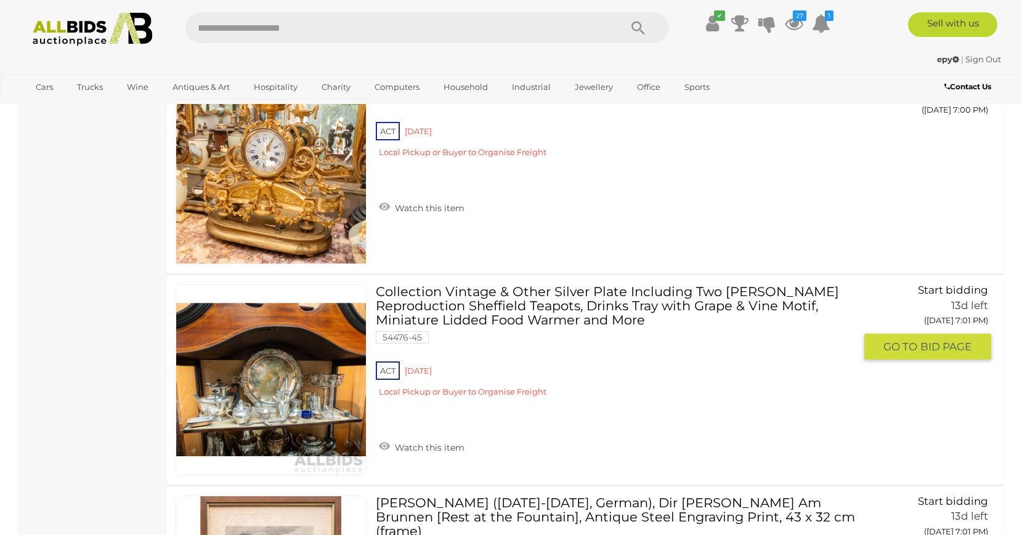
click at [421, 364] on div "ACT Red Hill Local Pickup or Buyer to Organise Freight" at bounding box center [615, 382] width 479 height 47
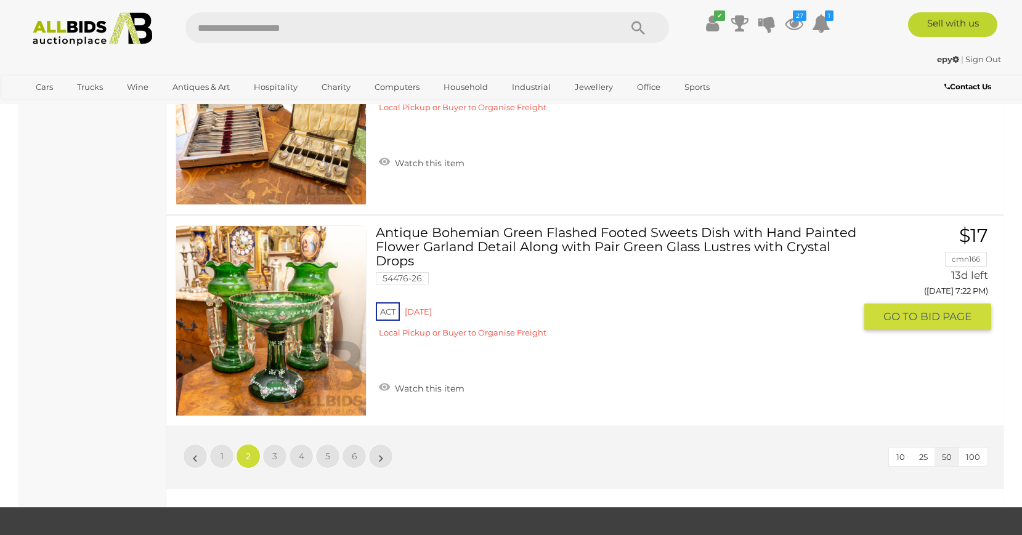
scroll to position [10419, 0]
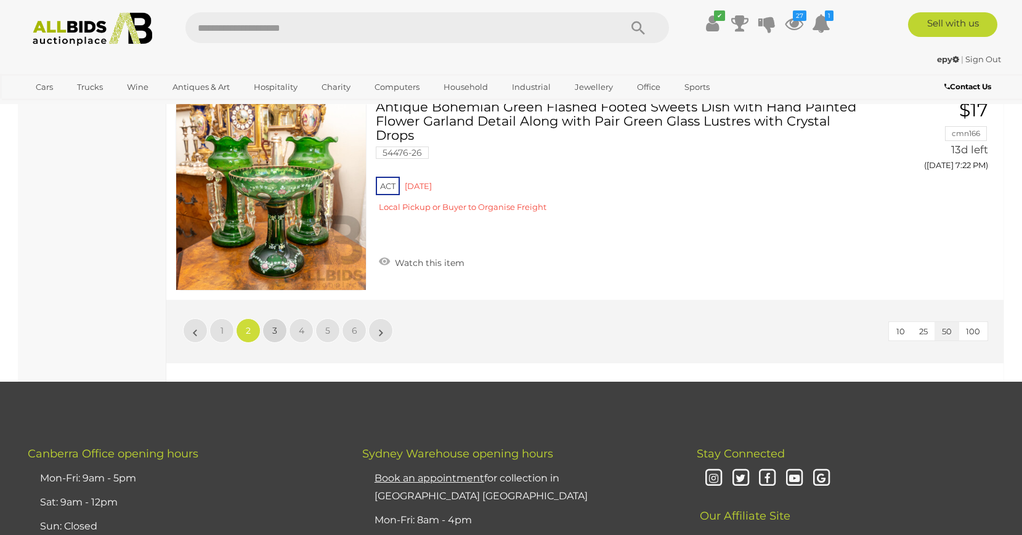
click at [280, 333] on link "3" at bounding box center [274, 330] width 25 height 25
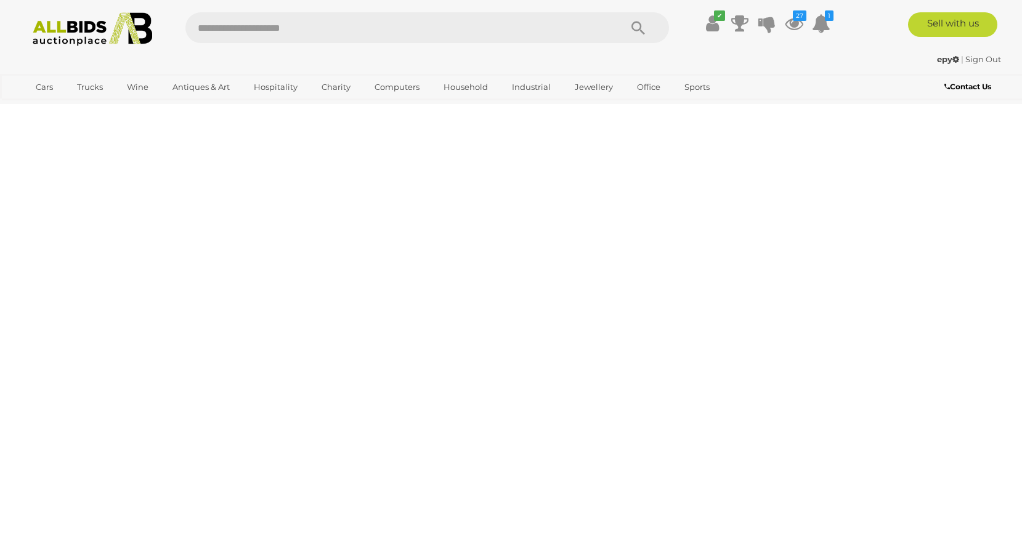
scroll to position [42, 0]
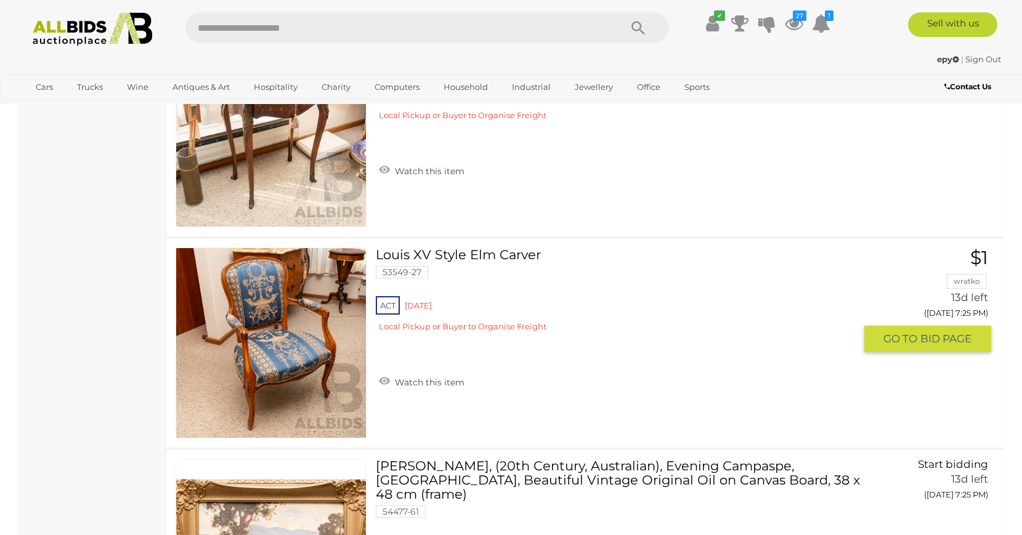
scroll to position [796, 0]
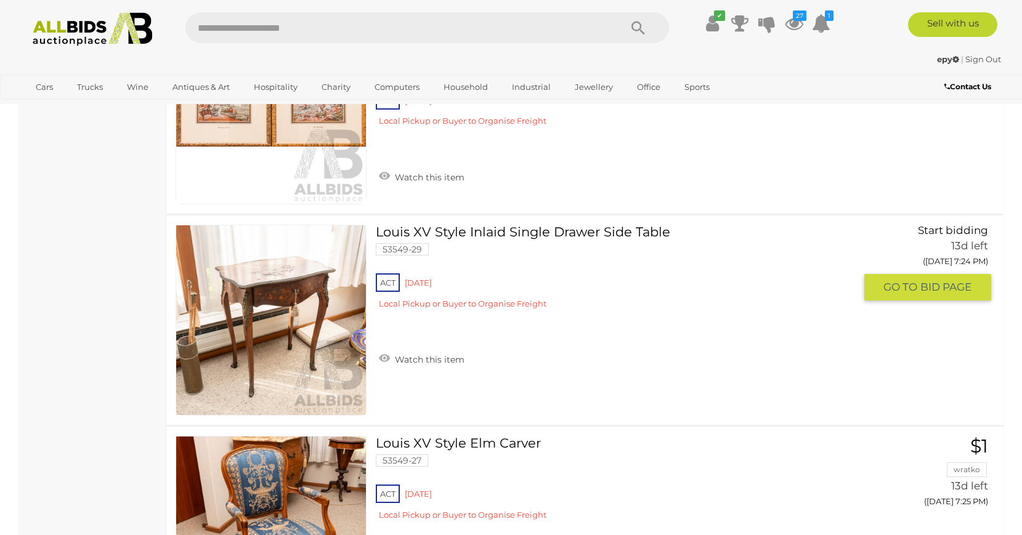
click at [310, 270] on link at bounding box center [270, 320] width 191 height 191
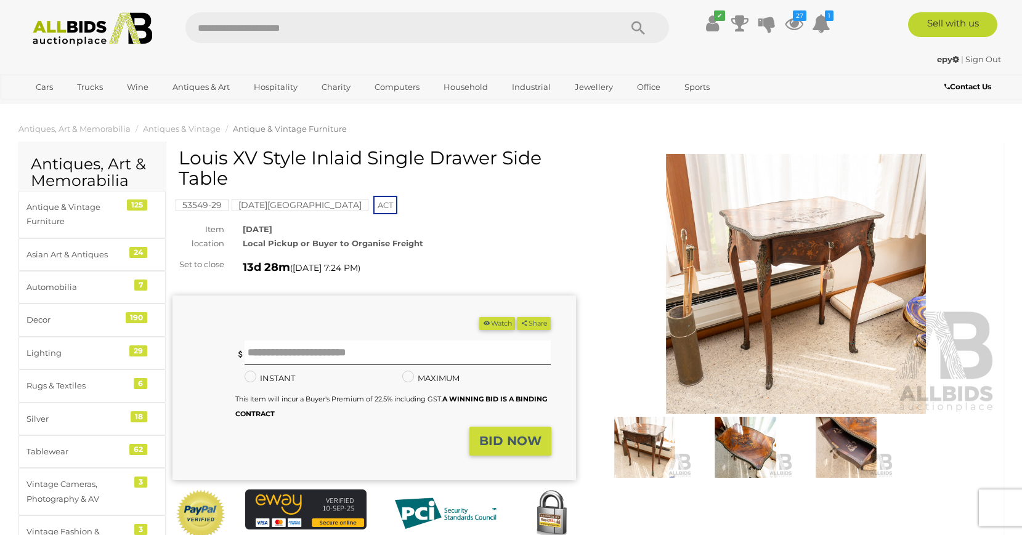
click at [807, 253] on img at bounding box center [795, 284] width 403 height 260
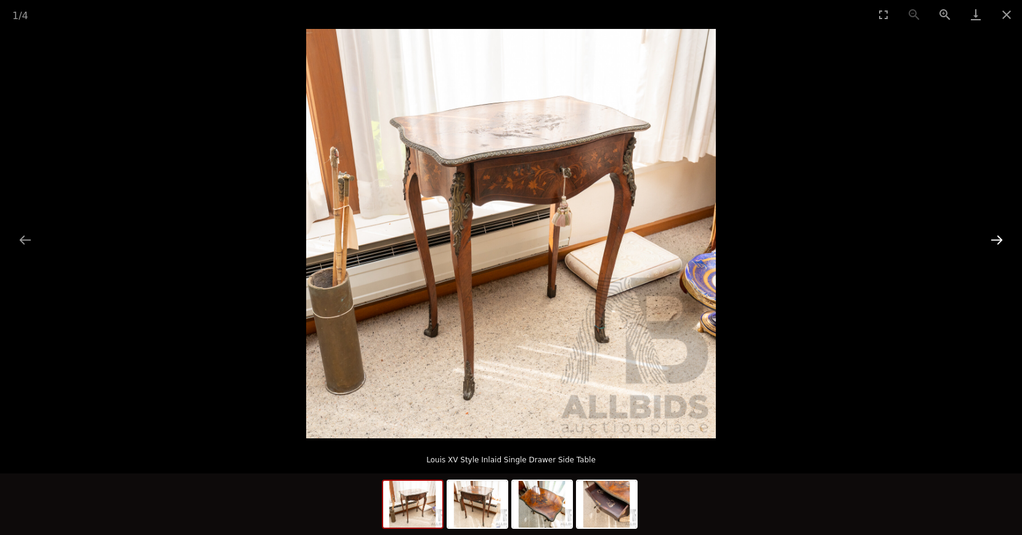
click at [986, 241] on button "Next slide" at bounding box center [996, 240] width 26 height 24
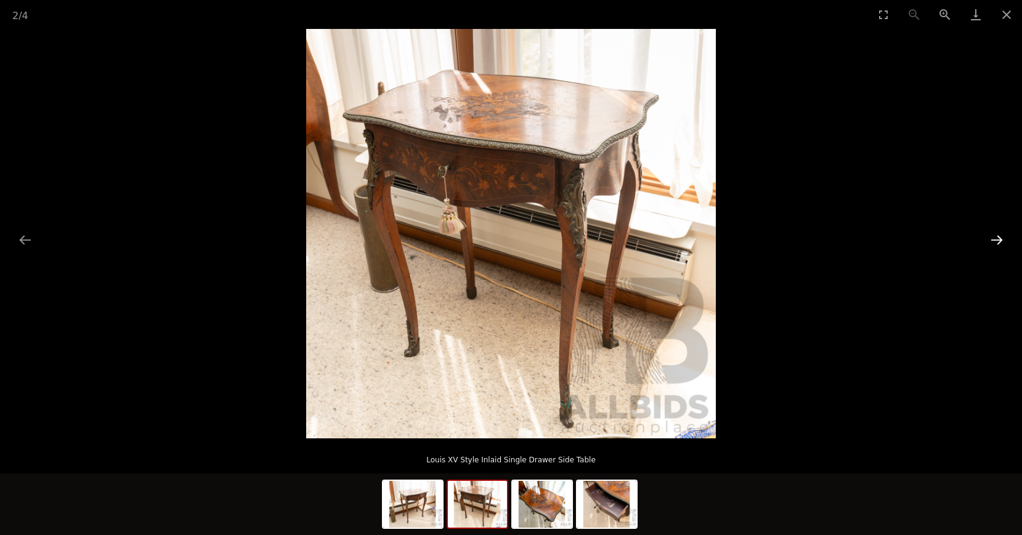
click at [986, 241] on button "Next slide" at bounding box center [996, 240] width 26 height 24
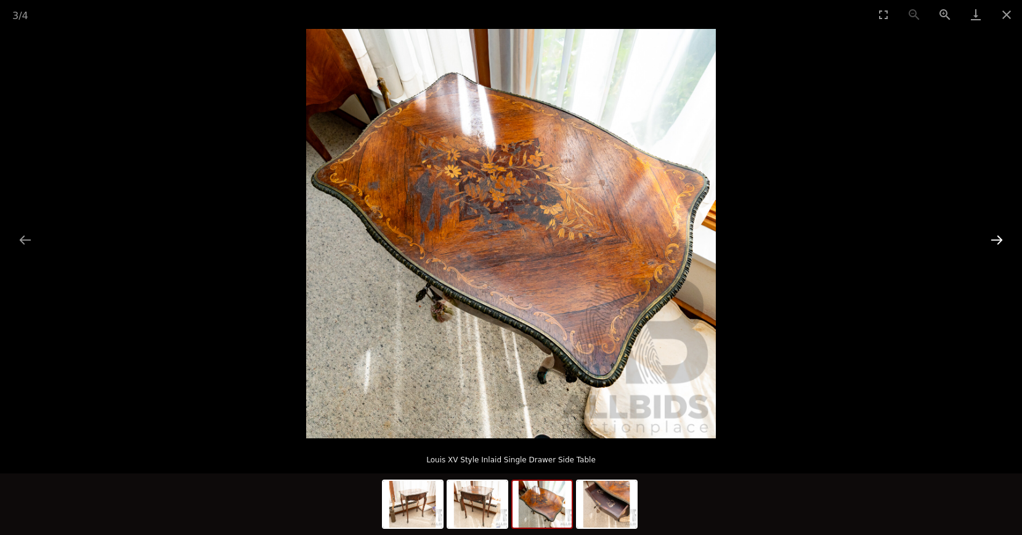
click at [986, 241] on button "Next slide" at bounding box center [996, 240] width 26 height 24
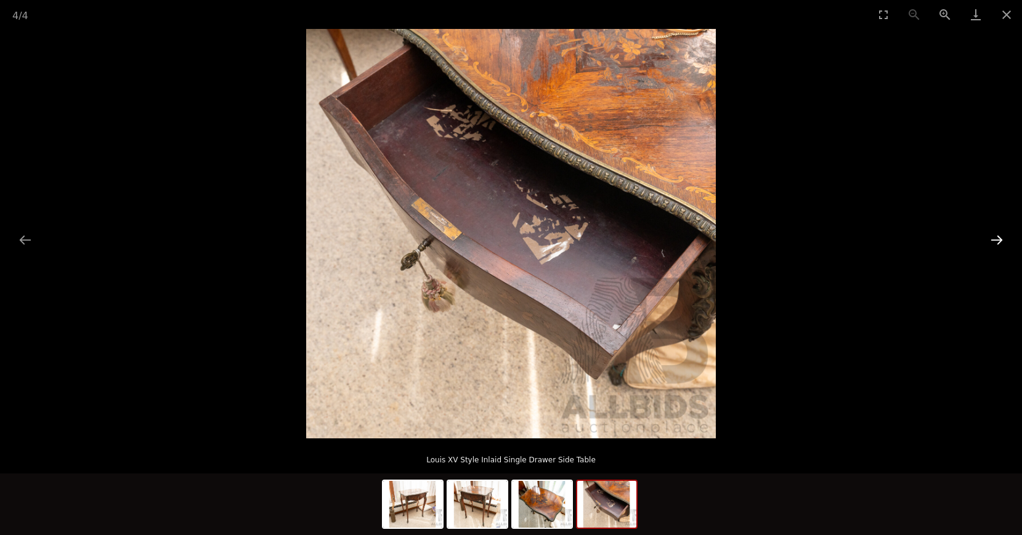
click at [986, 241] on button "Next slide" at bounding box center [996, 240] width 26 height 24
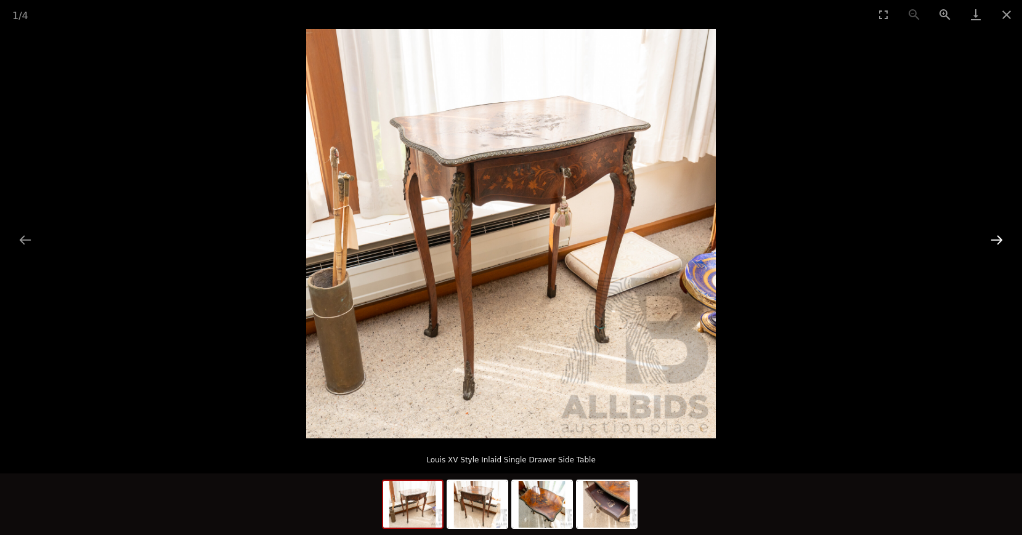
click at [986, 241] on button "Next slide" at bounding box center [996, 240] width 26 height 24
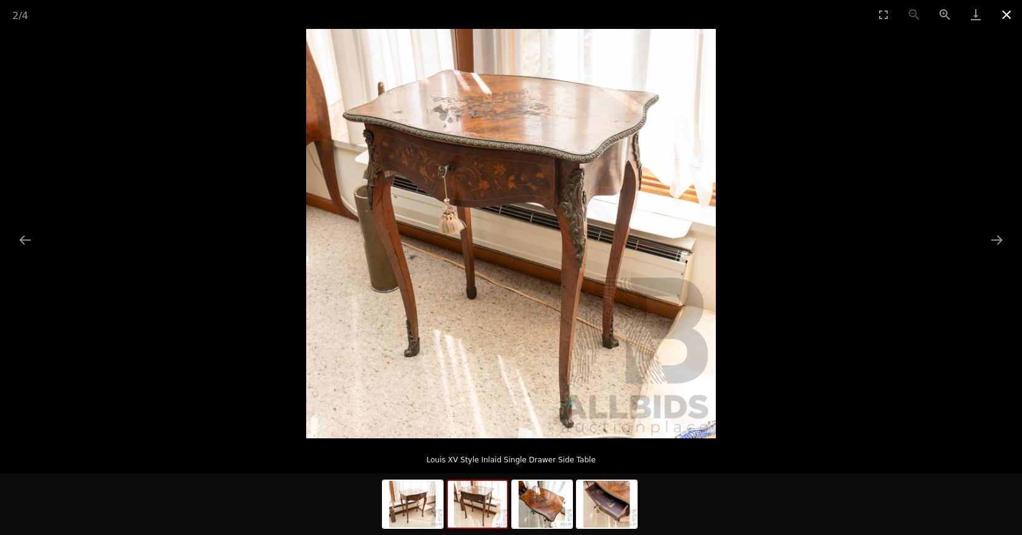
click at [997, 19] on button "Close gallery" at bounding box center [1006, 14] width 31 height 29
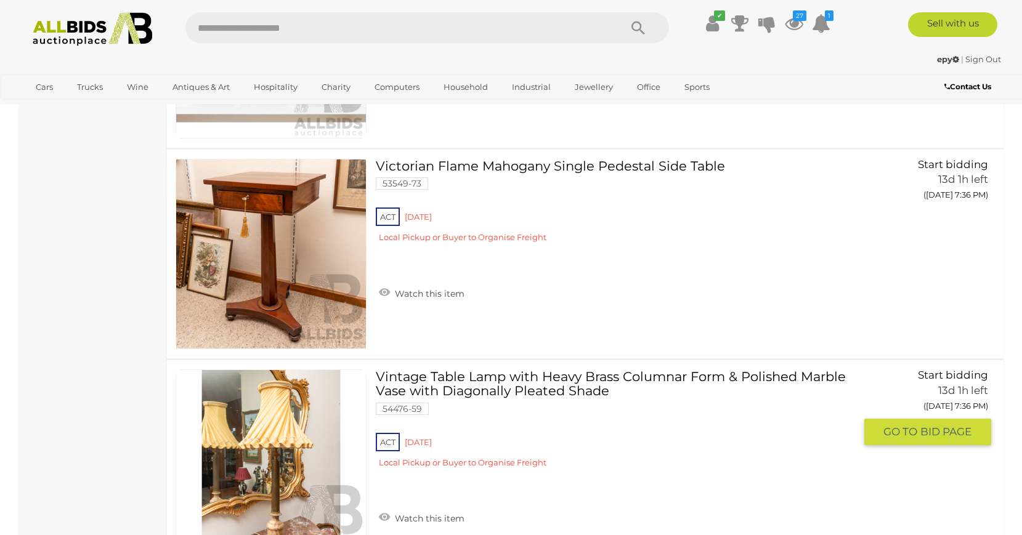
scroll to position [6600, 0]
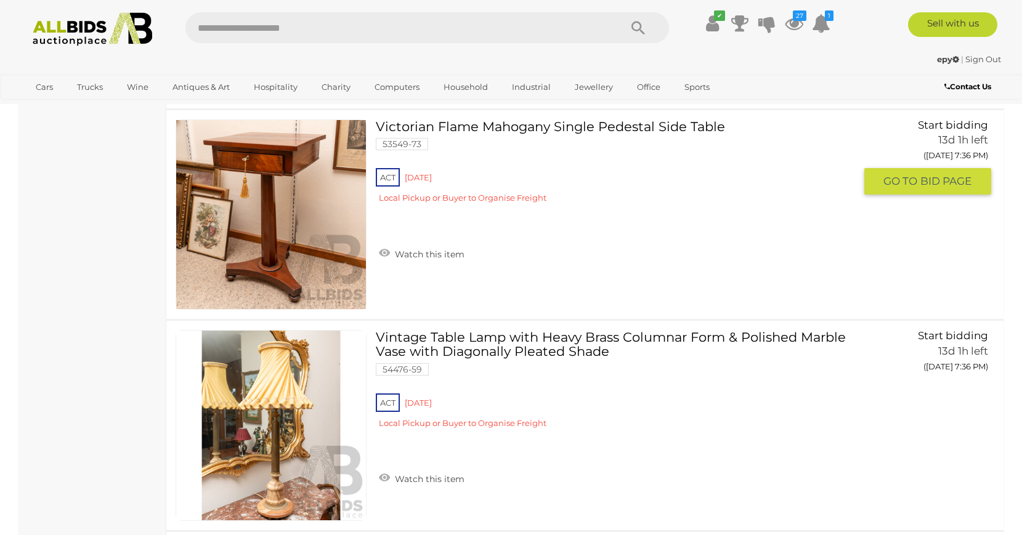
click at [279, 195] on link at bounding box center [270, 214] width 191 height 191
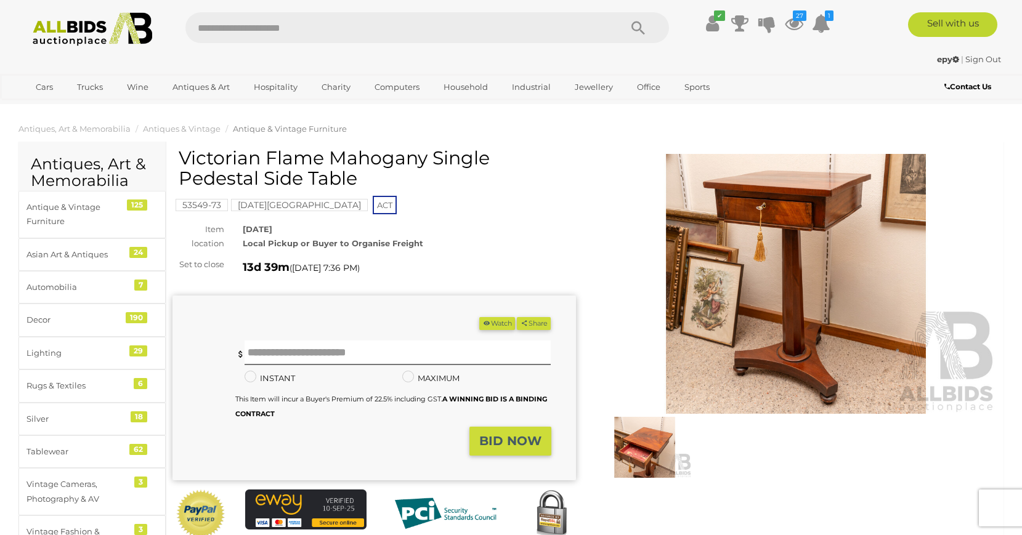
click at [659, 440] on img at bounding box center [644, 447] width 95 height 61
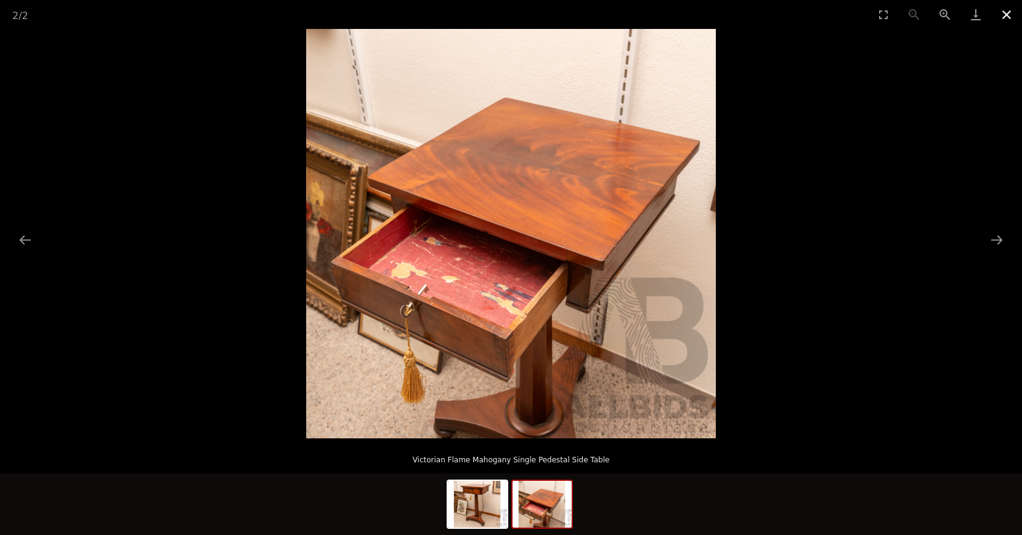
click at [1004, 12] on button "Close gallery" at bounding box center [1006, 14] width 31 height 29
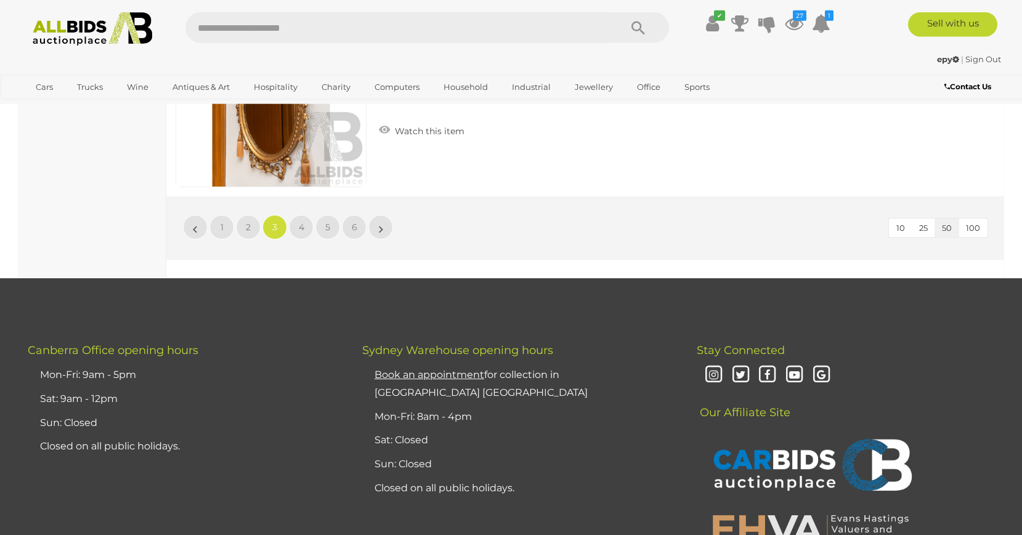
scroll to position [10603, 0]
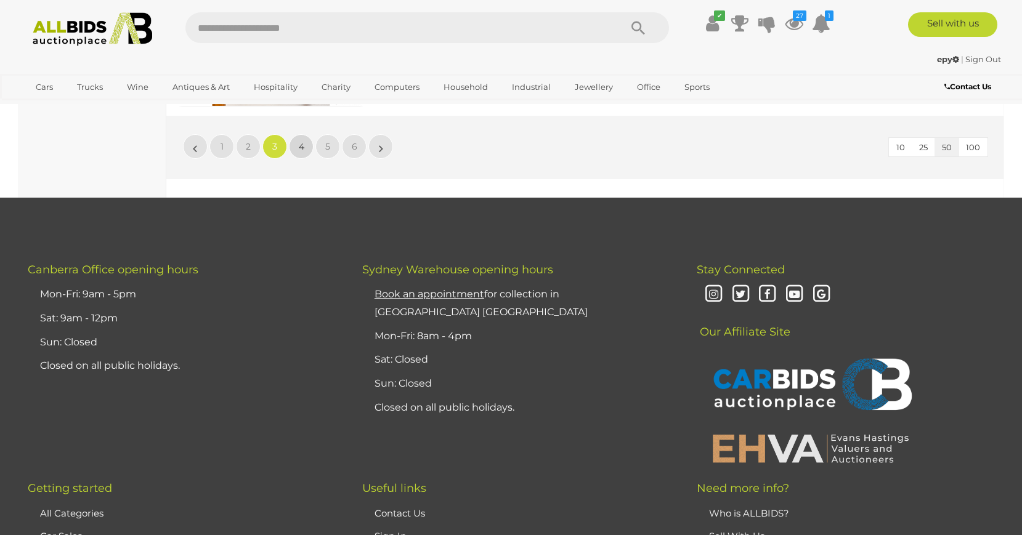
click at [289, 143] on link "4" at bounding box center [301, 146] width 25 height 25
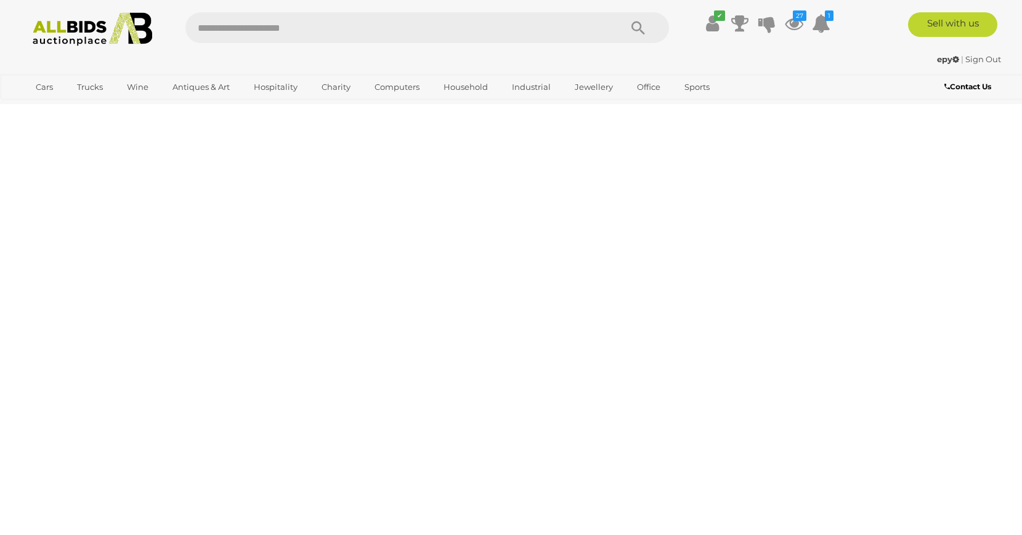
scroll to position [42, 0]
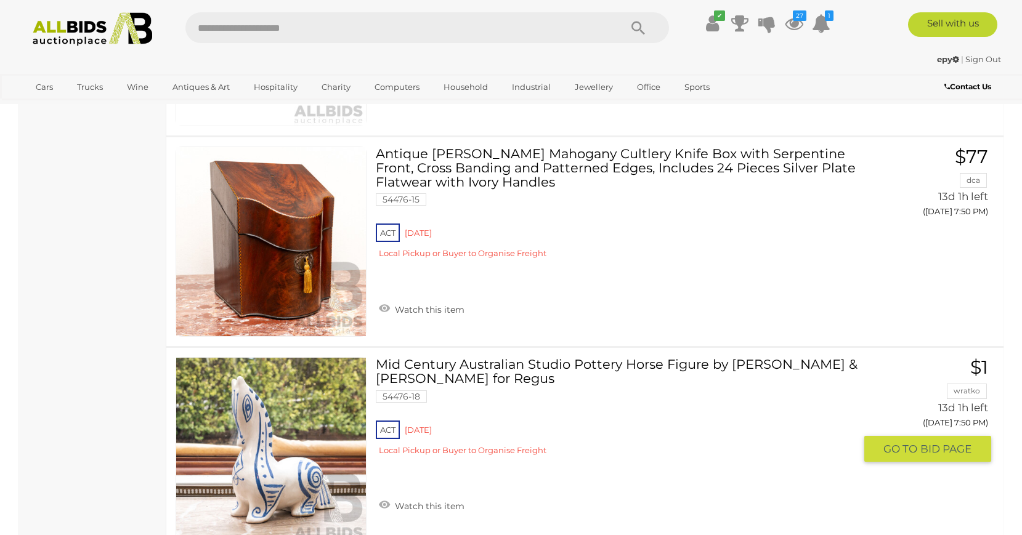
scroll to position [5004, 0]
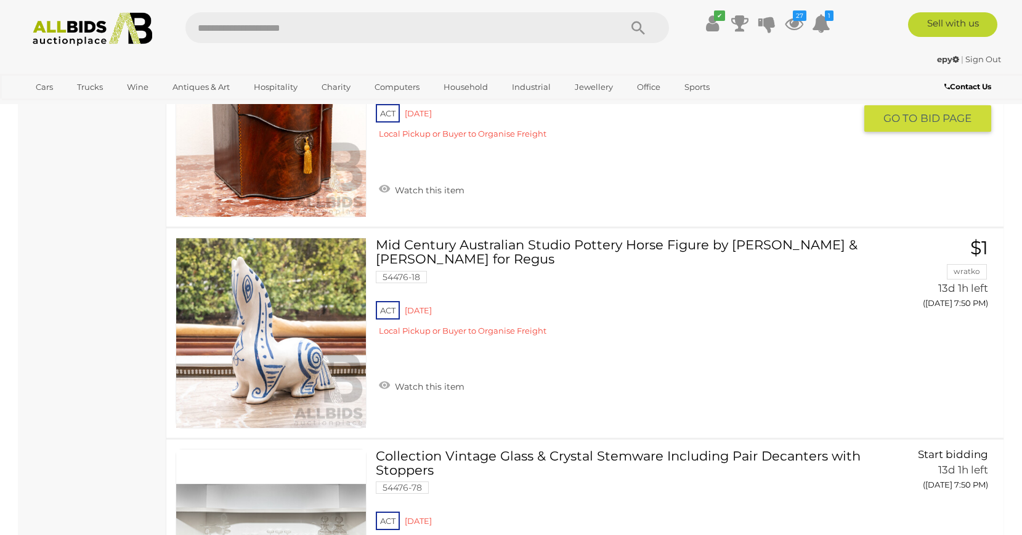
click at [341, 176] on img at bounding box center [271, 123] width 190 height 190
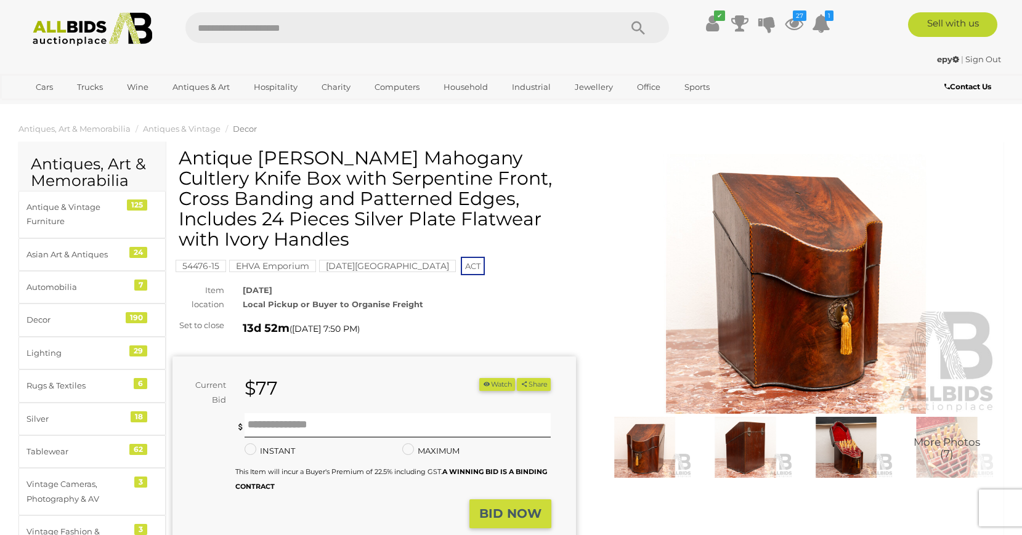
click at [848, 450] on img at bounding box center [846, 447] width 95 height 61
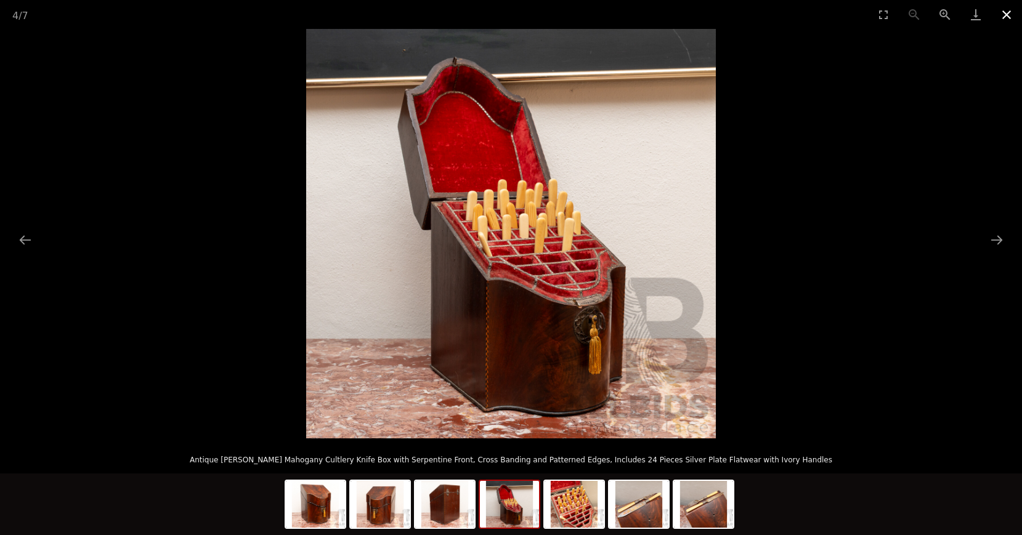
click at [1004, 18] on button "Close gallery" at bounding box center [1006, 14] width 31 height 29
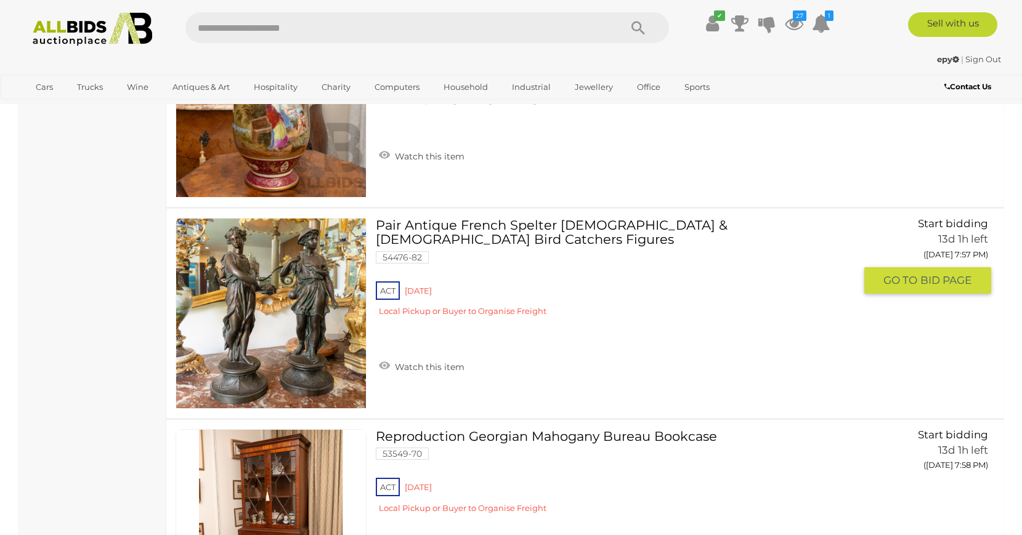
scroll to position [9982, 0]
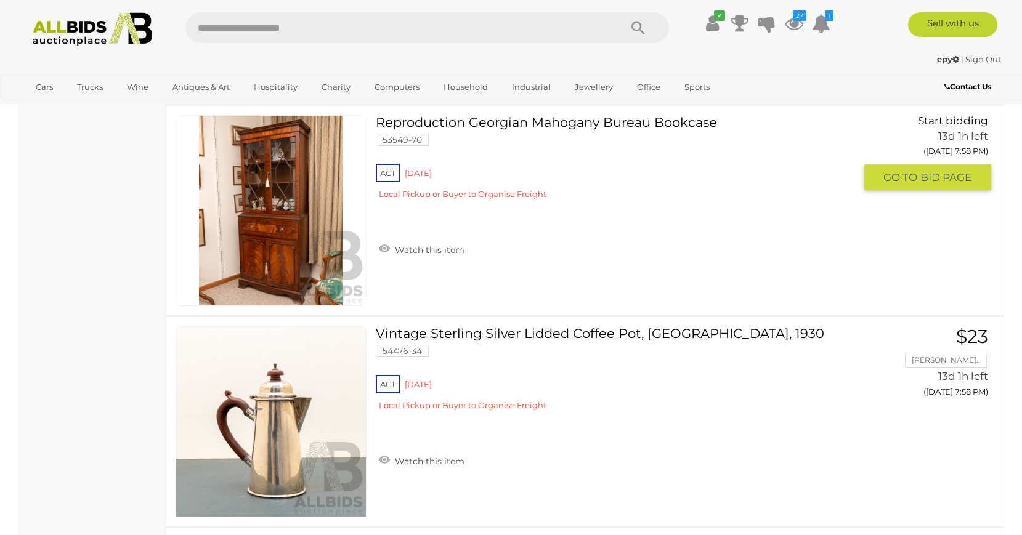
click at [298, 184] on link at bounding box center [270, 210] width 191 height 191
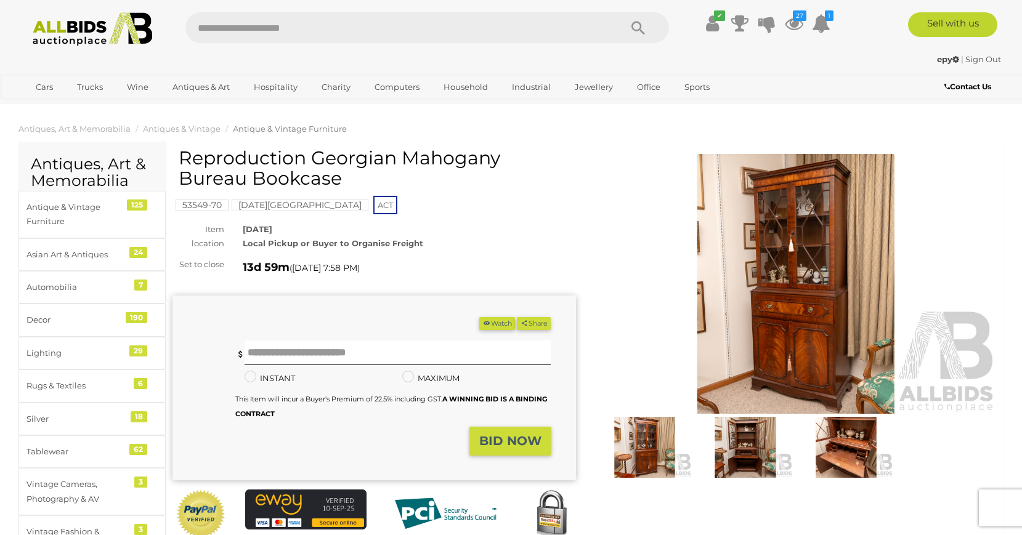
click at [870, 293] on img at bounding box center [795, 284] width 403 height 260
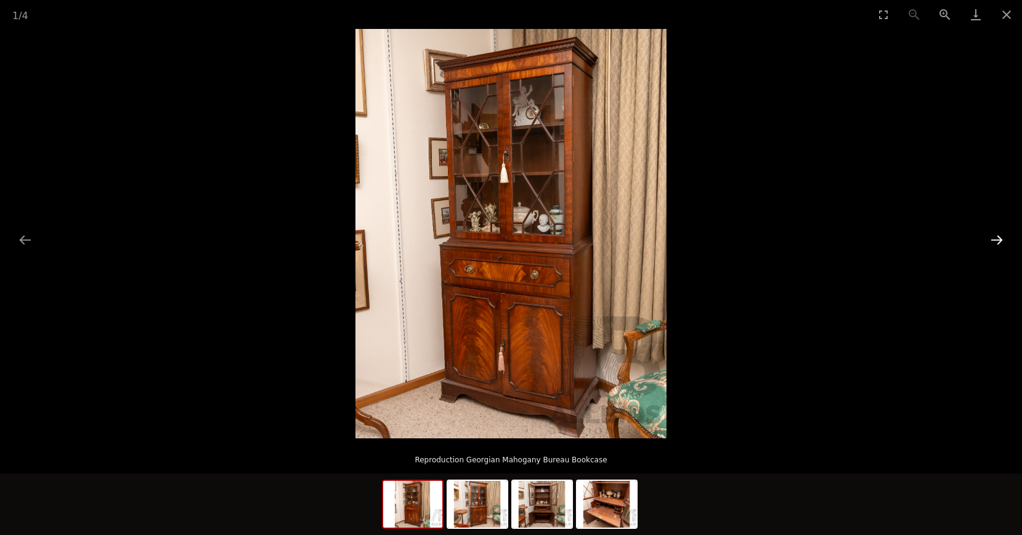
click at [1000, 246] on button "Next slide" at bounding box center [996, 240] width 26 height 24
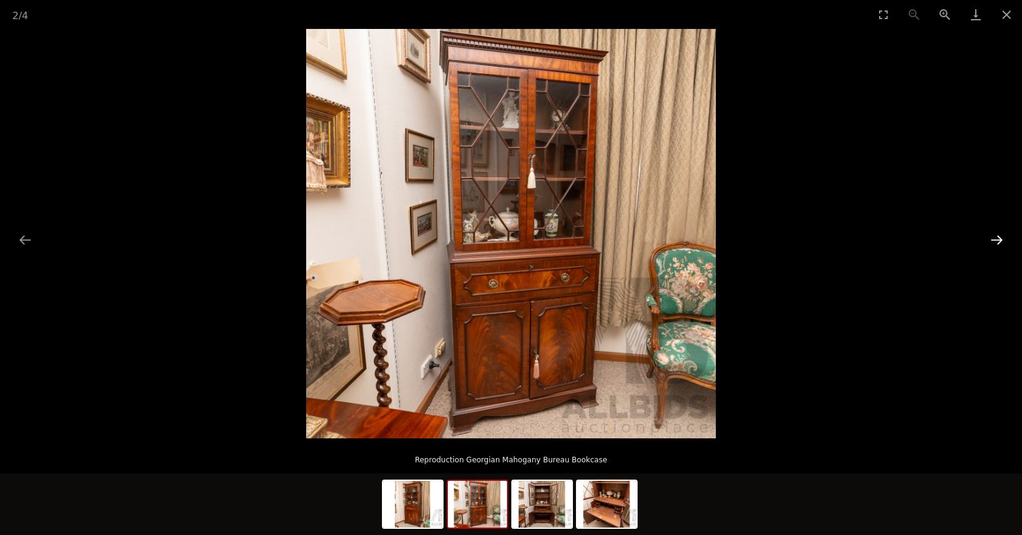
click at [999, 246] on button "Next slide" at bounding box center [996, 240] width 26 height 24
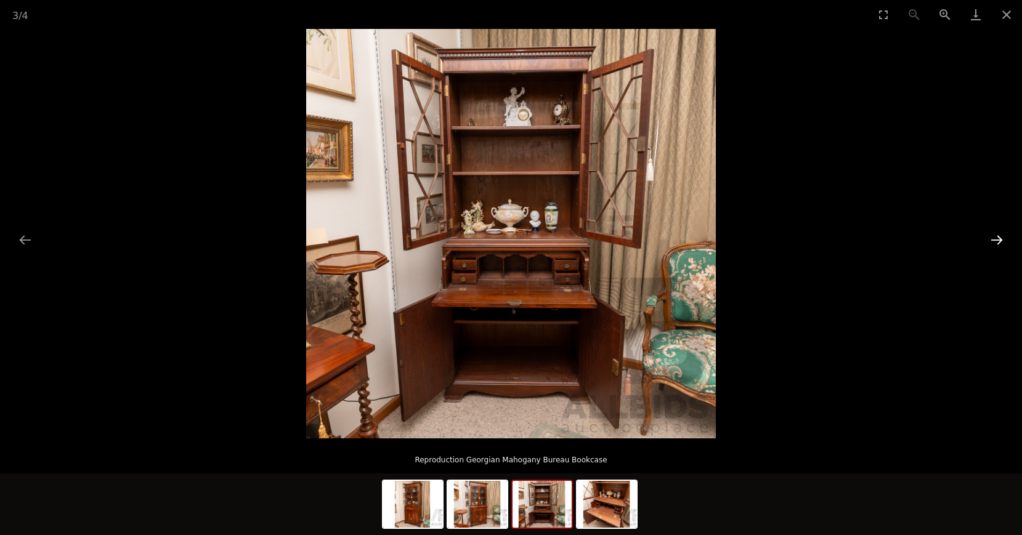
click at [999, 246] on button "Next slide" at bounding box center [996, 240] width 26 height 24
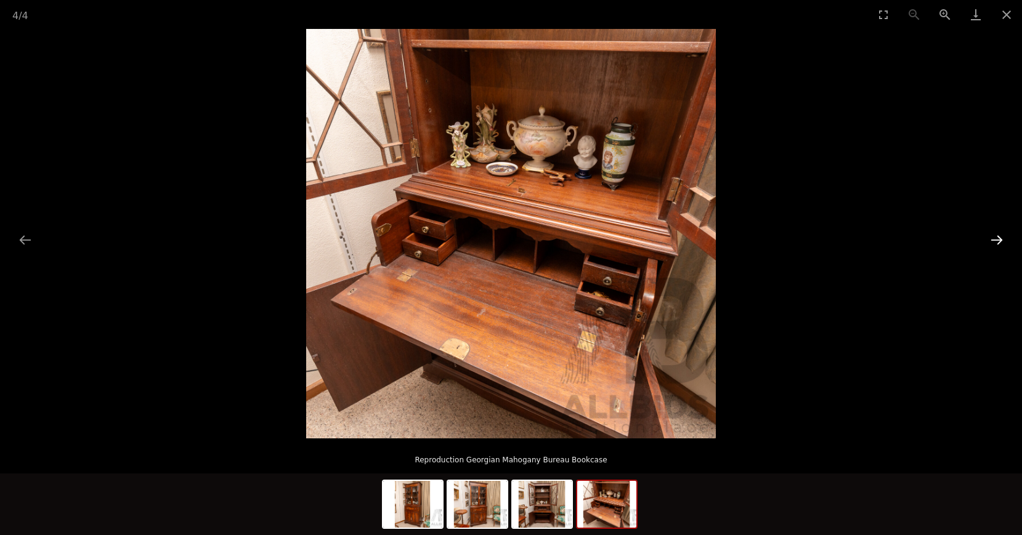
click at [999, 246] on button "Next slide" at bounding box center [996, 240] width 26 height 24
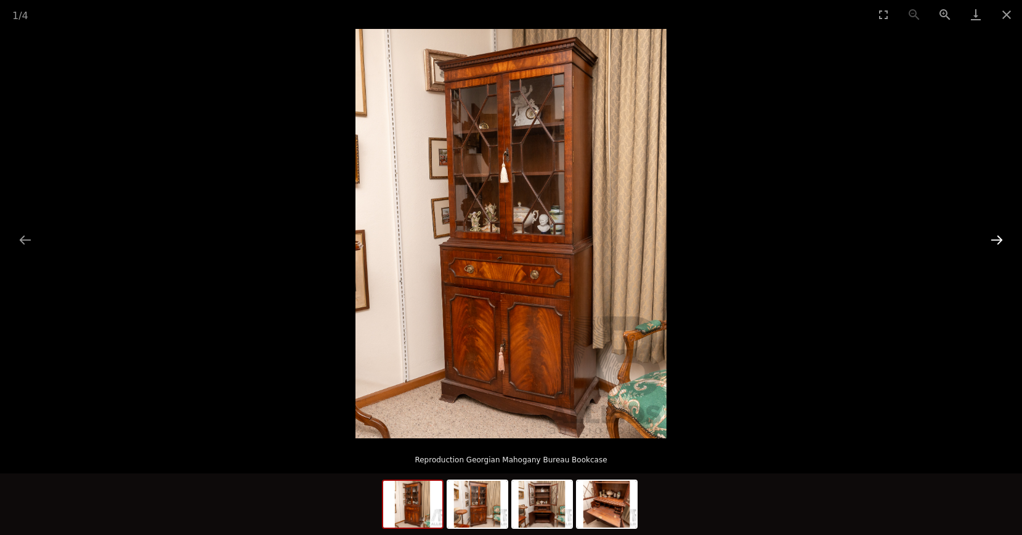
click at [999, 246] on button "Next slide" at bounding box center [996, 240] width 26 height 24
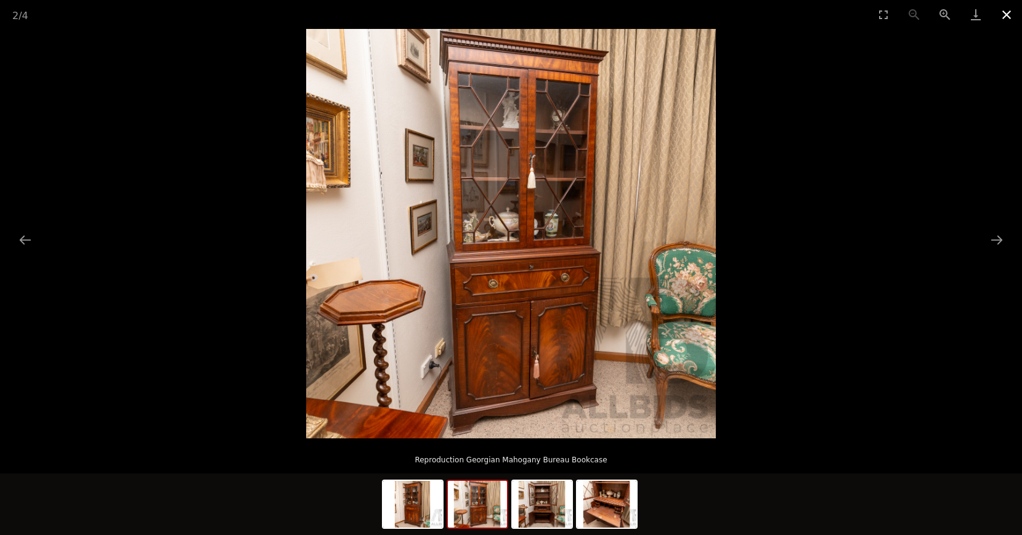
click at [1004, 15] on button "Close gallery" at bounding box center [1006, 14] width 31 height 29
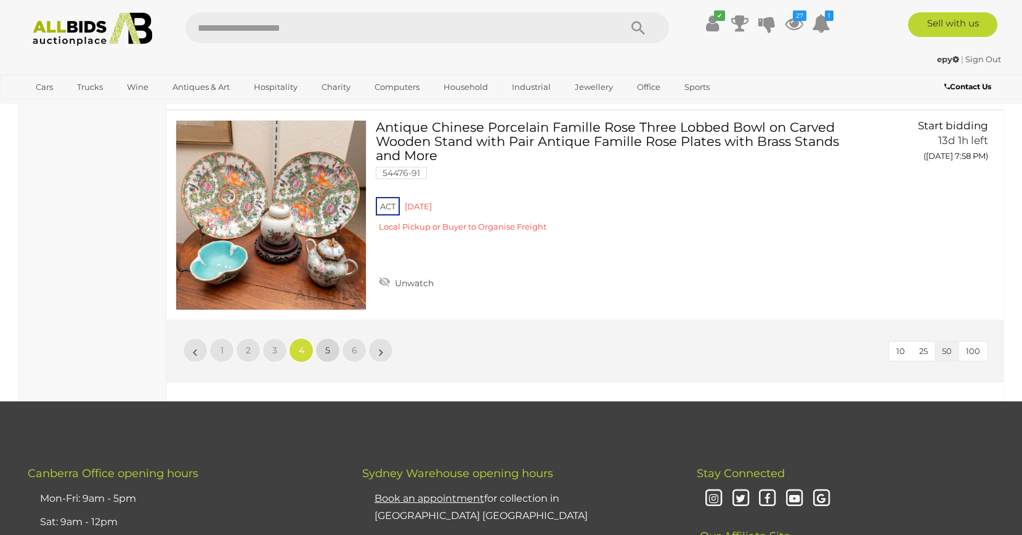
click at [320, 349] on link "5" at bounding box center [327, 350] width 25 height 25
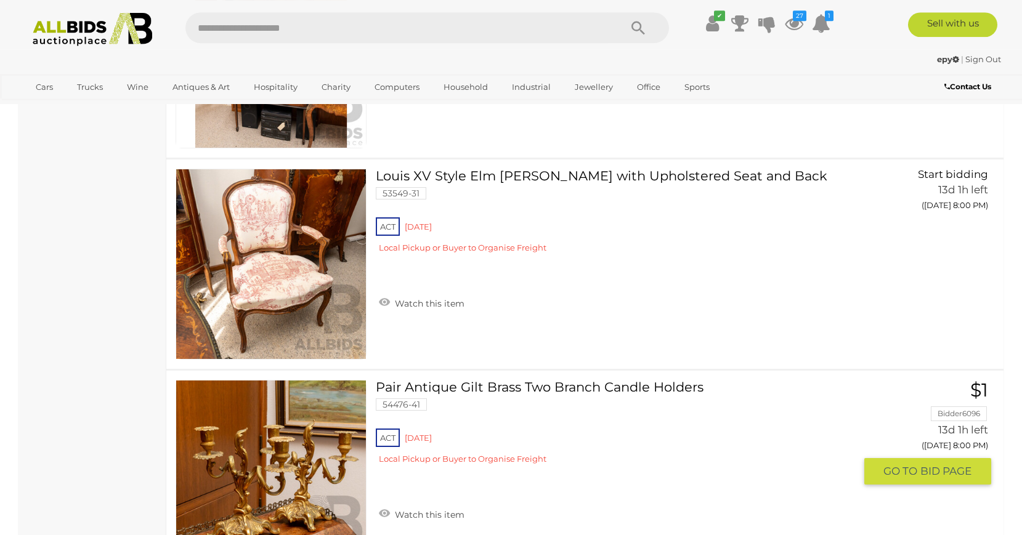
scroll to position [796, 0]
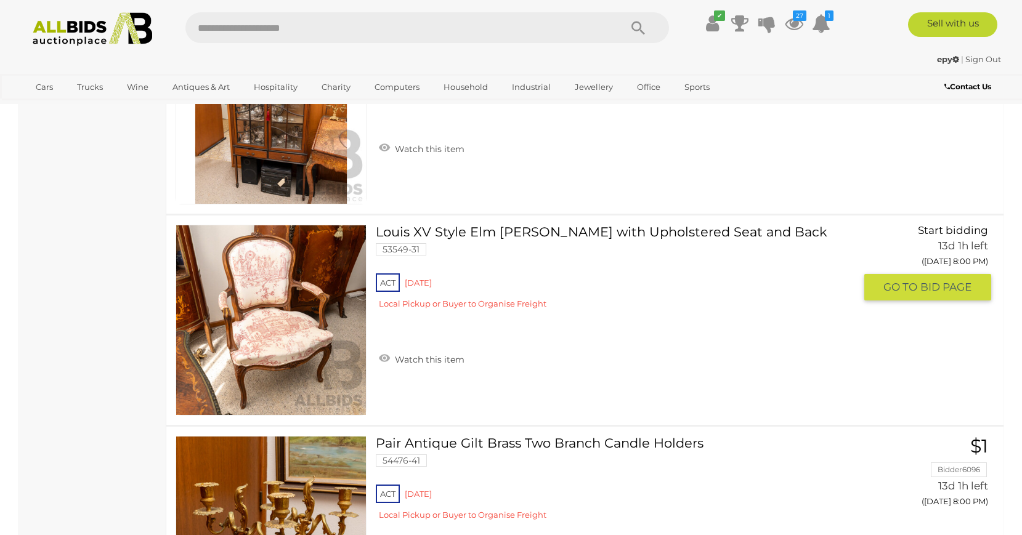
click at [304, 311] on link at bounding box center [270, 320] width 191 height 191
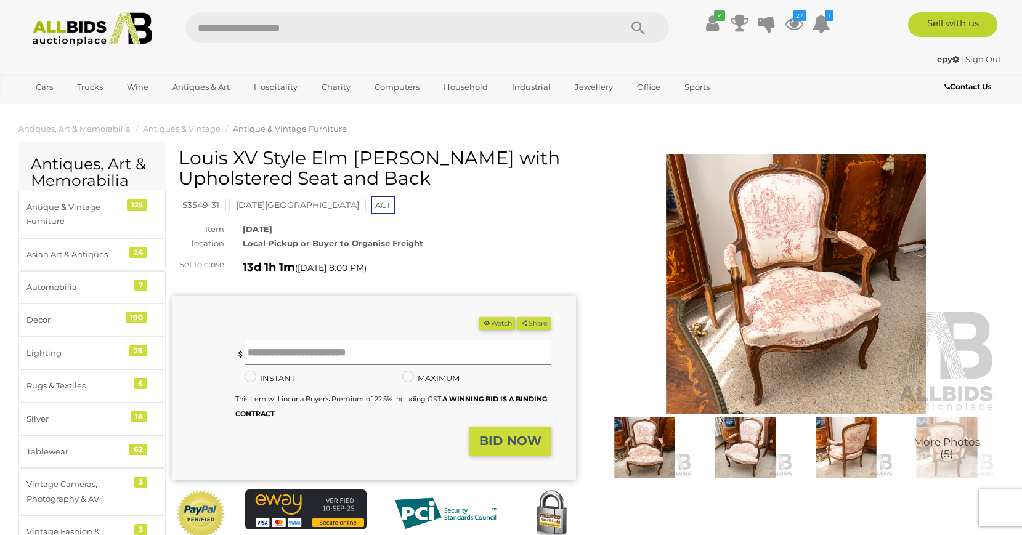
click at [772, 208] on img at bounding box center [795, 284] width 403 height 260
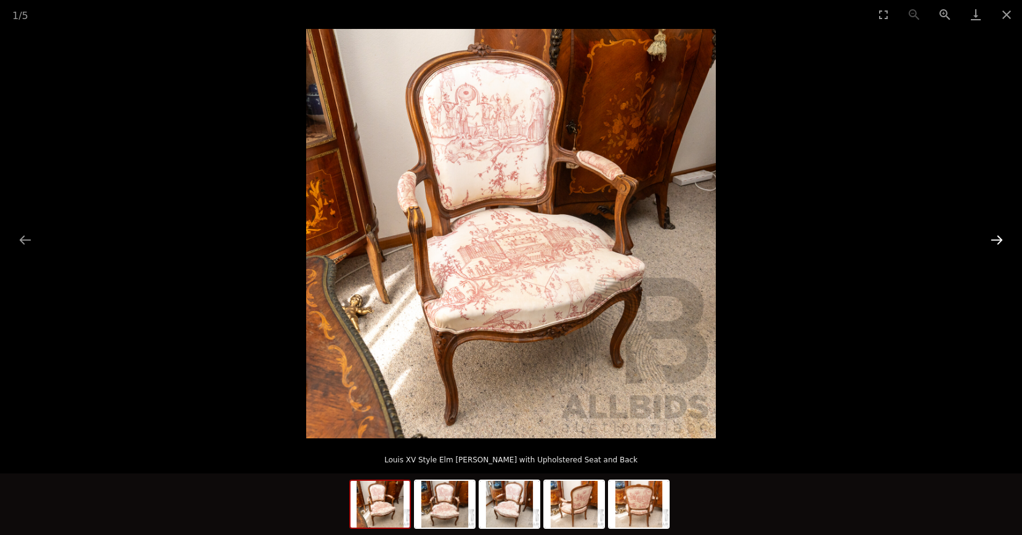
click at [986, 238] on button "Next slide" at bounding box center [996, 240] width 26 height 24
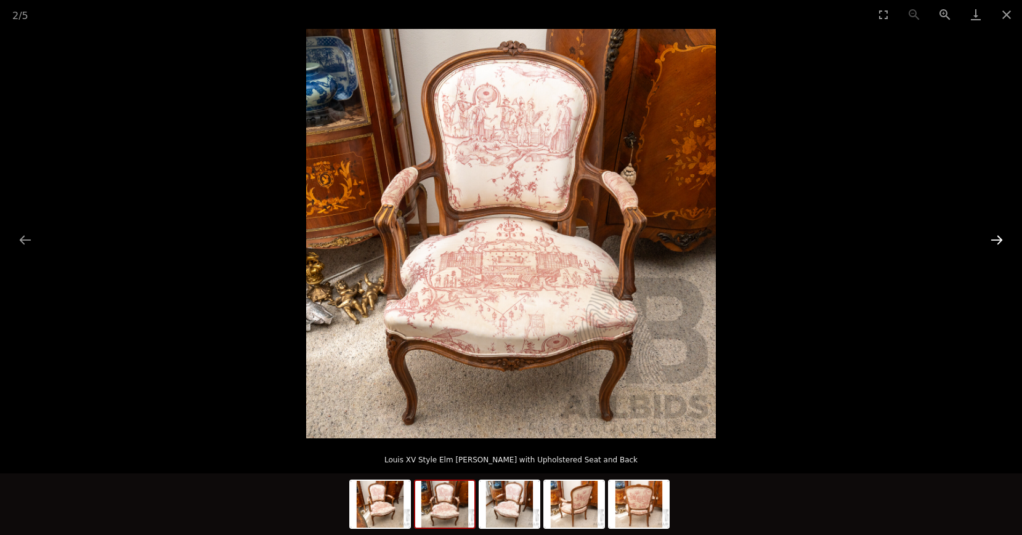
click at [986, 238] on button "Next slide" at bounding box center [996, 240] width 26 height 24
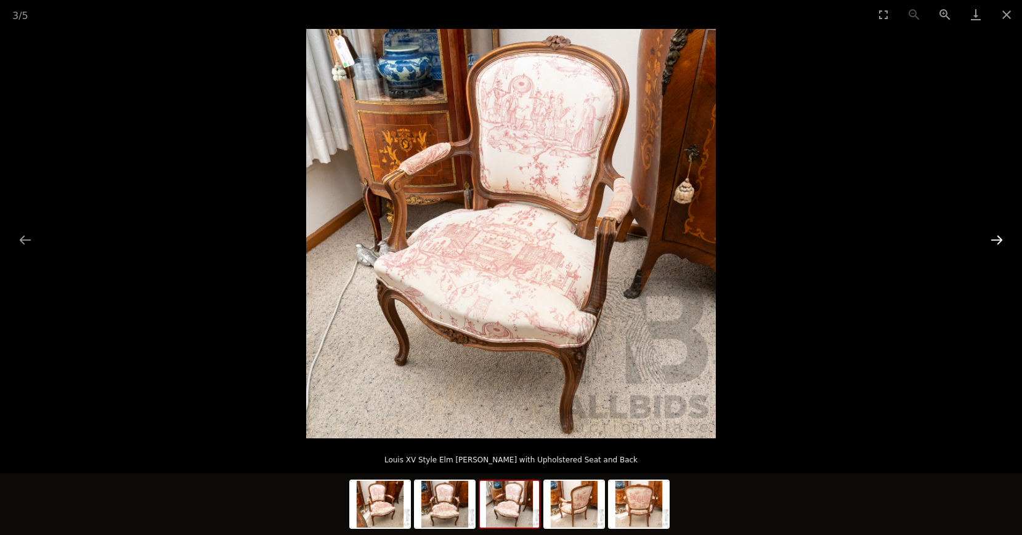
click at [986, 238] on button "Next slide" at bounding box center [996, 240] width 26 height 24
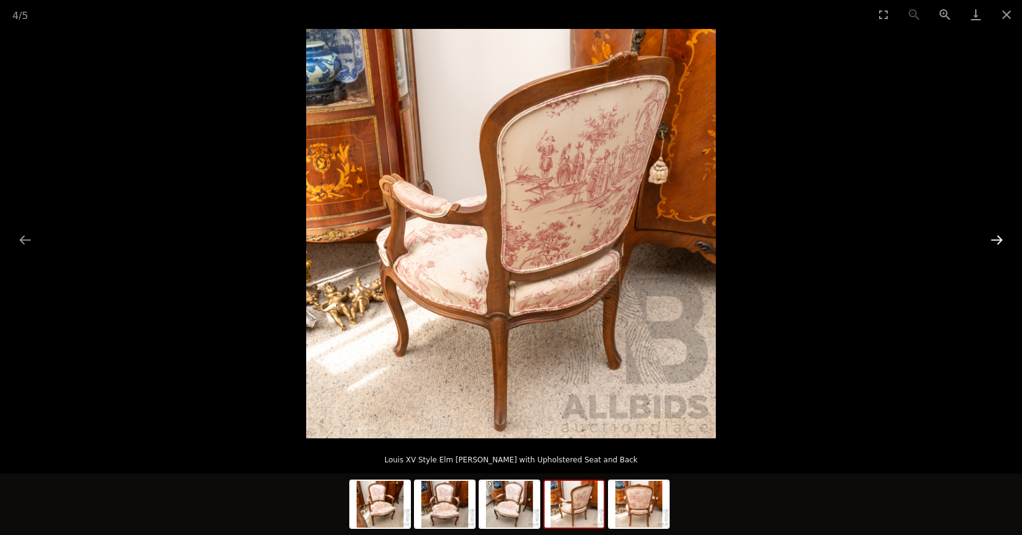
click at [986, 238] on button "Next slide" at bounding box center [996, 240] width 26 height 24
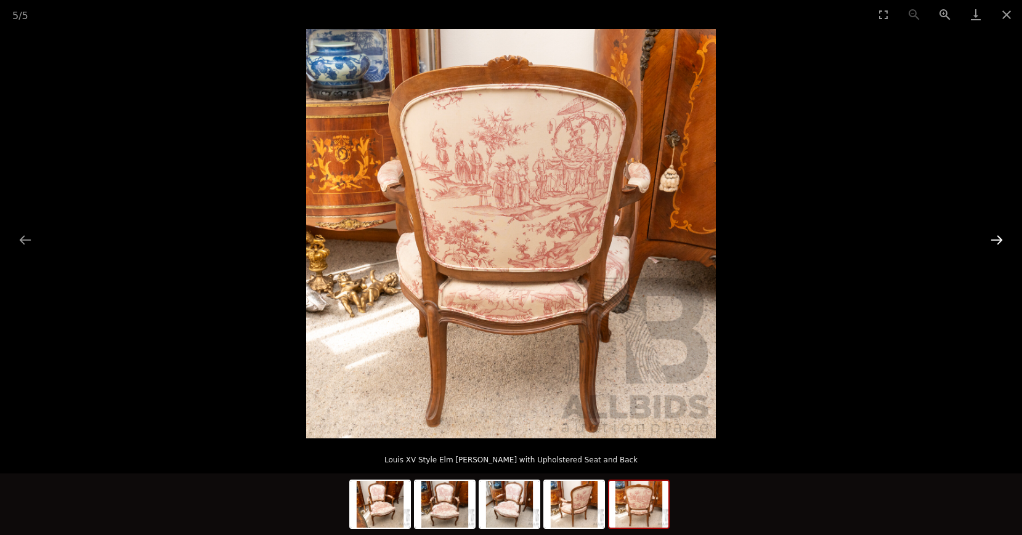
click at [986, 238] on button "Next slide" at bounding box center [996, 240] width 26 height 24
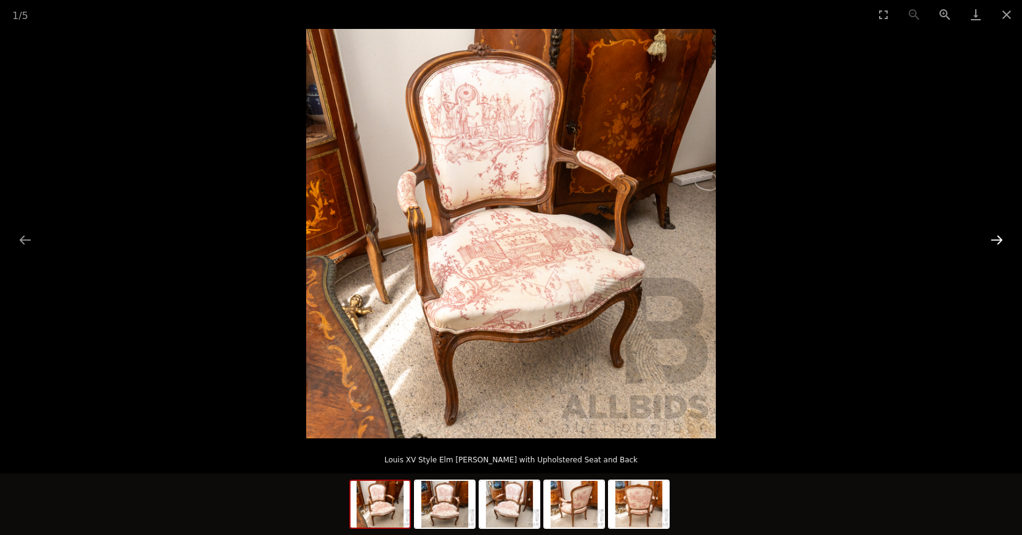
click at [986, 238] on button "Next slide" at bounding box center [996, 240] width 26 height 24
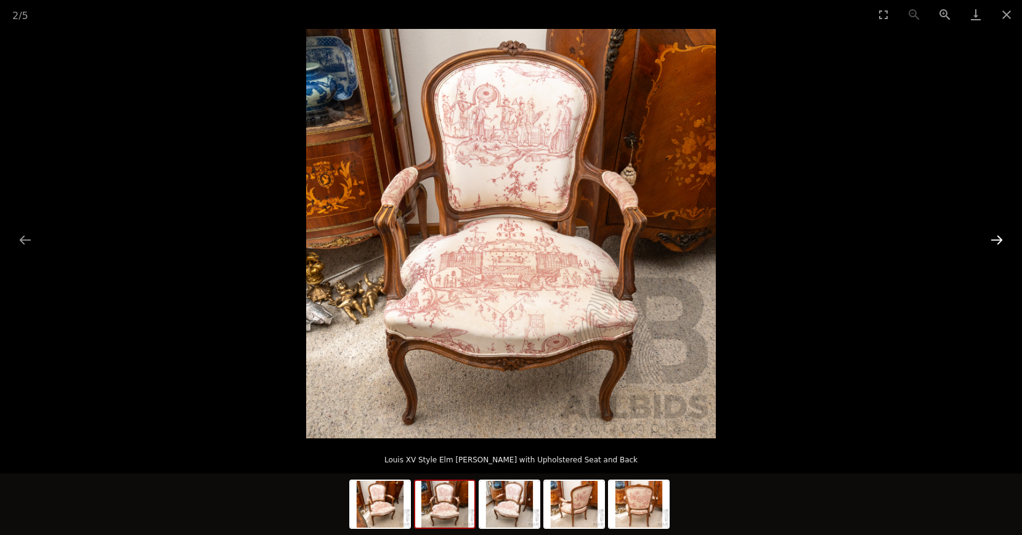
click at [986, 238] on button "Next slide" at bounding box center [996, 240] width 26 height 24
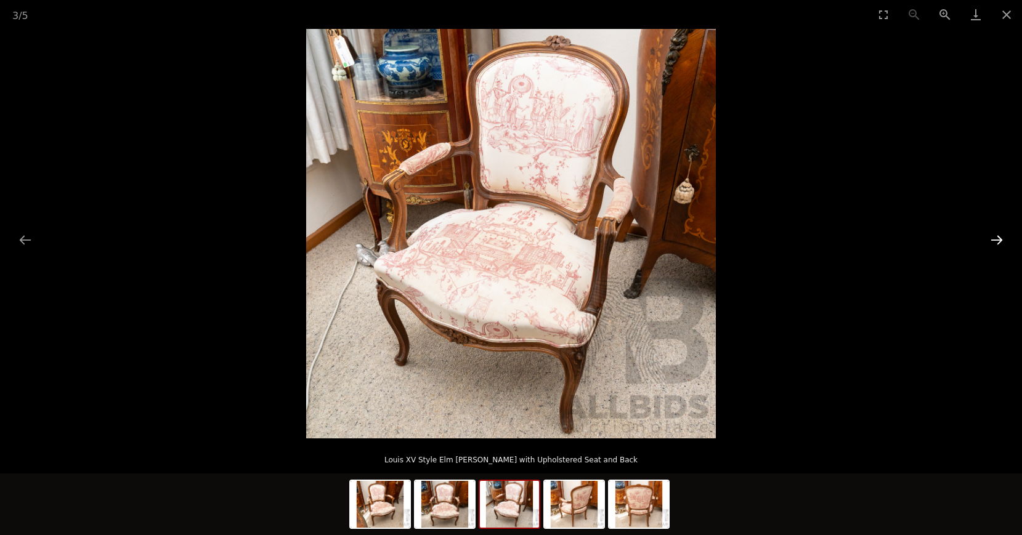
click at [986, 238] on button "Next slide" at bounding box center [996, 240] width 26 height 24
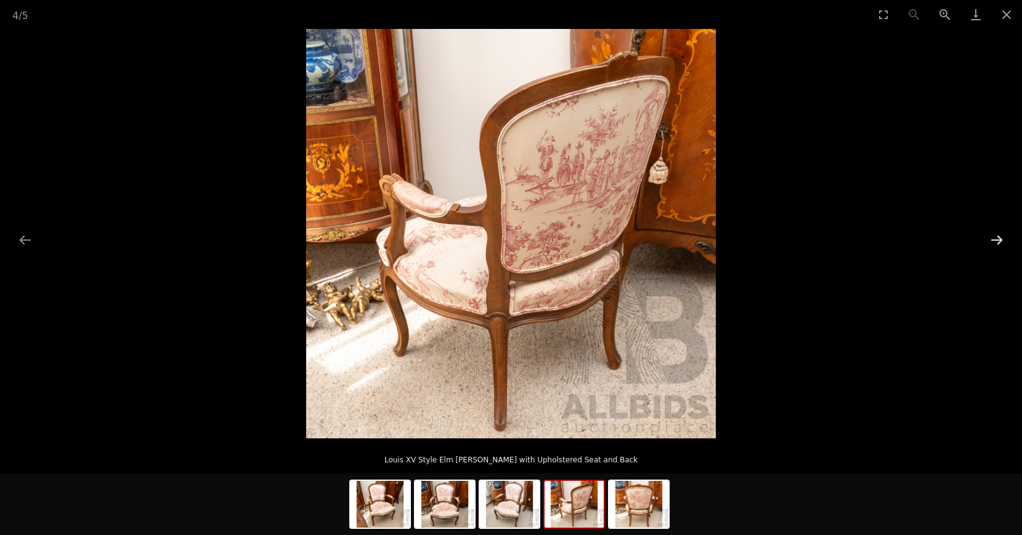
click at [984, 238] on button "Next slide" at bounding box center [996, 240] width 26 height 24
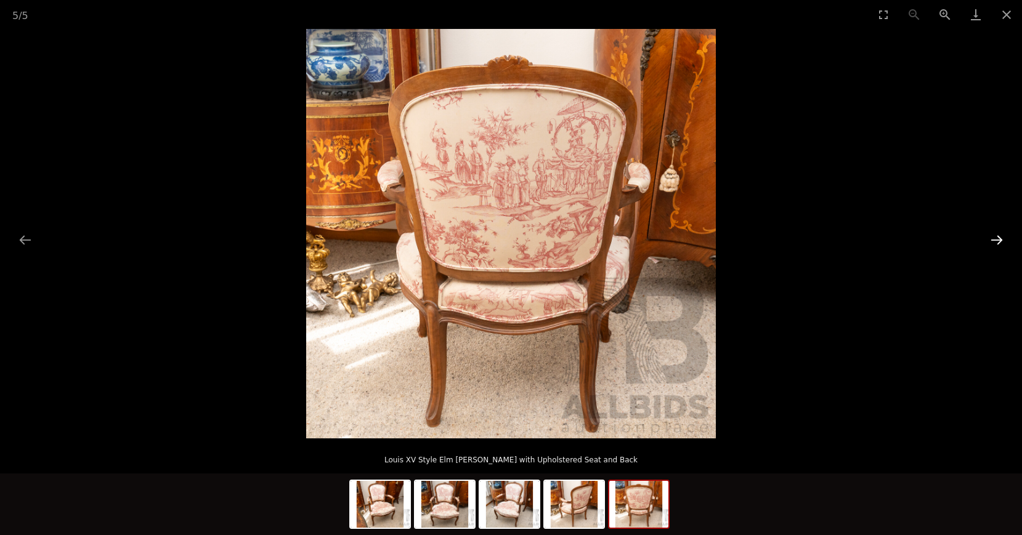
click at [984, 238] on button "Next slide" at bounding box center [996, 240] width 26 height 24
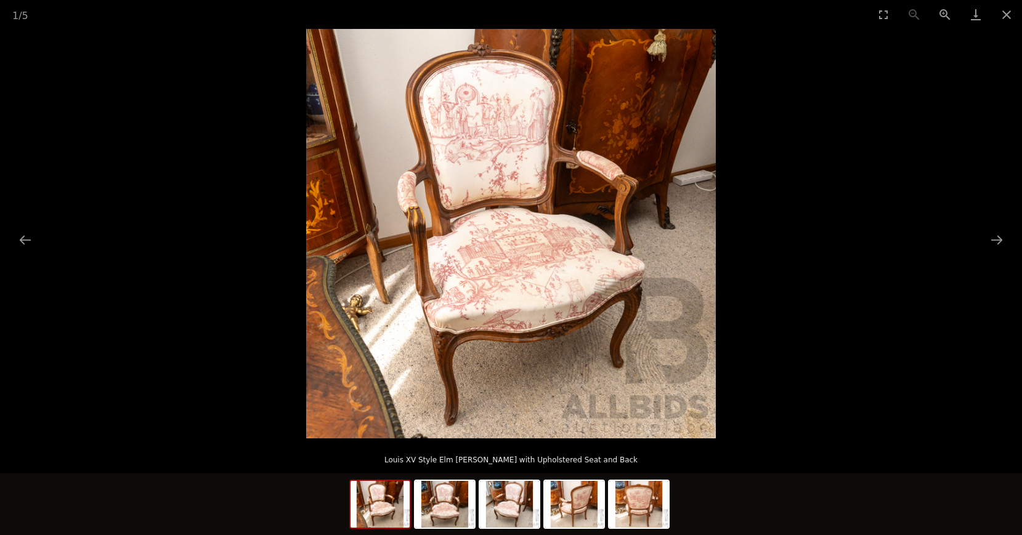
click at [507, 195] on img at bounding box center [510, 233] width 409 height 409
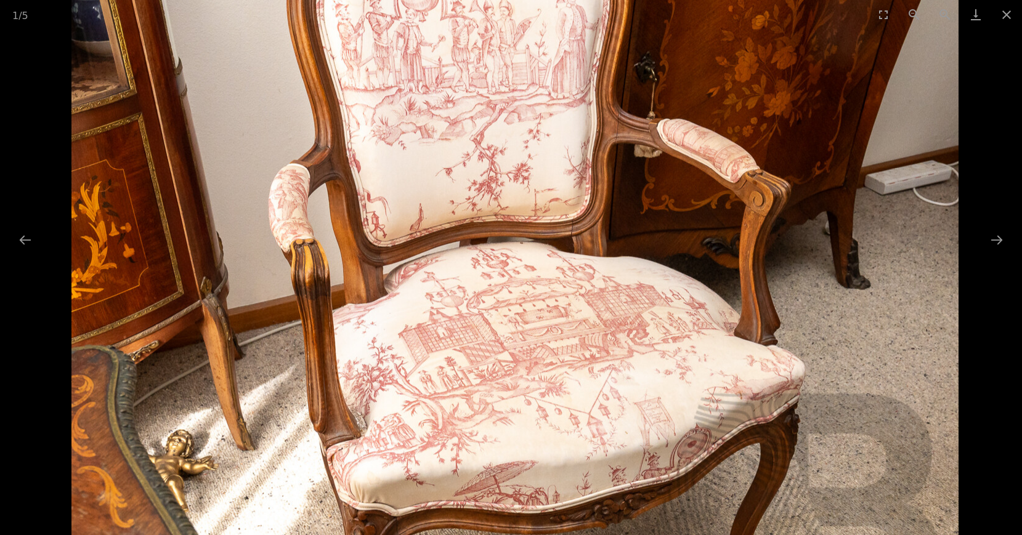
click at [526, 251] on img at bounding box center [514, 298] width 887 height 887
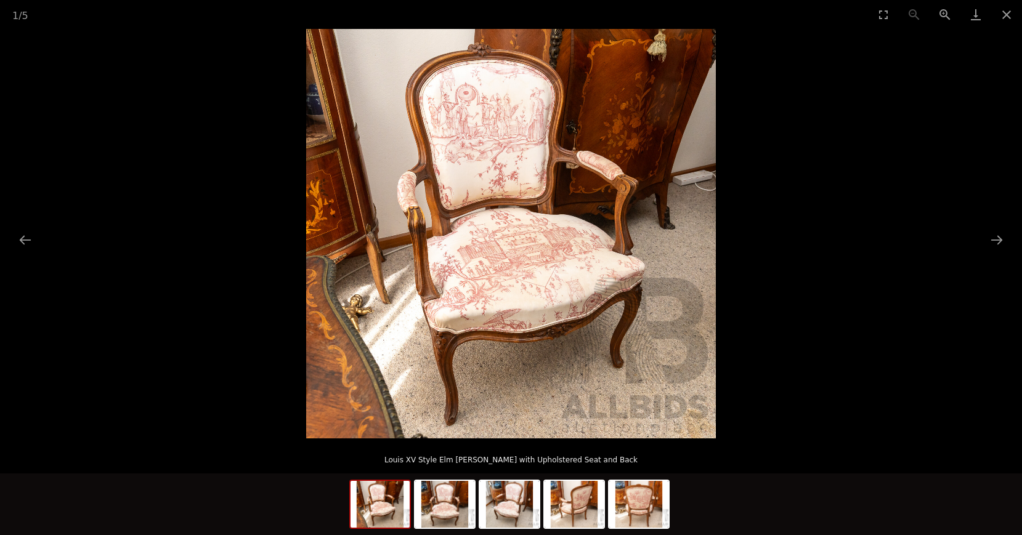
click at [526, 251] on img at bounding box center [510, 233] width 409 height 409
click at [517, 249] on img at bounding box center [510, 233] width 409 height 409
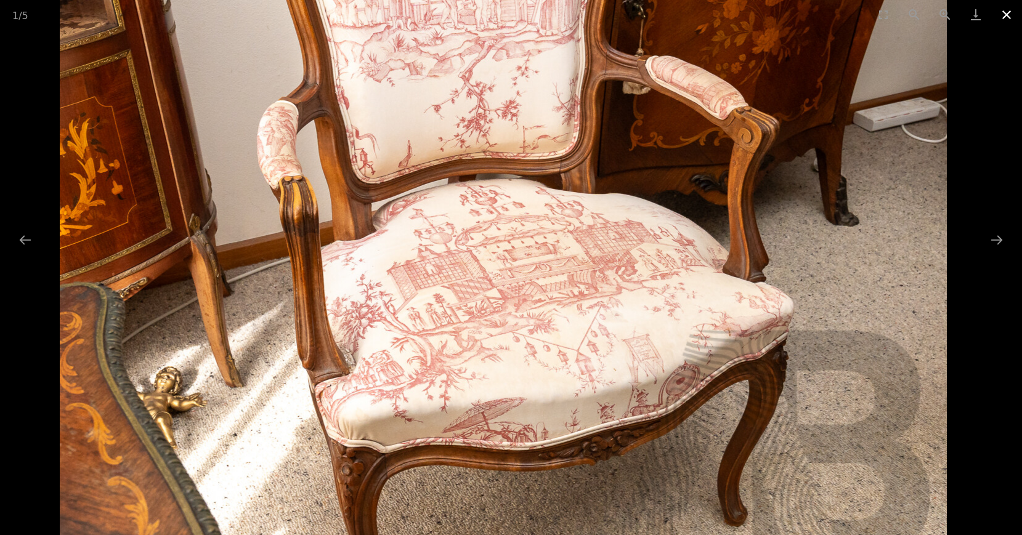
click at [1002, 17] on button "Close gallery" at bounding box center [1006, 14] width 31 height 29
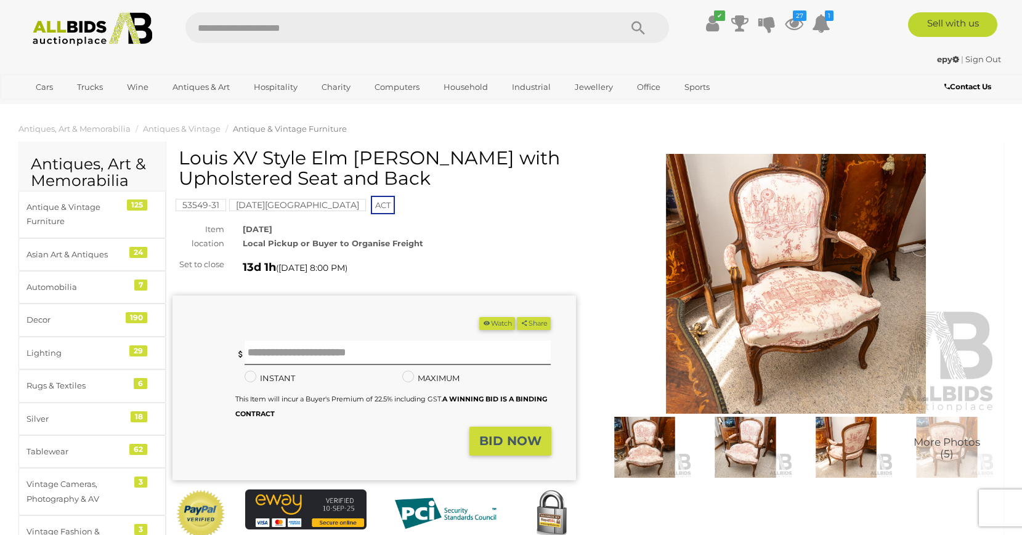
click at [496, 324] on button "Watch" at bounding box center [497, 323] width 36 height 13
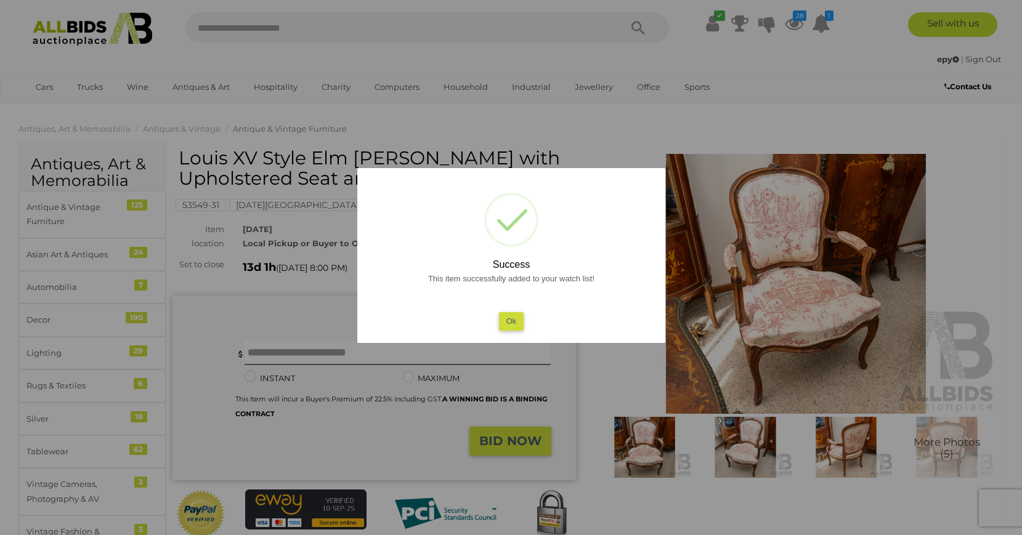
click at [514, 320] on button "Ok" at bounding box center [510, 321] width 25 height 18
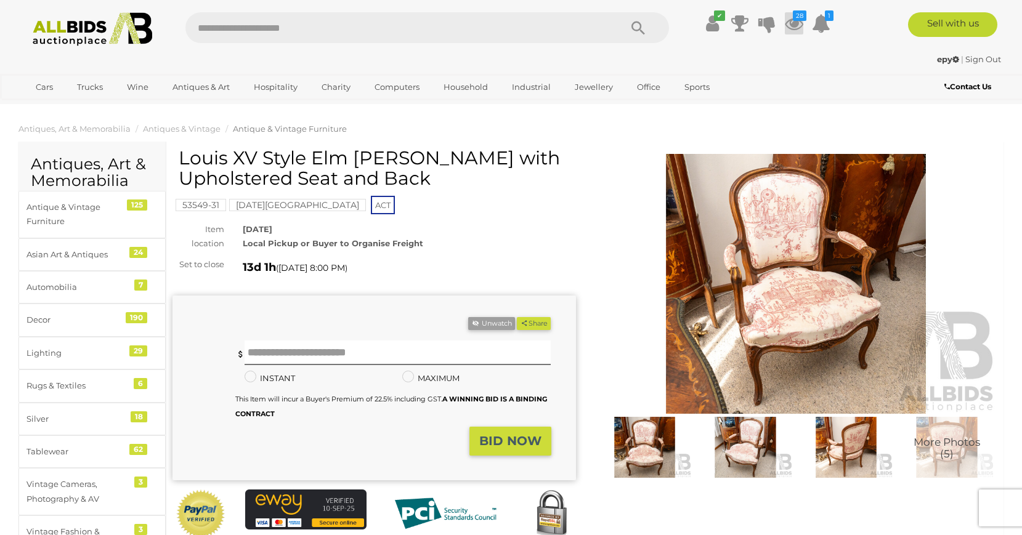
click at [799, 17] on icon "28" at bounding box center [799, 15] width 14 height 10
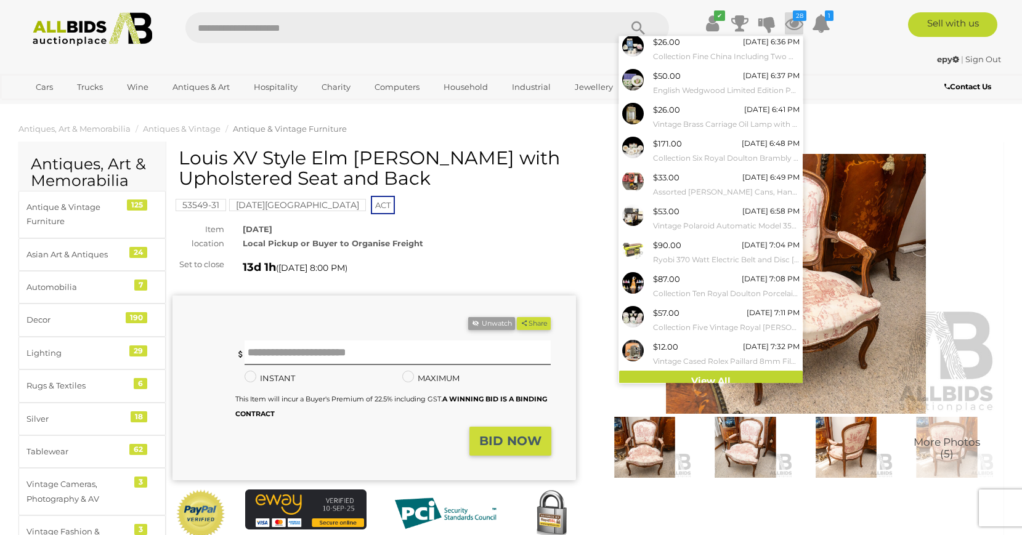
scroll to position [46, 0]
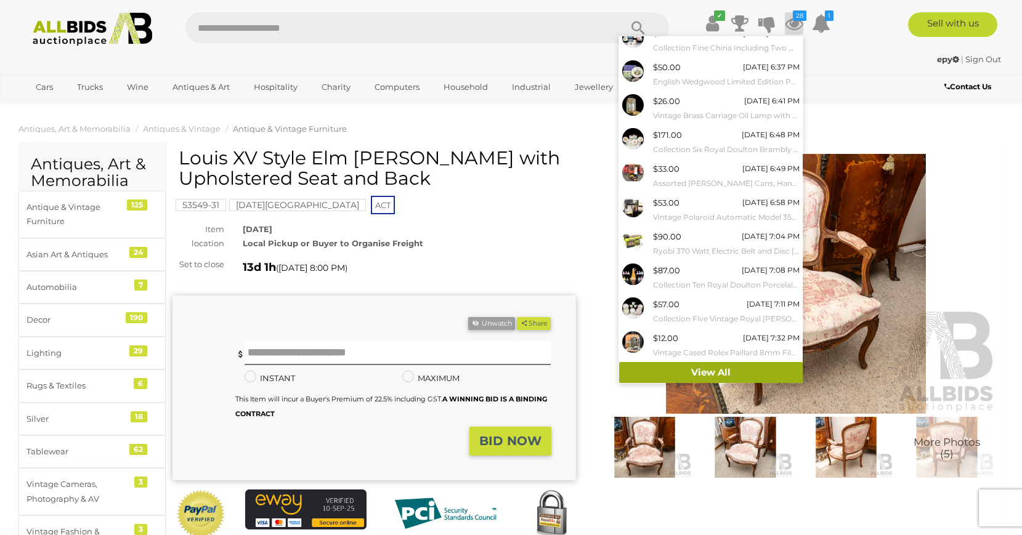
click at [724, 371] on link "View All" at bounding box center [710, 373] width 183 height 22
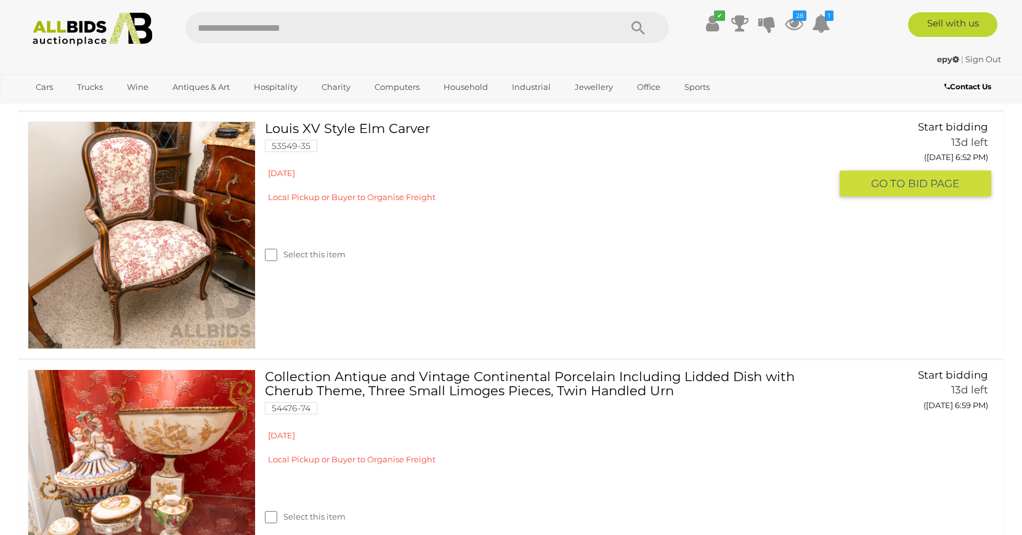
scroll to position [2279, 0]
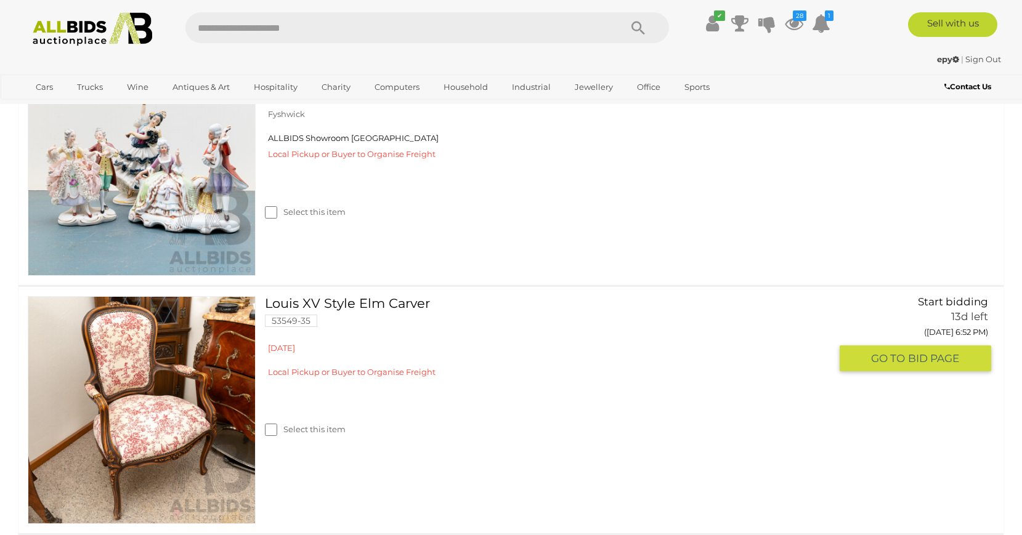
click at [149, 462] on link at bounding box center [142, 410] width 228 height 228
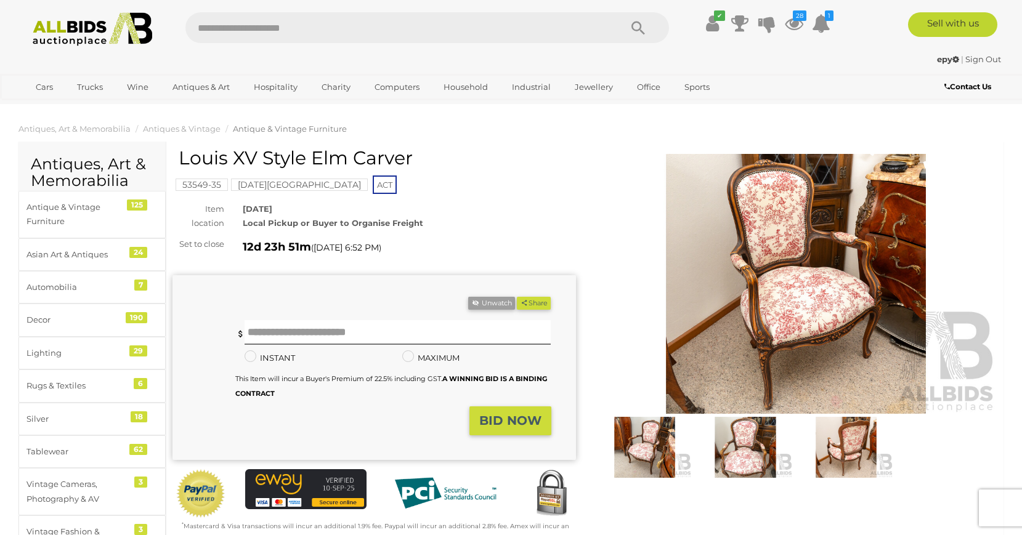
click at [849, 283] on img at bounding box center [795, 284] width 403 height 260
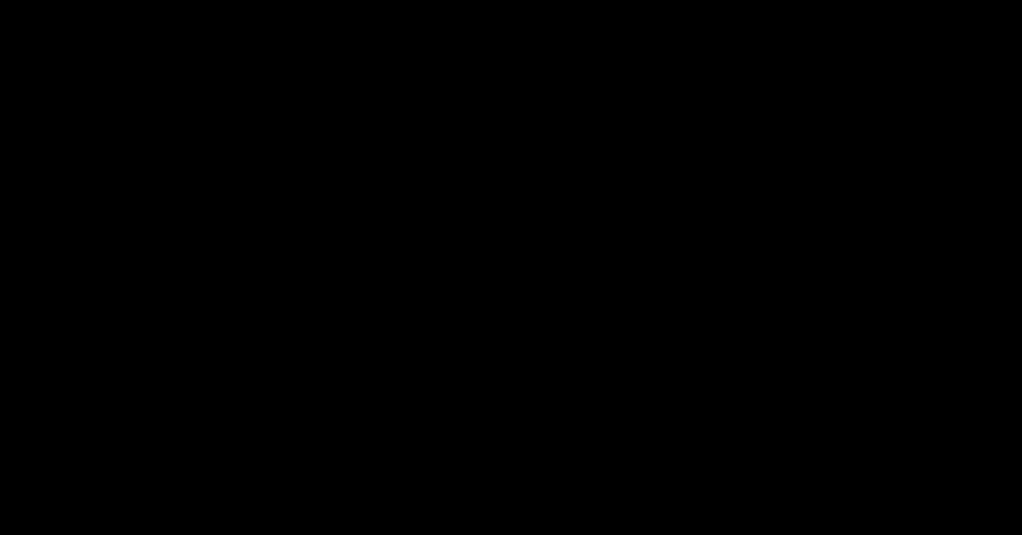
click at [849, 283] on div at bounding box center [511, 233] width 1022 height 409
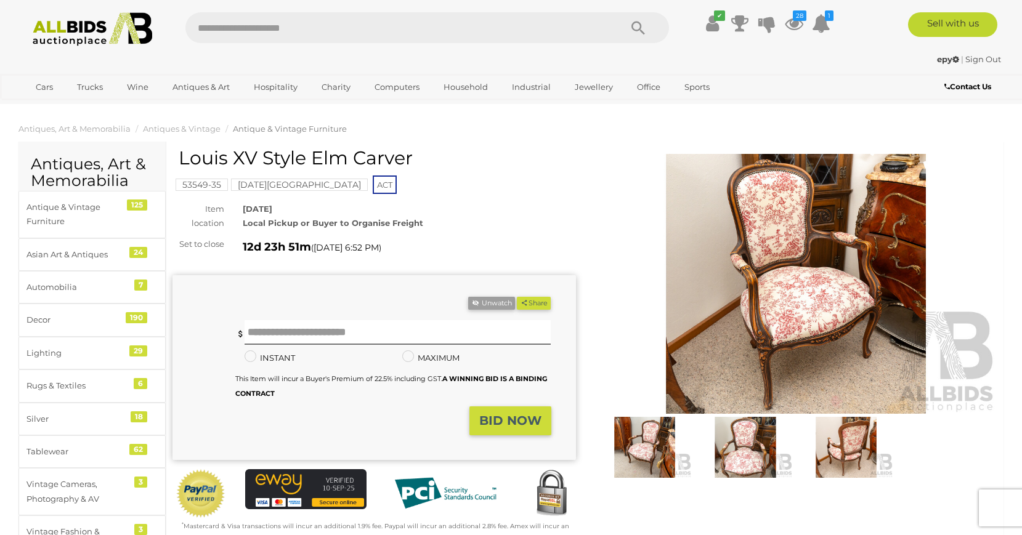
click at [848, 279] on img at bounding box center [795, 284] width 403 height 260
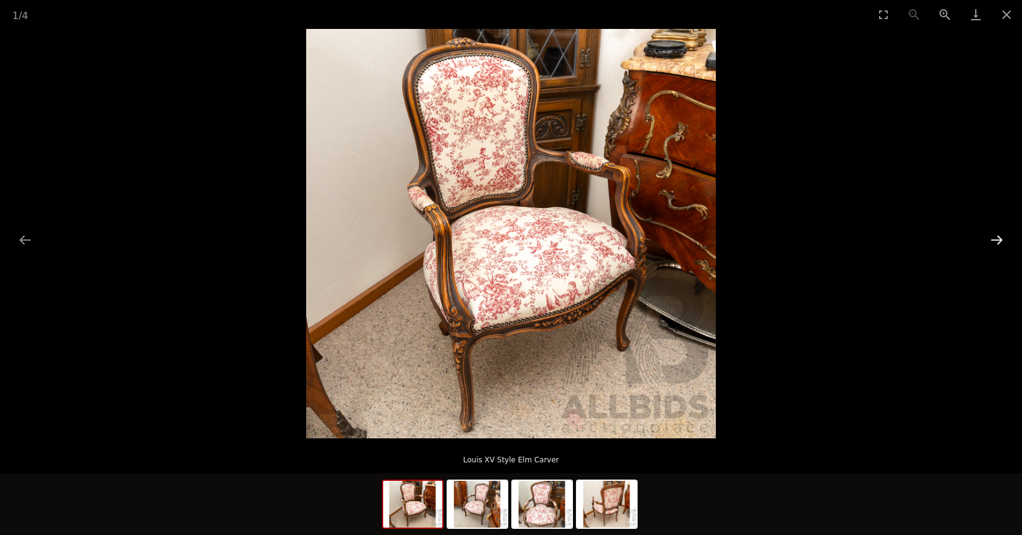
click at [1001, 245] on button "Next slide" at bounding box center [996, 240] width 26 height 24
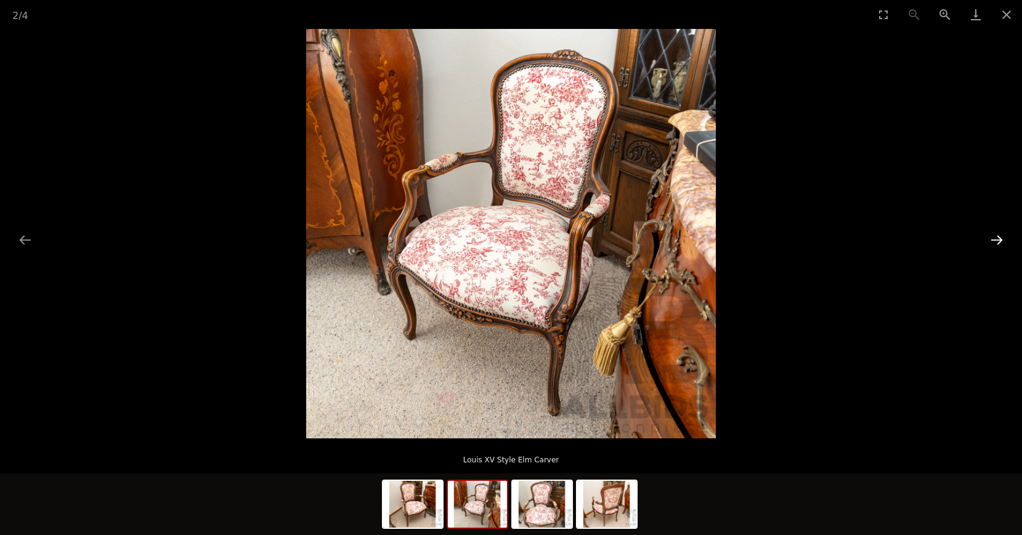
click at [1001, 245] on button "Next slide" at bounding box center [996, 240] width 26 height 24
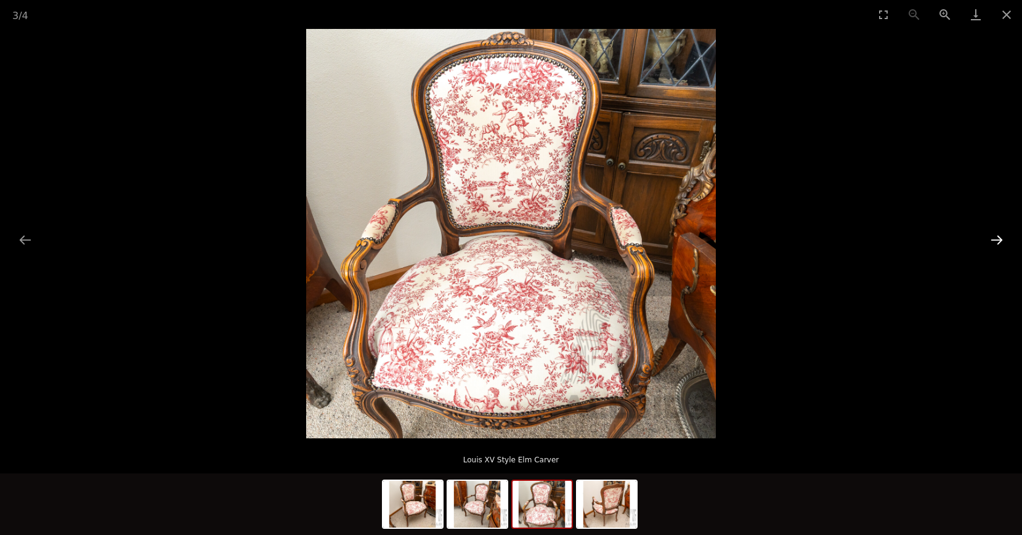
click at [1001, 245] on button "Next slide" at bounding box center [996, 240] width 26 height 24
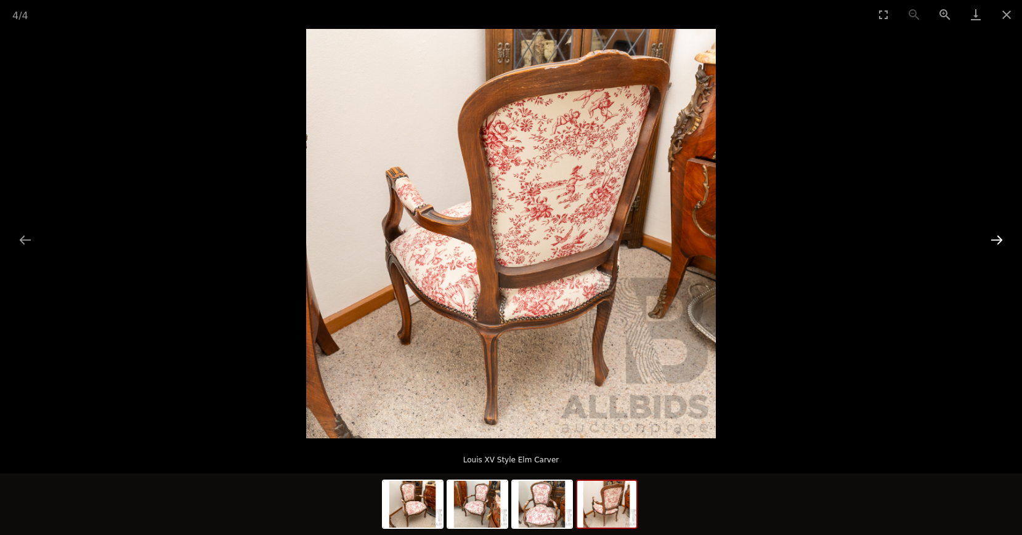
click at [1001, 245] on button "Next slide" at bounding box center [996, 240] width 26 height 24
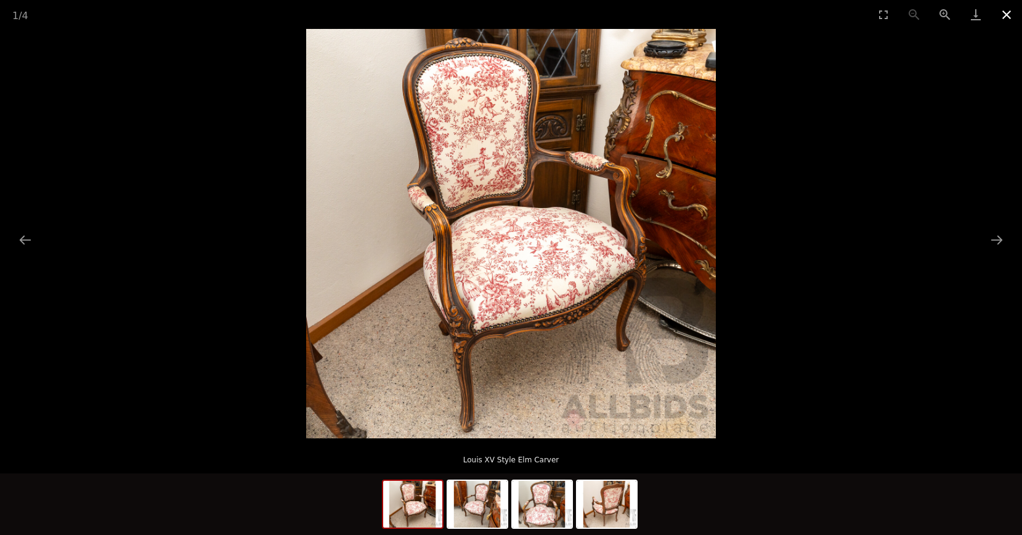
click at [1005, 12] on button "Close gallery" at bounding box center [1006, 14] width 31 height 29
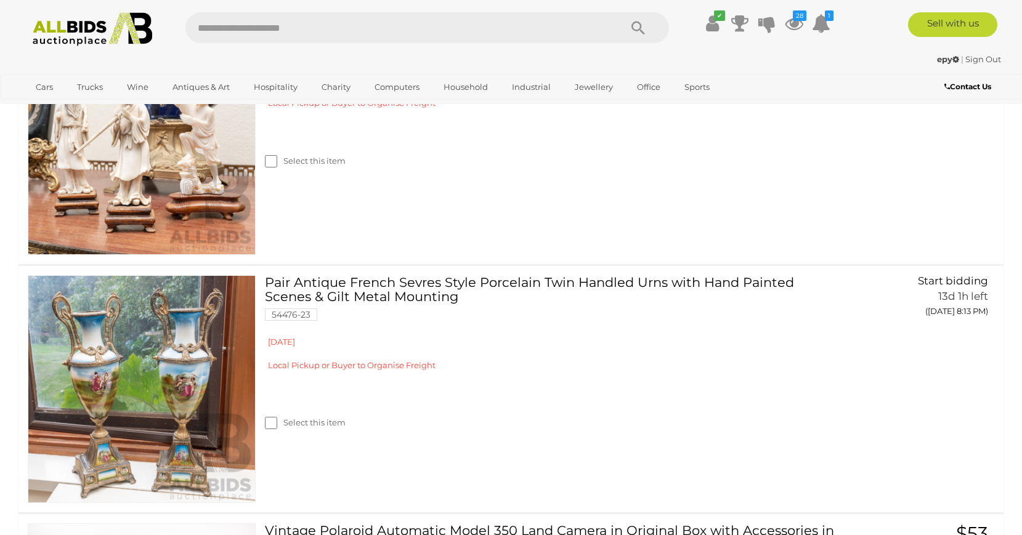
scroll to position [4650, 0]
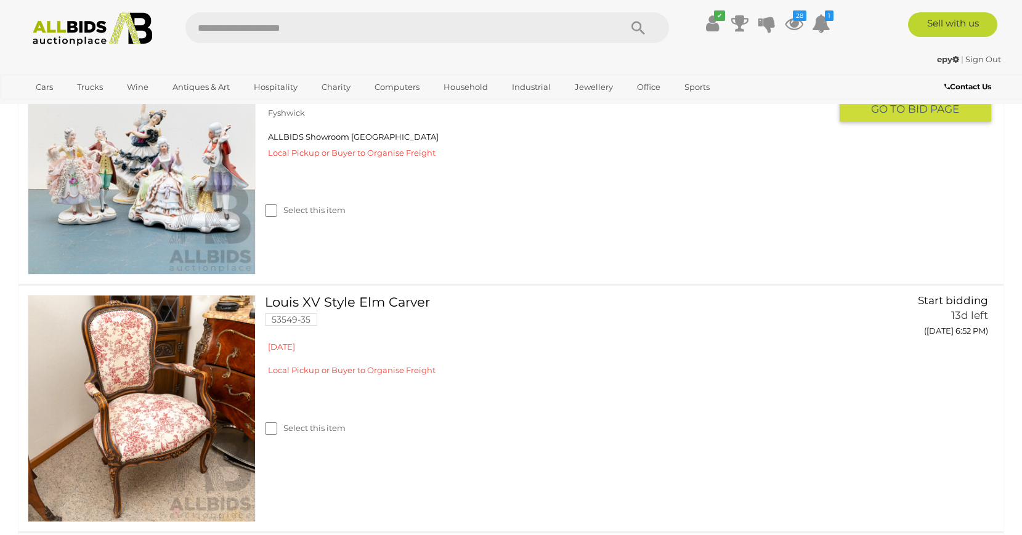
scroll to position [2575, 0]
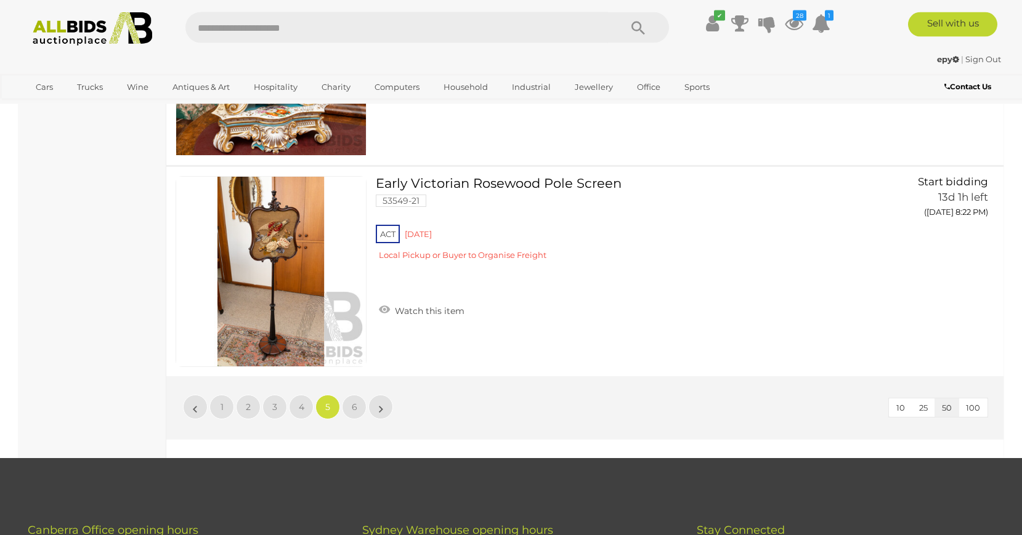
scroll to position [10288, 0]
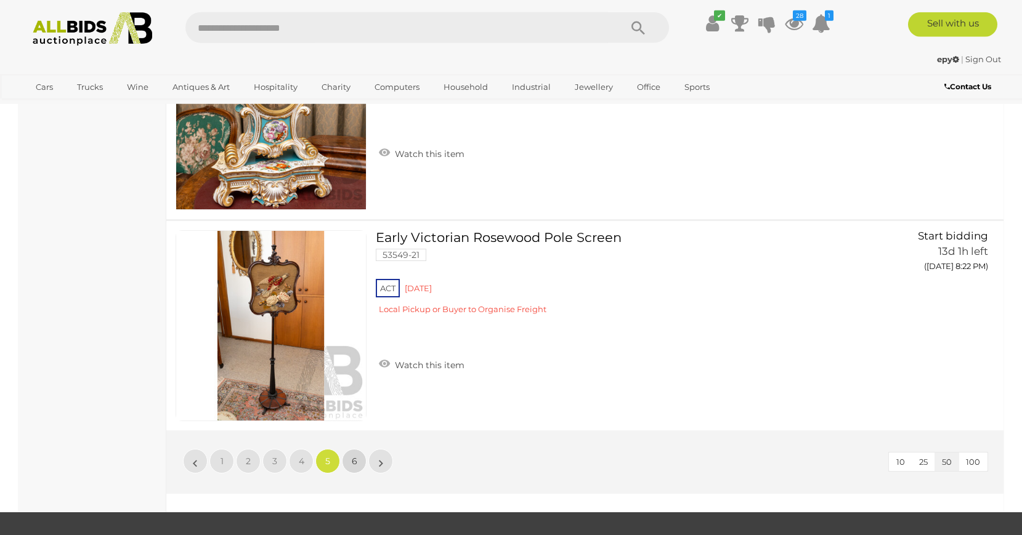
click at [352, 461] on span "6" at bounding box center [355, 461] width 6 height 11
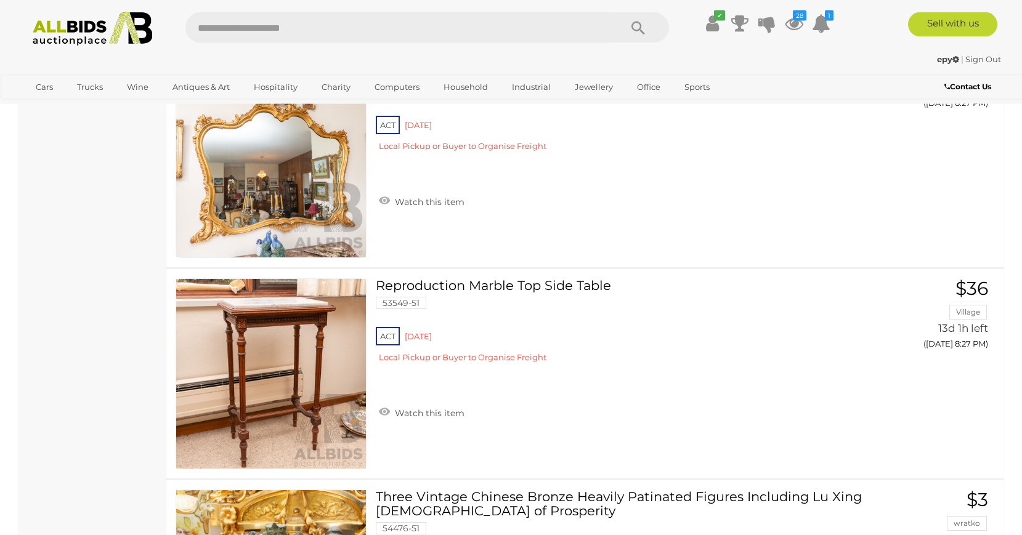
scroll to position [2323, 0]
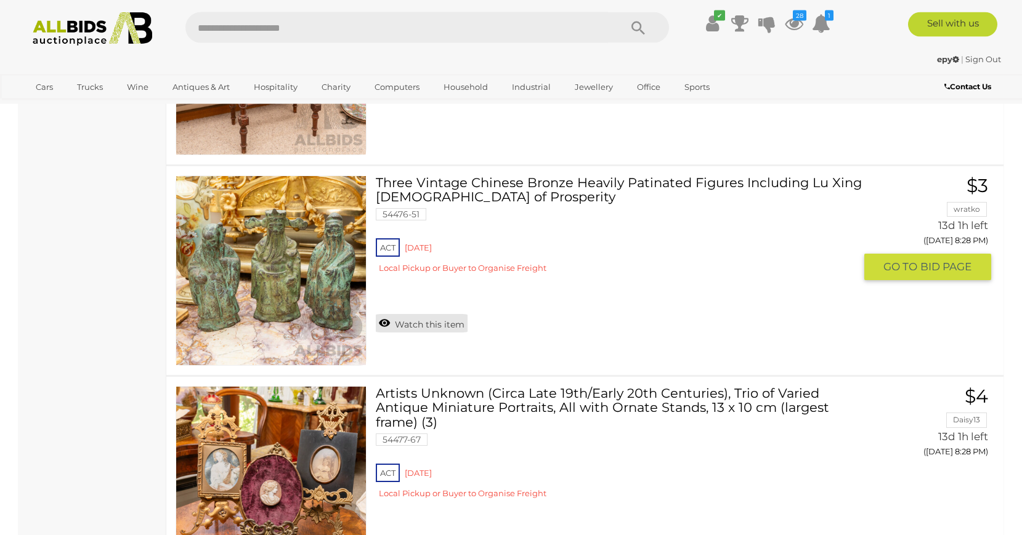
click at [443, 328] on link "Watch this item" at bounding box center [422, 323] width 92 height 18
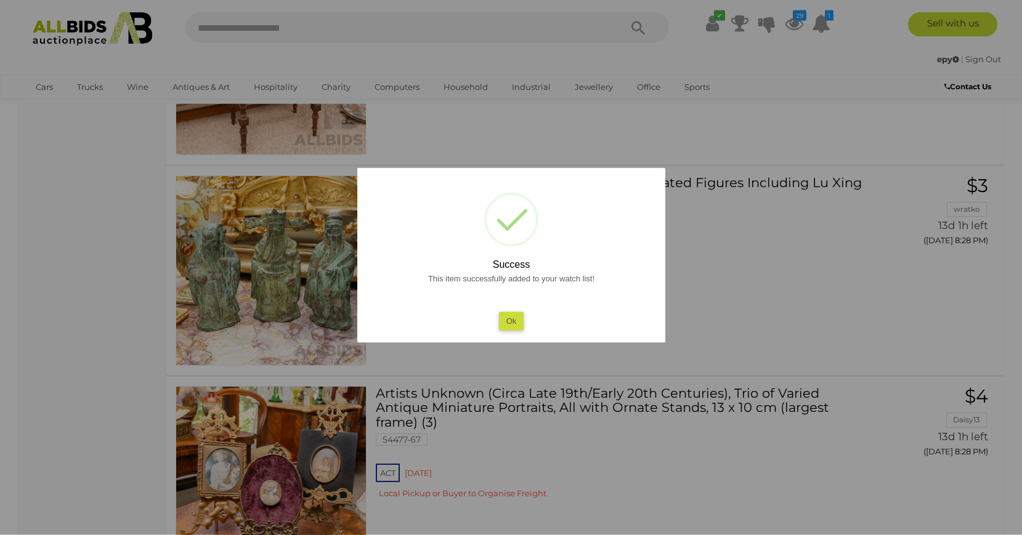
click at [517, 319] on button "Ok" at bounding box center [510, 321] width 25 height 18
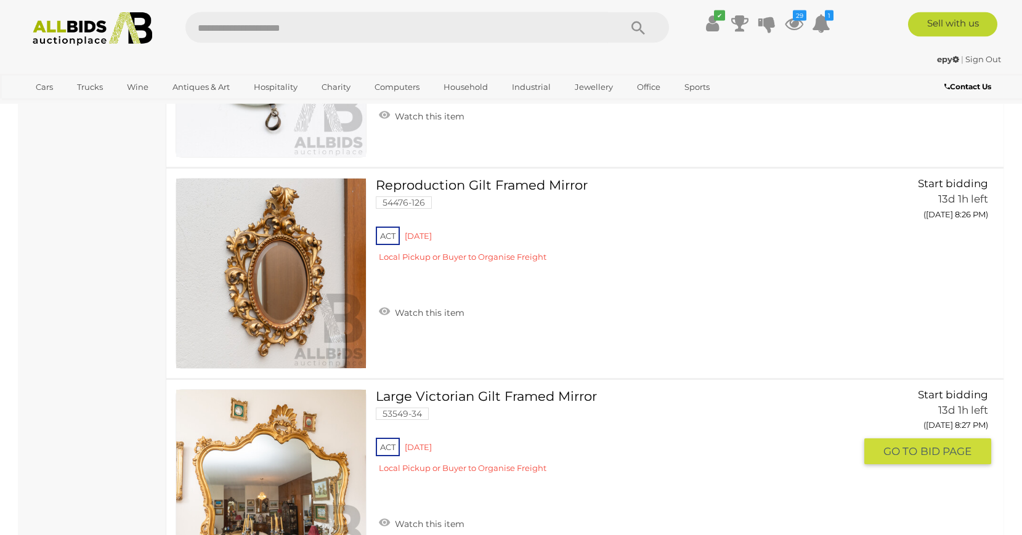
scroll to position [1632, 0]
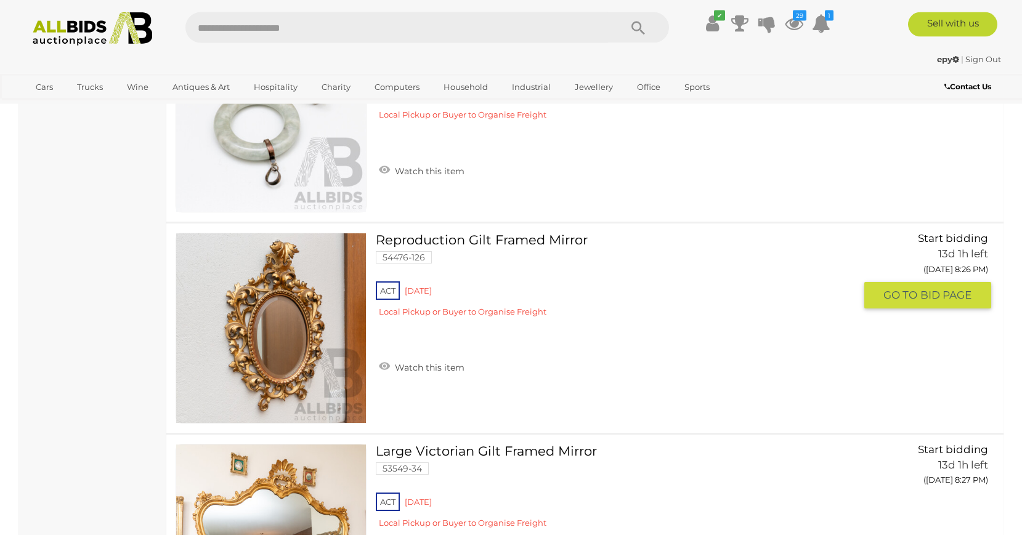
click at [299, 285] on link at bounding box center [270, 328] width 191 height 191
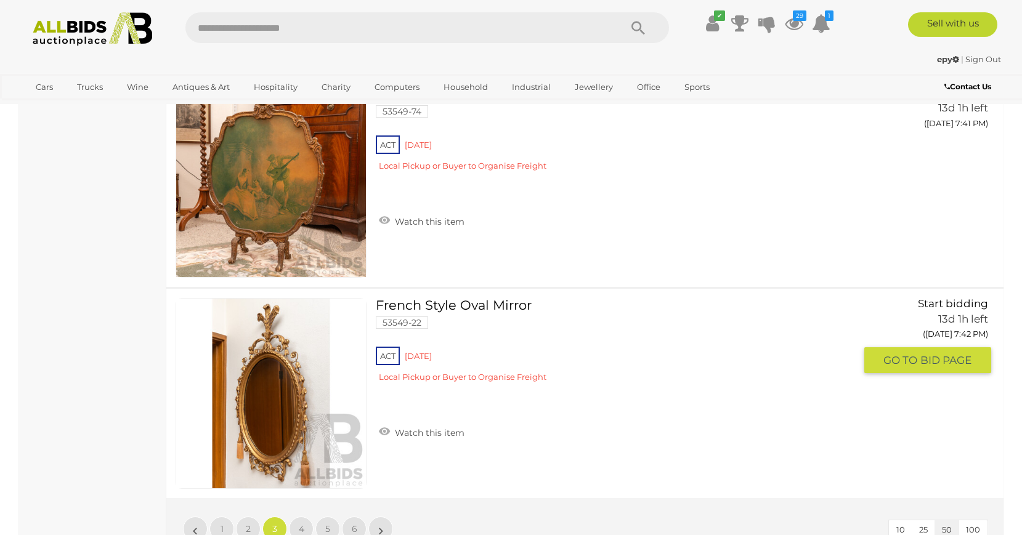
scroll to position [10409, 0]
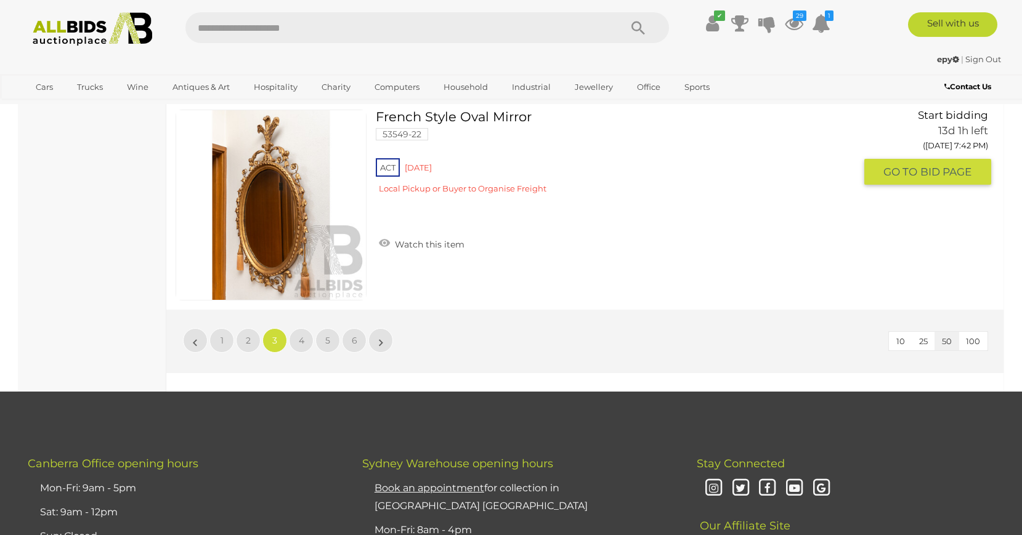
click at [276, 189] on link at bounding box center [270, 205] width 191 height 191
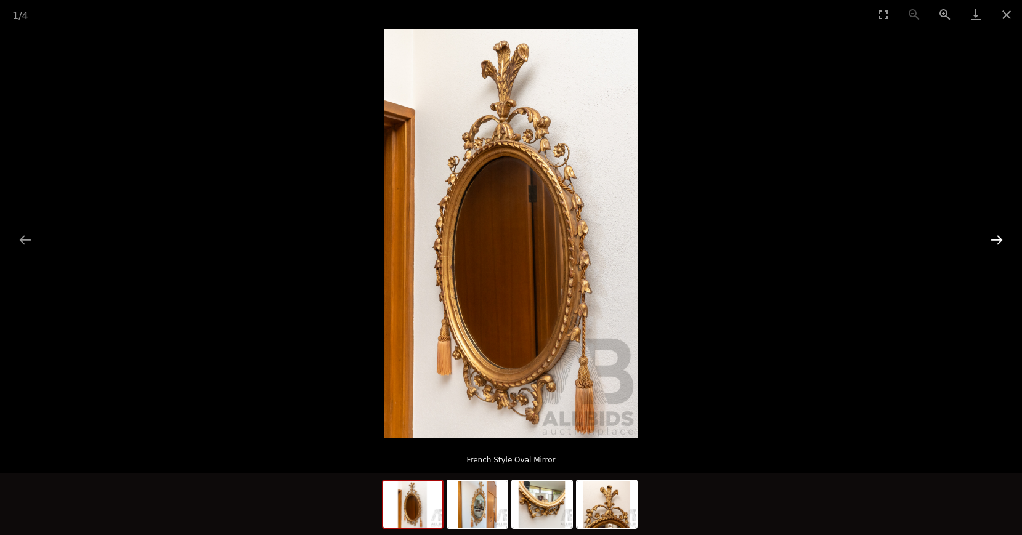
drag, startPoint x: 484, startPoint y: 488, endPoint x: 993, endPoint y: 243, distance: 565.1
click at [487, 489] on img at bounding box center [477, 504] width 59 height 47
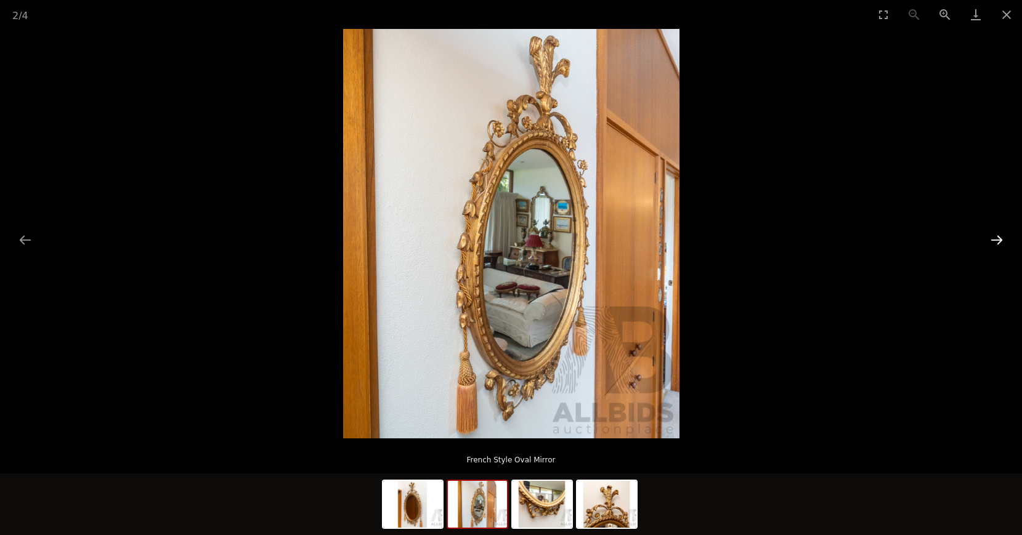
click at [1001, 248] on button "Next slide" at bounding box center [996, 240] width 26 height 24
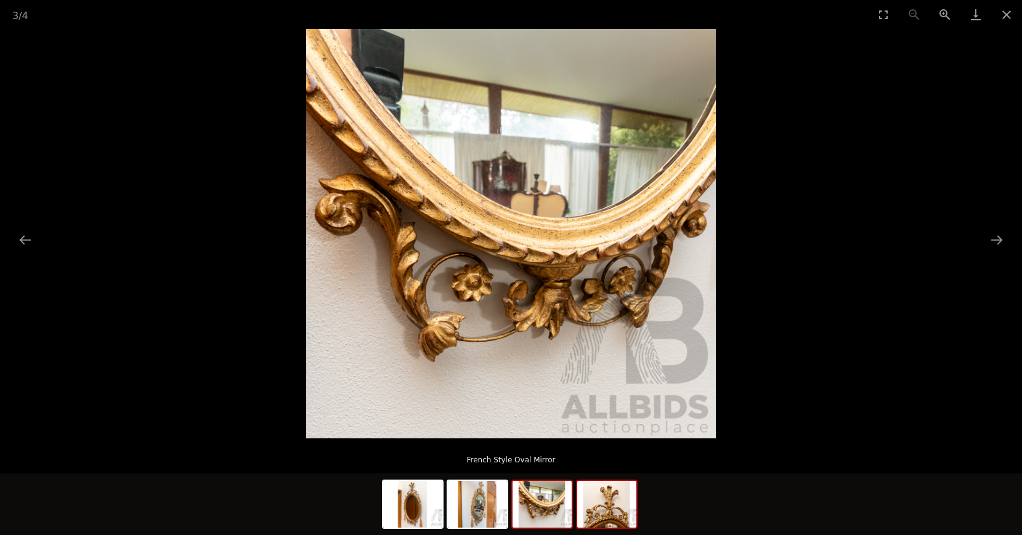
click at [602, 501] on img at bounding box center [606, 504] width 59 height 47
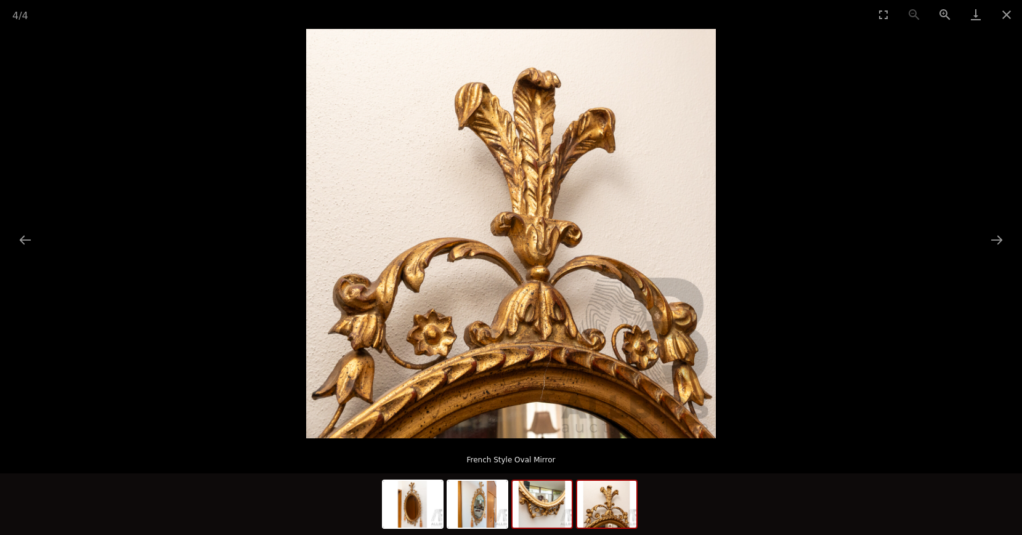
click at [551, 505] on img at bounding box center [541, 504] width 59 height 47
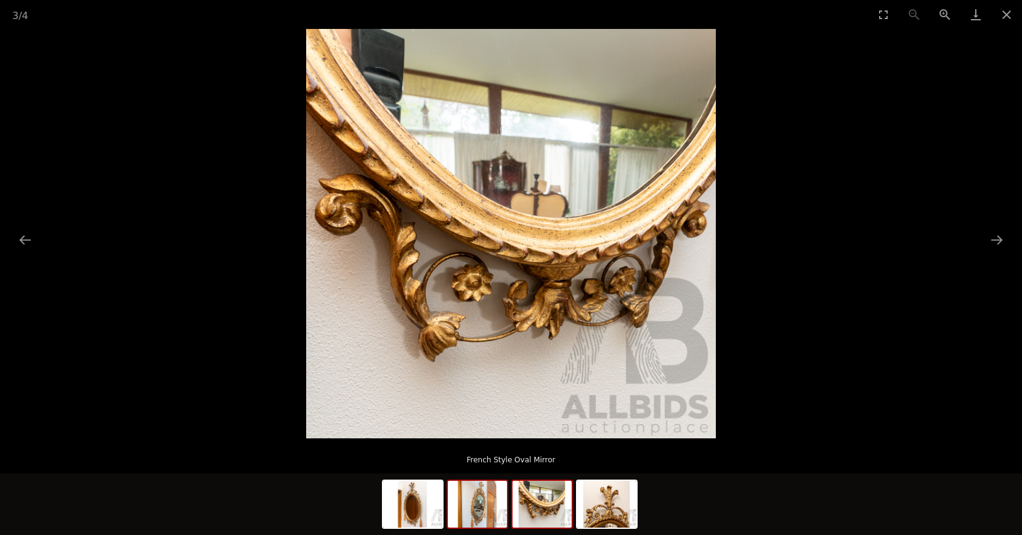
click at [498, 510] on img at bounding box center [477, 504] width 59 height 47
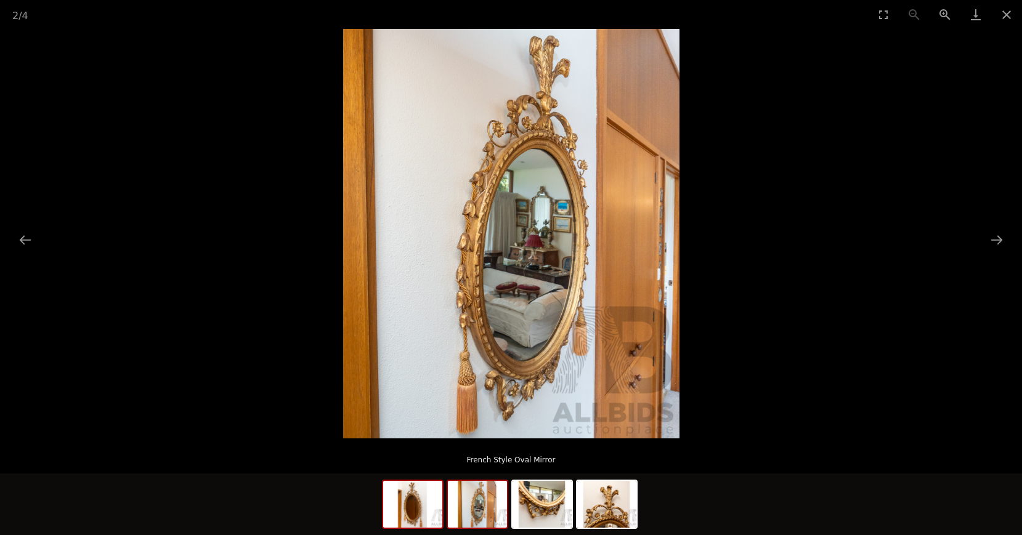
click at [427, 502] on img at bounding box center [412, 504] width 59 height 47
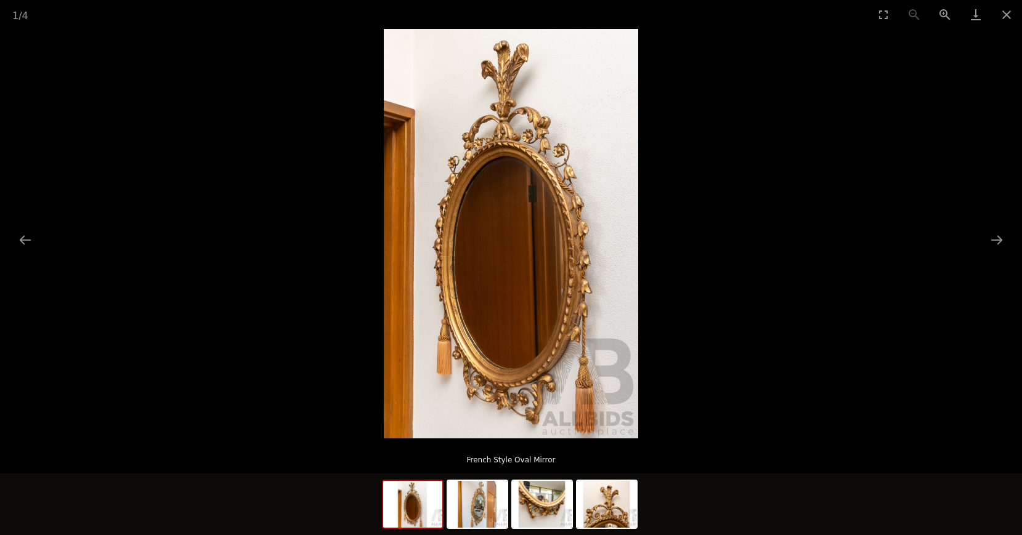
scroll to position [251, 0]
click at [1004, 11] on button "Close gallery" at bounding box center [1006, 14] width 31 height 29
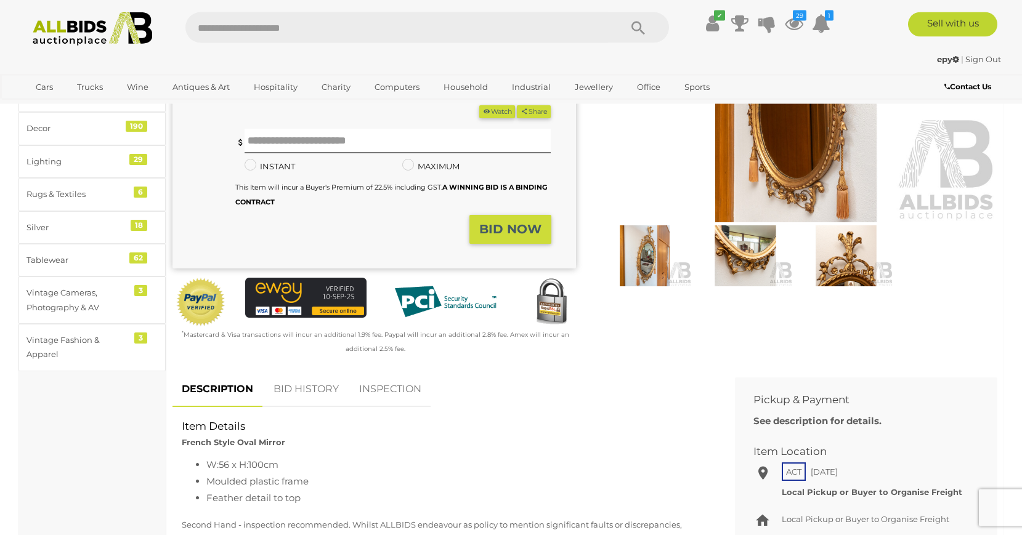
scroll to position [188, 0]
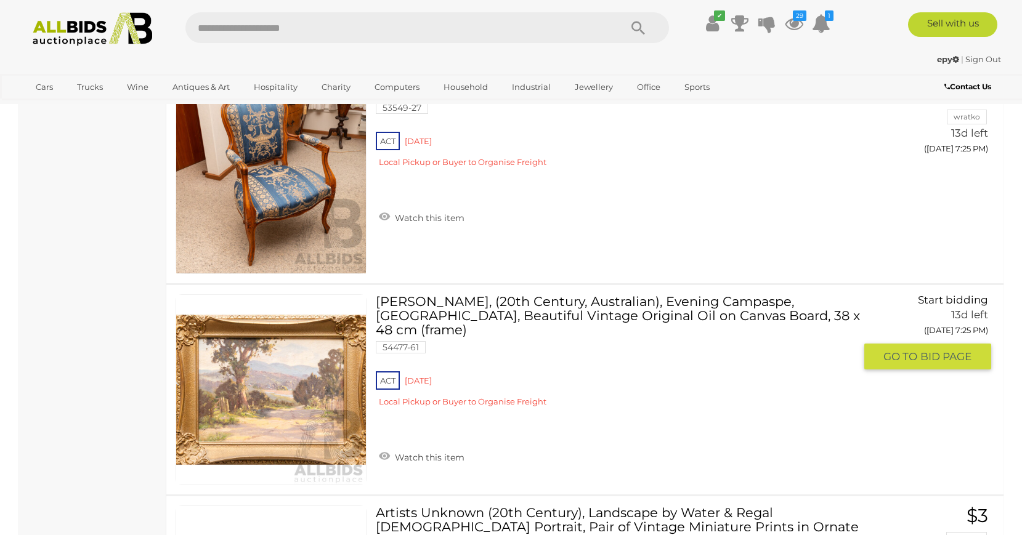
scroll to position [898, 0]
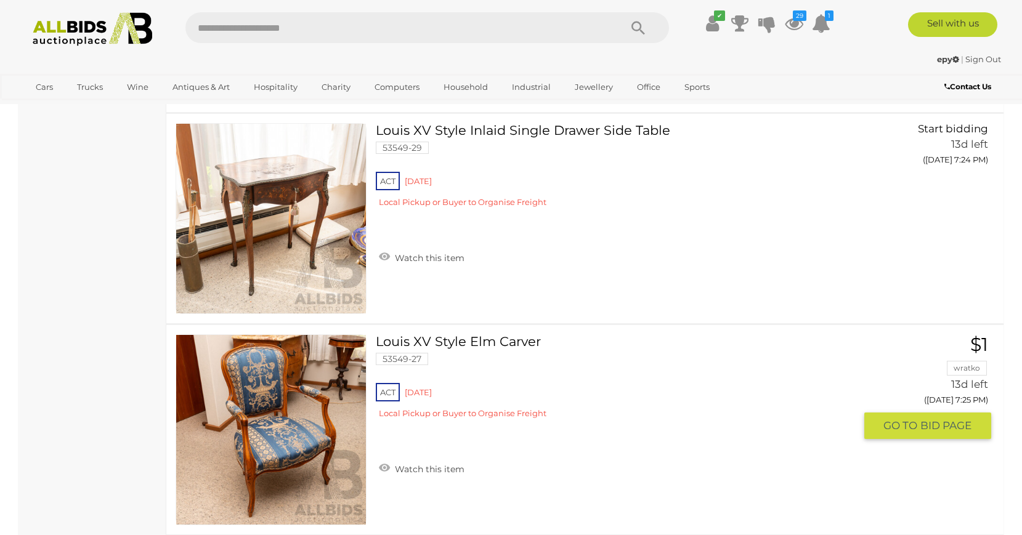
click at [286, 439] on link at bounding box center [270, 429] width 191 height 191
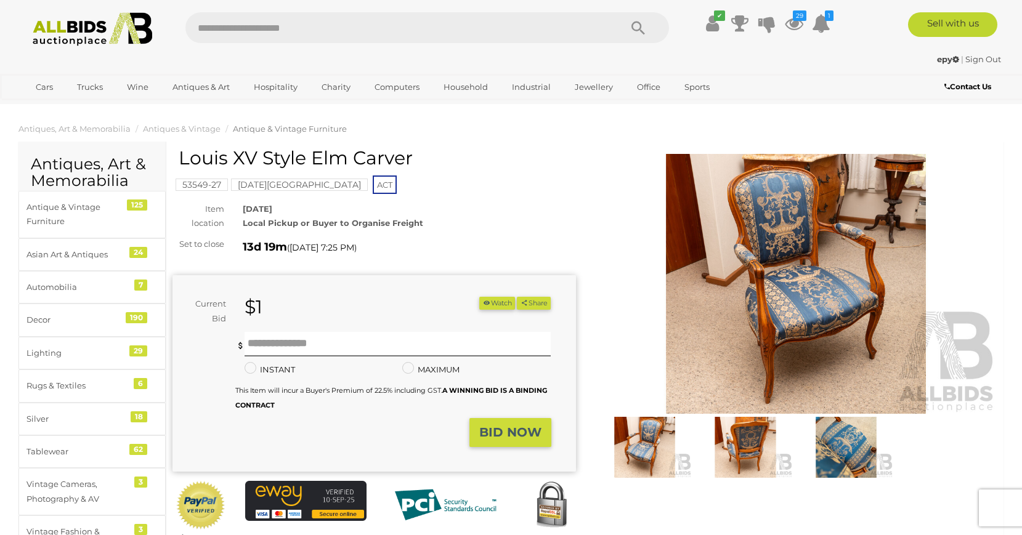
click at [789, 358] on img at bounding box center [795, 284] width 403 height 260
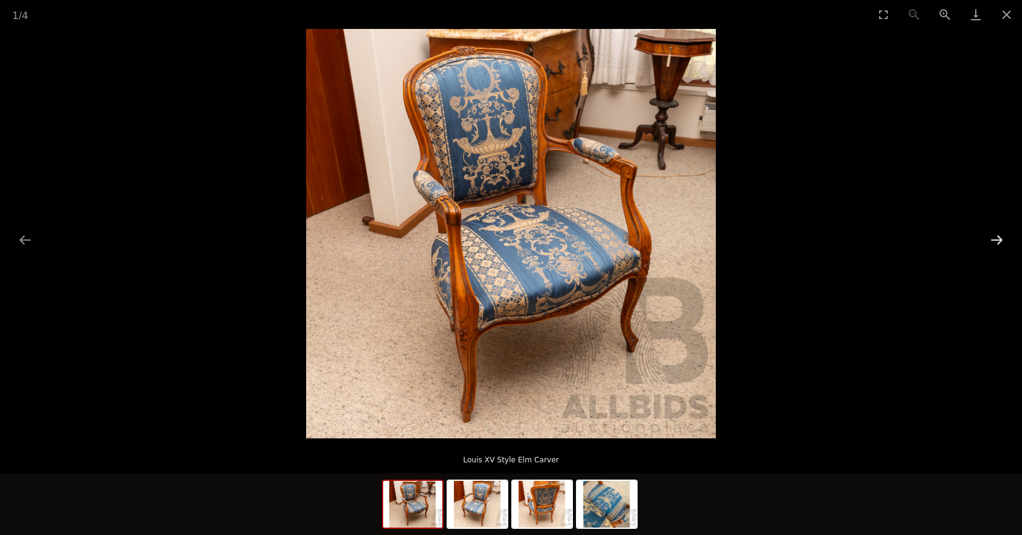
click at [998, 240] on button "Next slide" at bounding box center [996, 240] width 26 height 24
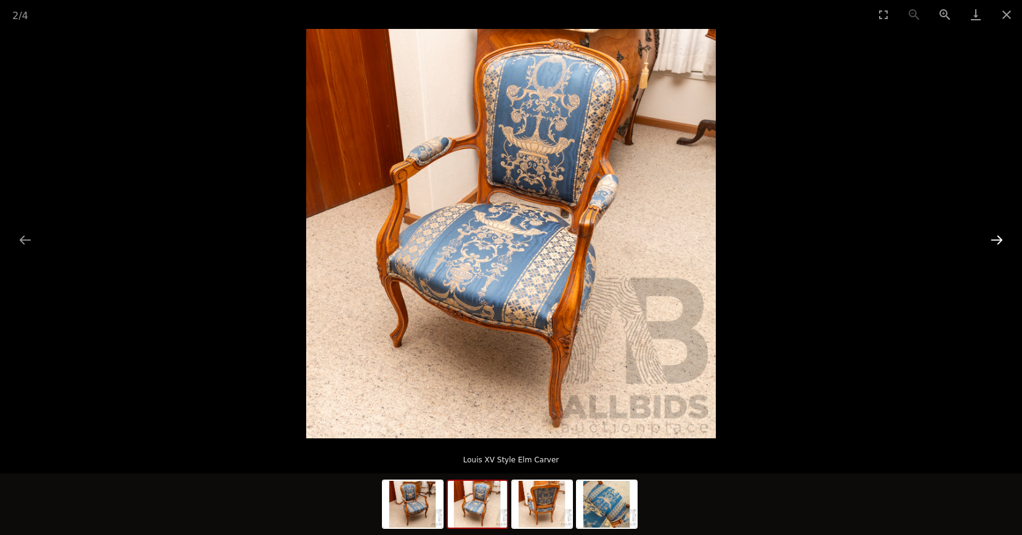
click at [998, 240] on button "Next slide" at bounding box center [996, 240] width 26 height 24
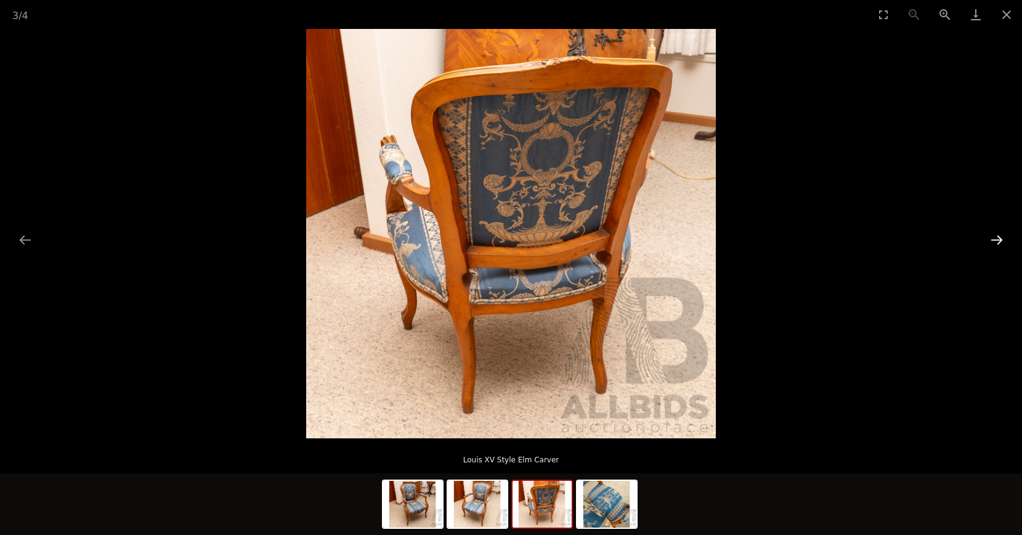
click at [998, 240] on button "Next slide" at bounding box center [996, 240] width 26 height 24
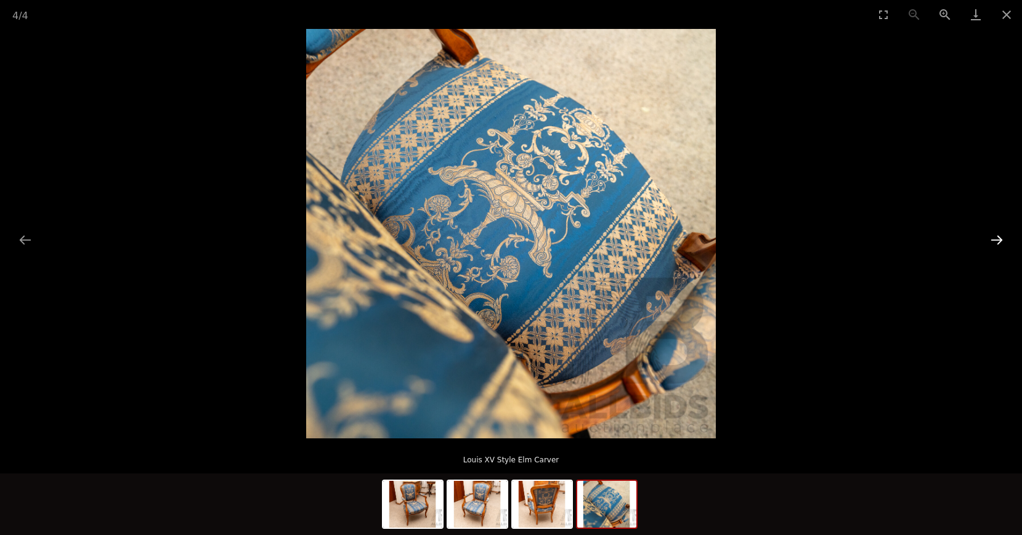
click at [998, 240] on button "Next slide" at bounding box center [996, 240] width 26 height 24
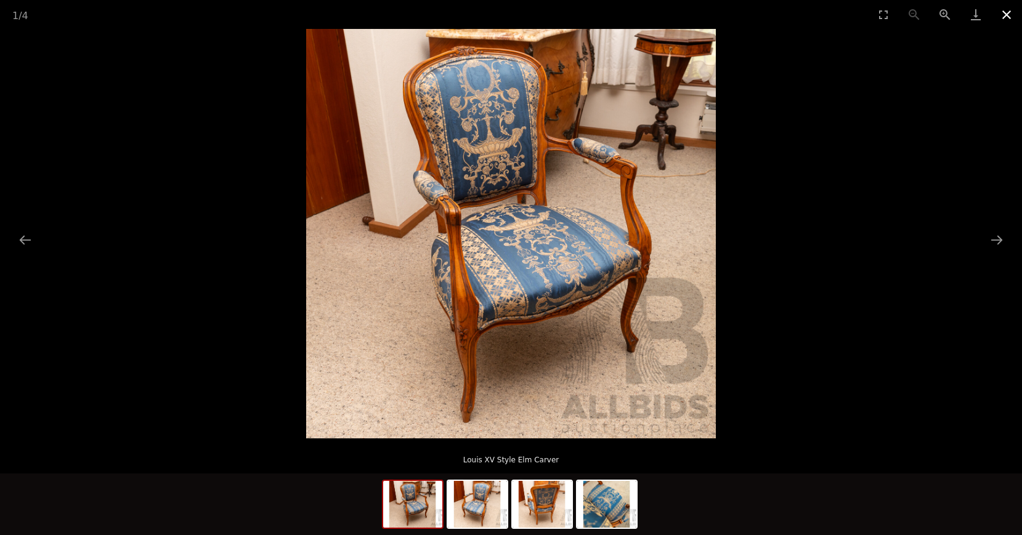
click at [1004, 17] on button "Close gallery" at bounding box center [1006, 14] width 31 height 29
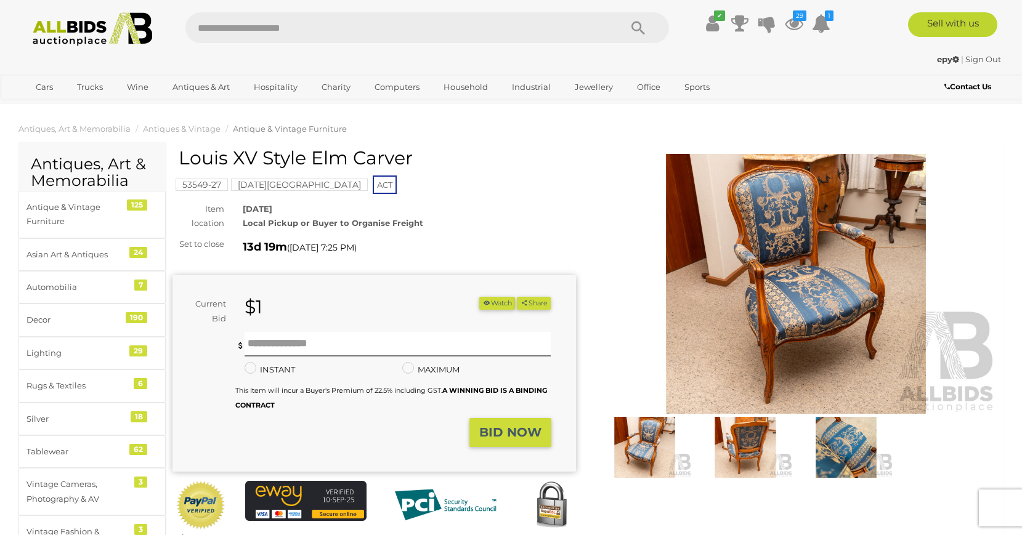
click at [502, 300] on button "Watch" at bounding box center [497, 303] width 36 height 13
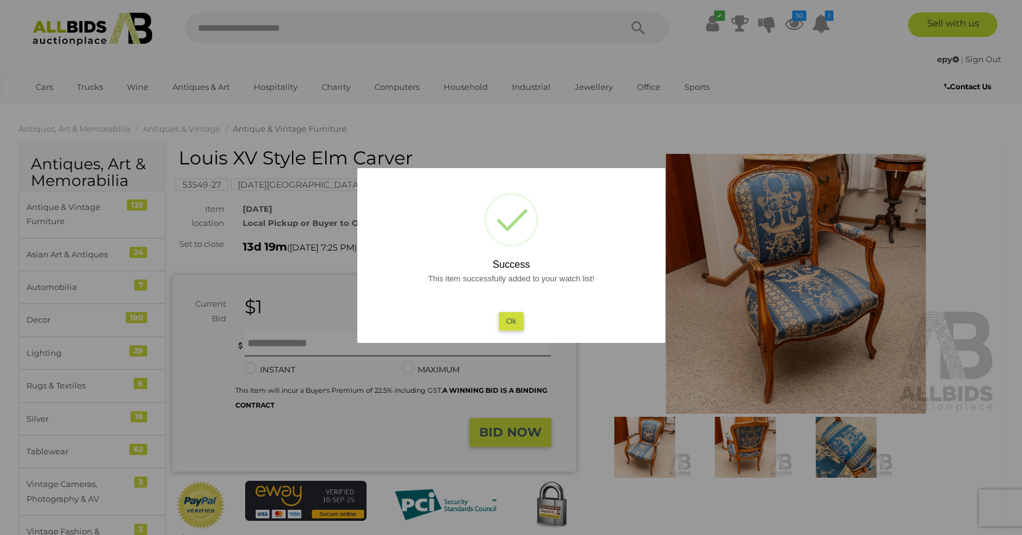
click at [514, 321] on button "Ok" at bounding box center [510, 321] width 25 height 18
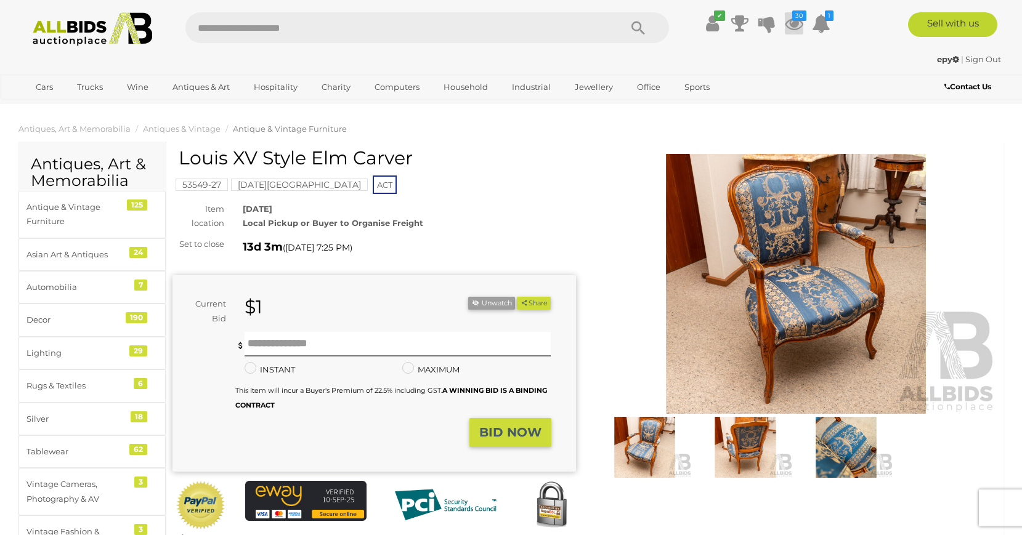
click at [791, 24] on icon at bounding box center [793, 23] width 18 height 22
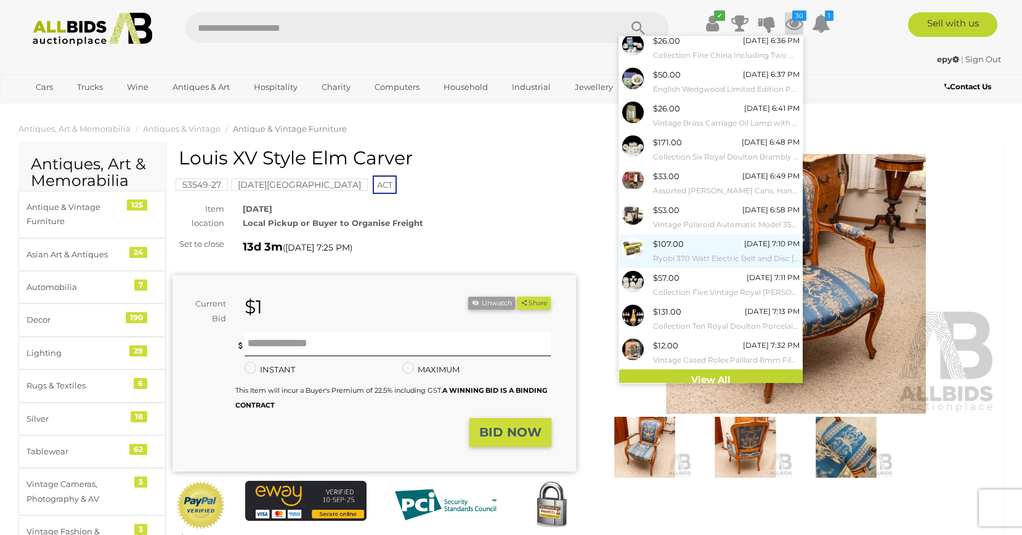
scroll to position [46, 0]
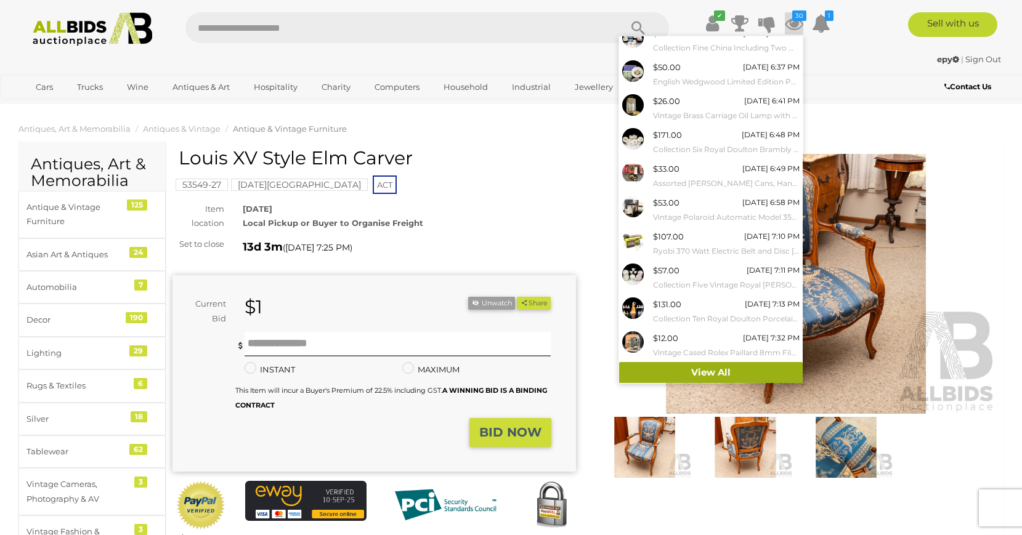
click at [693, 371] on link "View All" at bounding box center [710, 373] width 183 height 22
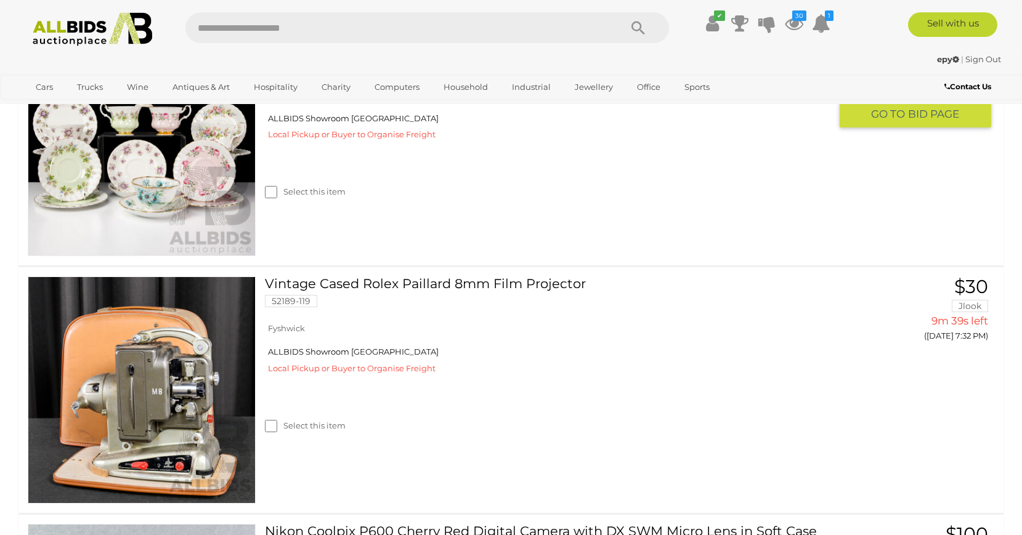
scroll to position [440, 0]
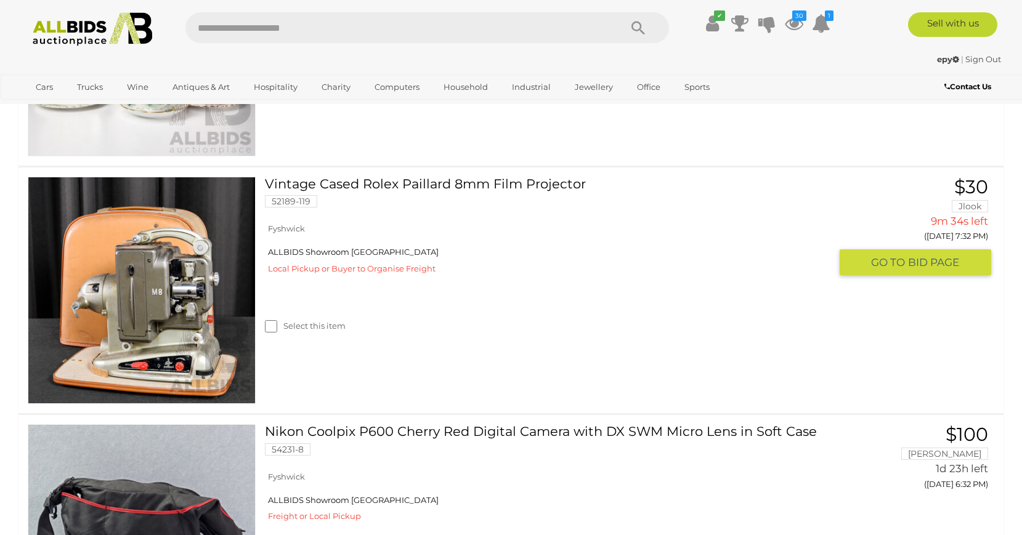
click at [890, 264] on span "GO TO" at bounding box center [889, 263] width 37 height 14
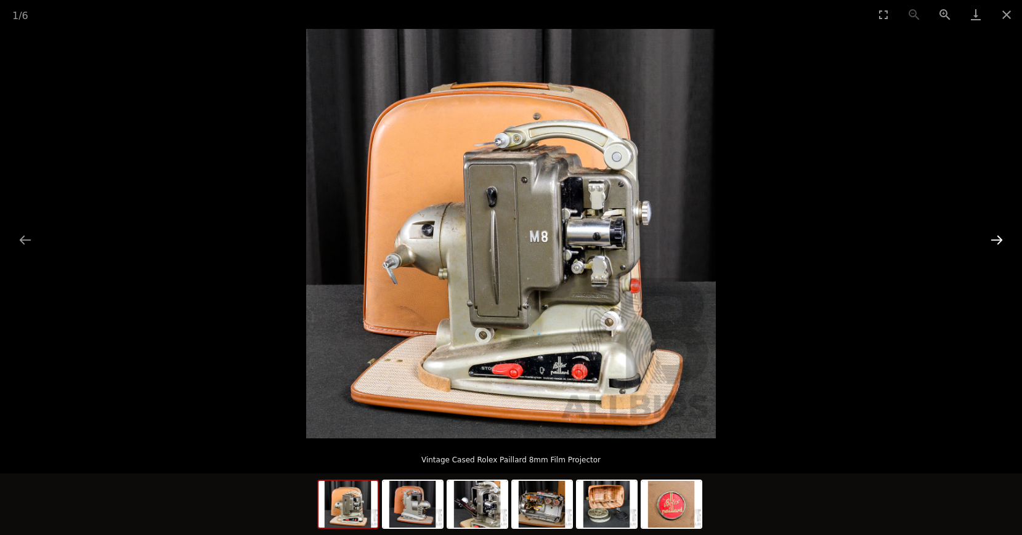
click at [995, 235] on button "Next slide" at bounding box center [996, 240] width 26 height 24
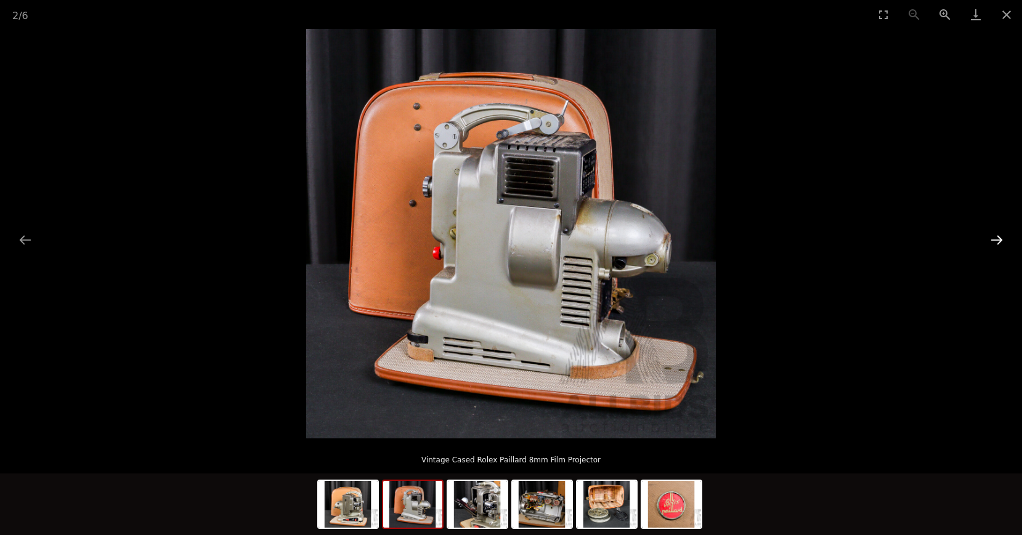
click at [995, 235] on button "Next slide" at bounding box center [996, 240] width 26 height 24
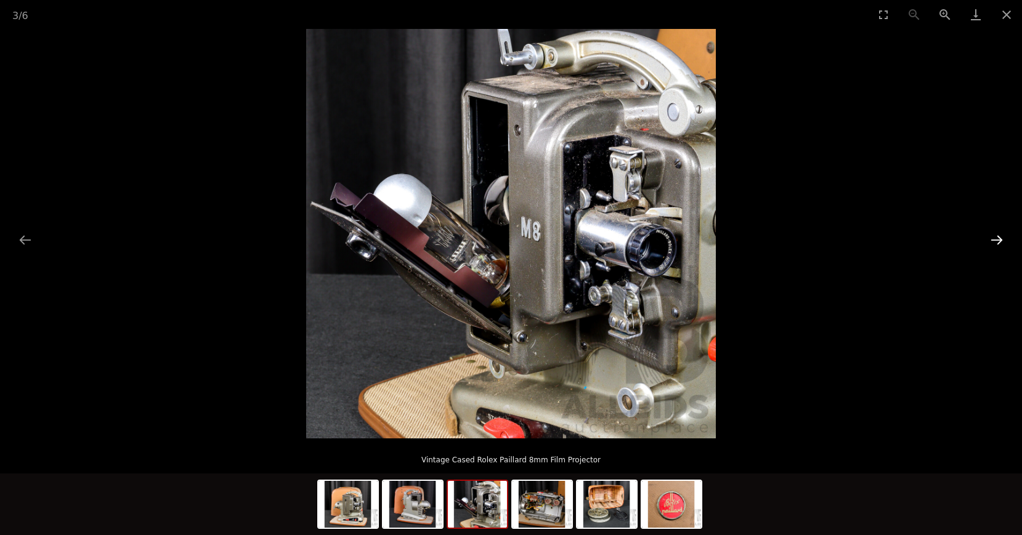
click at [995, 235] on button "Next slide" at bounding box center [996, 240] width 26 height 24
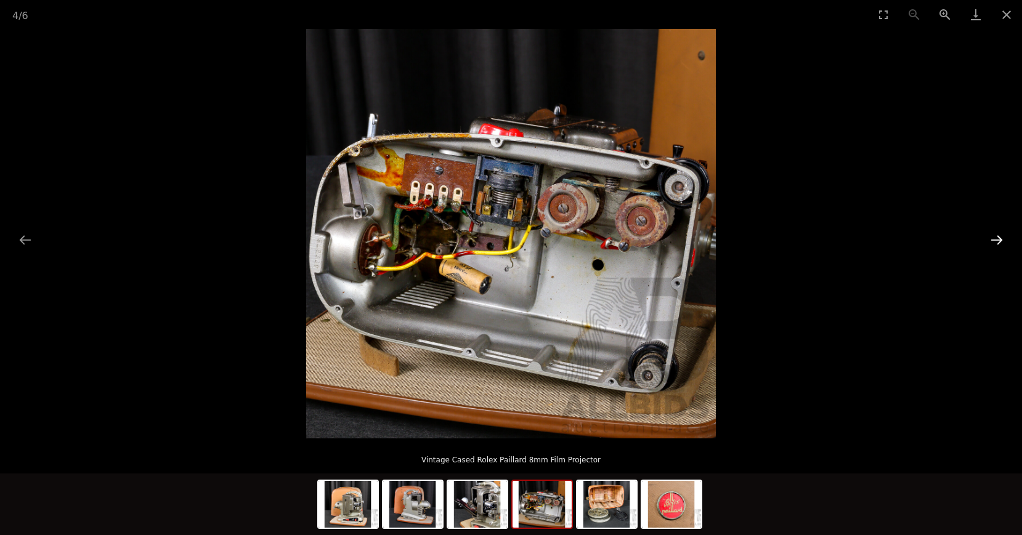
click at [995, 235] on button "Next slide" at bounding box center [996, 240] width 26 height 24
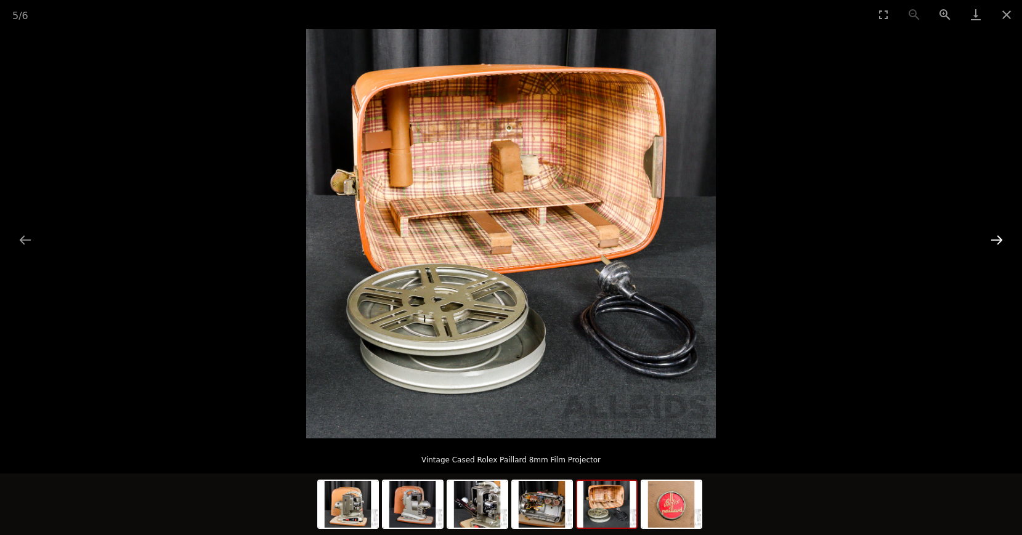
click at [995, 235] on button "Next slide" at bounding box center [996, 240] width 26 height 24
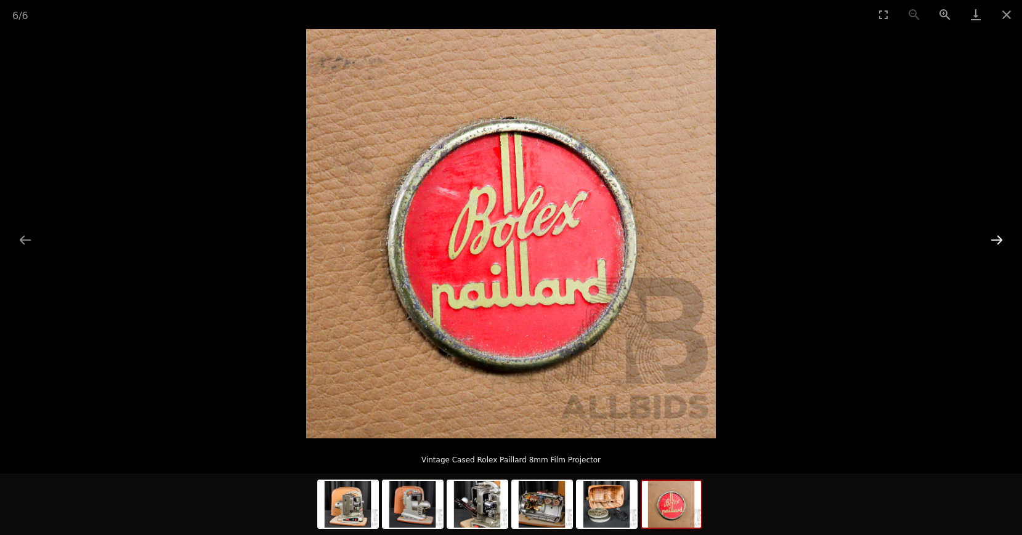
click at [995, 235] on button "Next slide" at bounding box center [996, 240] width 26 height 24
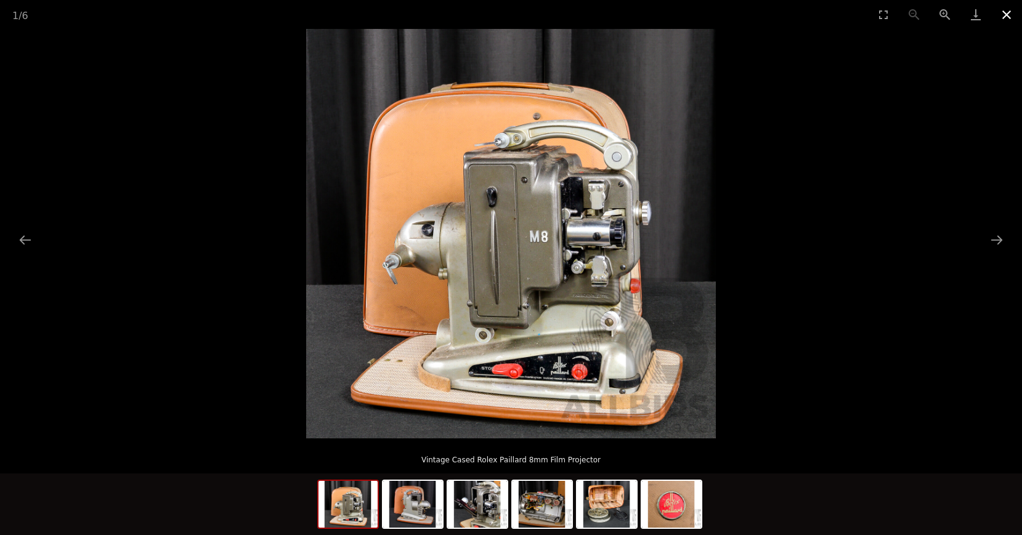
drag, startPoint x: 1007, startPoint y: 7, endPoint x: 1007, endPoint y: 14, distance: 6.8
click at [1007, 14] on button "Close gallery" at bounding box center [1006, 14] width 31 height 29
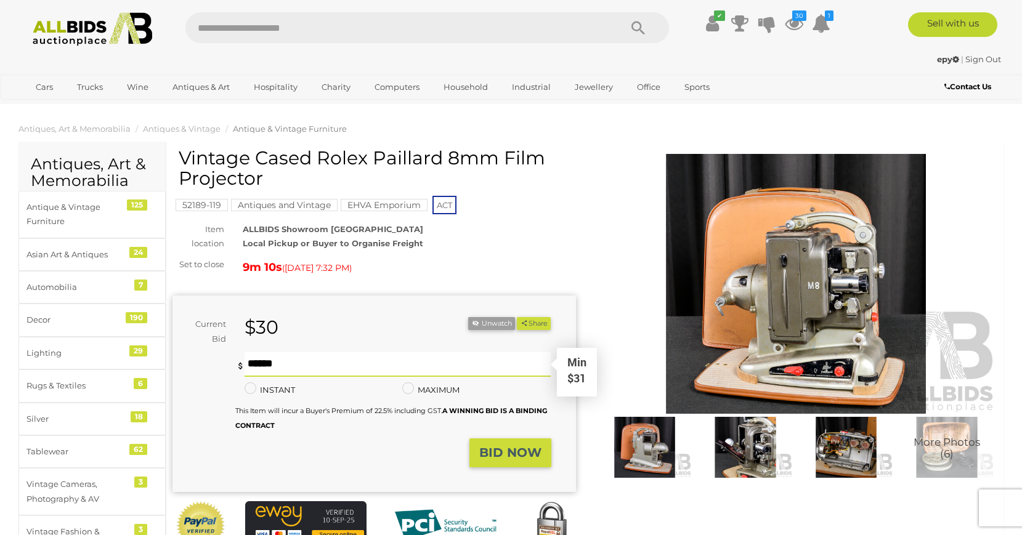
click at [274, 369] on input "text" at bounding box center [397, 364] width 306 height 25
type input "**"
click at [502, 450] on strong "BID NOW" at bounding box center [510, 452] width 62 height 15
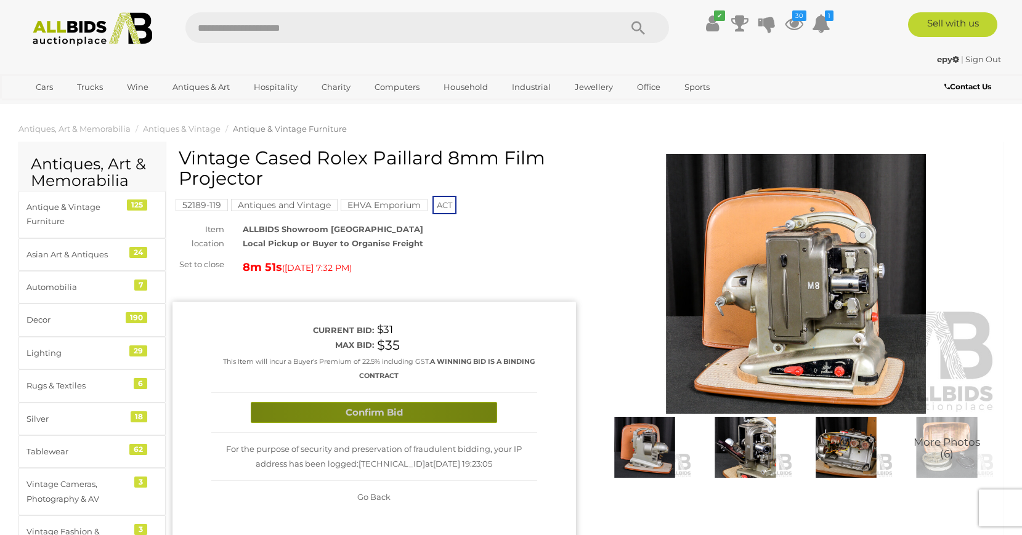
click at [360, 414] on button "Confirm Bid" at bounding box center [374, 413] width 246 height 22
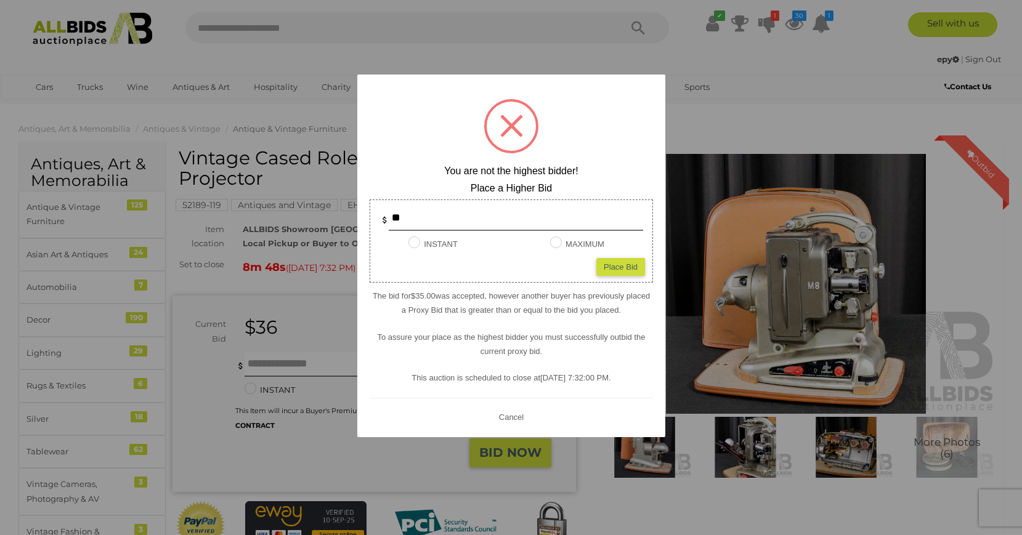
click at [504, 413] on button "Cancel" at bounding box center [510, 416] width 32 height 15
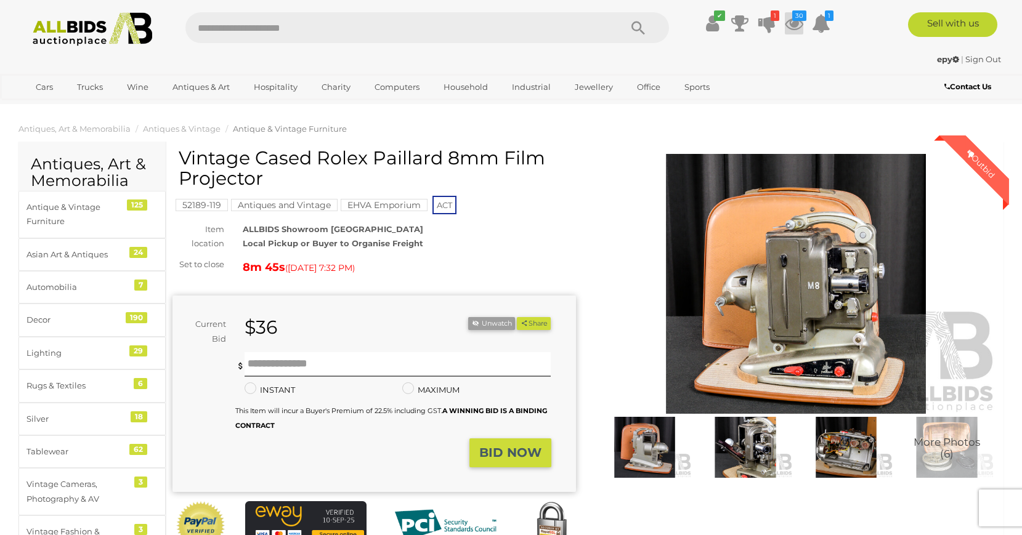
click at [796, 25] on icon at bounding box center [793, 23] width 18 height 22
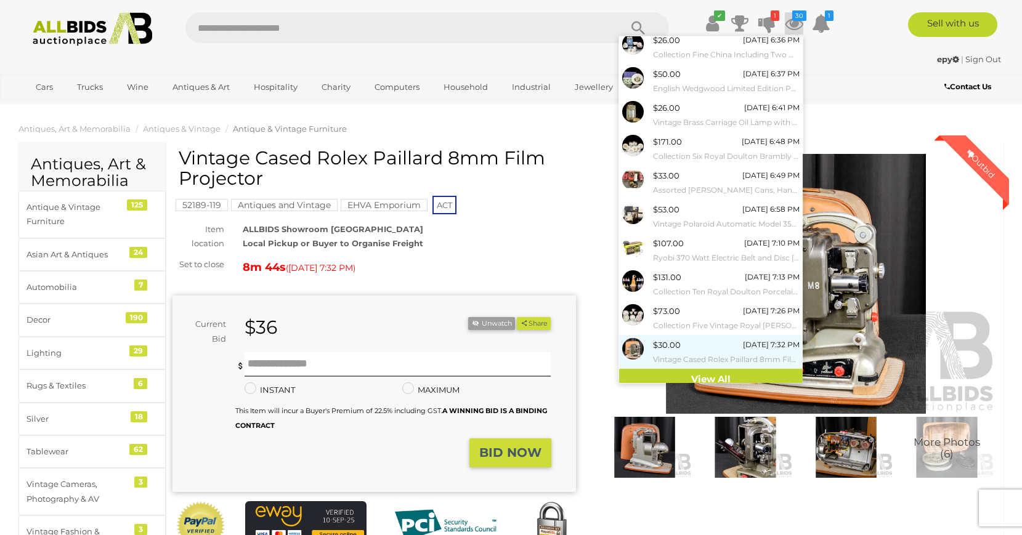
scroll to position [46, 0]
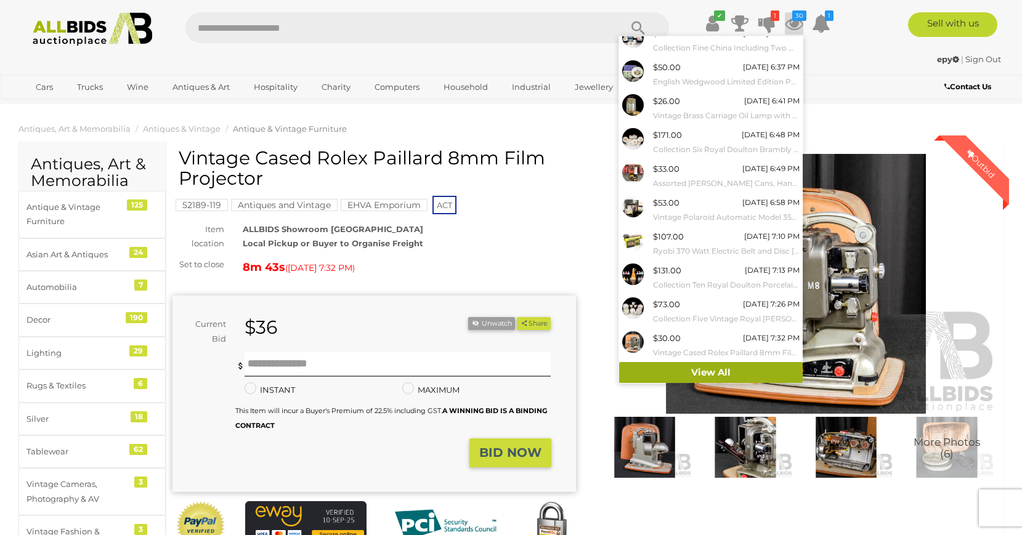
click at [705, 369] on link "View All" at bounding box center [710, 373] width 183 height 22
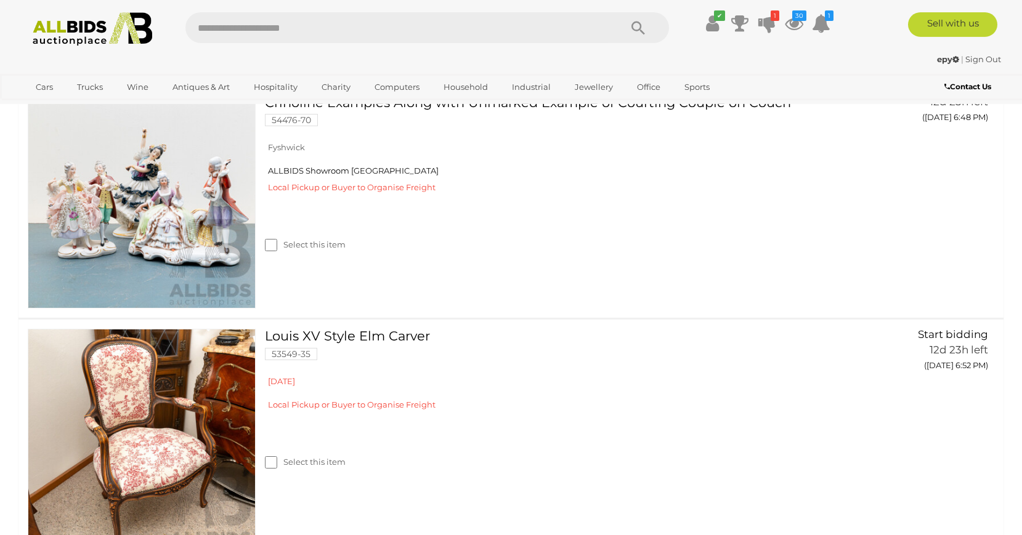
scroll to position [1799, 0]
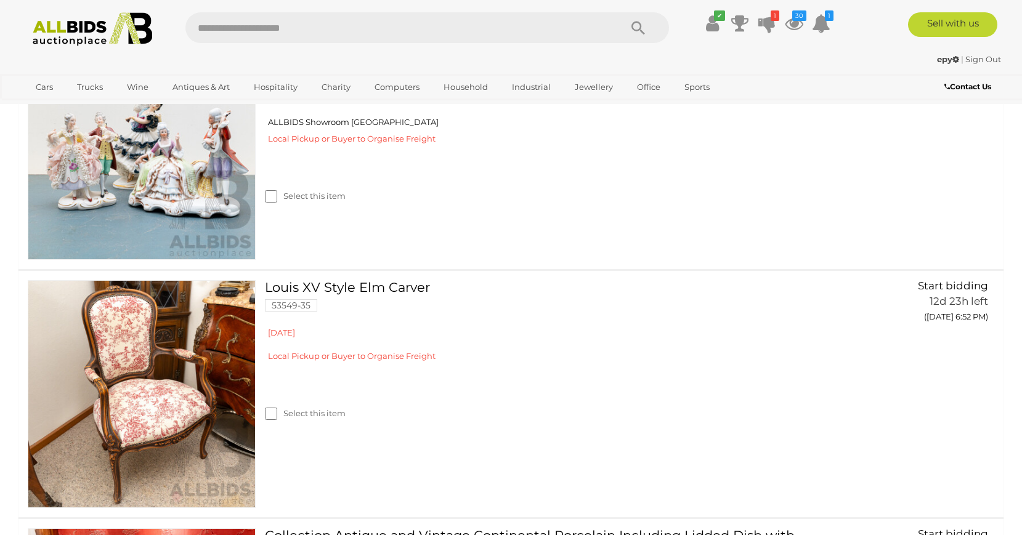
drag, startPoint x: 1021, startPoint y: 153, endPoint x: 1017, endPoint y: 217, distance: 63.5
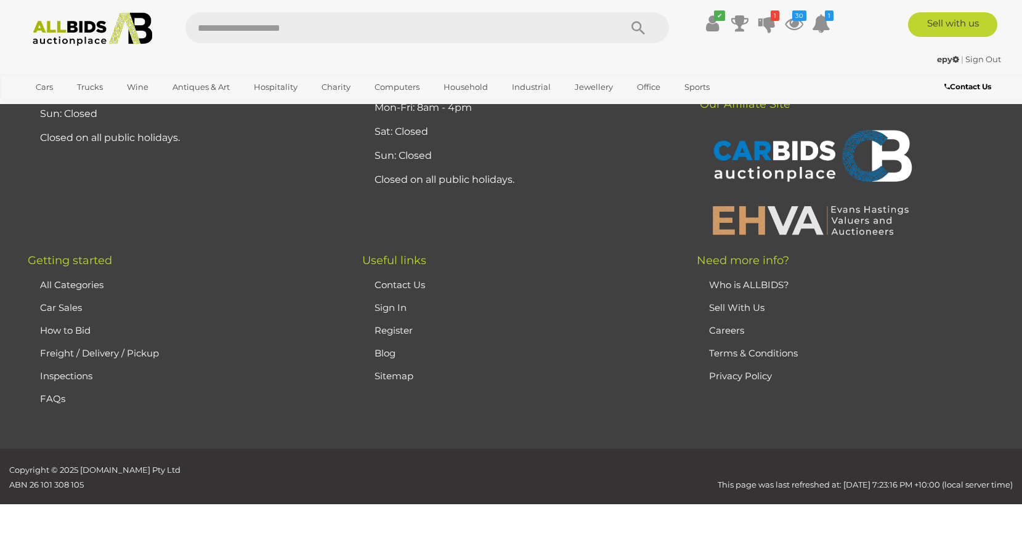
scroll to position [7243, 0]
